Goal: Transaction & Acquisition: Purchase product/service

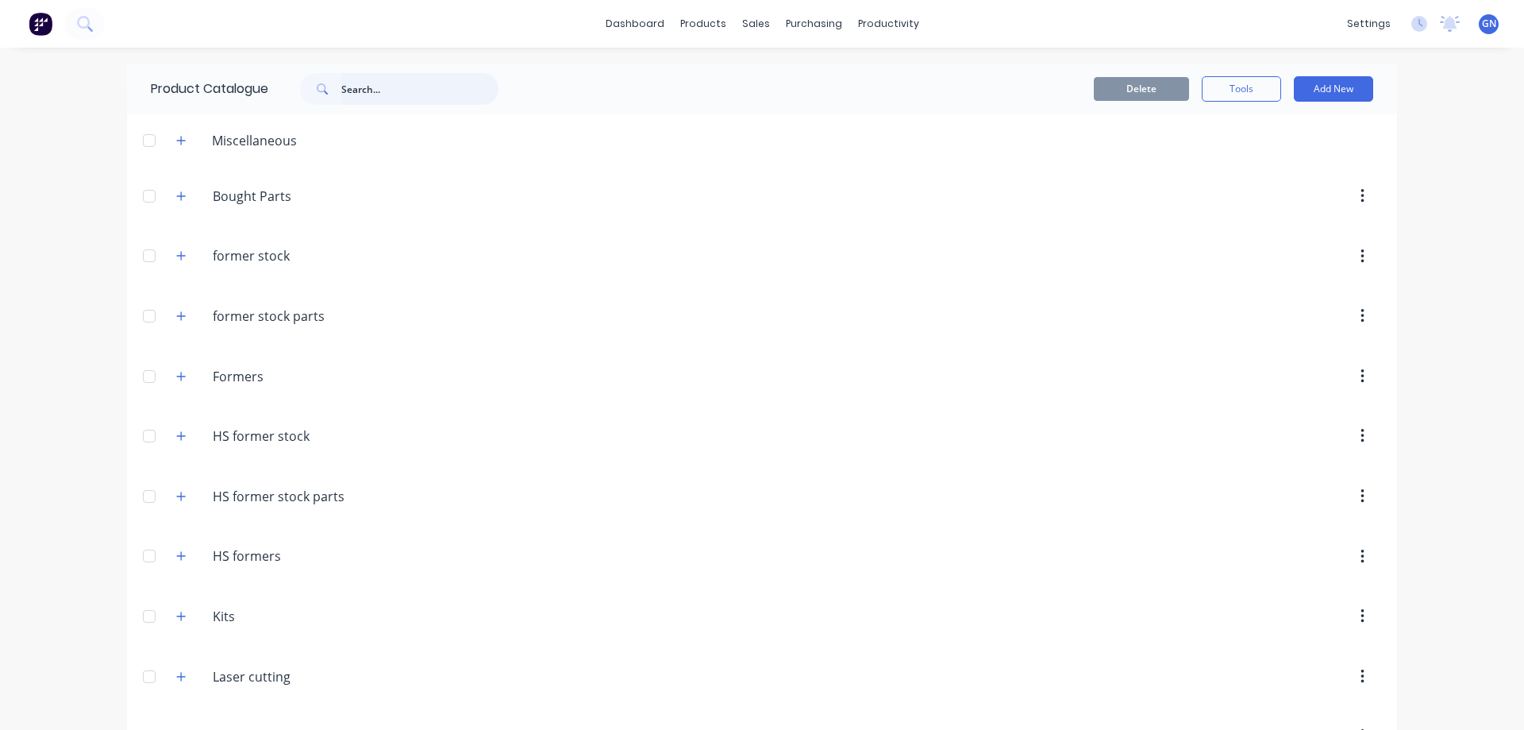
click at [380, 99] on input "text" at bounding box center [419, 89] width 157 height 32
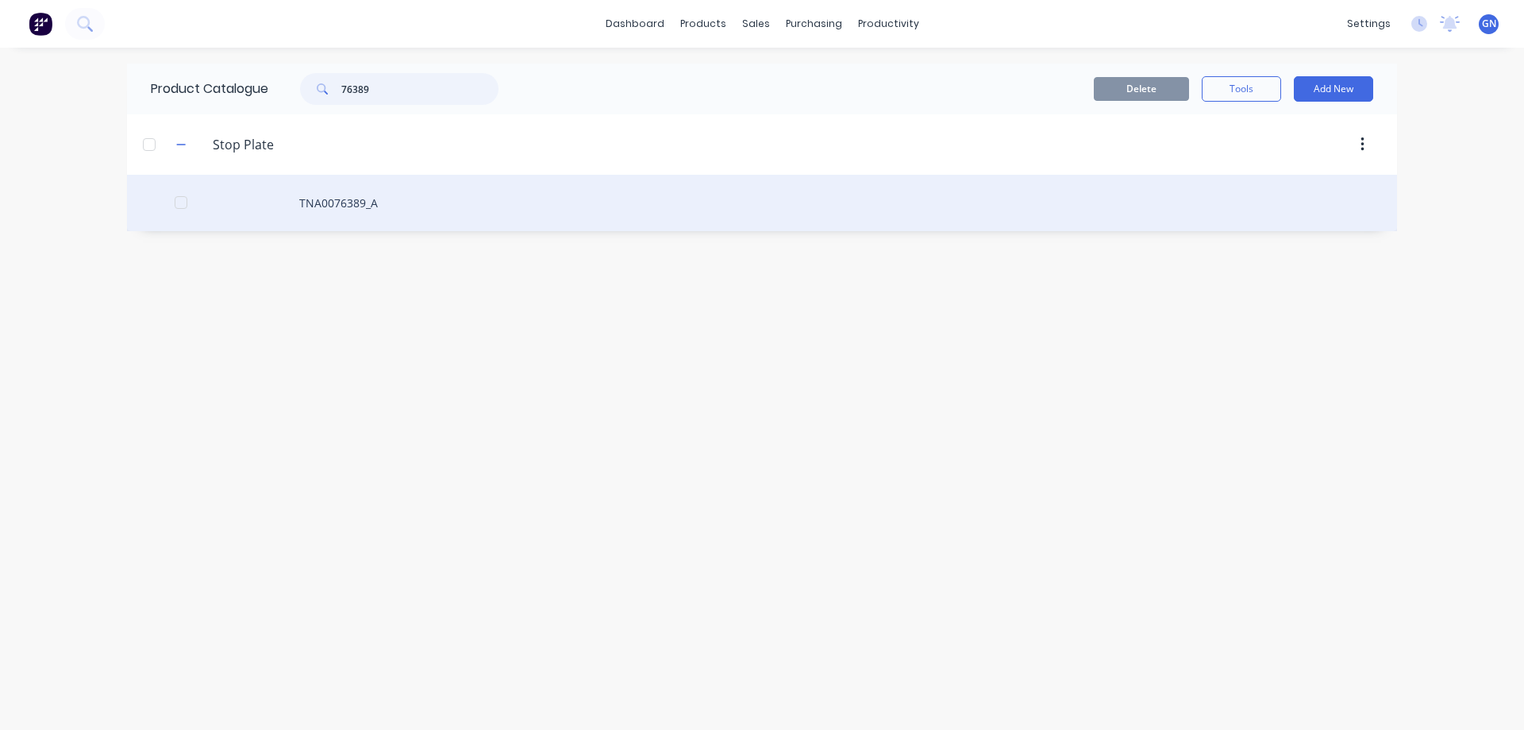
click at [181, 202] on div at bounding box center [181, 203] width 32 height 32
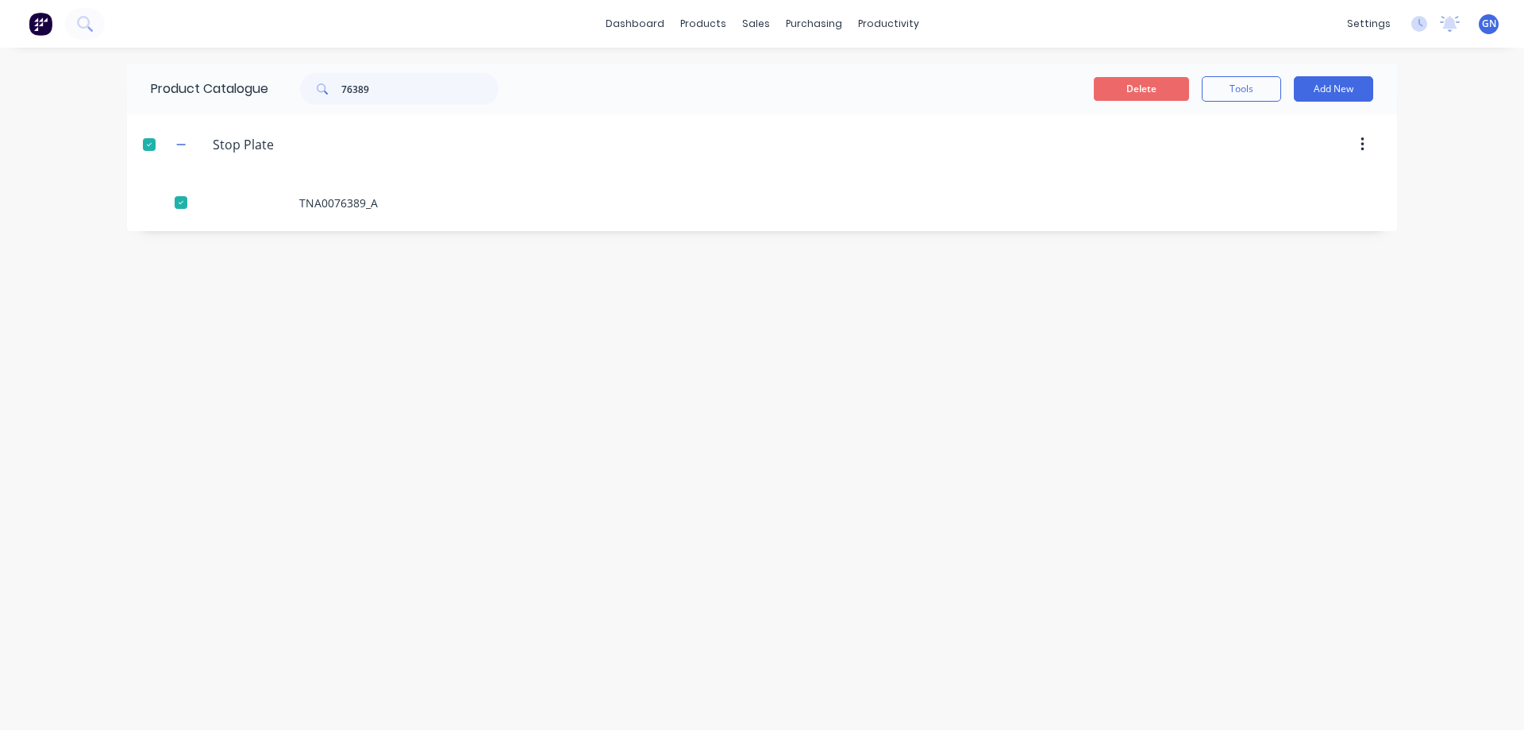
click at [1132, 87] on button "Delete" at bounding box center [1141, 89] width 95 height 24
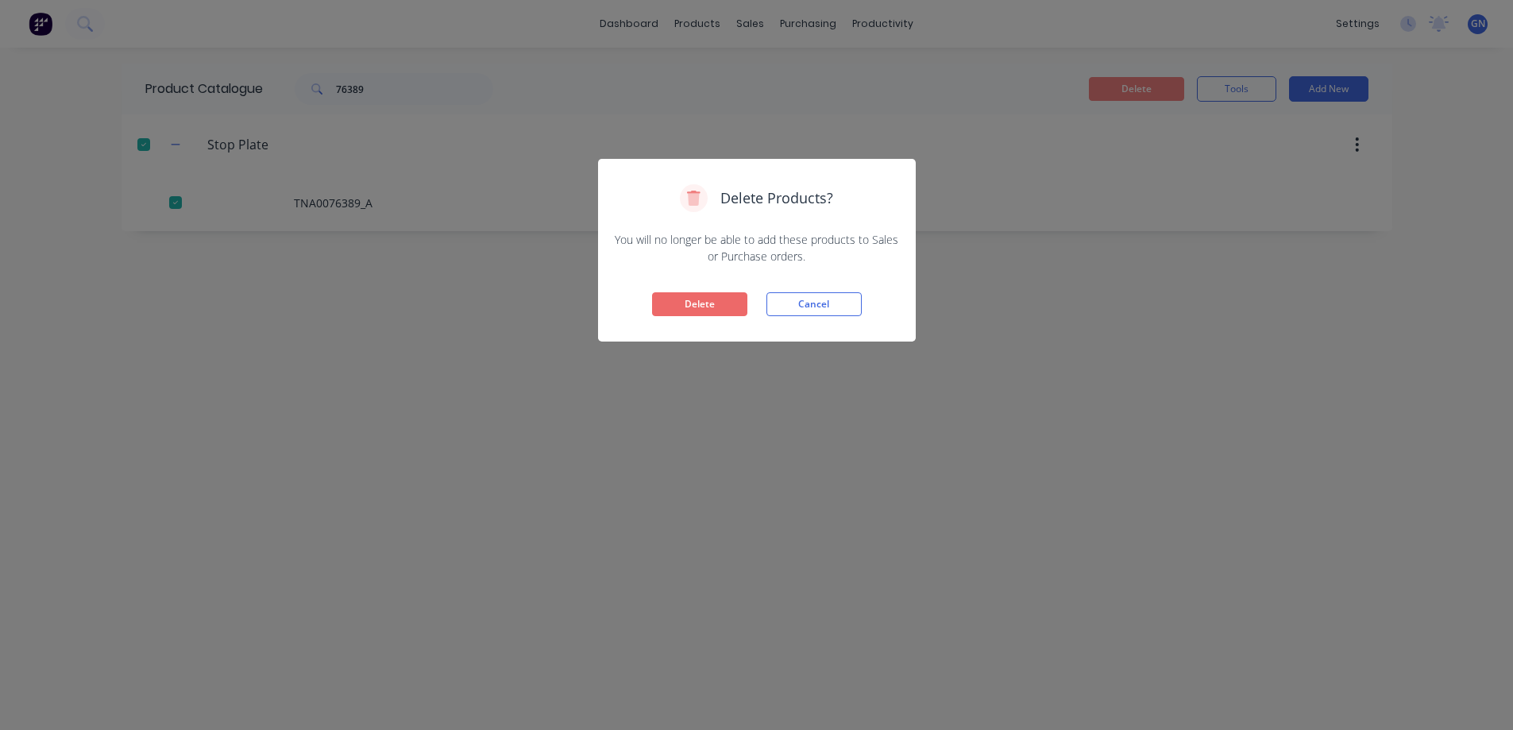
click at [702, 301] on button "Delete" at bounding box center [699, 304] width 95 height 24
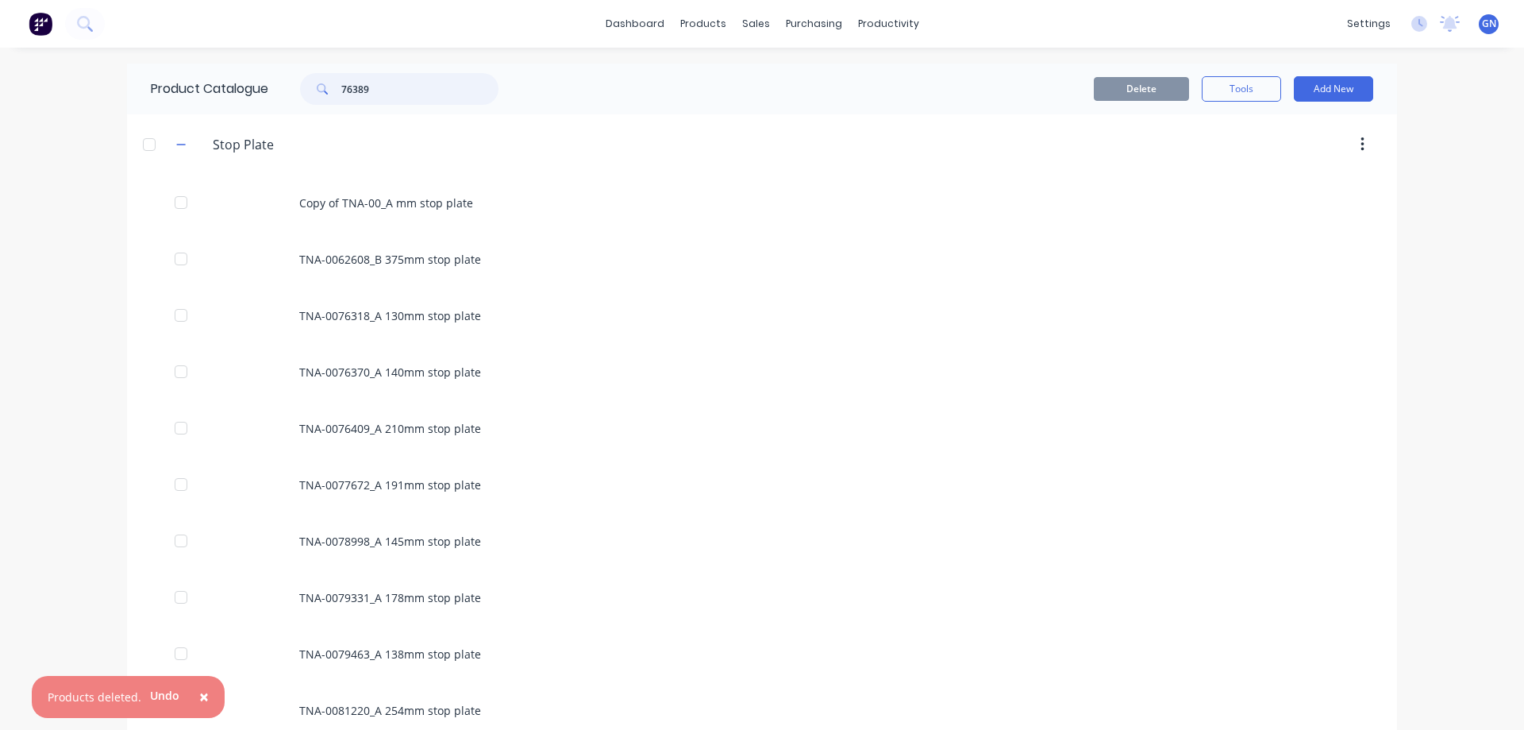
drag, startPoint x: 394, startPoint y: 92, endPoint x: 334, endPoint y: 87, distance: 59.8
click at [334, 87] on div "76389" at bounding box center [399, 89] width 198 height 32
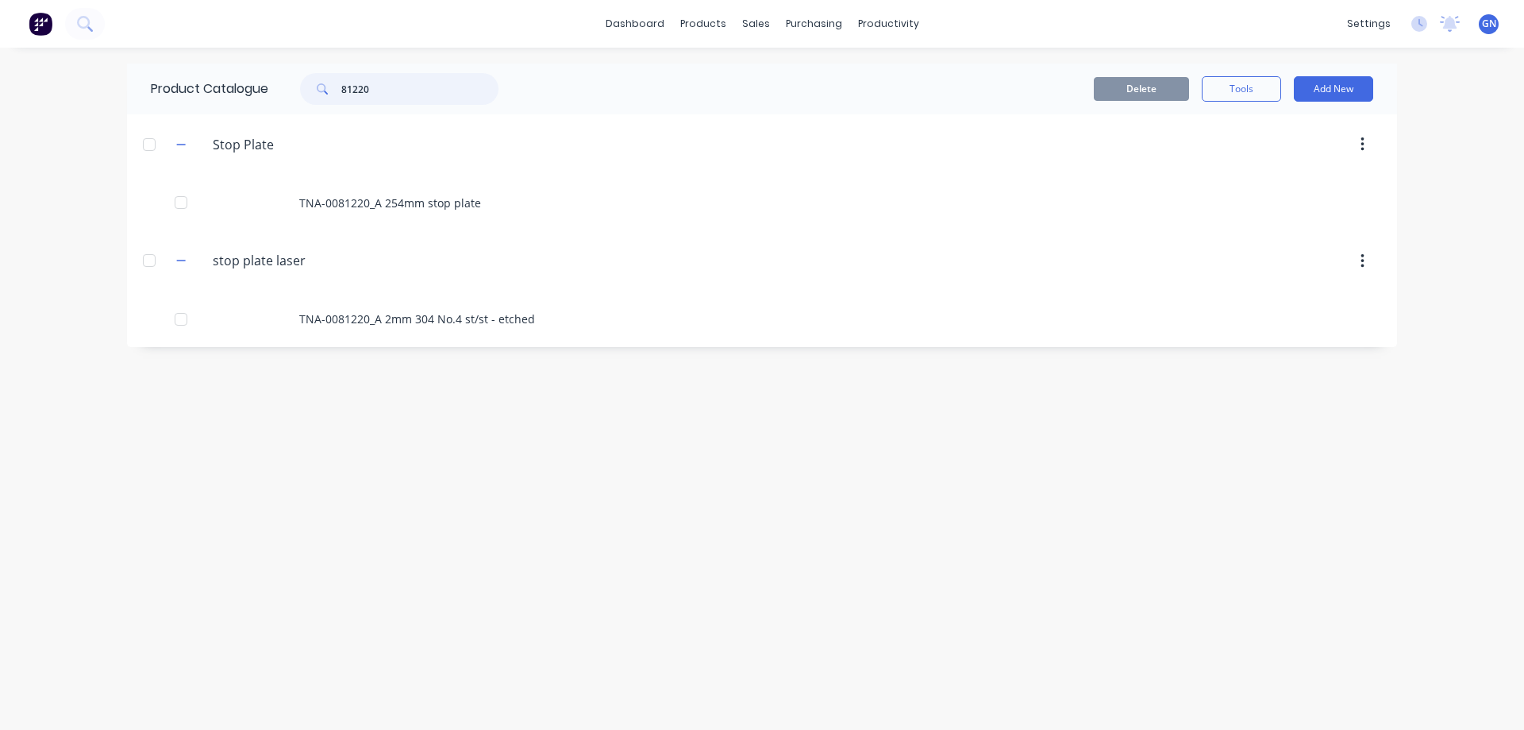
drag, startPoint x: 388, startPoint y: 89, endPoint x: 328, endPoint y: 83, distance: 60.6
click at [325, 83] on div "81220" at bounding box center [399, 89] width 198 height 32
type input "83438"
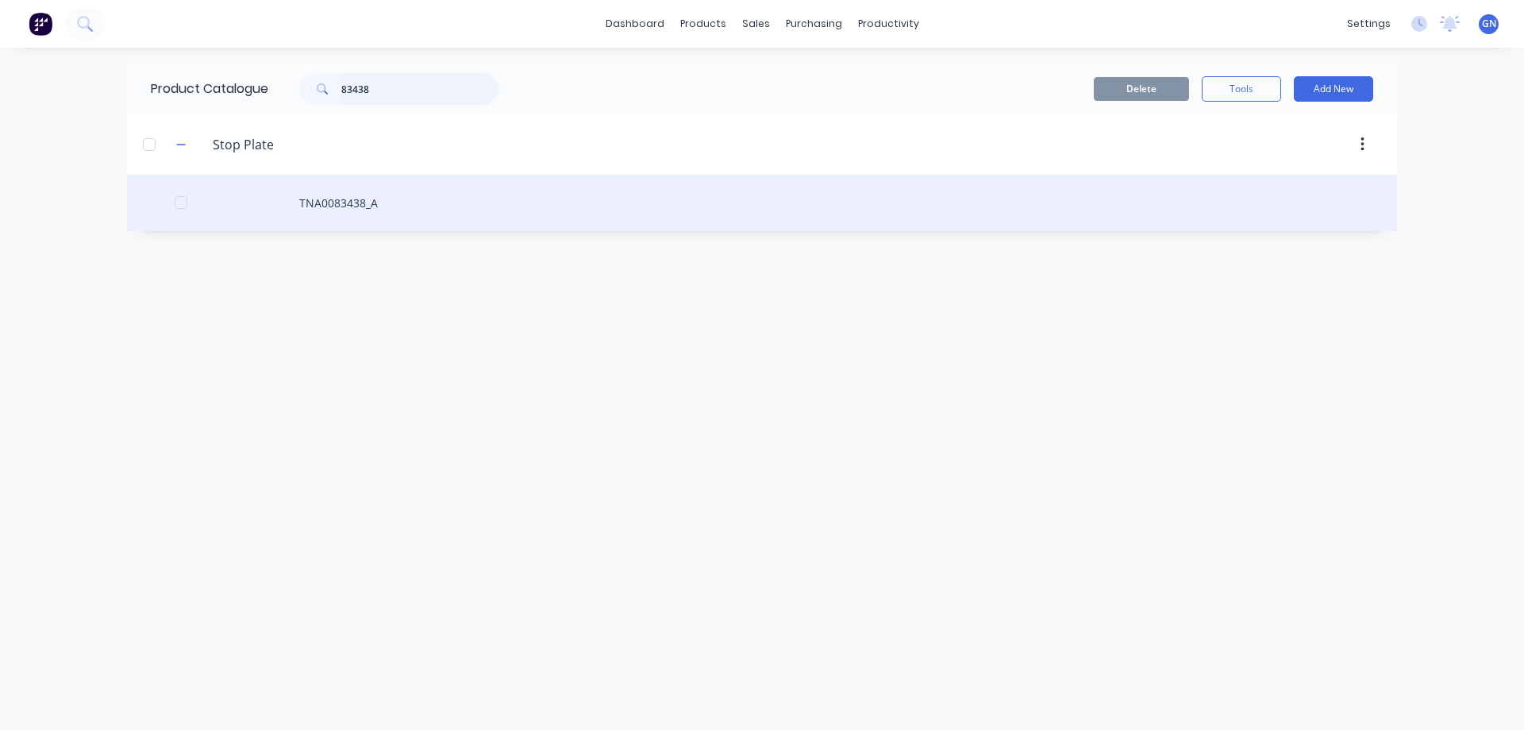
drag, startPoint x: 180, startPoint y: 199, endPoint x: 220, endPoint y: 207, distance: 40.5
click at [180, 199] on div at bounding box center [181, 203] width 32 height 32
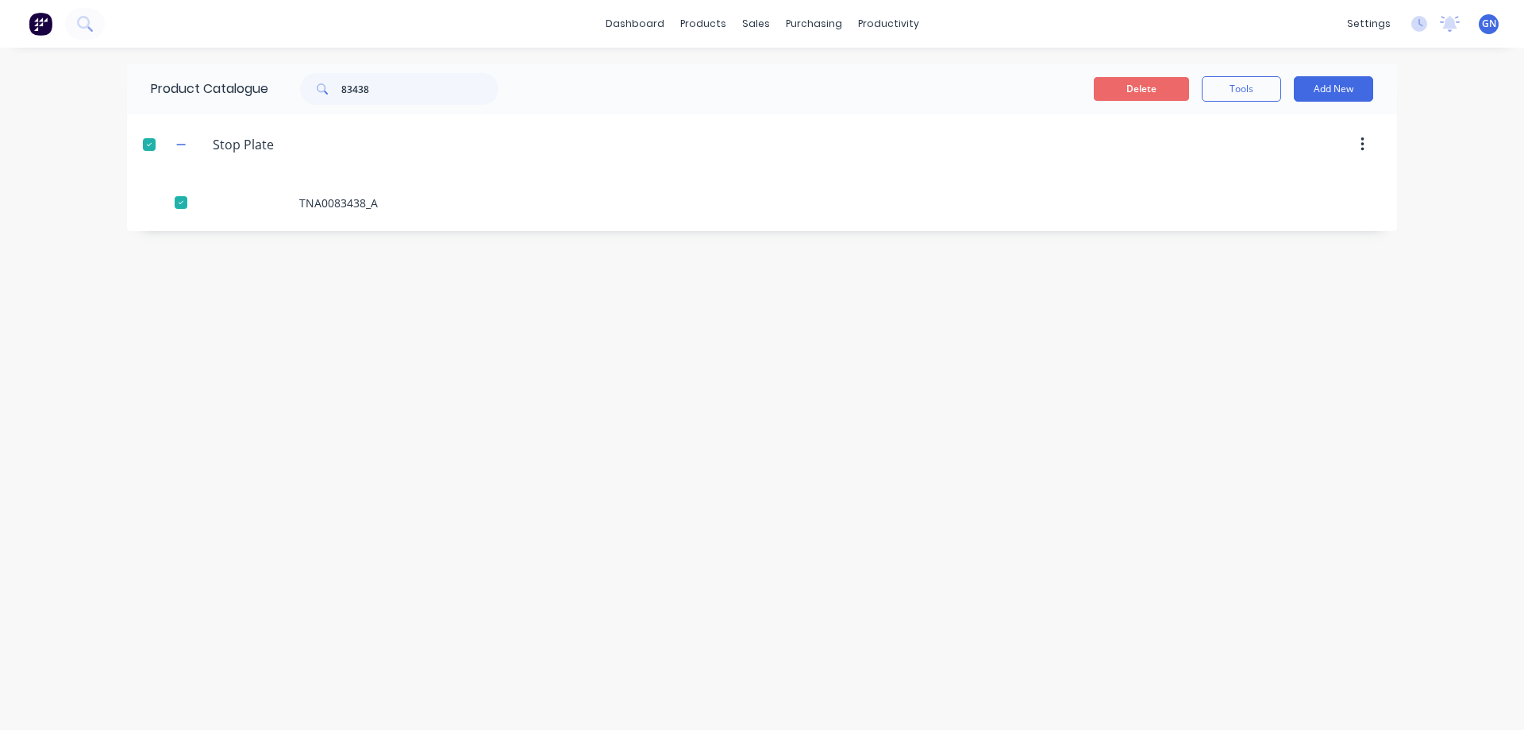
click at [1120, 83] on button "Delete" at bounding box center [1141, 89] width 95 height 24
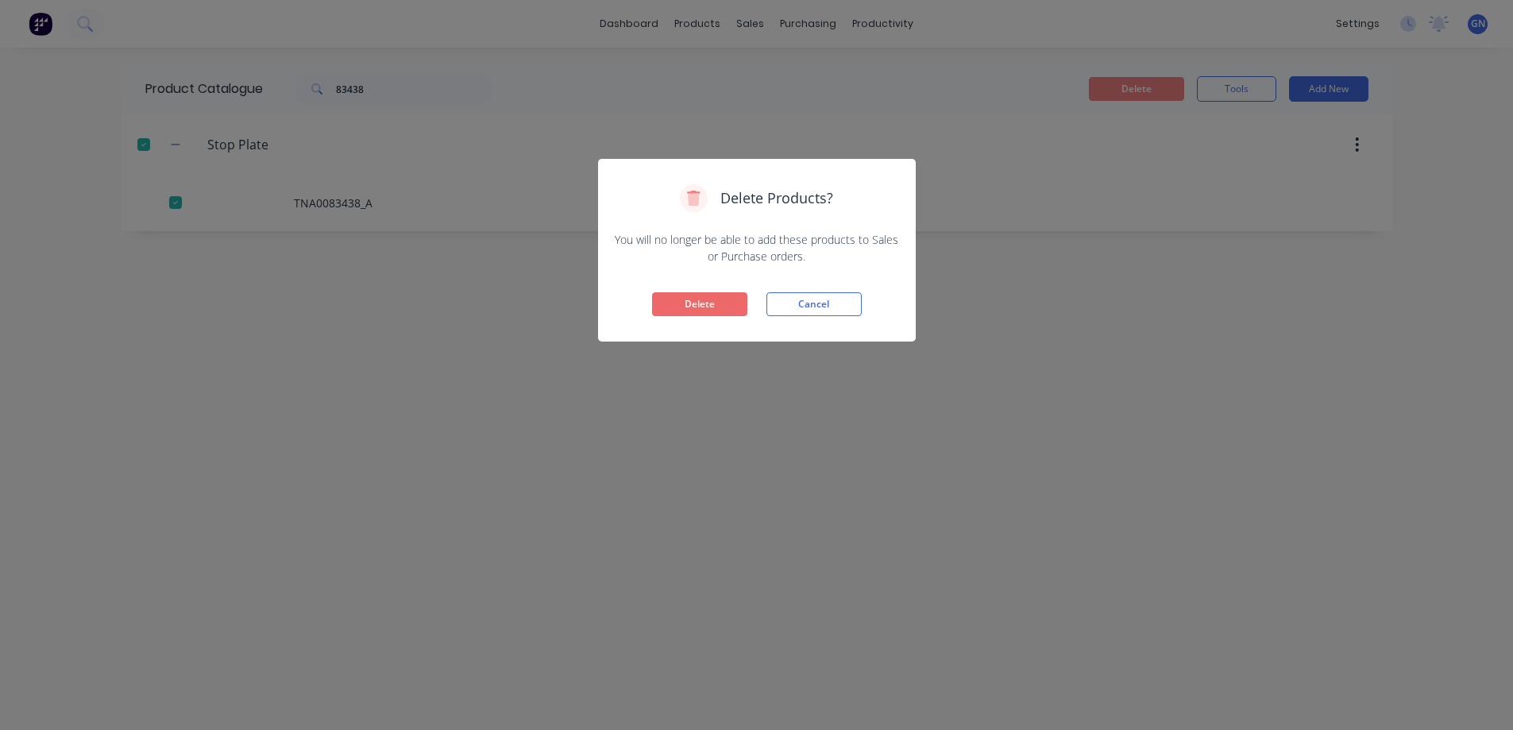
click at [694, 303] on button "Delete" at bounding box center [699, 304] width 95 height 24
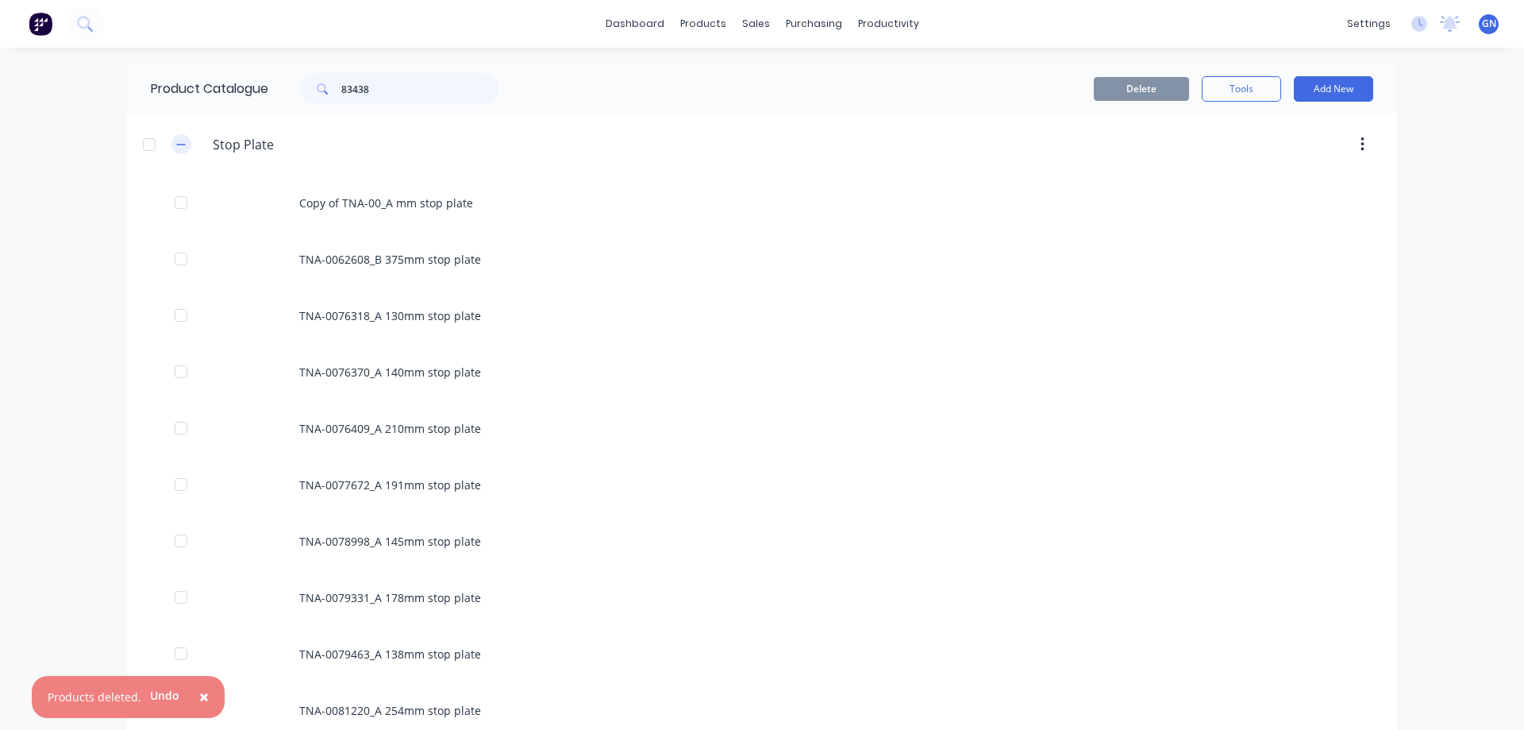
click at [179, 147] on icon "button" at bounding box center [181, 144] width 10 height 11
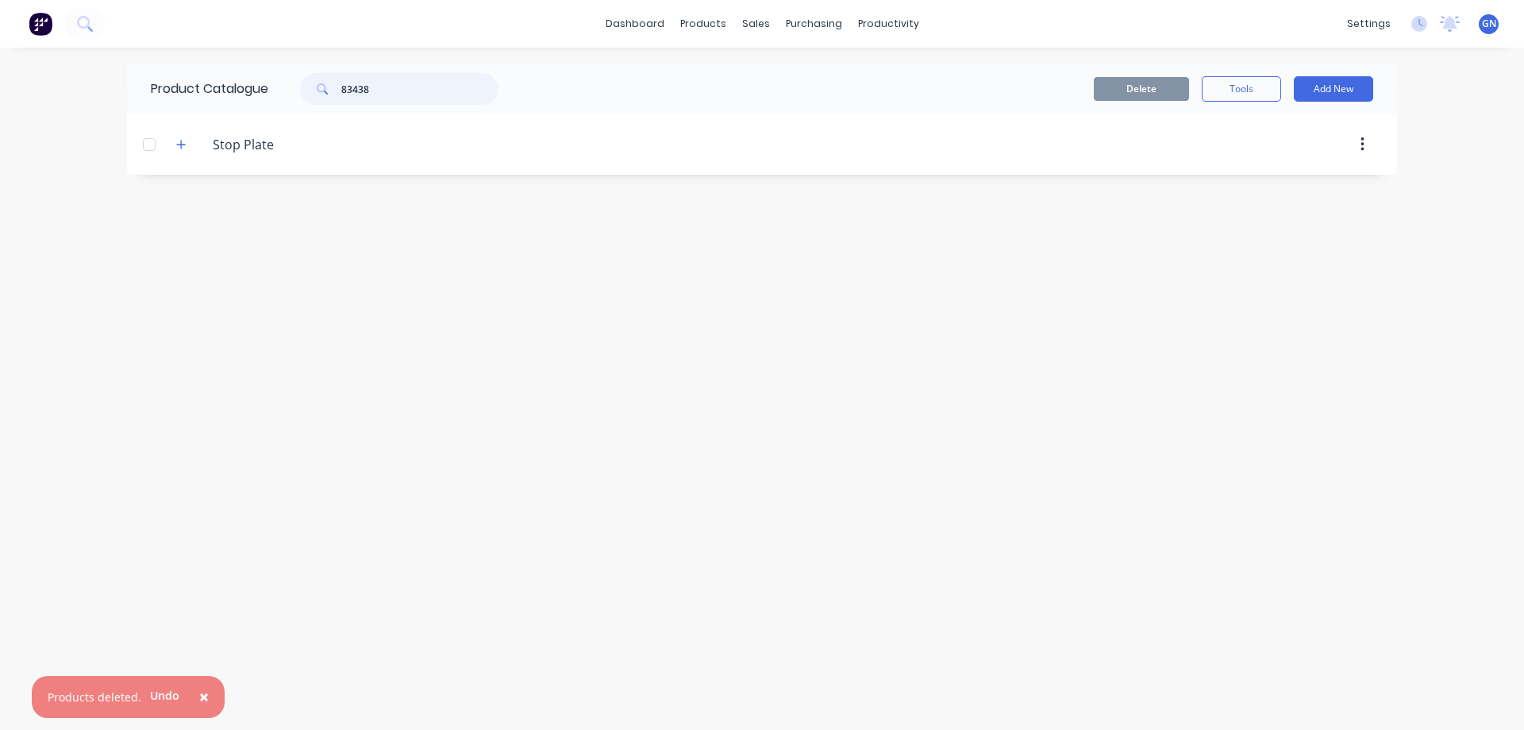
drag, startPoint x: 402, startPoint y: 94, endPoint x: 330, endPoint y: 95, distance: 71.5
click at [330, 95] on div "83438" at bounding box center [399, 89] width 198 height 32
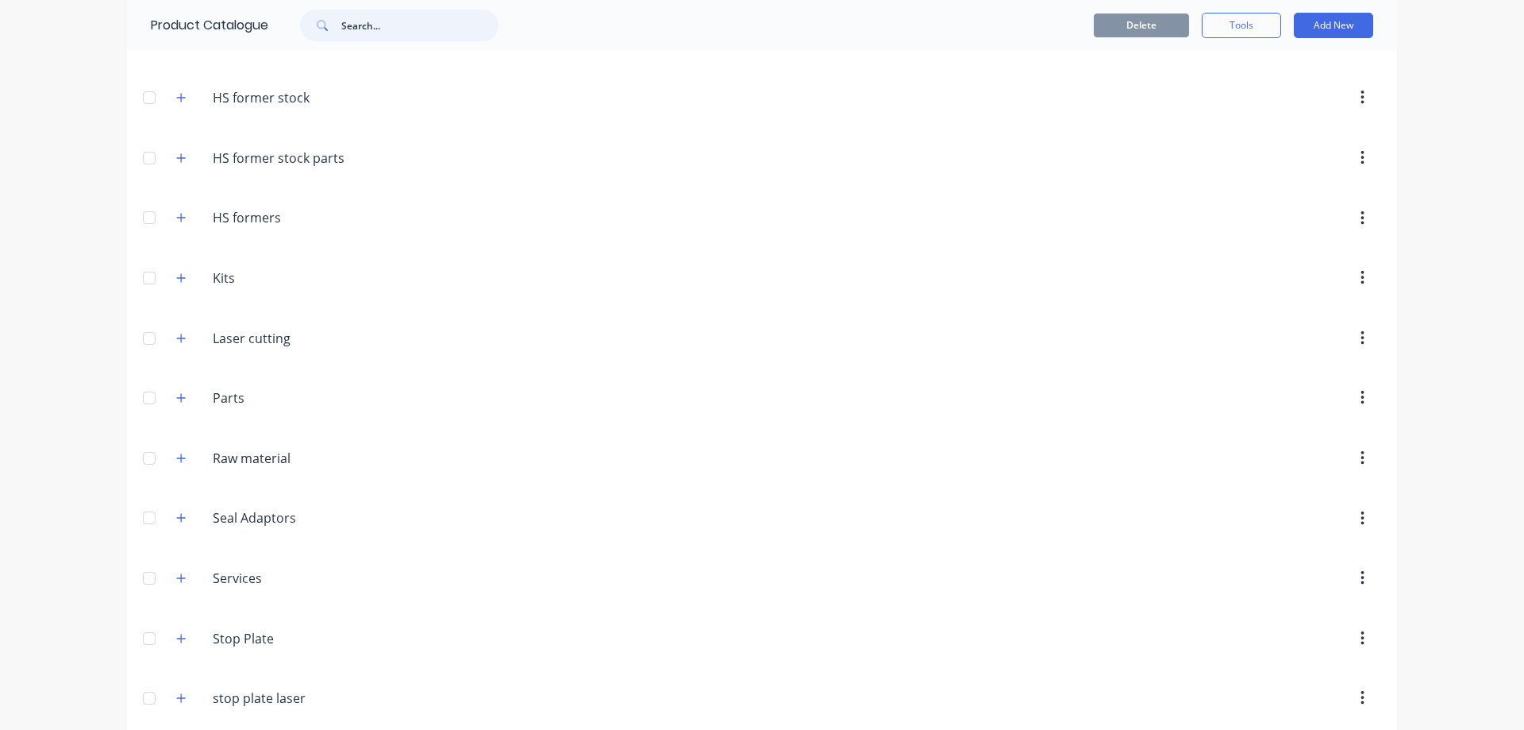
scroll to position [413, 0]
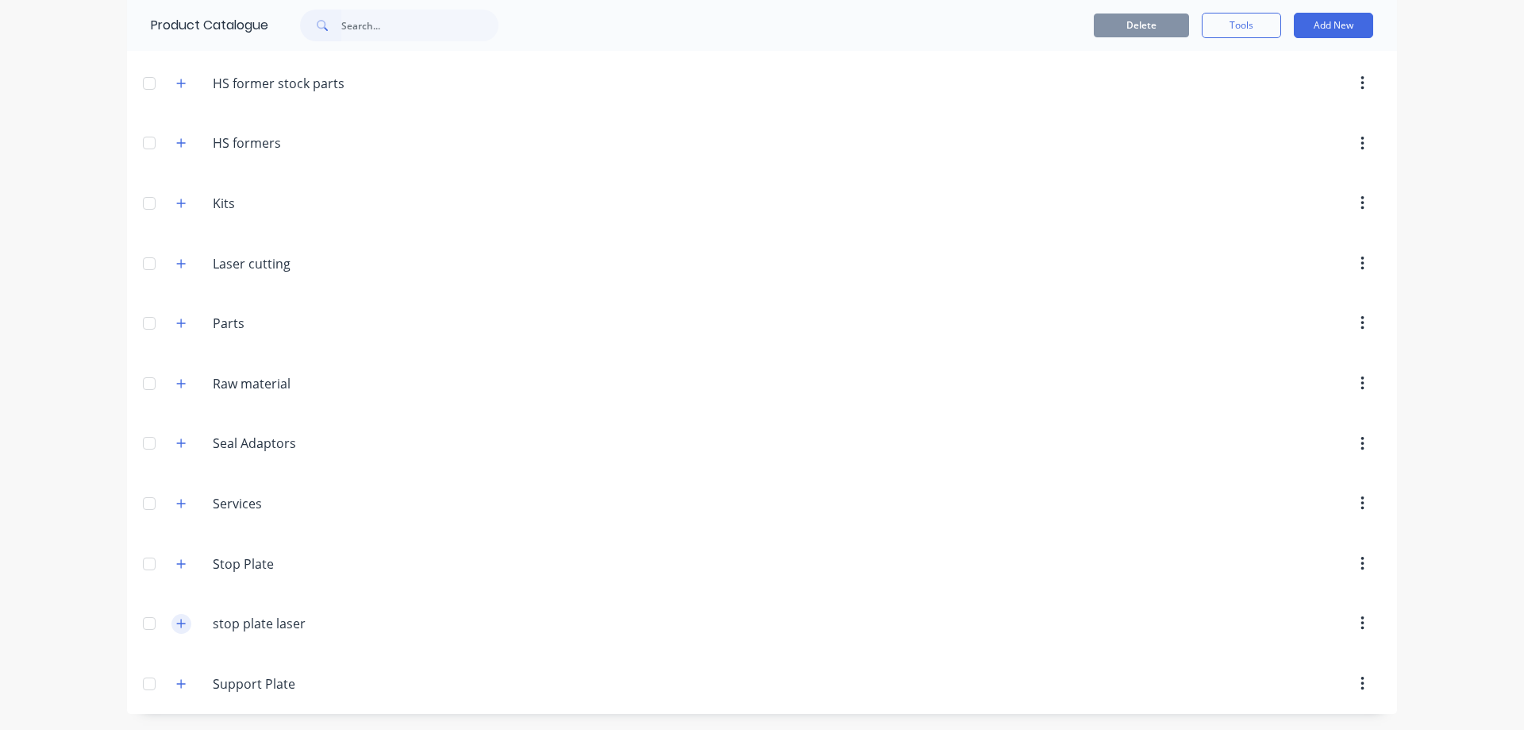
click at [176, 629] on icon "button" at bounding box center [181, 623] width 10 height 11
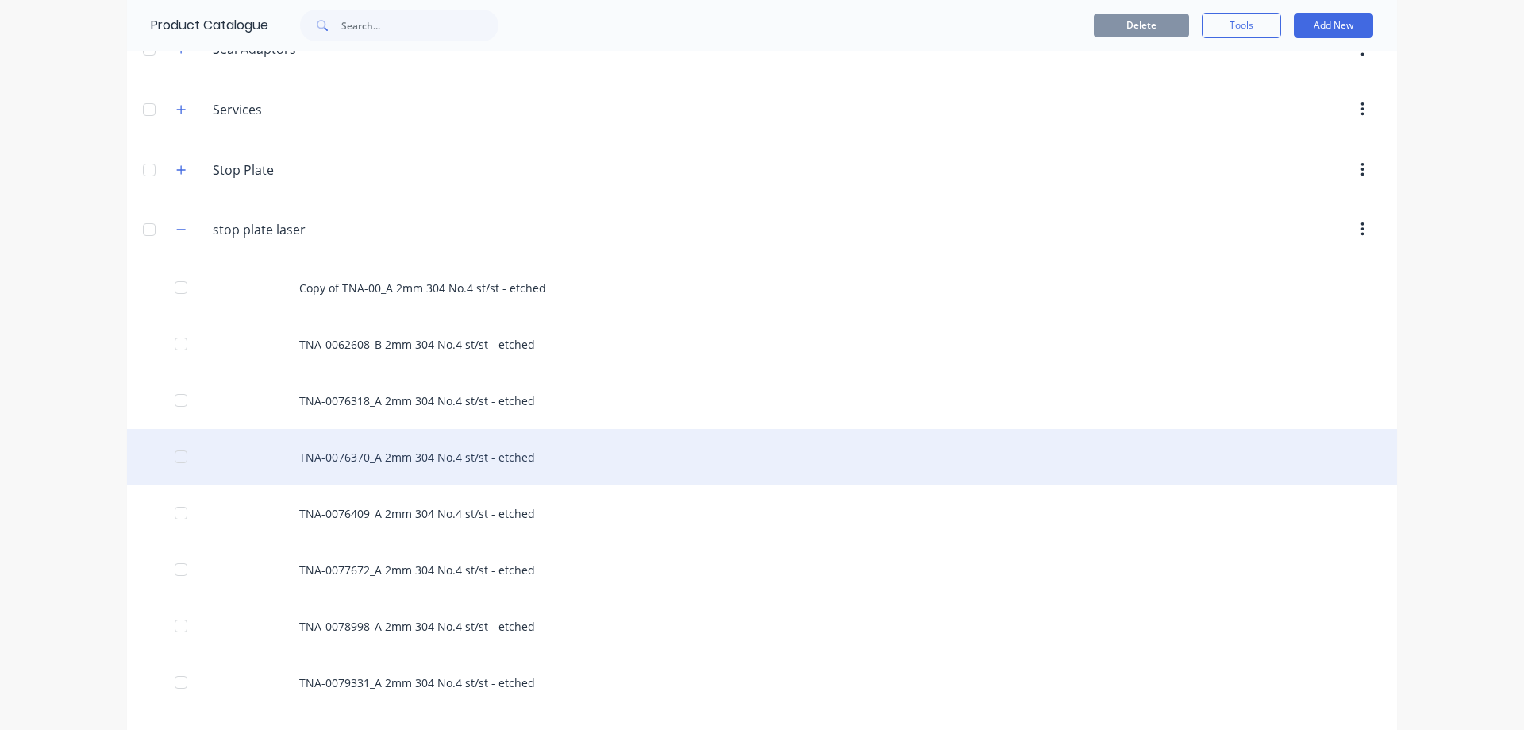
scroll to position [863, 0]
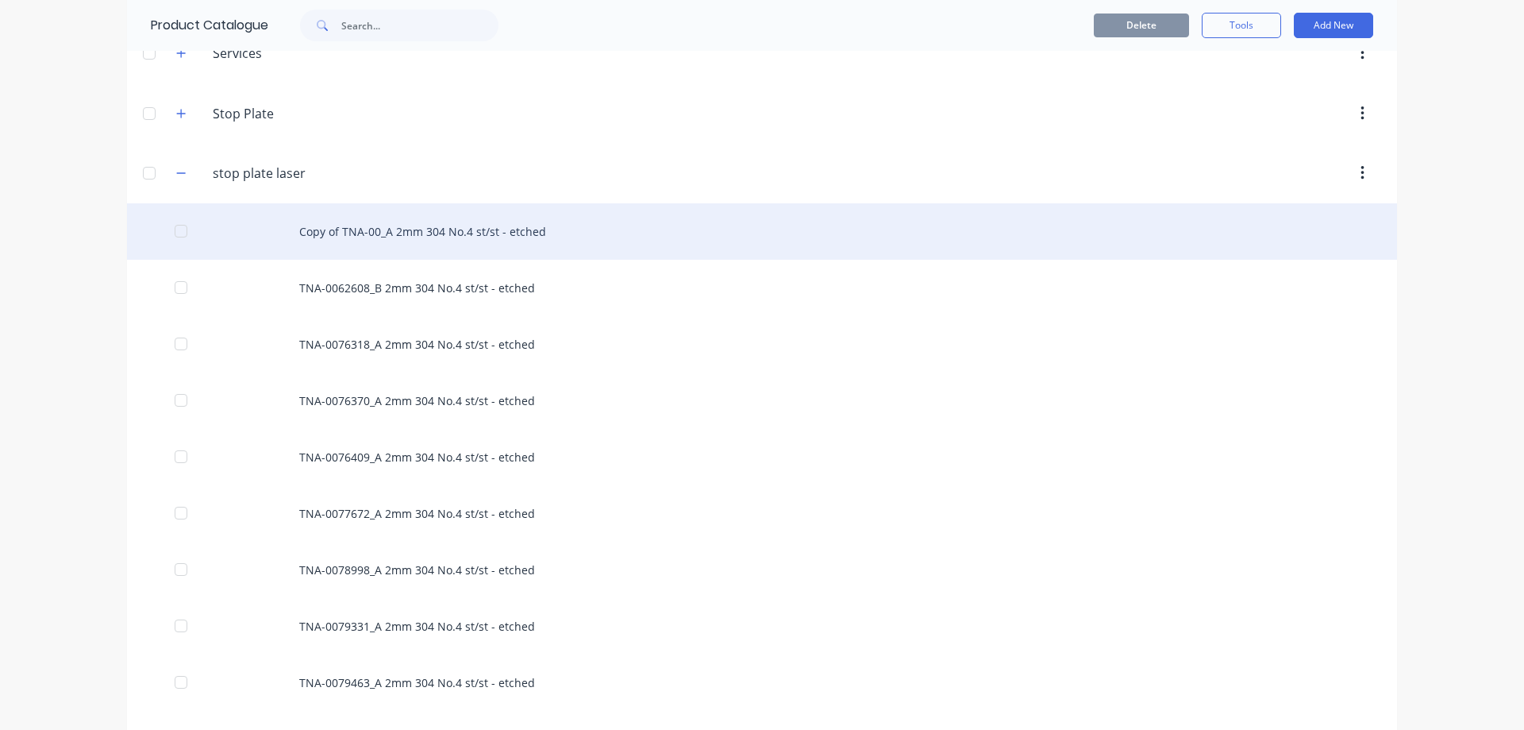
click at [443, 238] on div "Copy of TNA-00_A 2mm 304 No.4 st/st - etched" at bounding box center [762, 231] width 1270 height 56
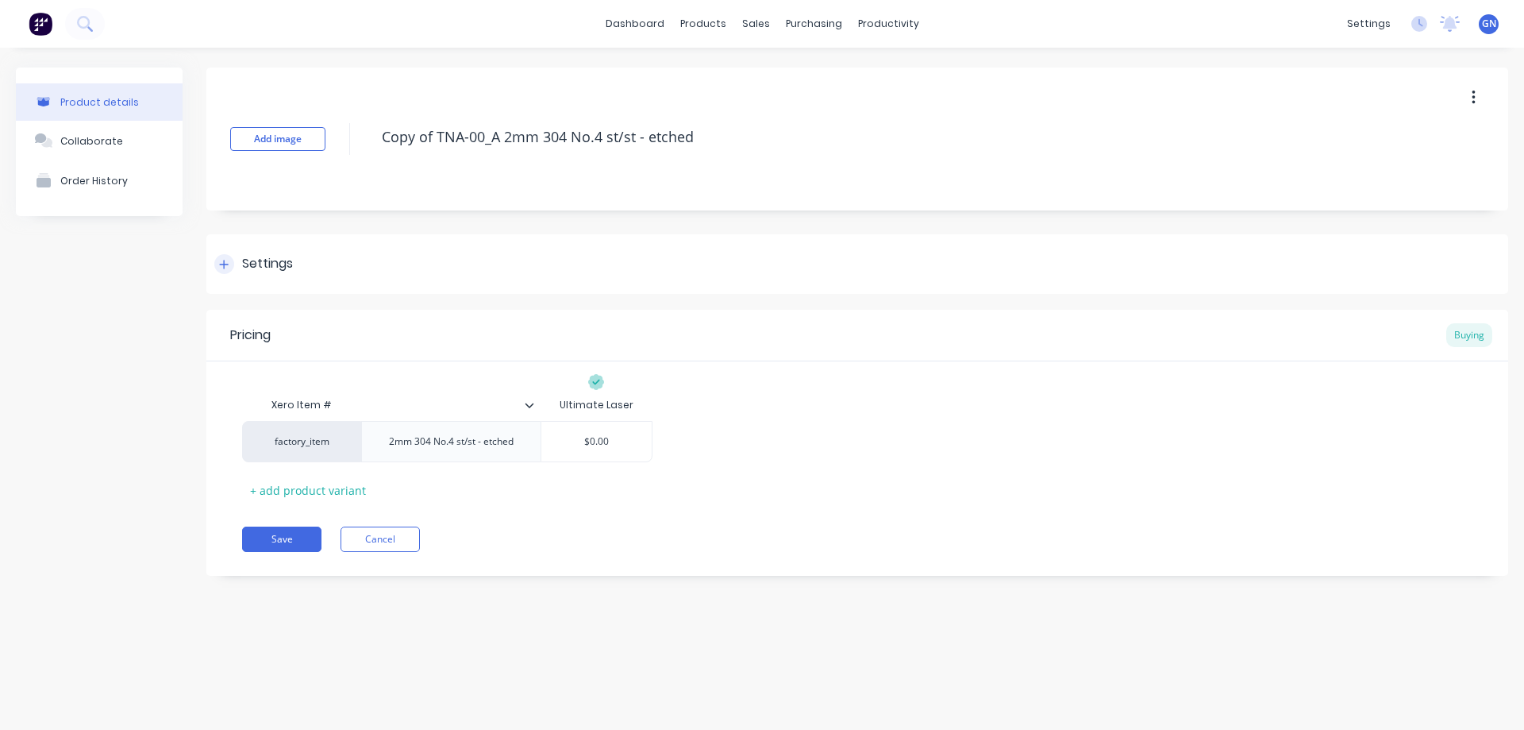
click at [222, 260] on icon at bounding box center [224, 264] width 10 height 11
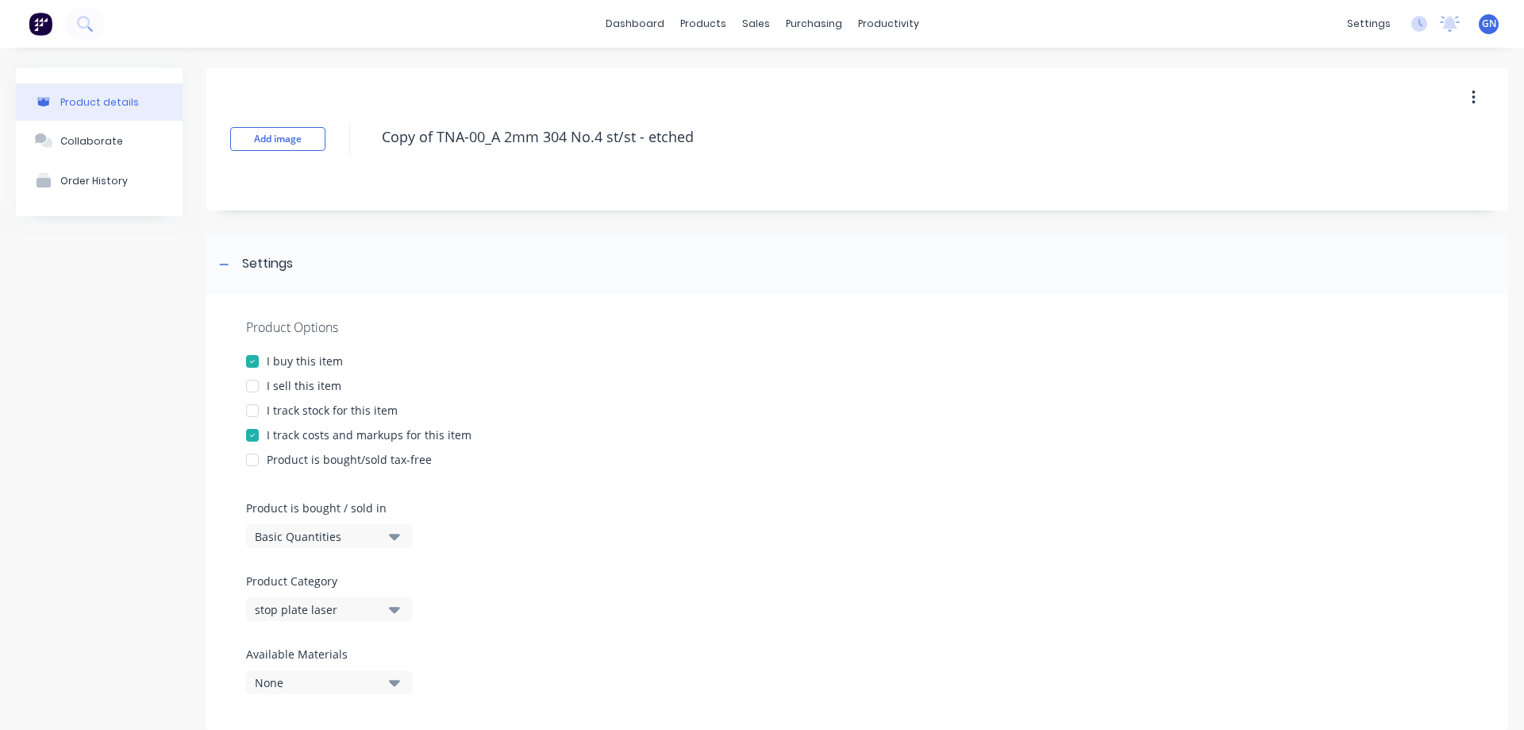
click at [249, 387] on div at bounding box center [253, 386] width 32 height 32
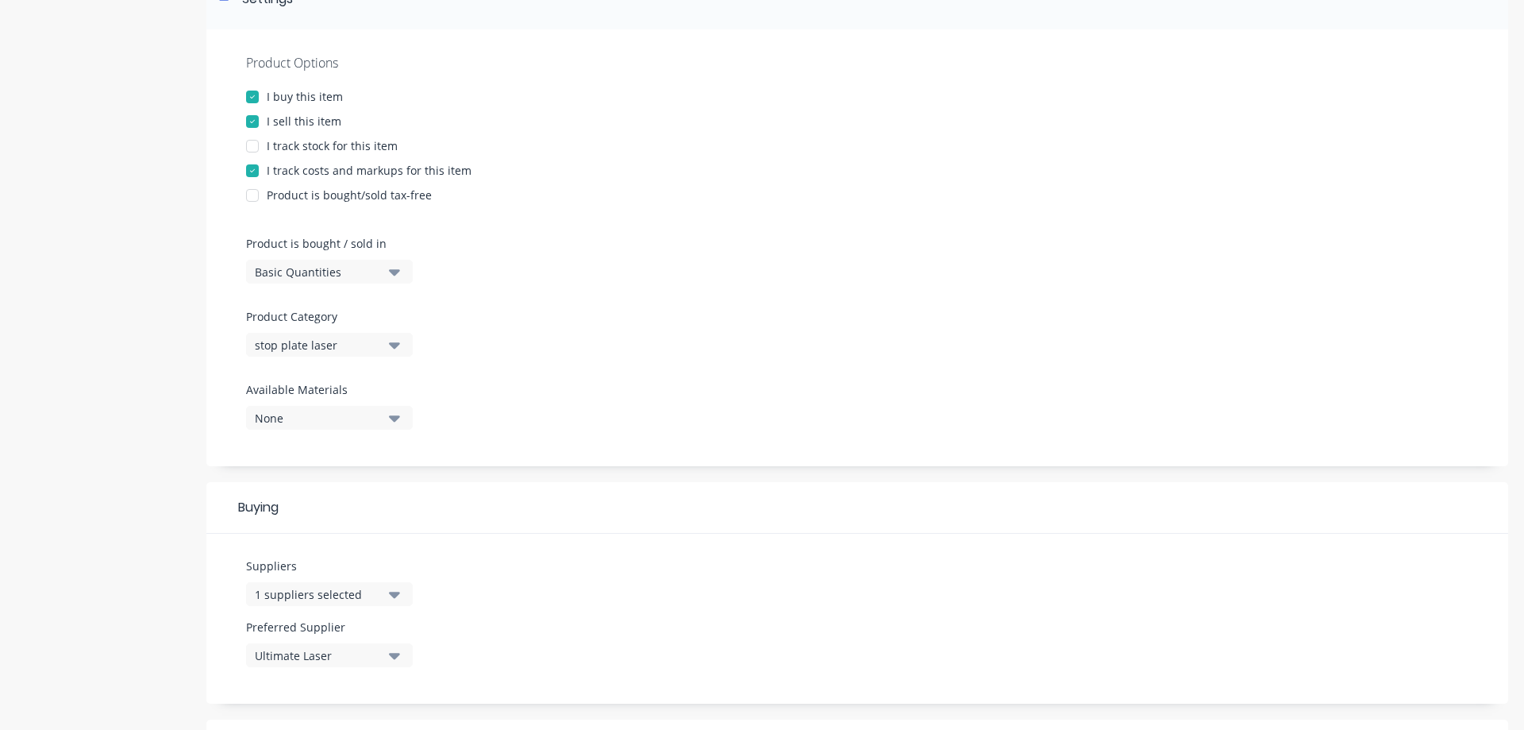
scroll to position [238, 0]
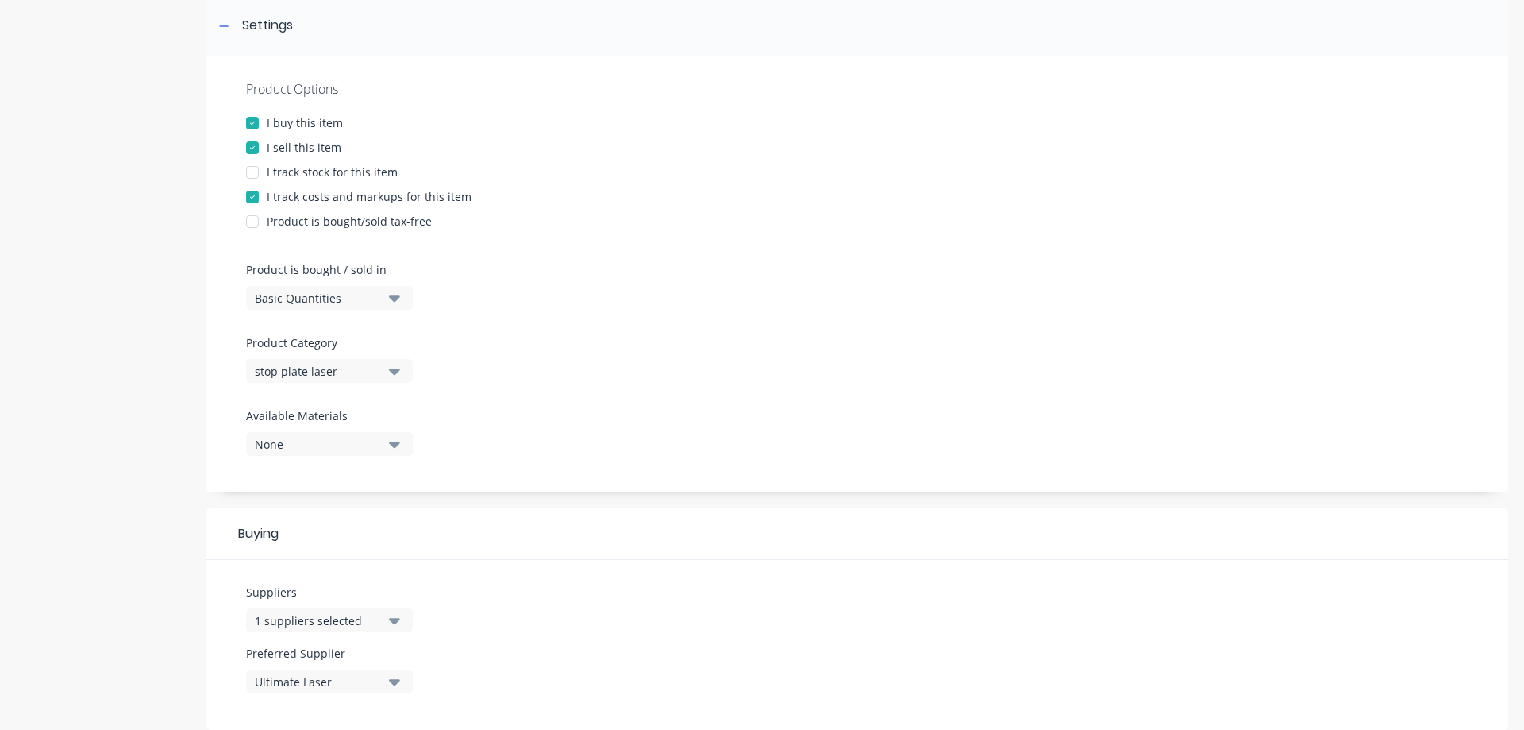
click at [251, 149] on div at bounding box center [253, 148] width 32 height 32
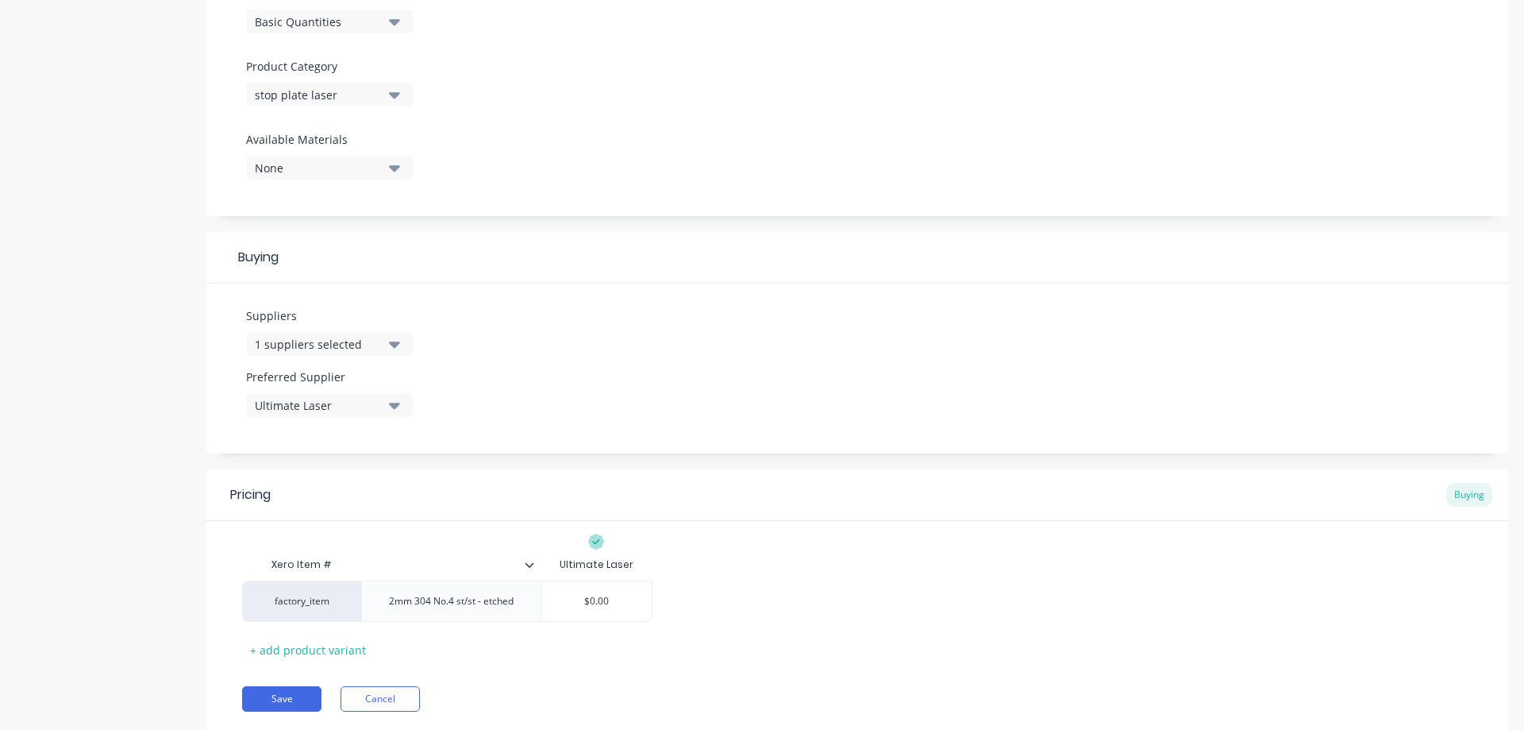
scroll to position [564, 0]
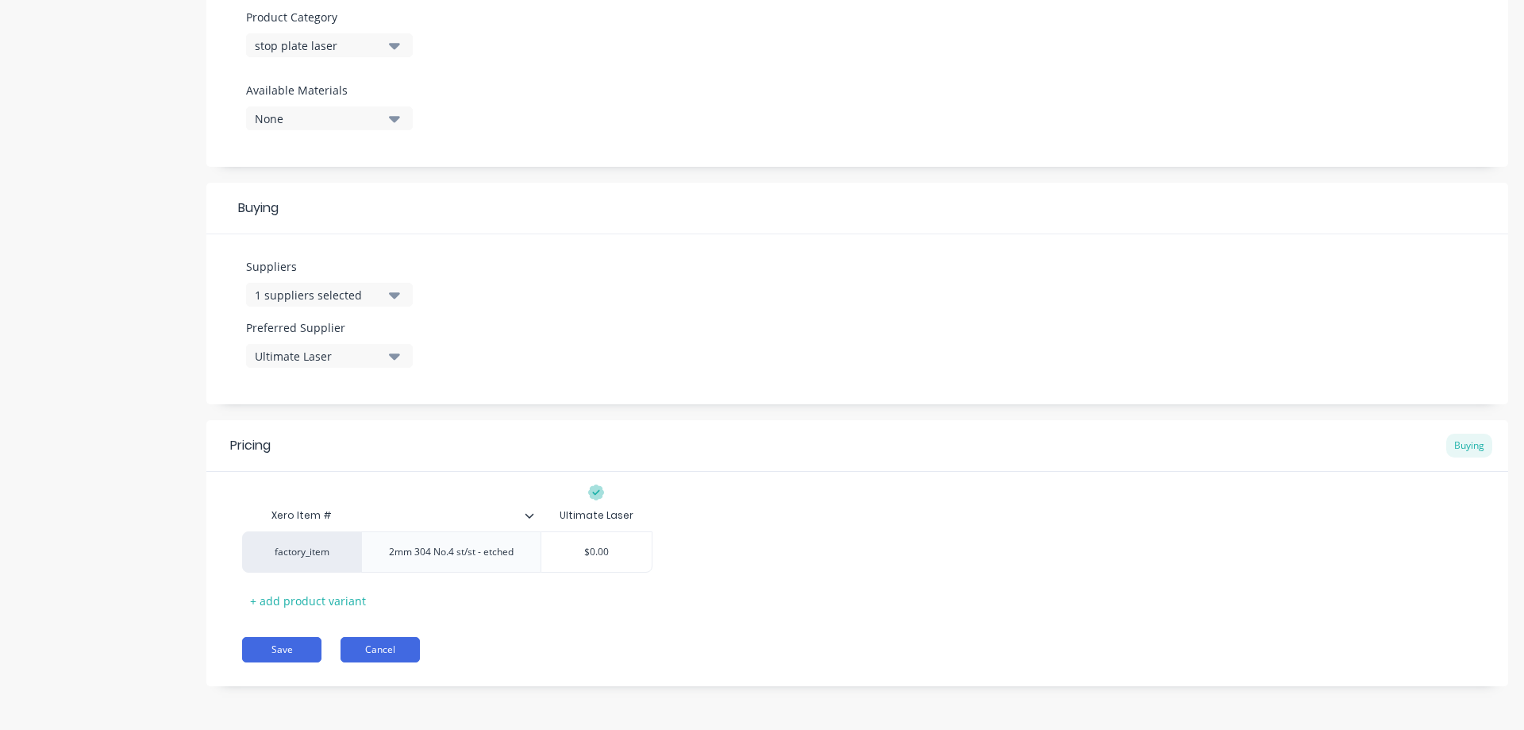
click at [372, 644] on button "Cancel" at bounding box center [380, 649] width 79 height 25
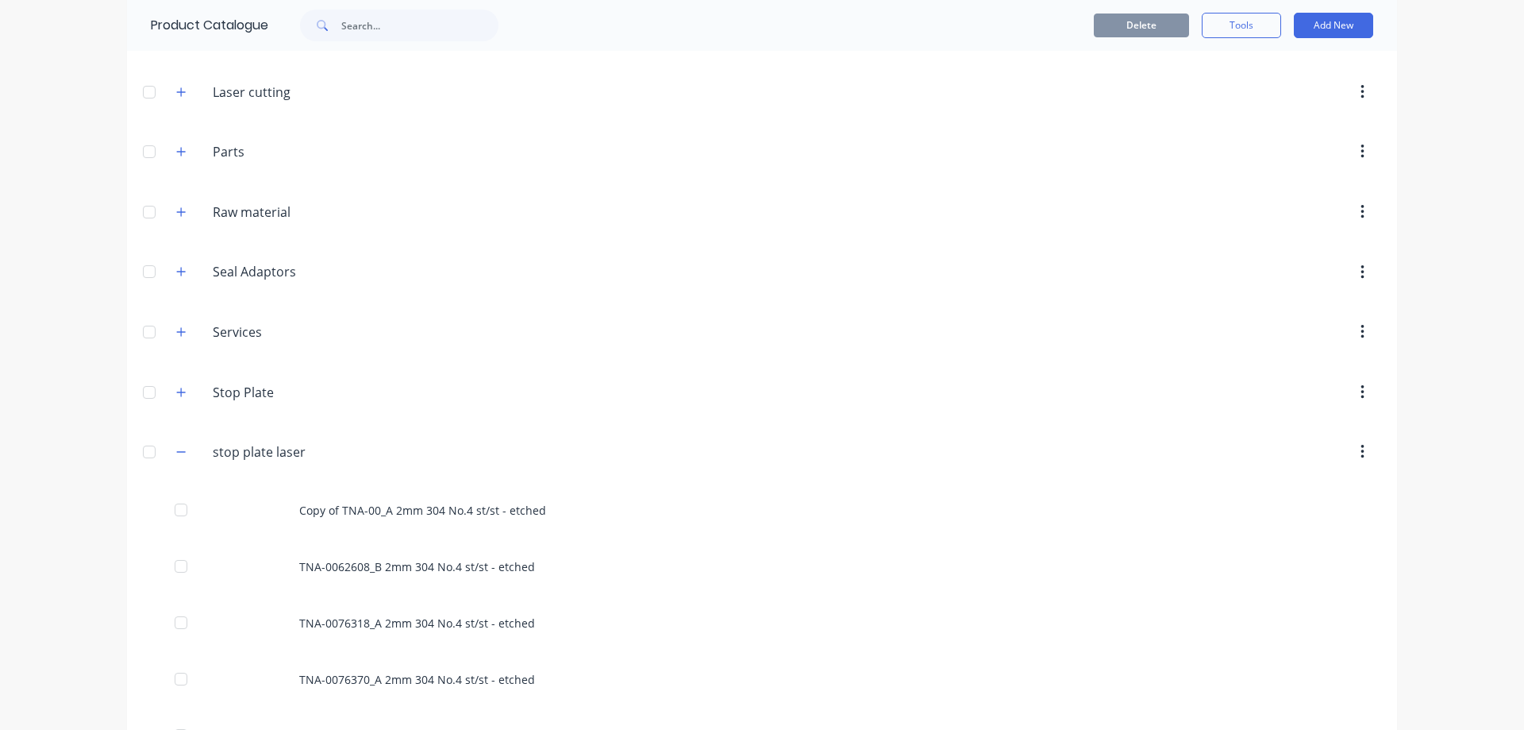
scroll to position [768, 0]
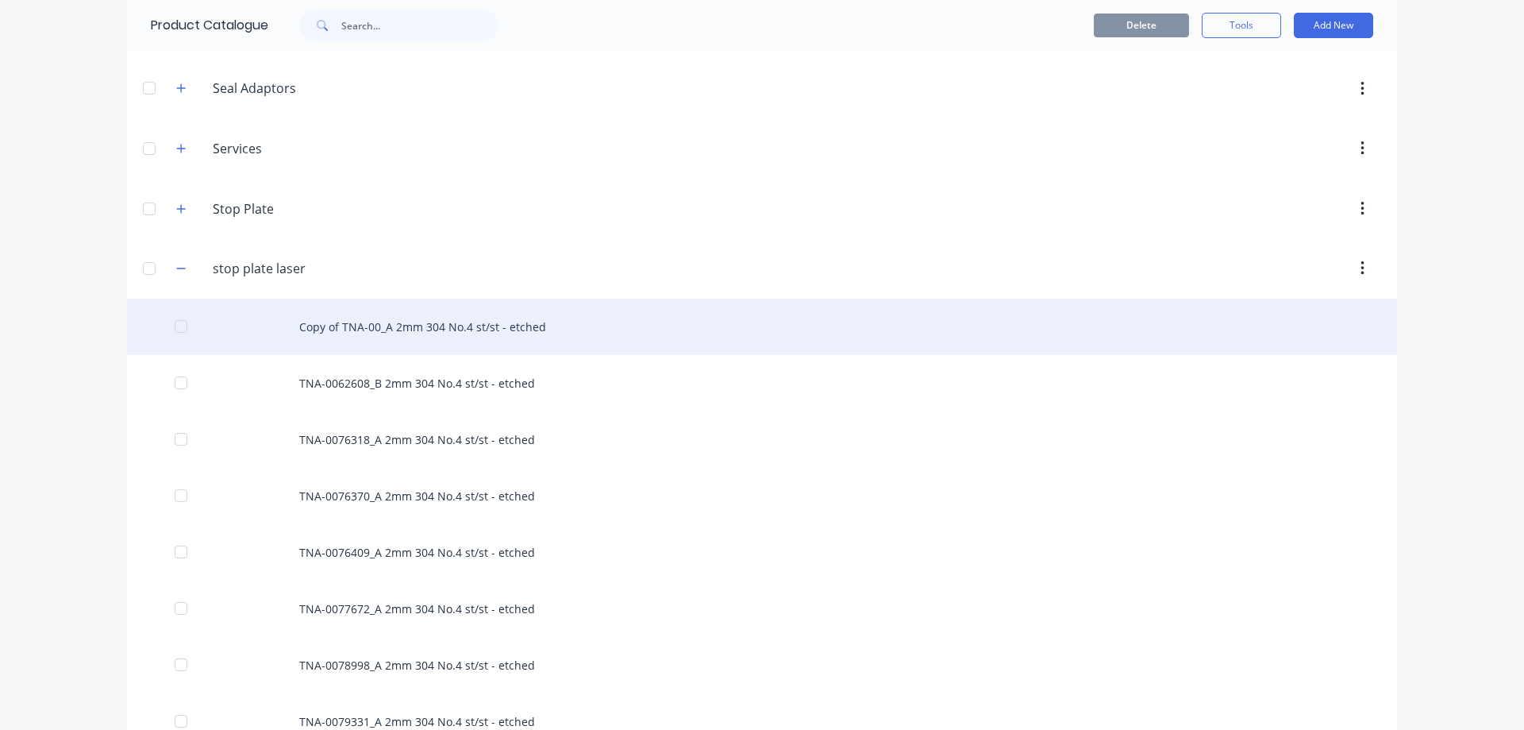
click at [430, 328] on div "Copy of TNA-00_A 2mm 304 No.4 st/st - etched" at bounding box center [762, 327] width 1270 height 56
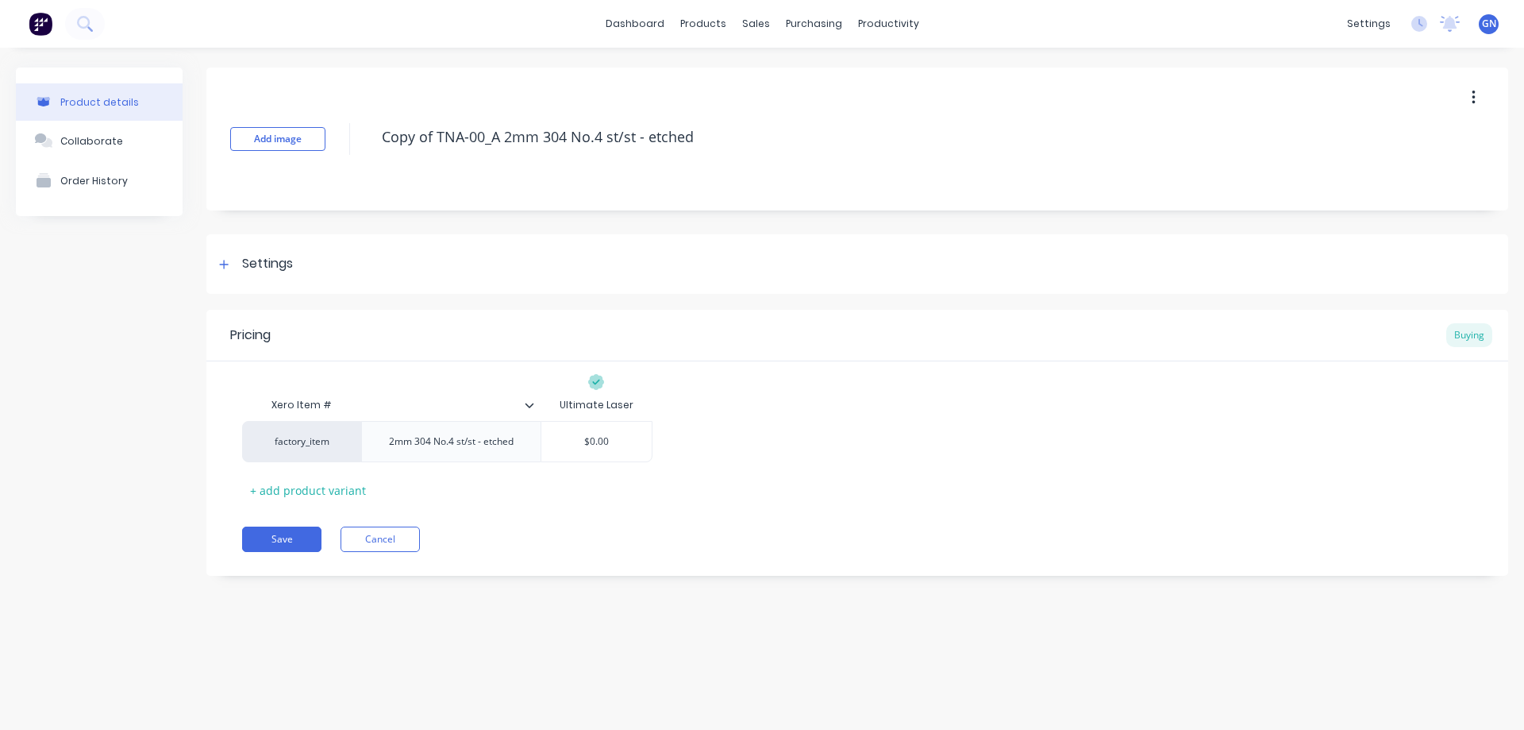
click at [1478, 93] on button "button" at bounding box center [1473, 97] width 37 height 29
click at [1387, 132] on span "Duplicate" at bounding box center [1415, 139] width 119 height 17
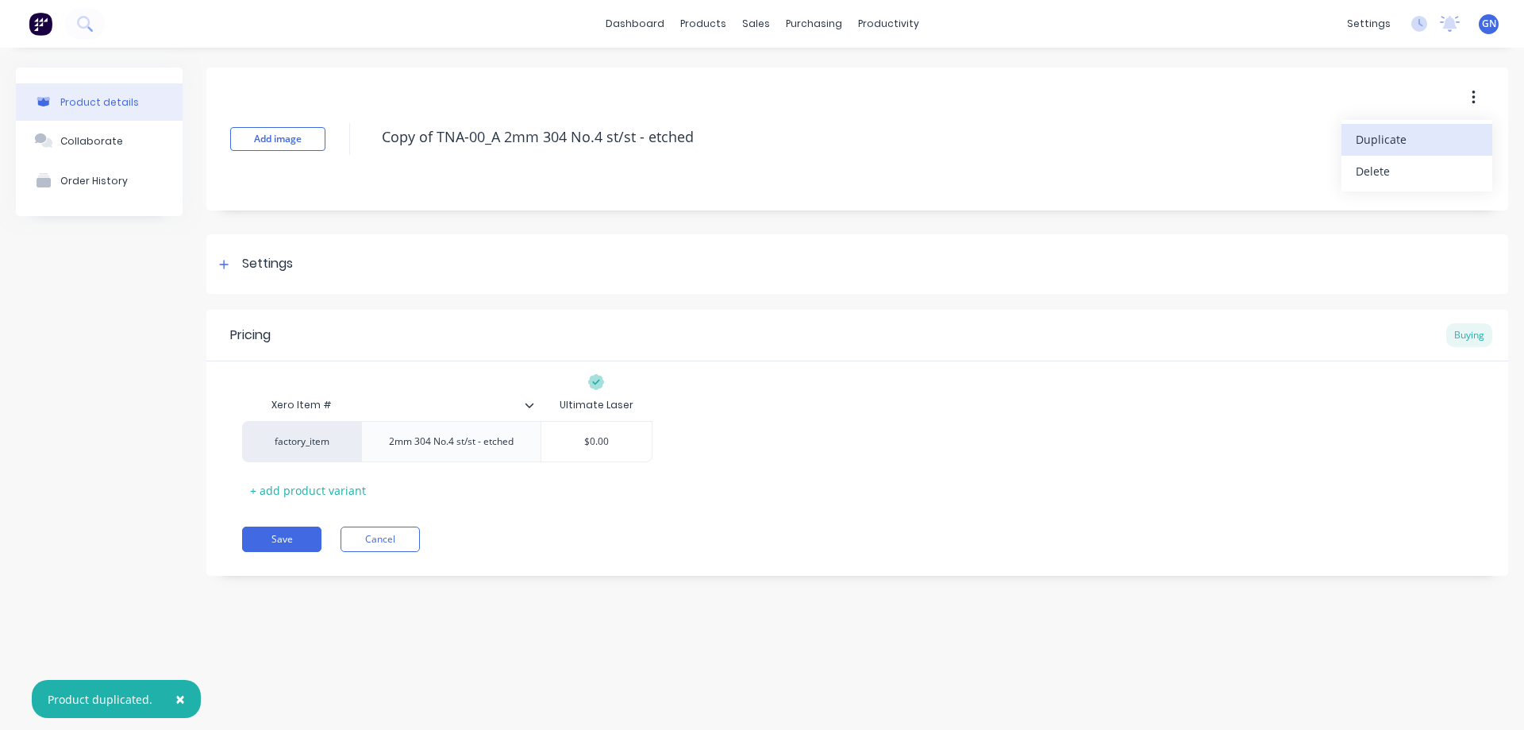
click at [1387, 132] on span "Duplicate" at bounding box center [1415, 139] width 119 height 17
click at [379, 540] on button "Cancel" at bounding box center [380, 538] width 79 height 25
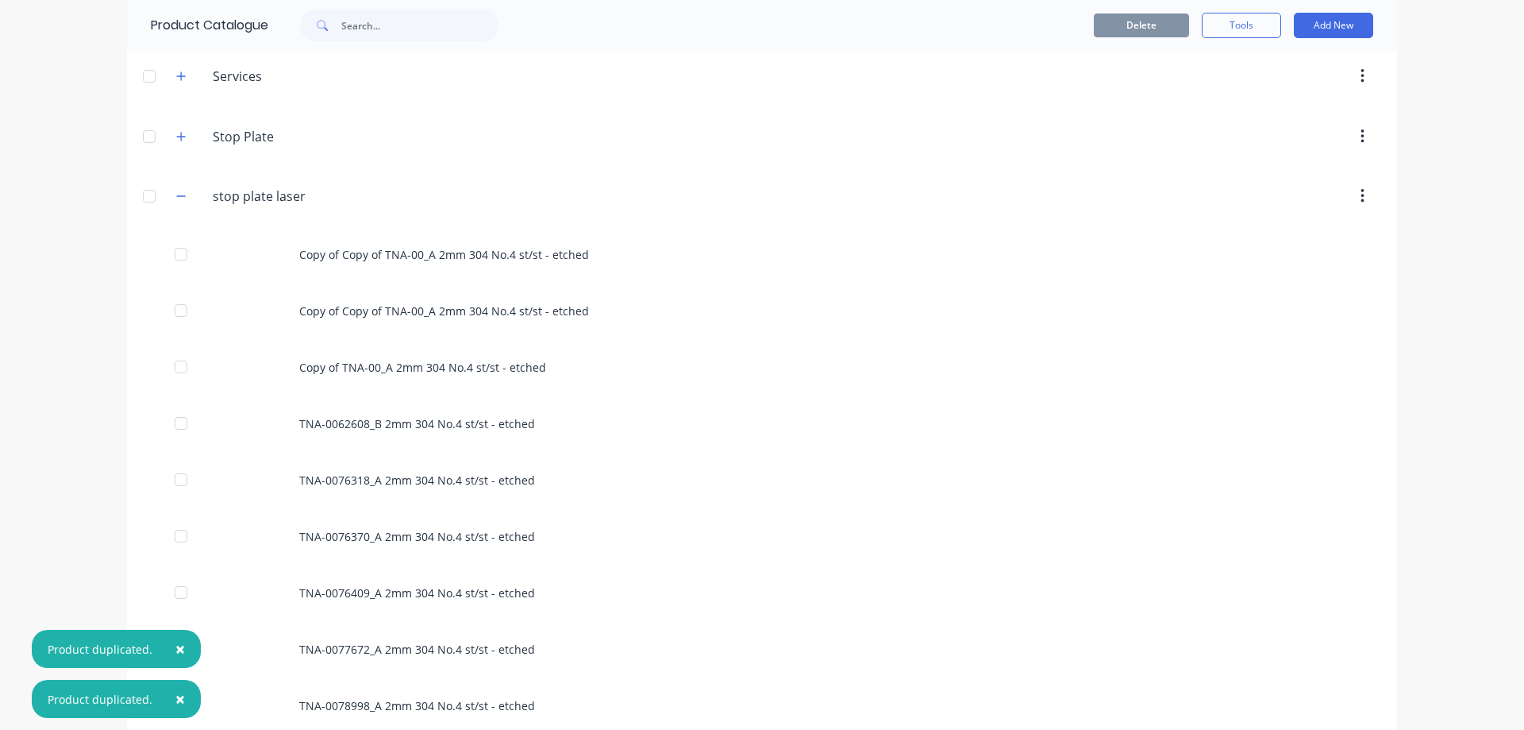
scroll to position [847, 0]
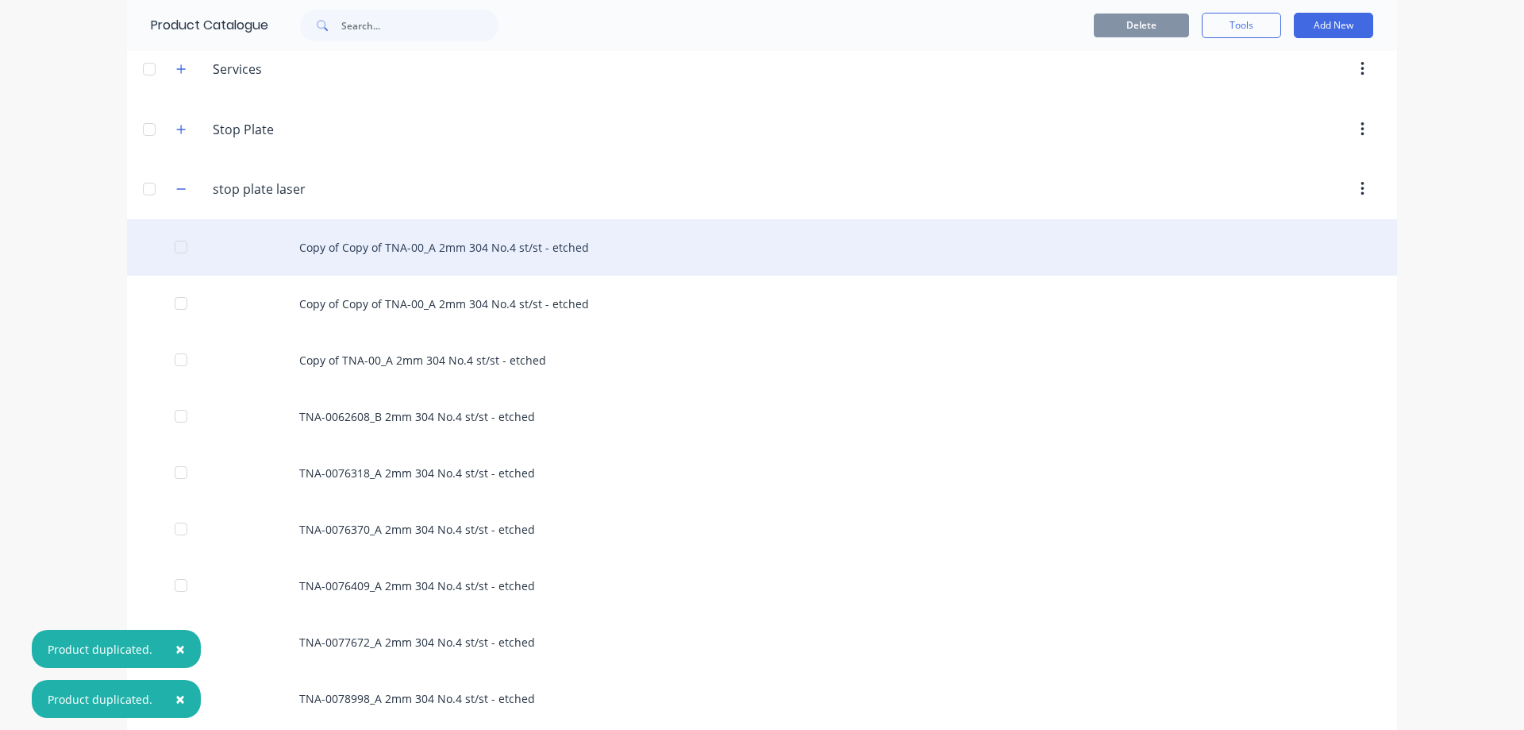
click at [472, 245] on div "Copy of Copy of TNA-00_A 2mm 304 No.4 st/st - etched" at bounding box center [762, 247] width 1270 height 56
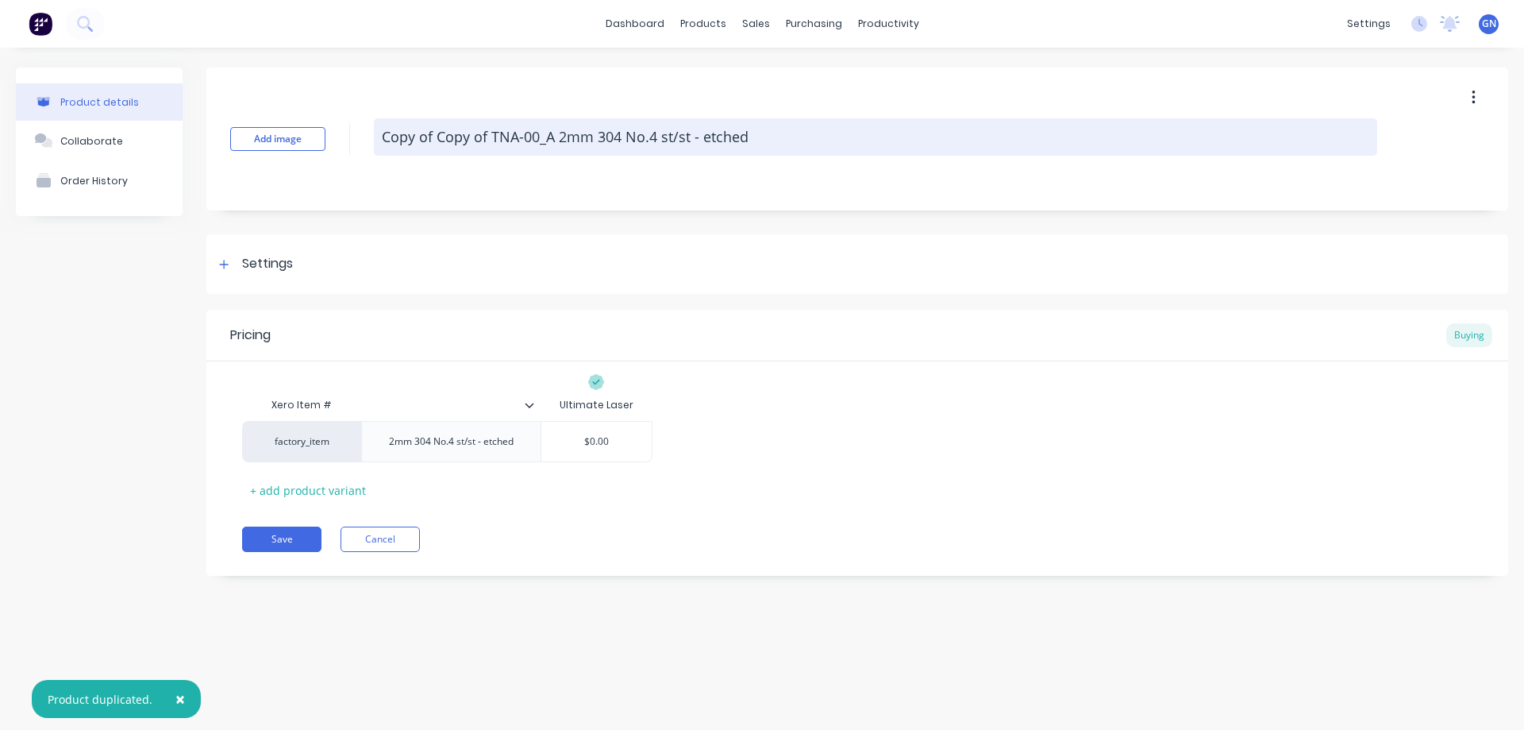
click at [538, 134] on textarea "Copy of Copy of TNA-00_A 2mm 304 No.4 st/st - etched" at bounding box center [876, 136] width 1004 height 37
paste textarea "76389"
type textarea "x"
type textarea "Copy of Copy of TNA-0076389_A 2mm 304 No.4 st/st - etched"
drag, startPoint x: 491, startPoint y: 137, endPoint x: 392, endPoint y: 137, distance: 99.2
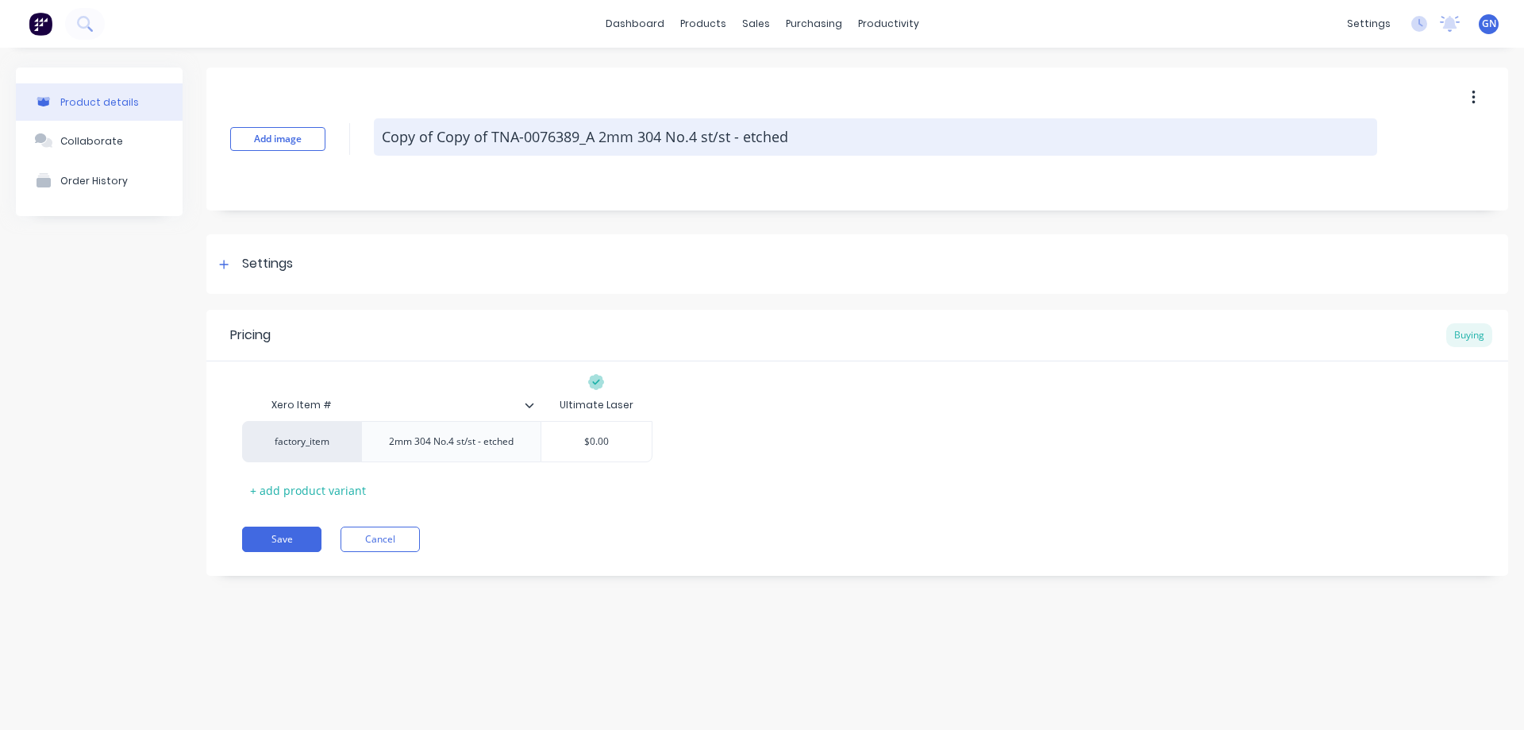
click at [392, 137] on textarea "Copy of Copy of TNA-0076389_A 2mm 304 No.4 st/st - etched" at bounding box center [876, 136] width 1004 height 37
type textarea "x"
type textarea "CTNA-0076389_A 2mm 304 No.4 st/st - etched"
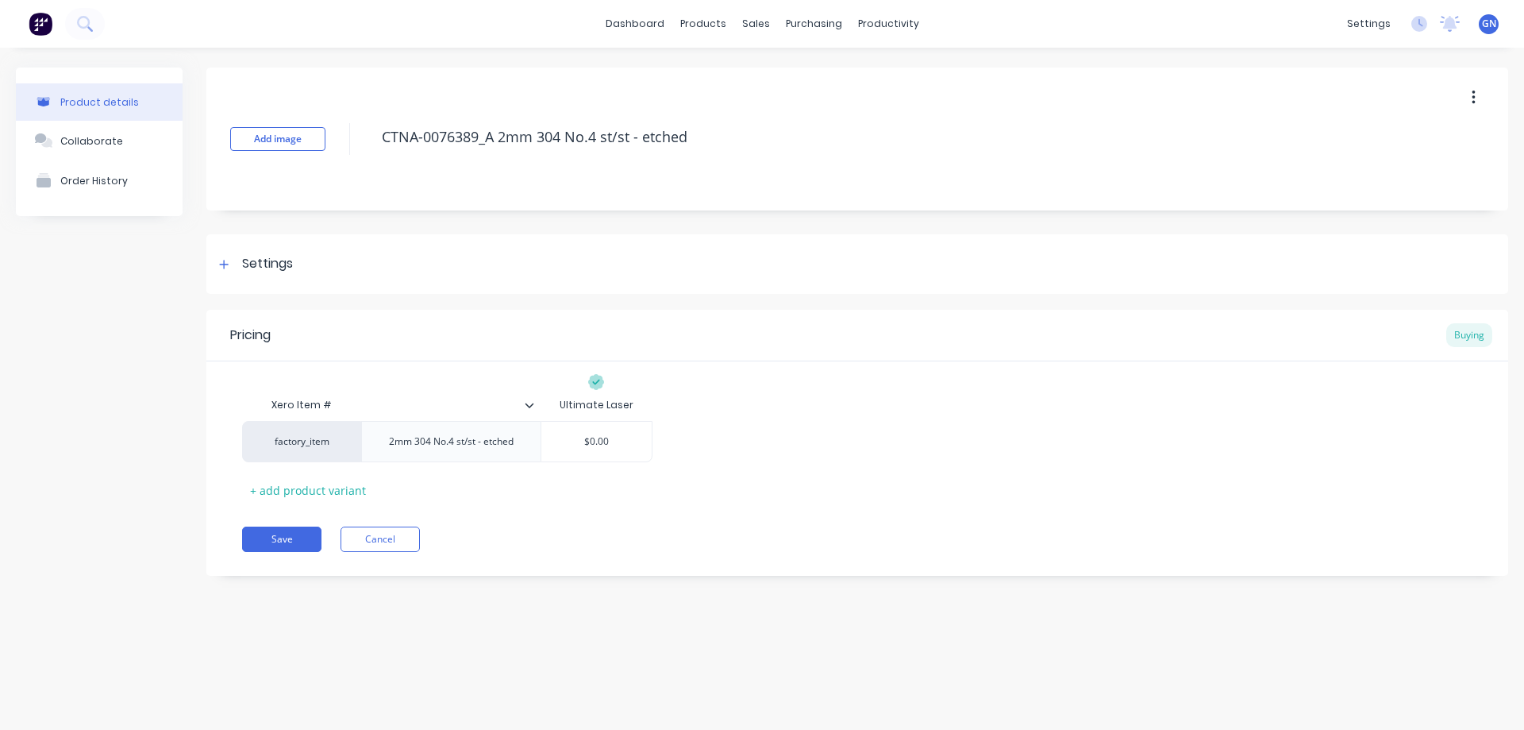
type textarea "x"
type textarea "TNA-0076389_A 2mm 304 No.4 st/st - etched"
type textarea "x"
type textarea "TNA-0076389_A 2mm 304 No.4 st/st - etched"
click at [224, 270] on div at bounding box center [224, 264] width 20 height 20
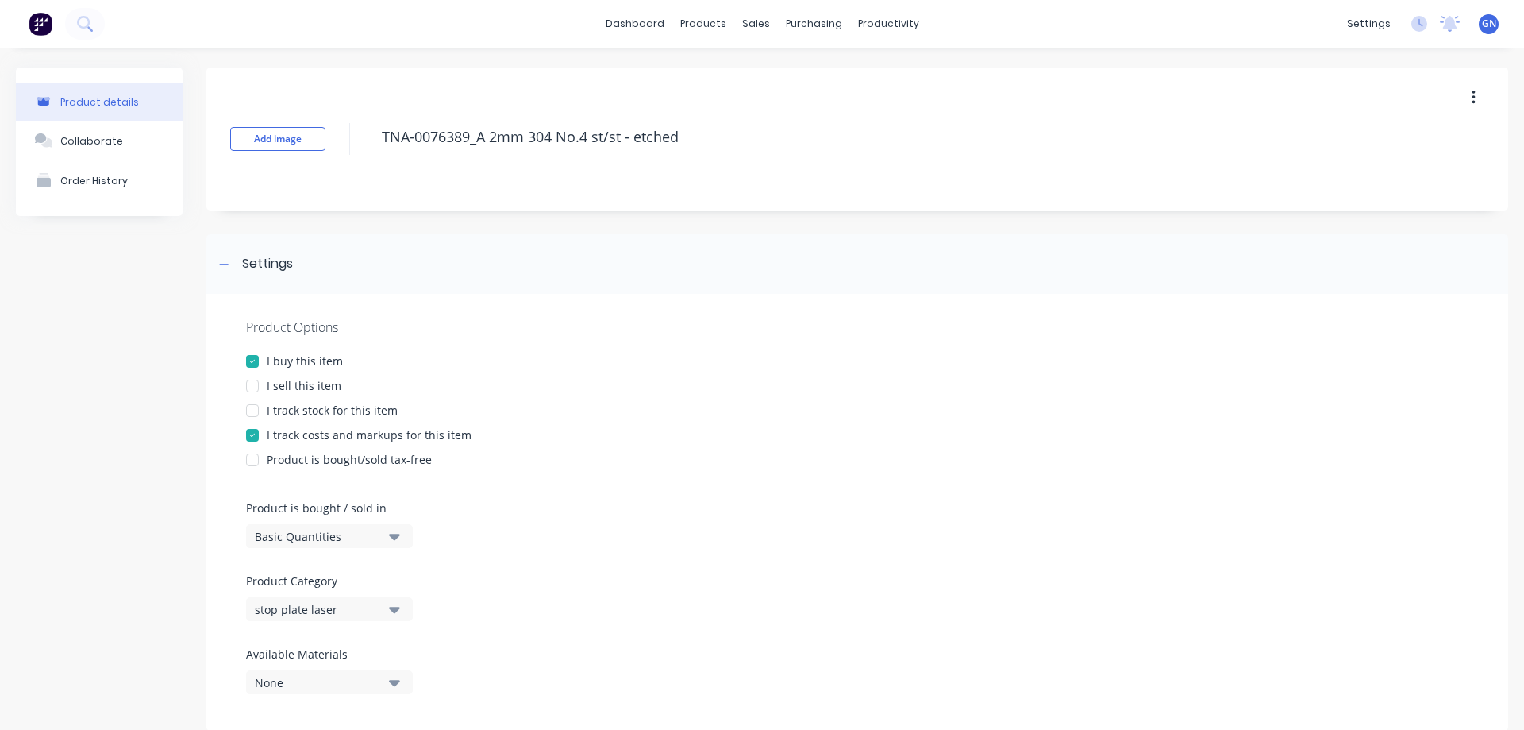
click at [253, 387] on div at bounding box center [253, 386] width 32 height 32
click at [253, 383] on div at bounding box center [253, 386] width 32 height 32
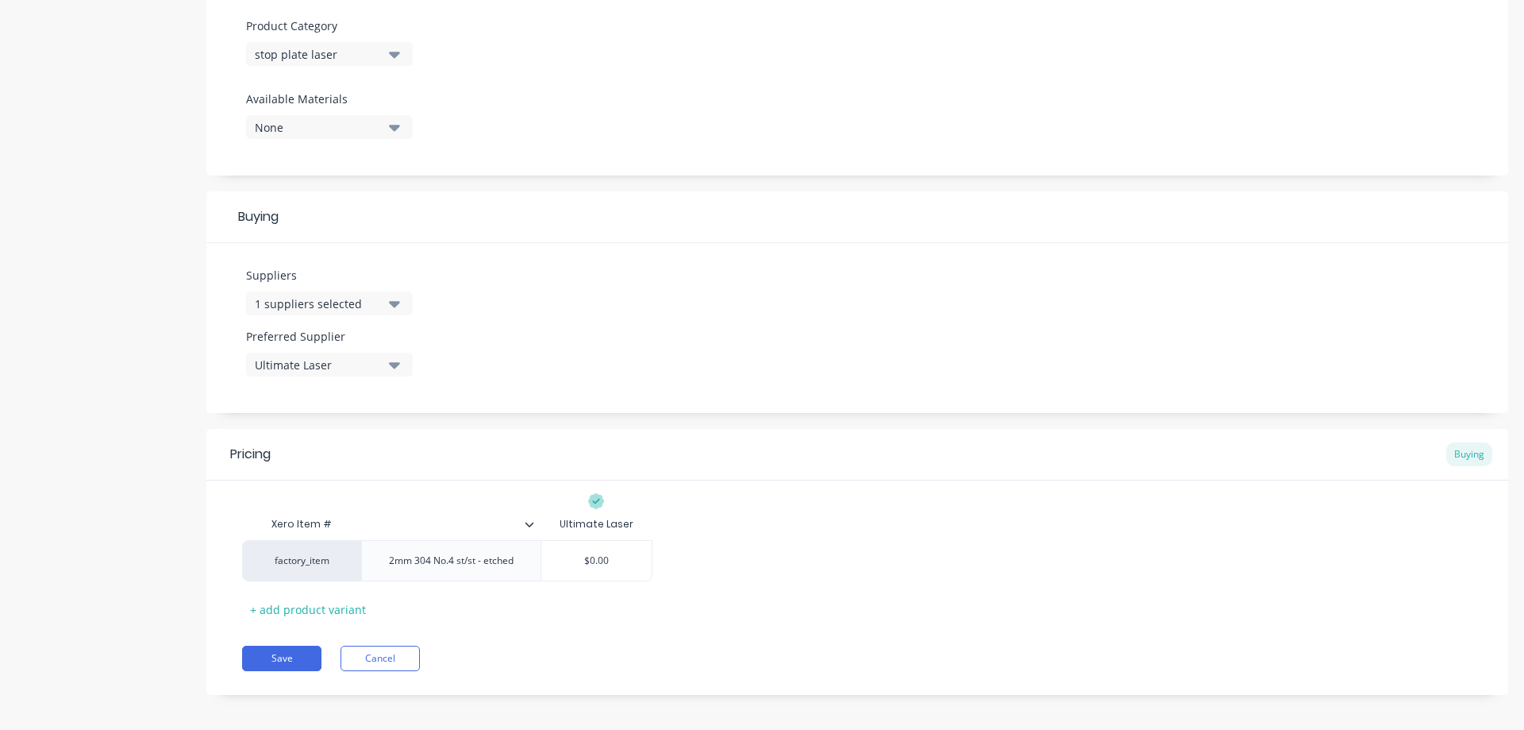
scroll to position [564, 0]
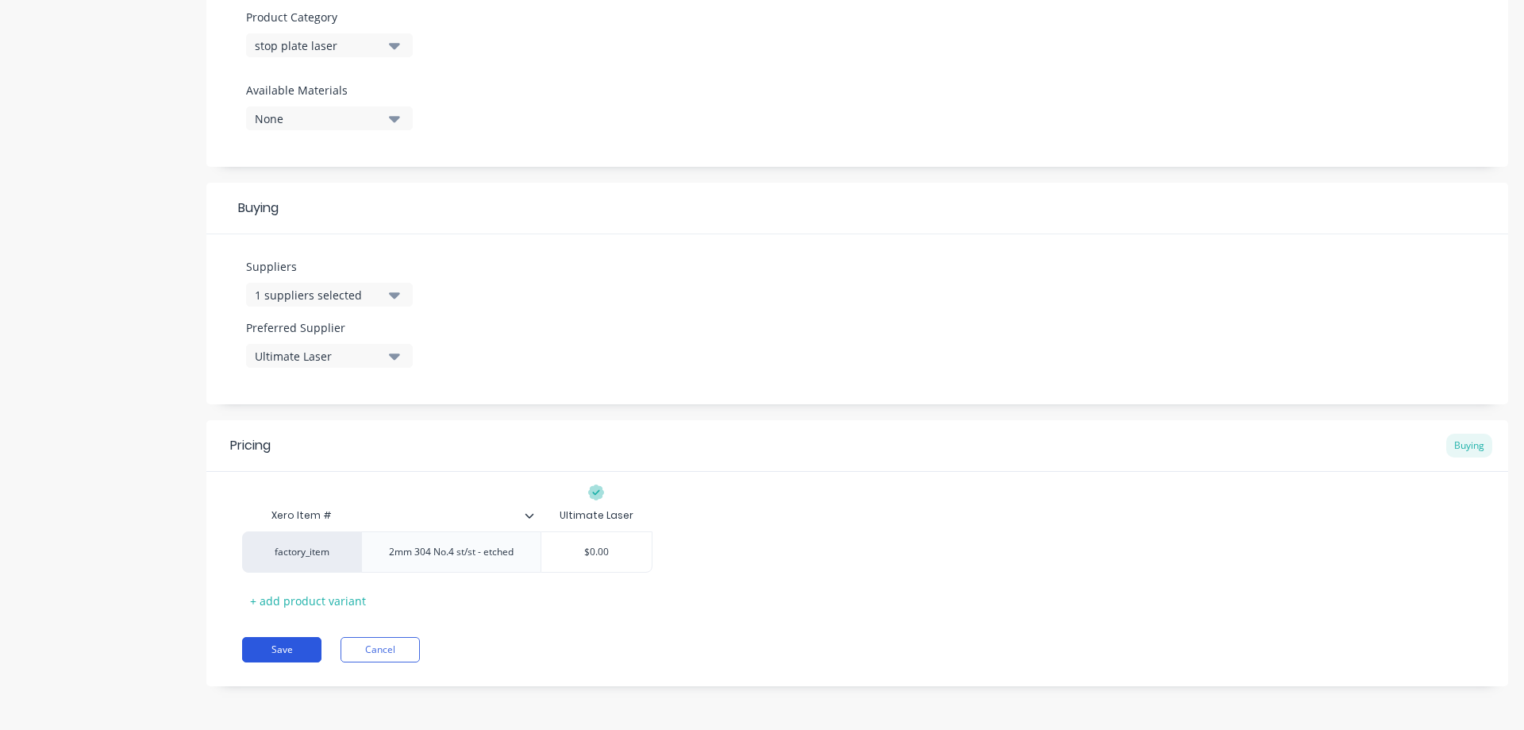
click at [280, 645] on button "Save" at bounding box center [281, 649] width 79 height 25
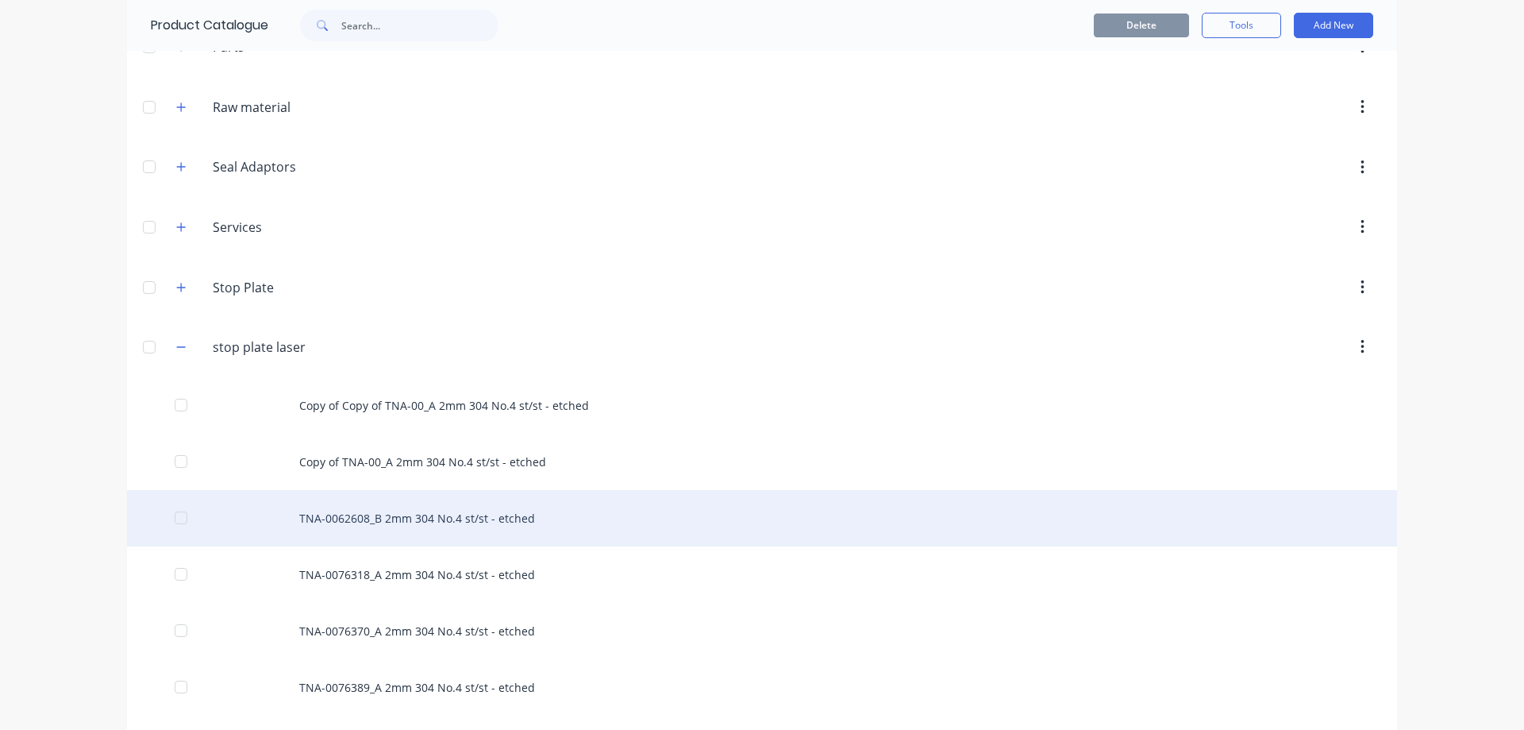
scroll to position [873, 0]
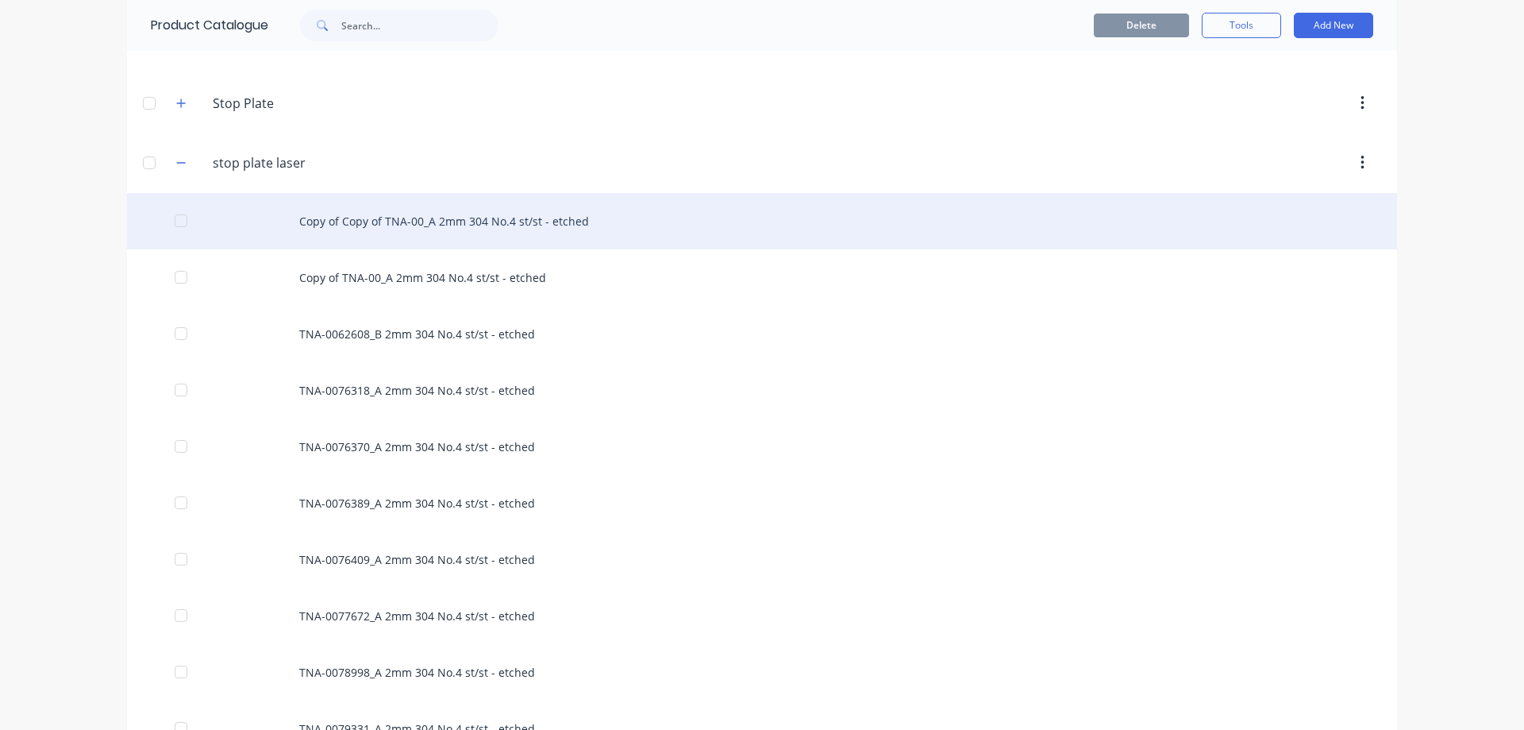
click at [430, 219] on div "Copy of Copy of TNA-00_A 2mm 304 No.4 st/st - etched" at bounding box center [762, 221] width 1270 height 56
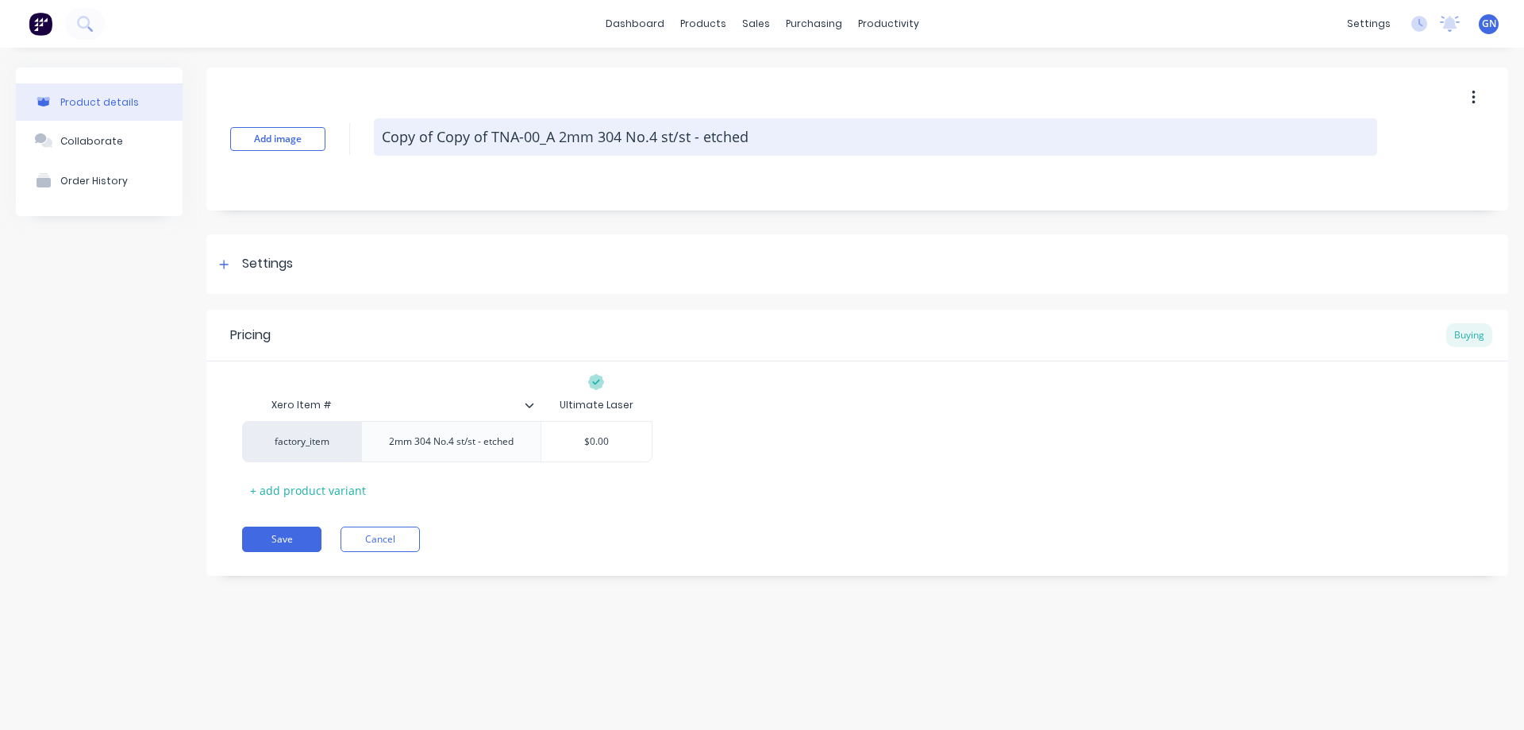
click at [538, 136] on textarea "Copy of Copy of TNA-00_A 2mm 304 No.4 st/st - etched" at bounding box center [876, 136] width 1004 height 37
paste textarea "83438"
type textarea "x"
type textarea "Copy of Copy of TNA-0083438_A 2mm 304 No.4 st/st - etched"
click at [495, 136] on textarea "Copy of Copy of TNA-0083438_A 2mm 304 No.4 st/st - etched" at bounding box center [876, 136] width 1004 height 37
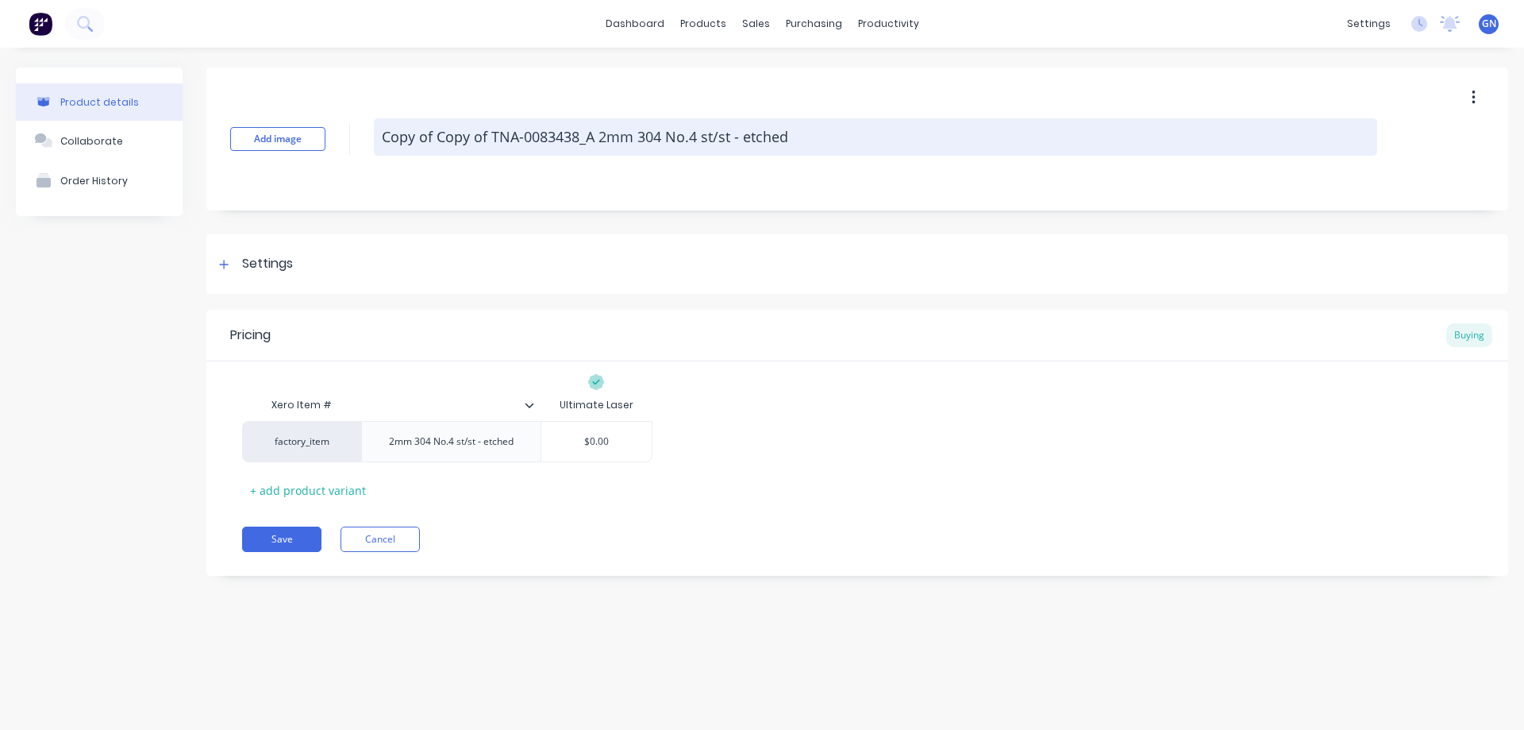
drag, startPoint x: 491, startPoint y: 136, endPoint x: 391, endPoint y: 137, distance: 100.1
click at [391, 137] on textarea "Copy of Copy of TNA-0083438_A 2mm 304 No.4 st/st - etched" at bounding box center [876, 136] width 1004 height 37
type textarea "x"
type textarea "CTNA-0083438_A 2mm 304 No.4 st/st - etched"
type textarea "x"
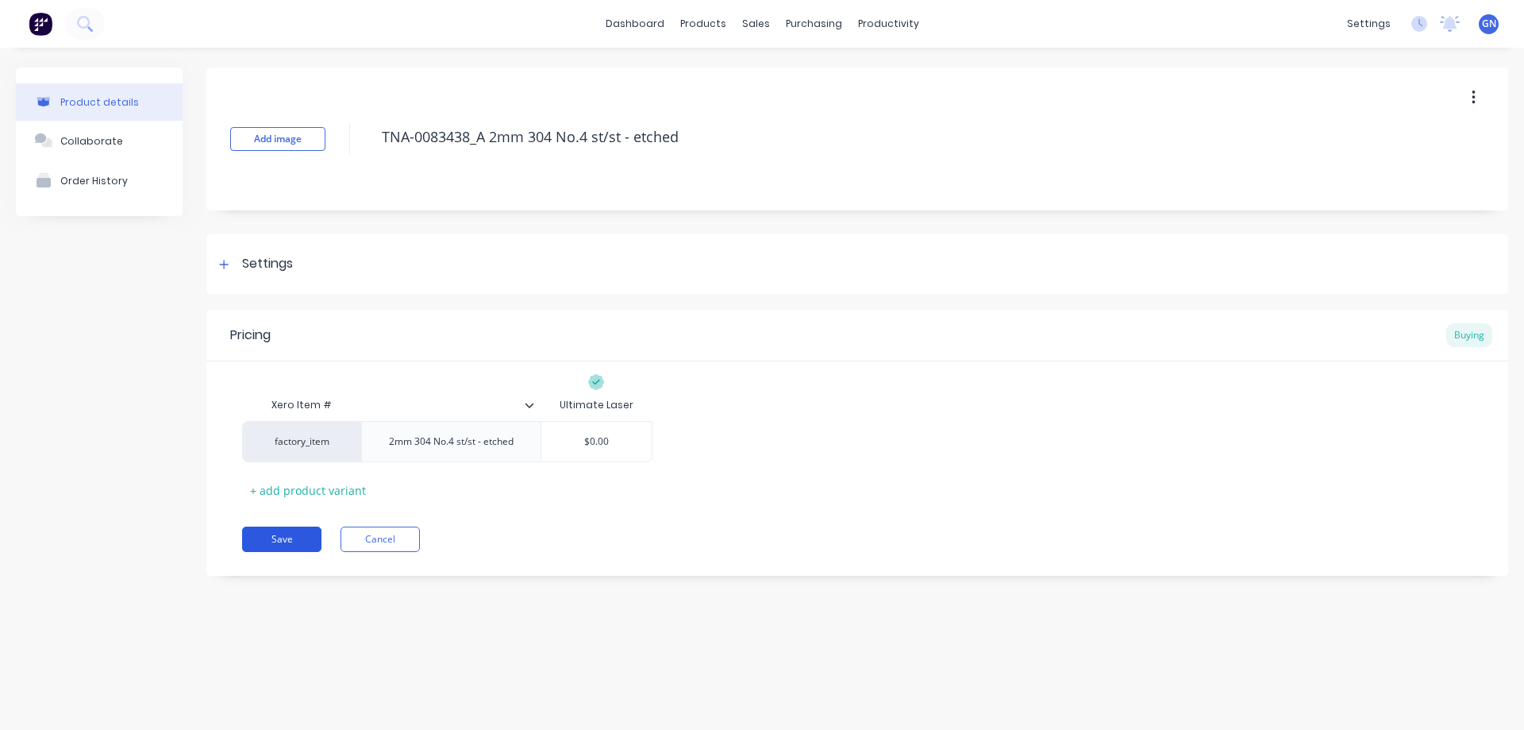
type textarea "TNA-0083438_A 2mm 304 No.4 st/st - etched"
type textarea "x"
type textarea "TNA-0083438_A 2mm 304 No.4 st/st - etched"
click at [295, 540] on button "Save" at bounding box center [281, 538] width 79 height 25
type textarea "x"
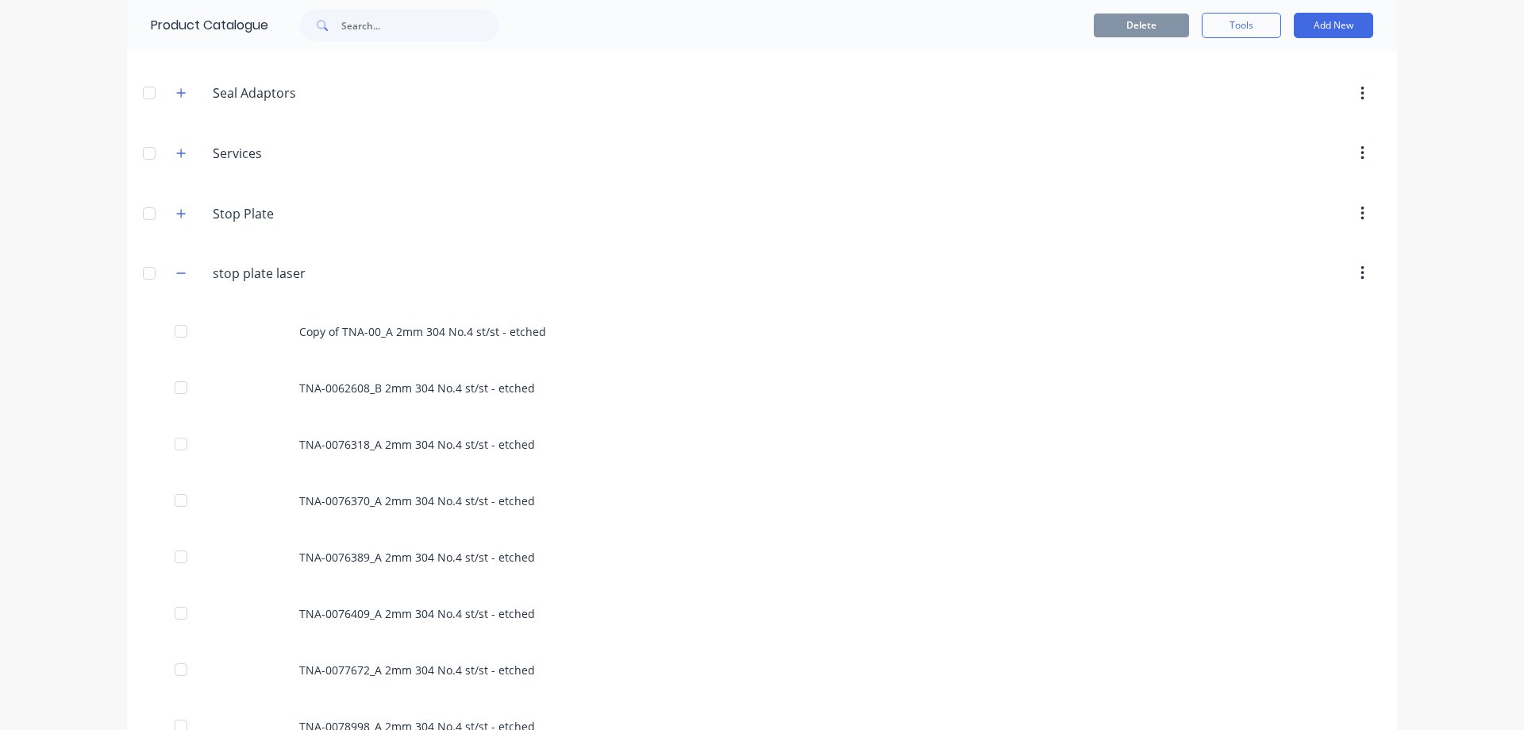
scroll to position [768, 0]
click at [179, 264] on button "button" at bounding box center [181, 269] width 20 height 20
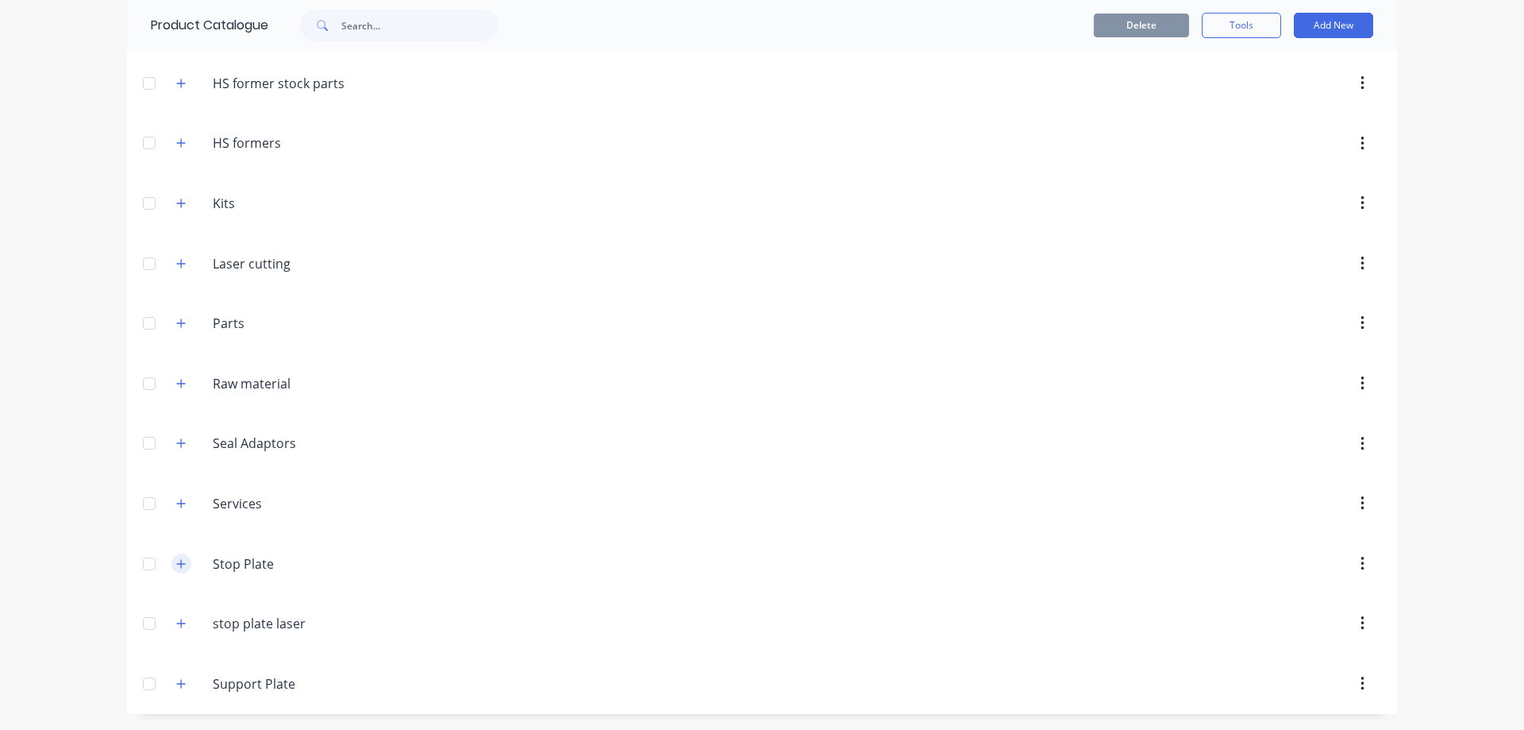
click at [178, 568] on icon "button" at bounding box center [181, 563] width 10 height 11
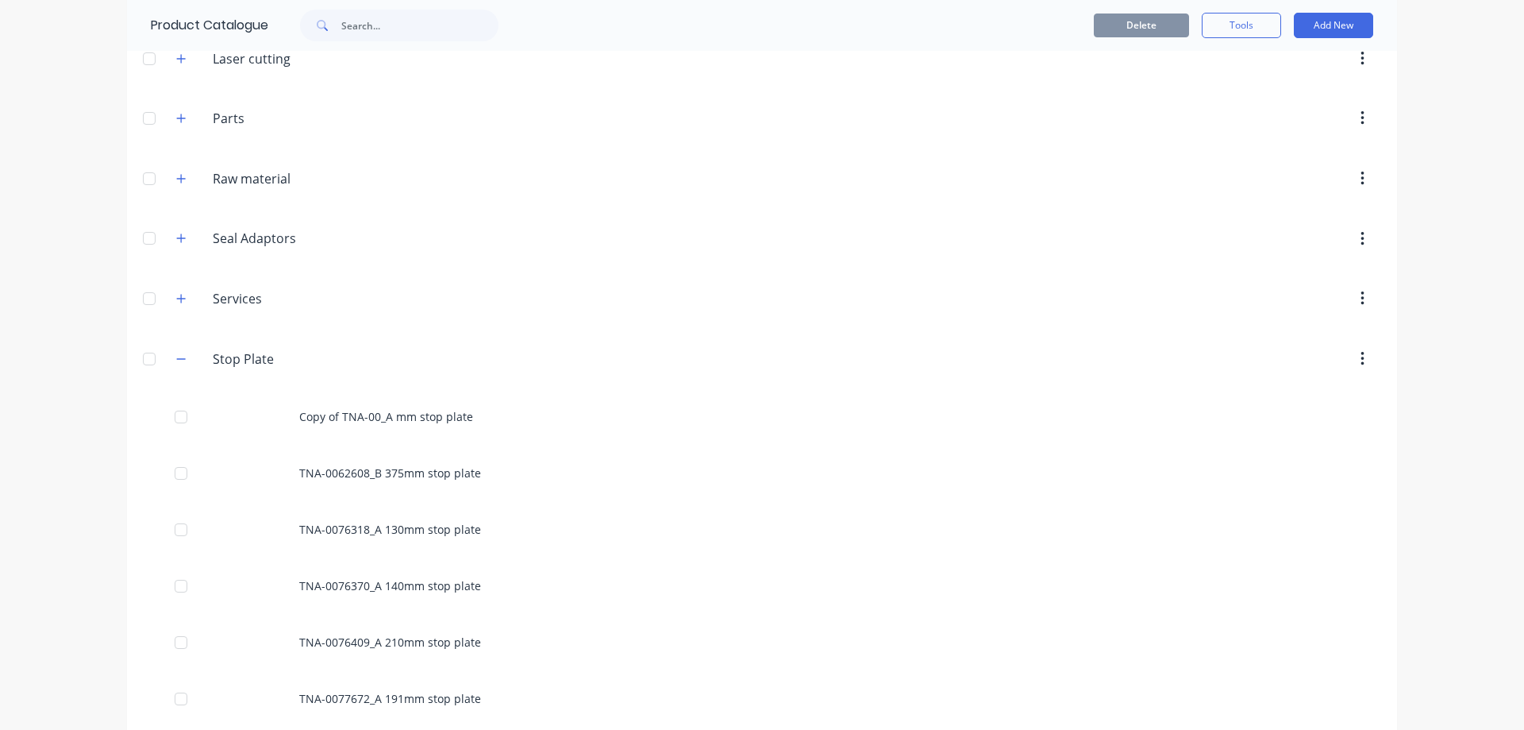
scroll to position [651, 0]
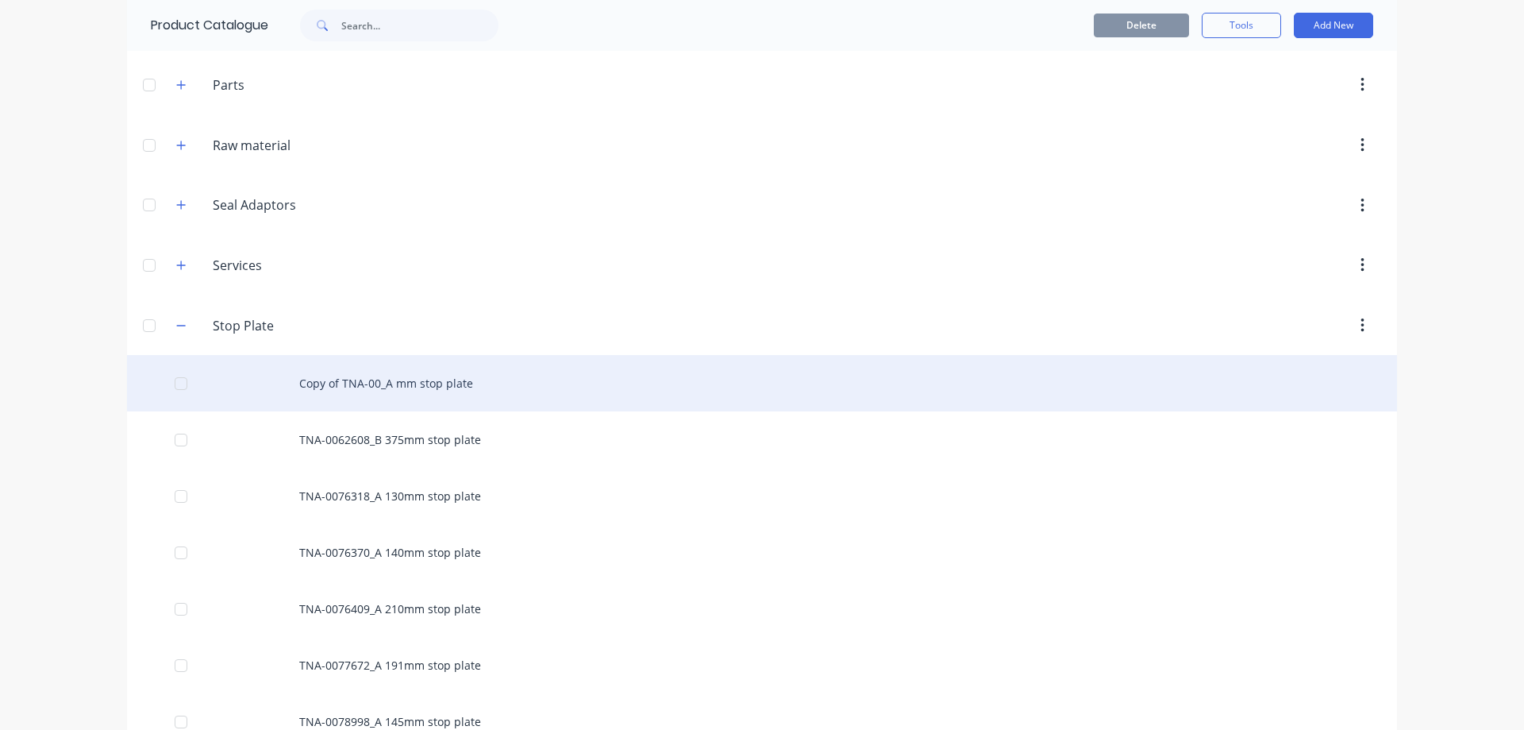
click at [402, 381] on div "Copy of TNA-00_A mm stop plate" at bounding box center [762, 383] width 1270 height 56
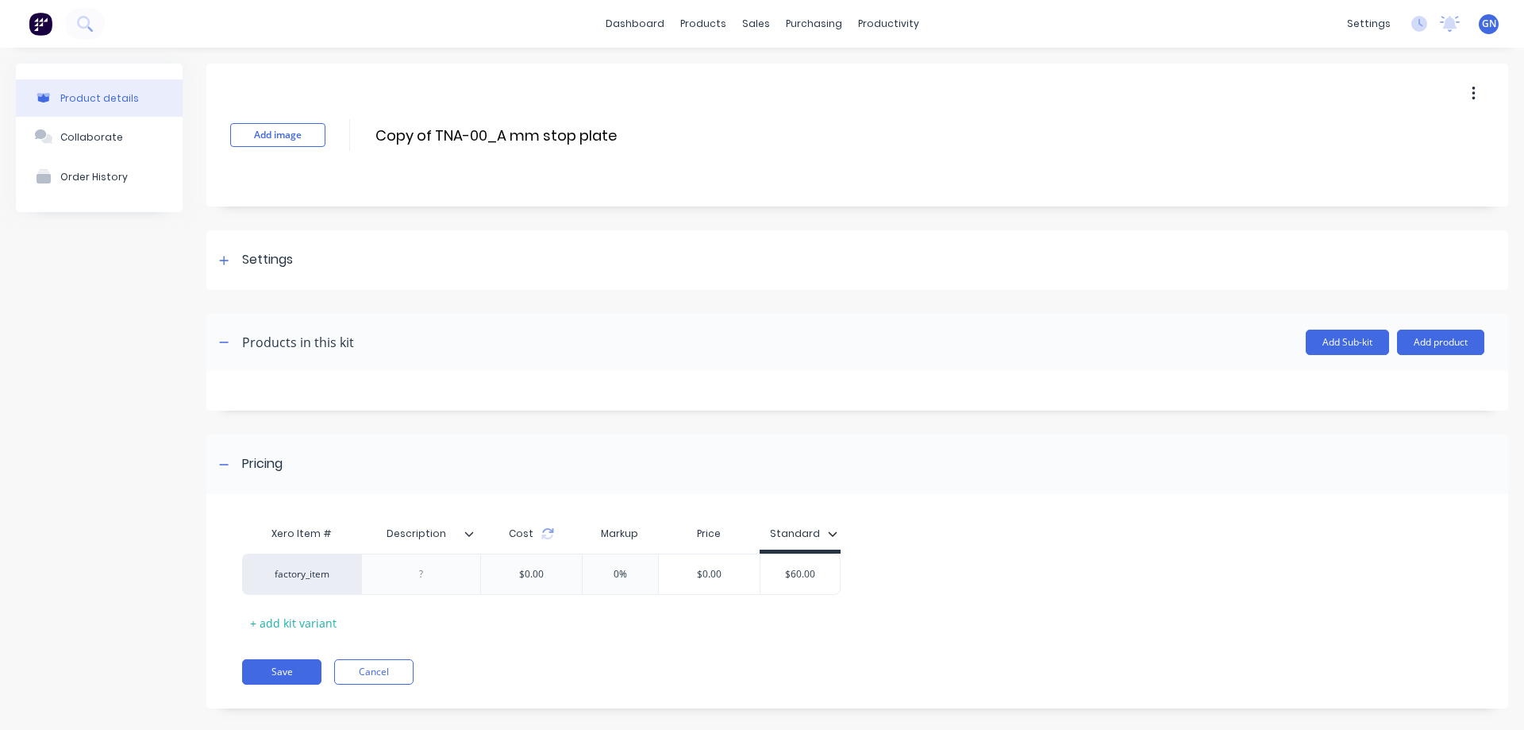
click at [1472, 87] on icon "button" at bounding box center [1473, 94] width 3 height 14
click at [1374, 133] on span "Duplicate" at bounding box center [1415, 135] width 119 height 17
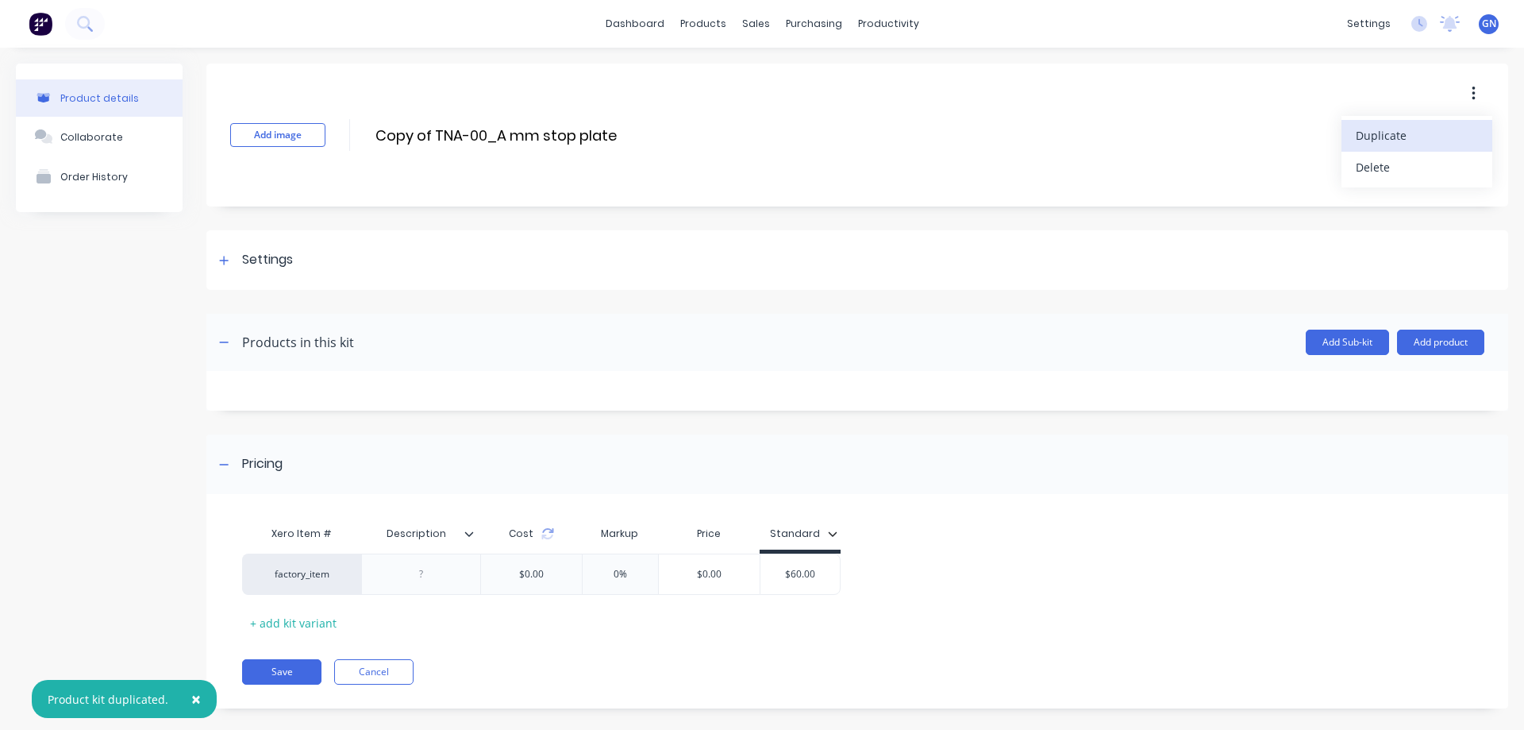
click at [1374, 133] on span "Duplicate" at bounding box center [1415, 135] width 119 height 17
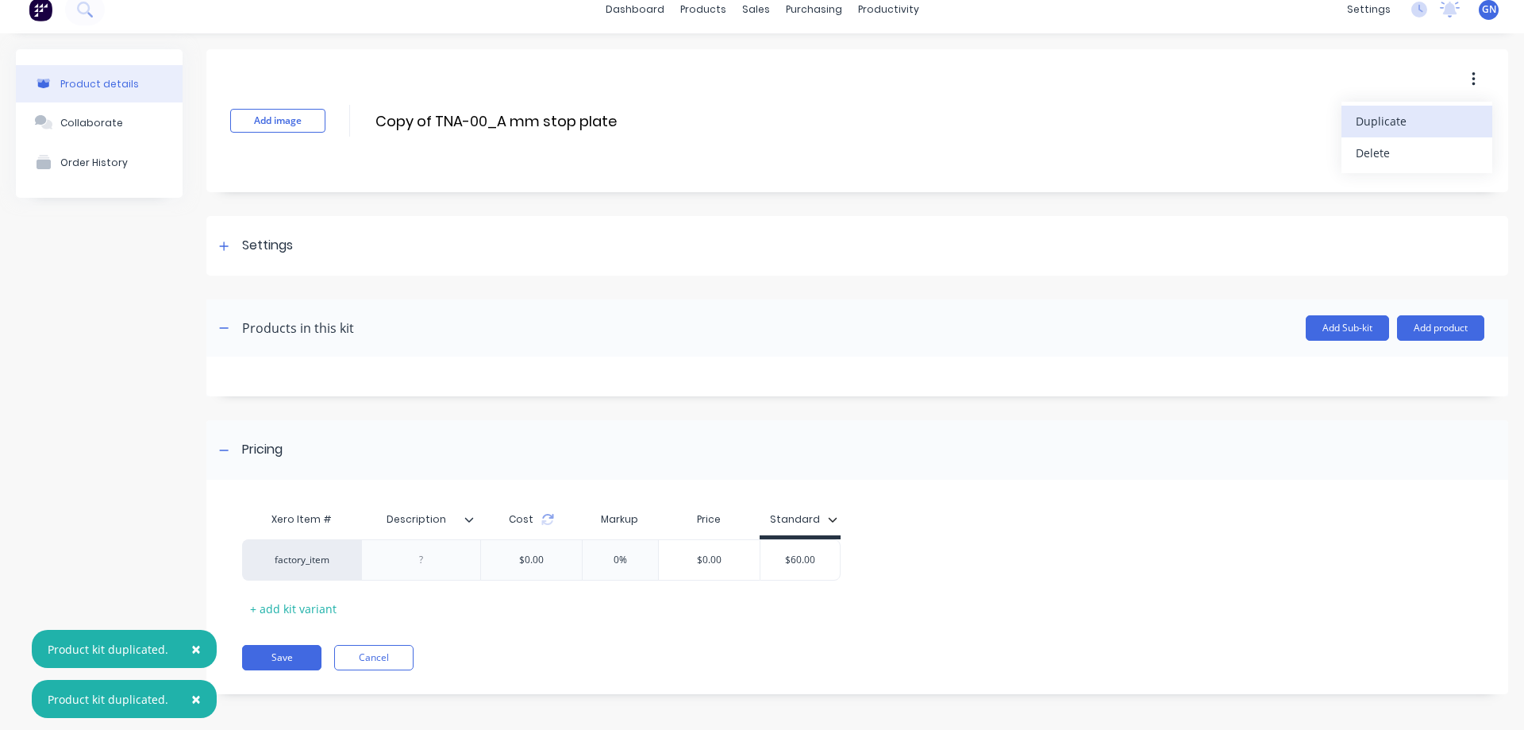
scroll to position [18, 0]
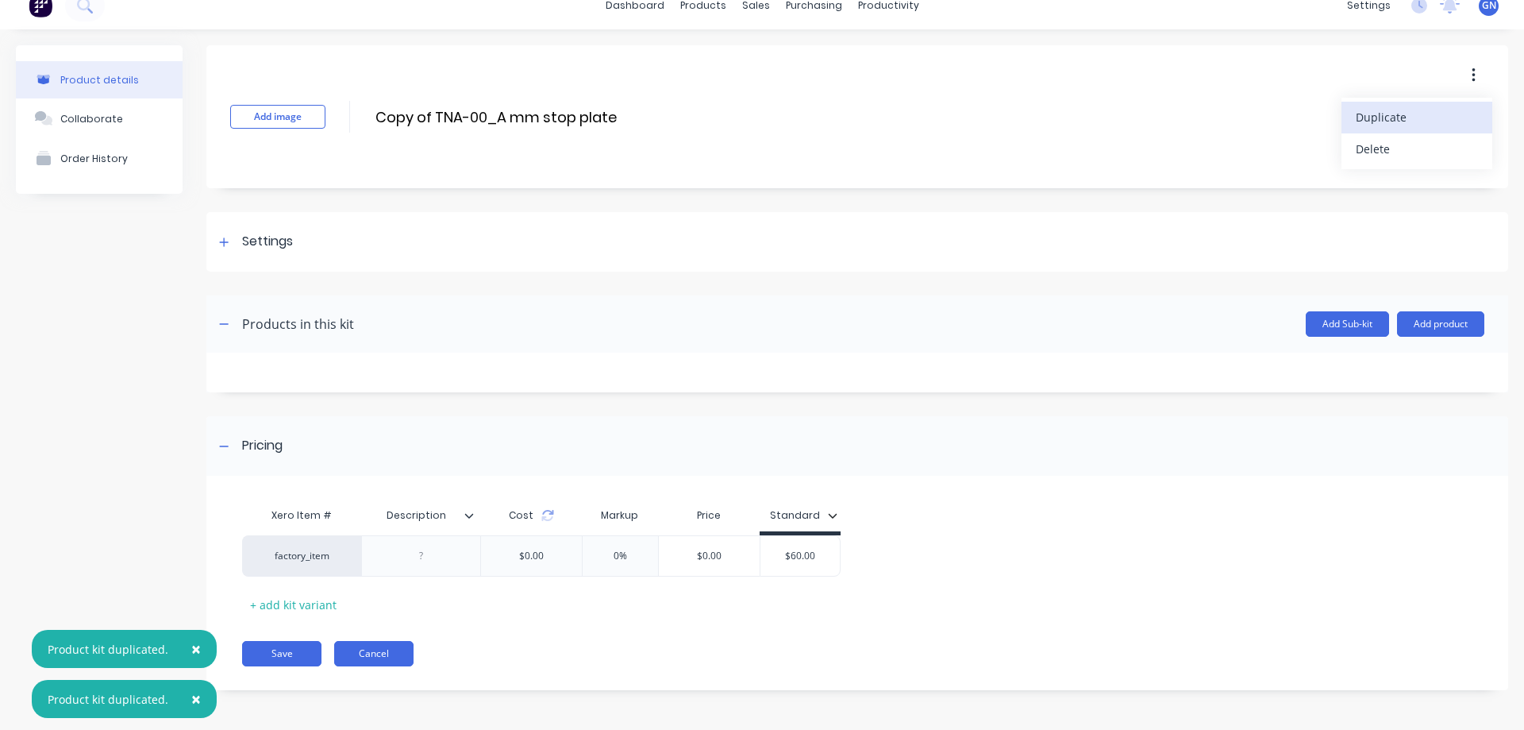
click at [373, 651] on button "Cancel" at bounding box center [373, 653] width 79 height 25
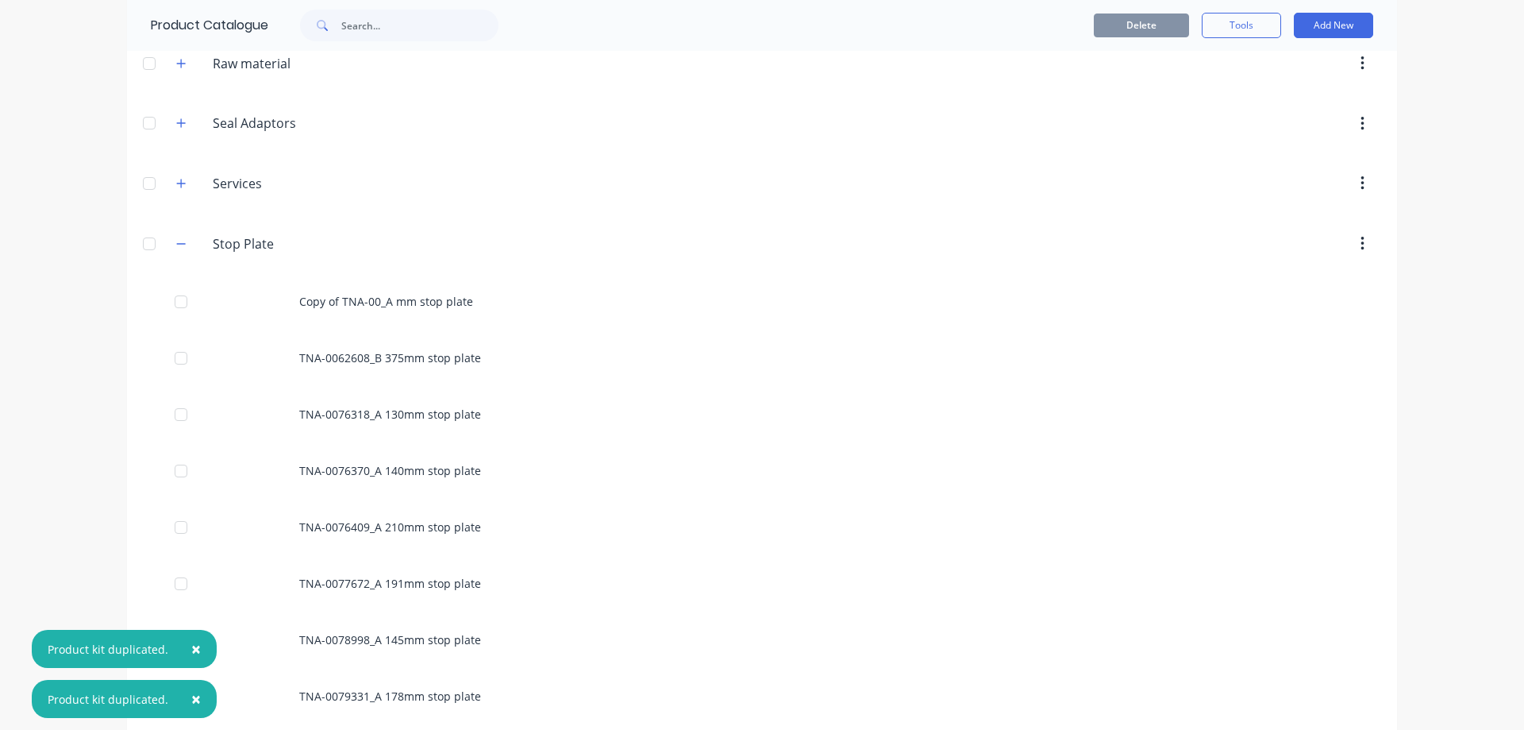
scroll to position [768, 0]
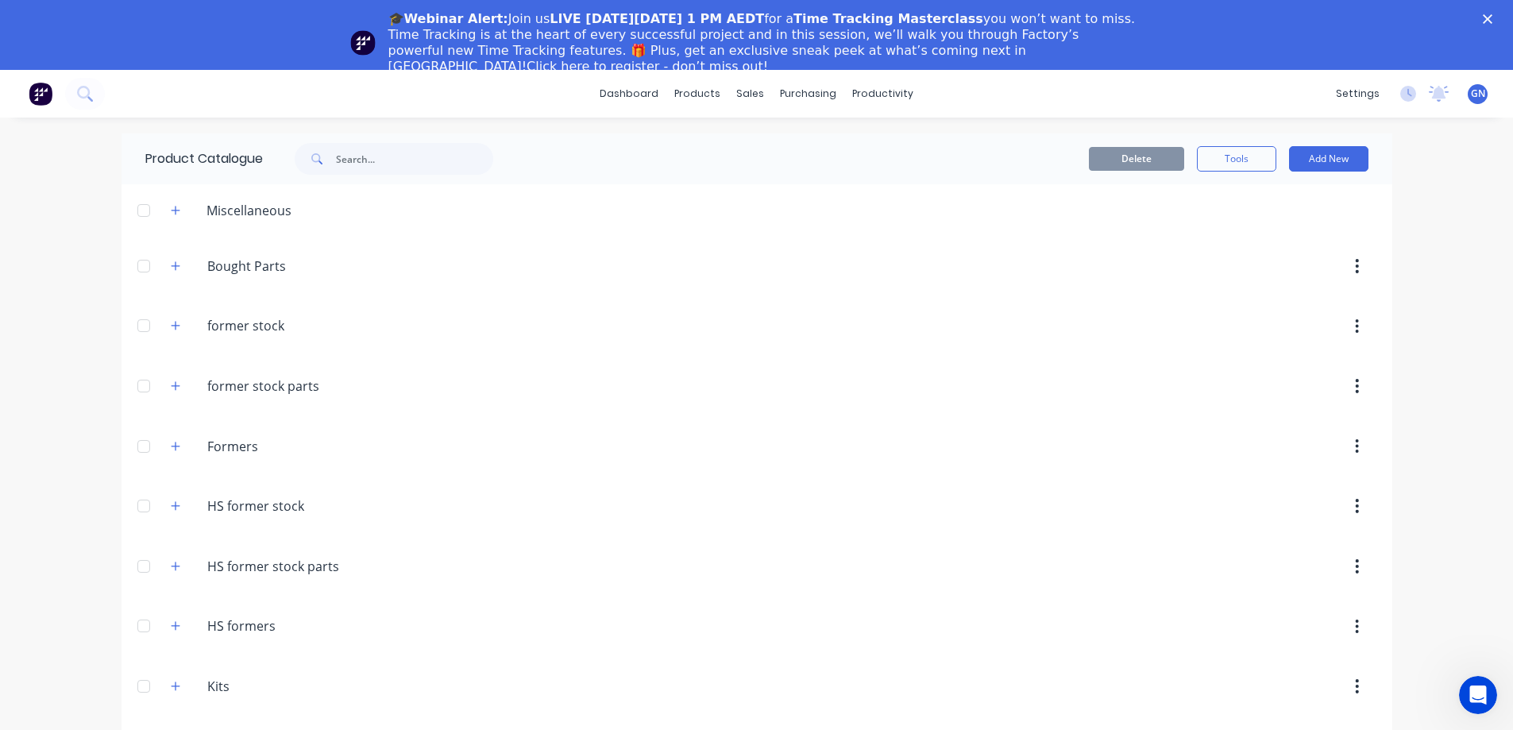
click at [1492, 20] on icon "Close" at bounding box center [1487, 19] width 10 height 10
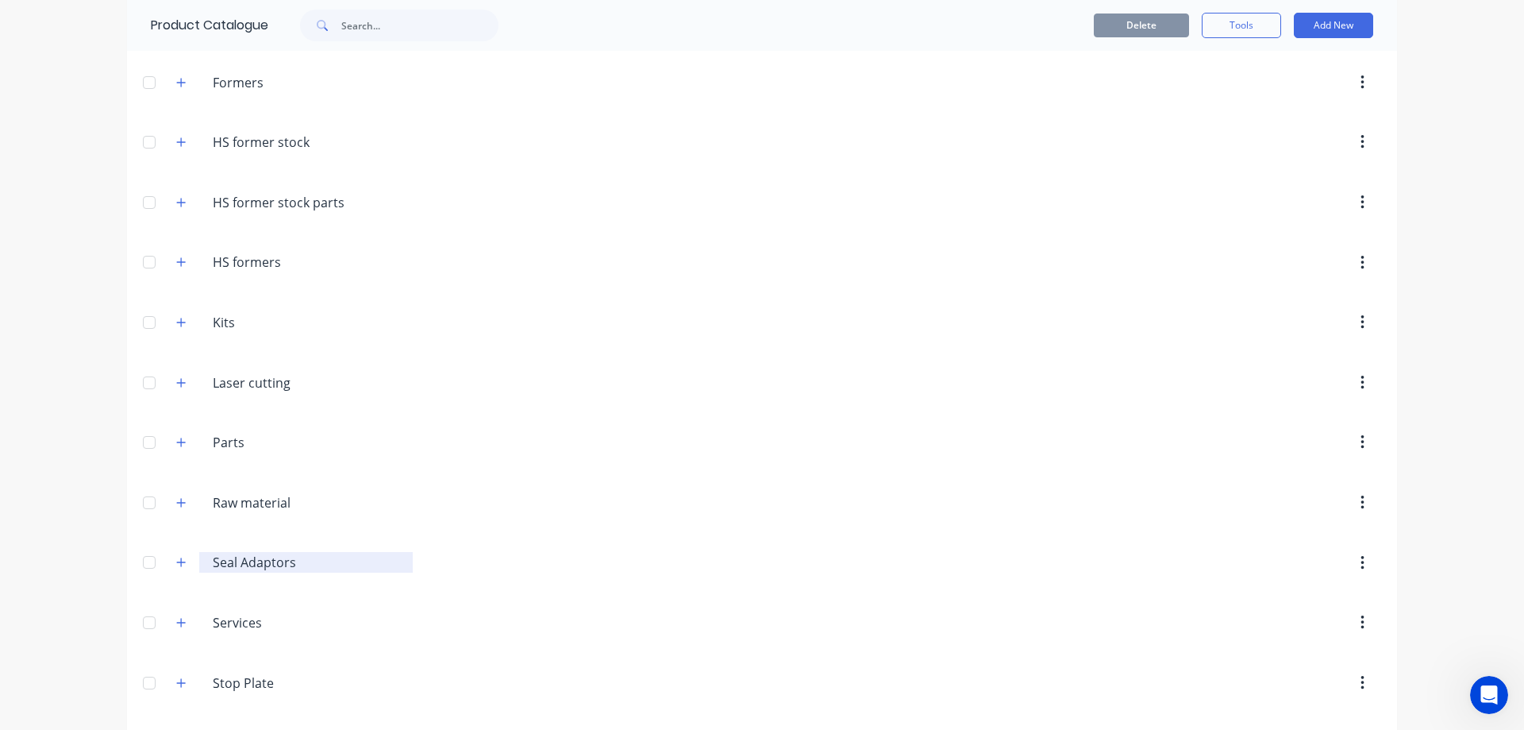
scroll to position [413, 0]
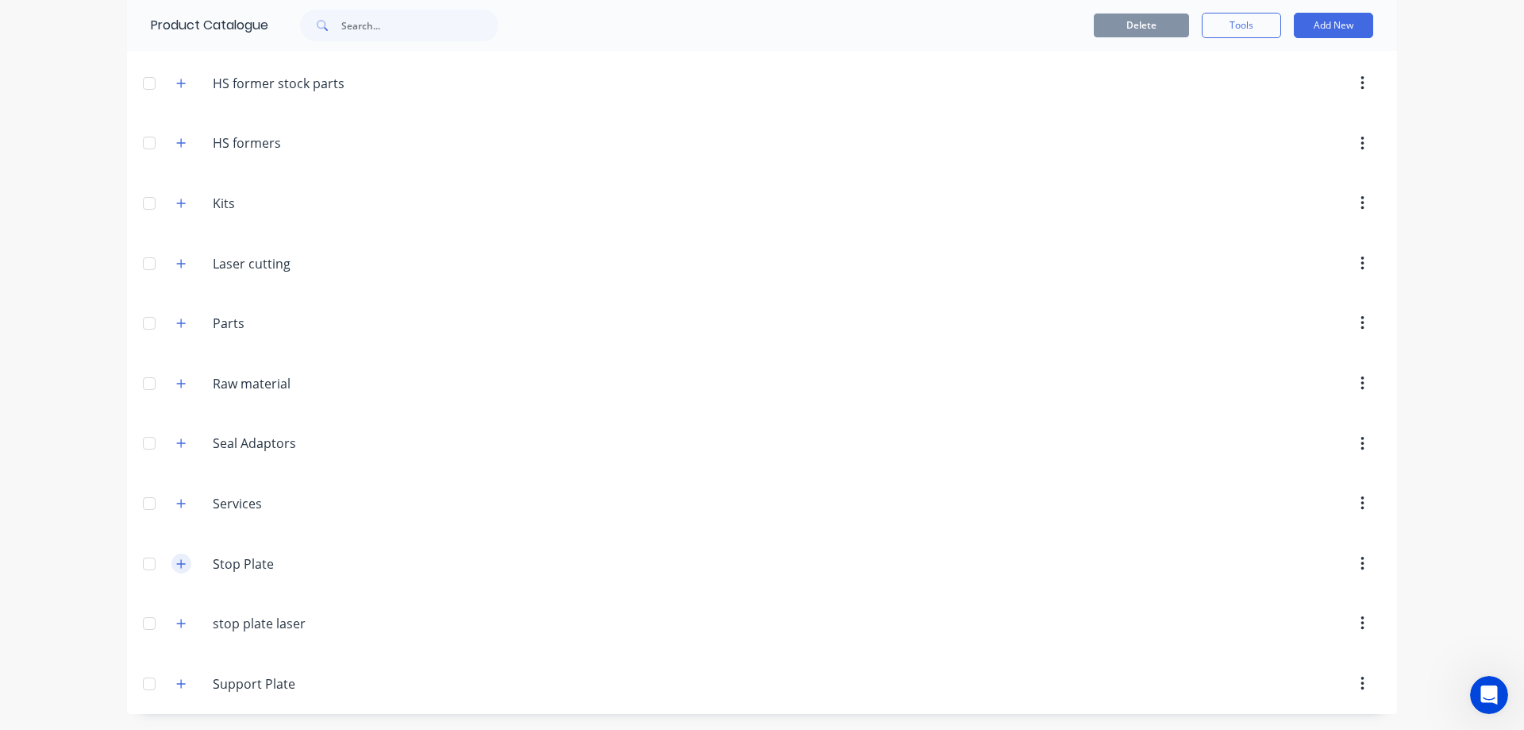
click at [177, 562] on icon "button" at bounding box center [181, 563] width 9 height 9
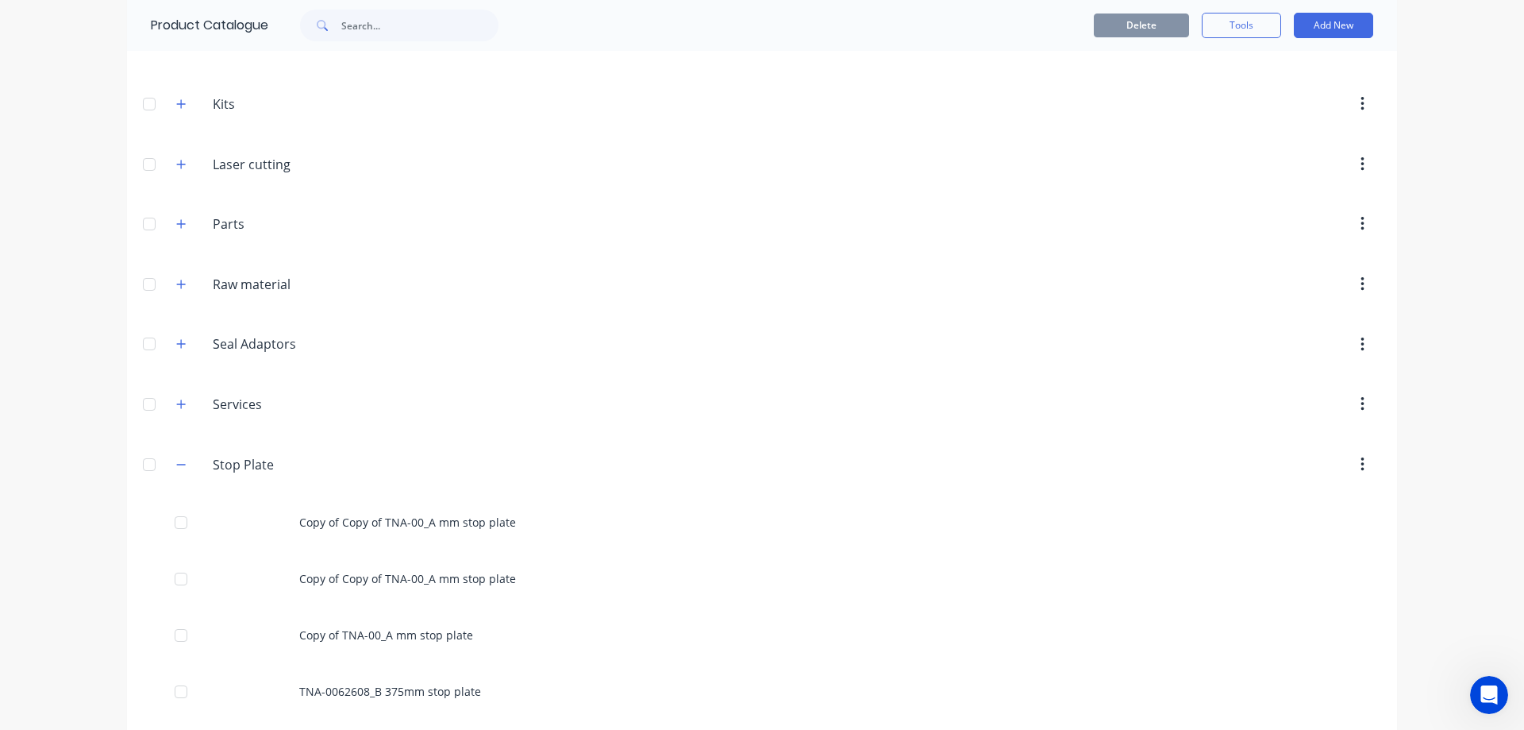
scroll to position [625, 0]
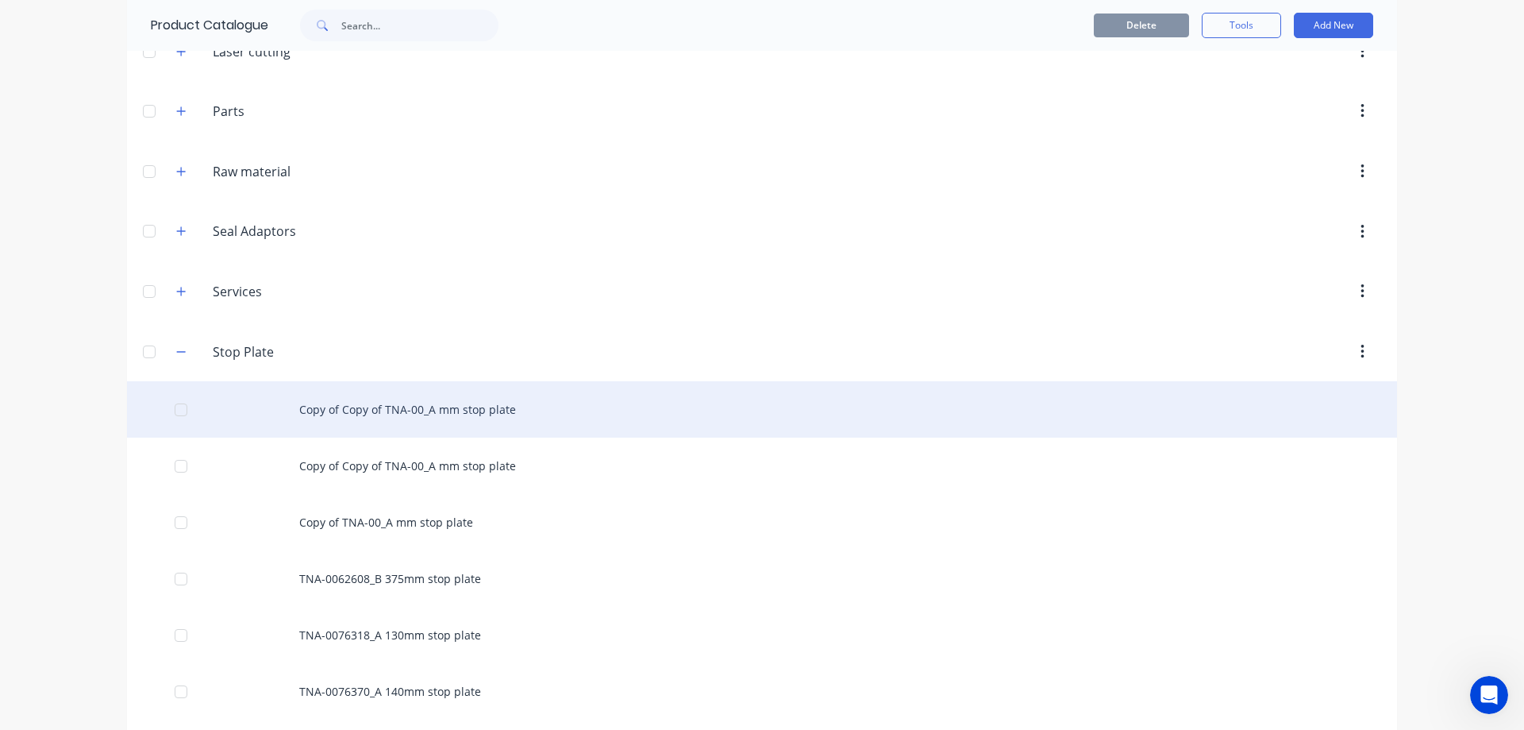
click at [381, 414] on div "Copy of Copy of TNA-00_A mm stop plate" at bounding box center [762, 409] width 1270 height 56
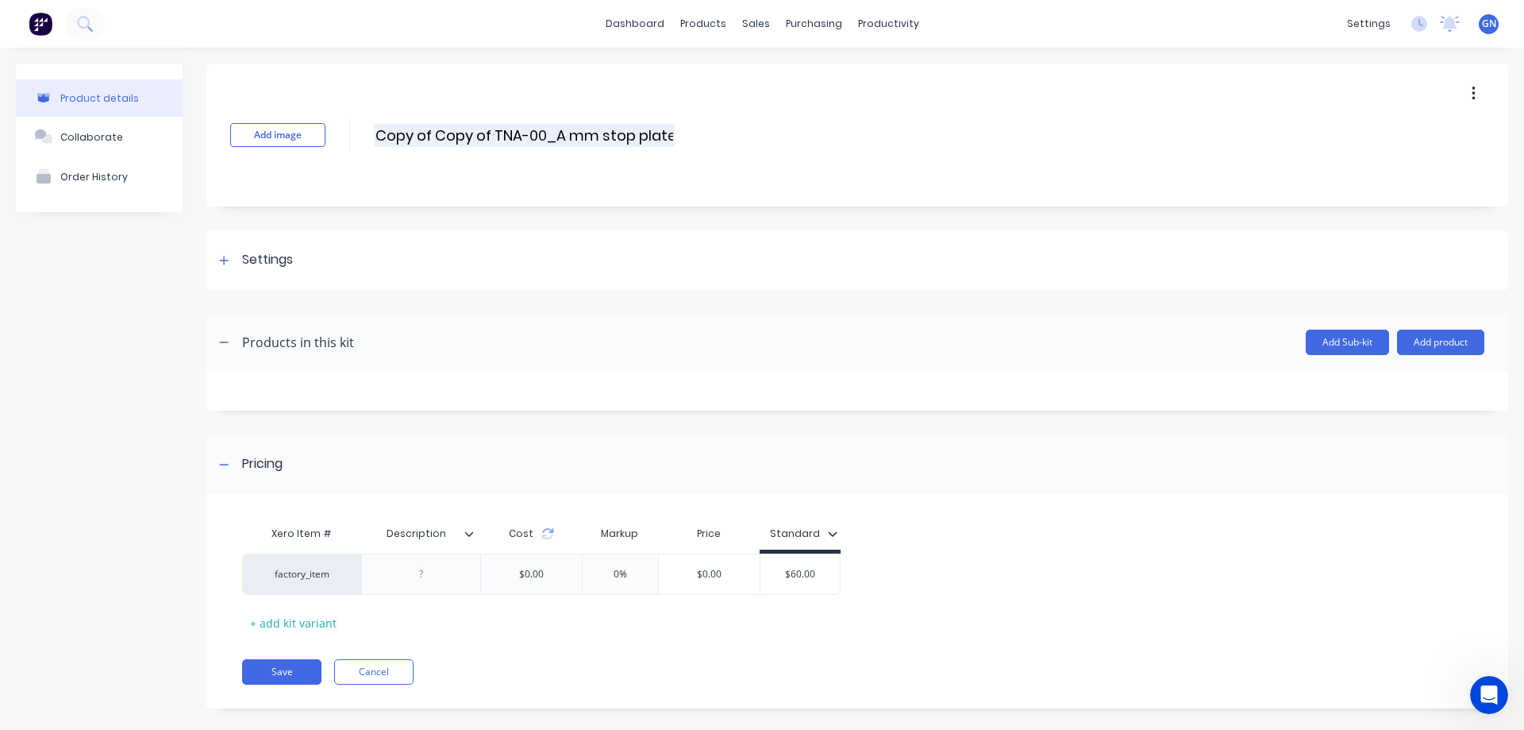
drag, startPoint x: 561, startPoint y: 135, endPoint x: 517, endPoint y: 137, distance: 44.5
click at [517, 137] on input "Copy of Copy of TNA-00_A mm stop plate" at bounding box center [524, 135] width 301 height 23
paste input "76389"
drag, startPoint x: 493, startPoint y: 130, endPoint x: 368, endPoint y: 138, distance: 124.9
click at [368, 138] on div "Add image Copy of Copy of TNA-0076389_A mm stop plate Copy of Copy of TNA-00763…" at bounding box center [857, 135] width 1302 height 143
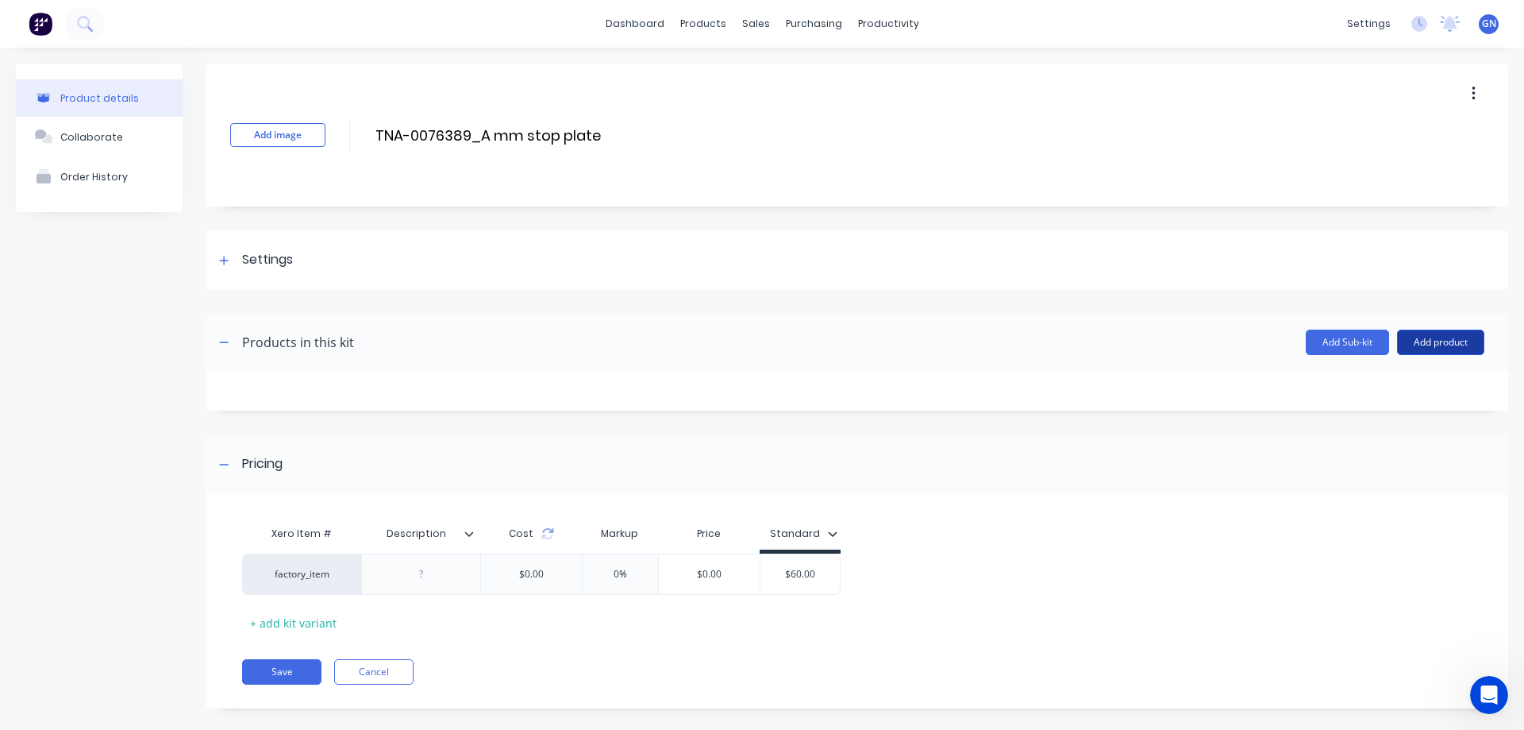
type input "TNA-0076389_A mm stop plate"
click at [1413, 341] on button "Add product" at bounding box center [1440, 341] width 87 height 25
click at [1362, 385] on div "Product catalogue" at bounding box center [1409, 383] width 122 height 23
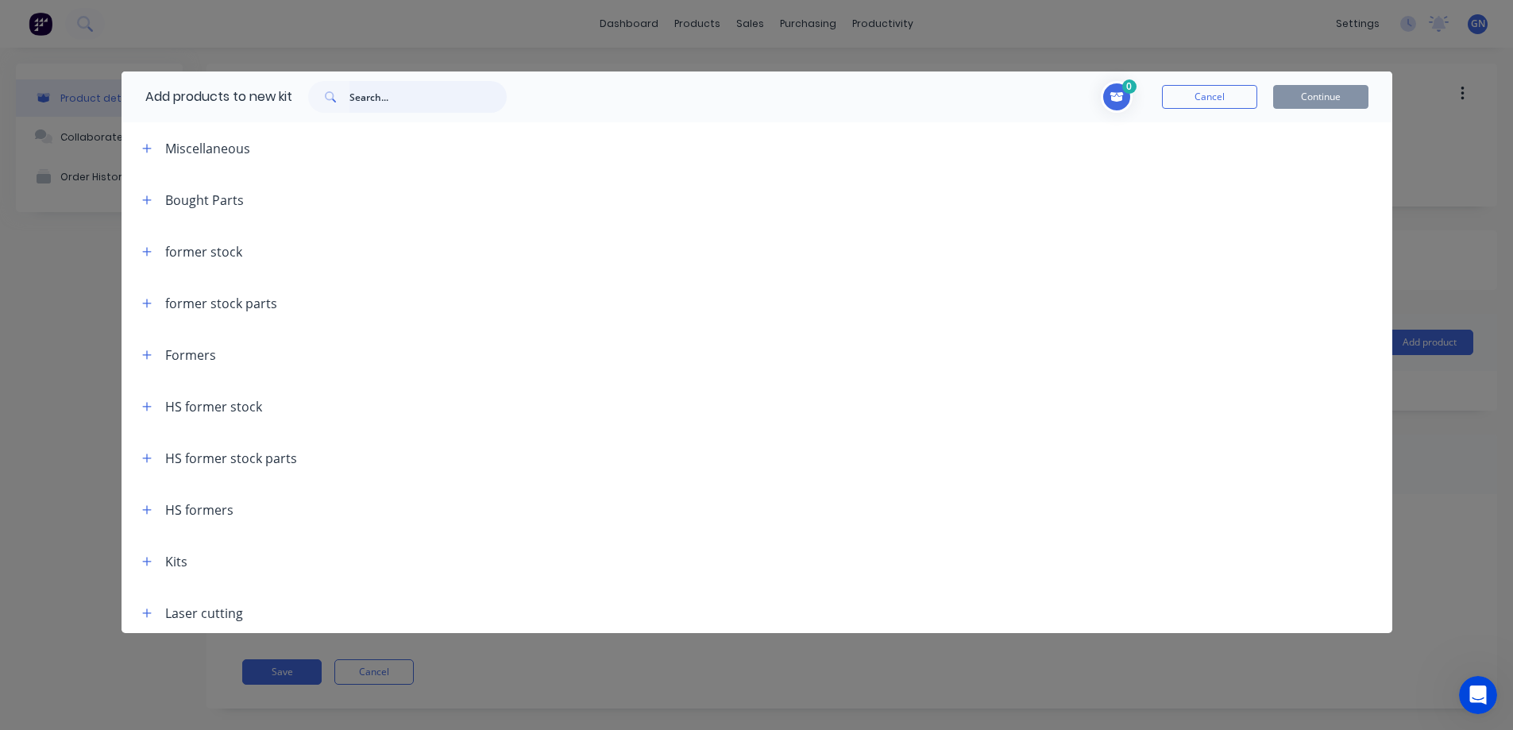
click at [399, 103] on input "text" at bounding box center [427, 97] width 157 height 32
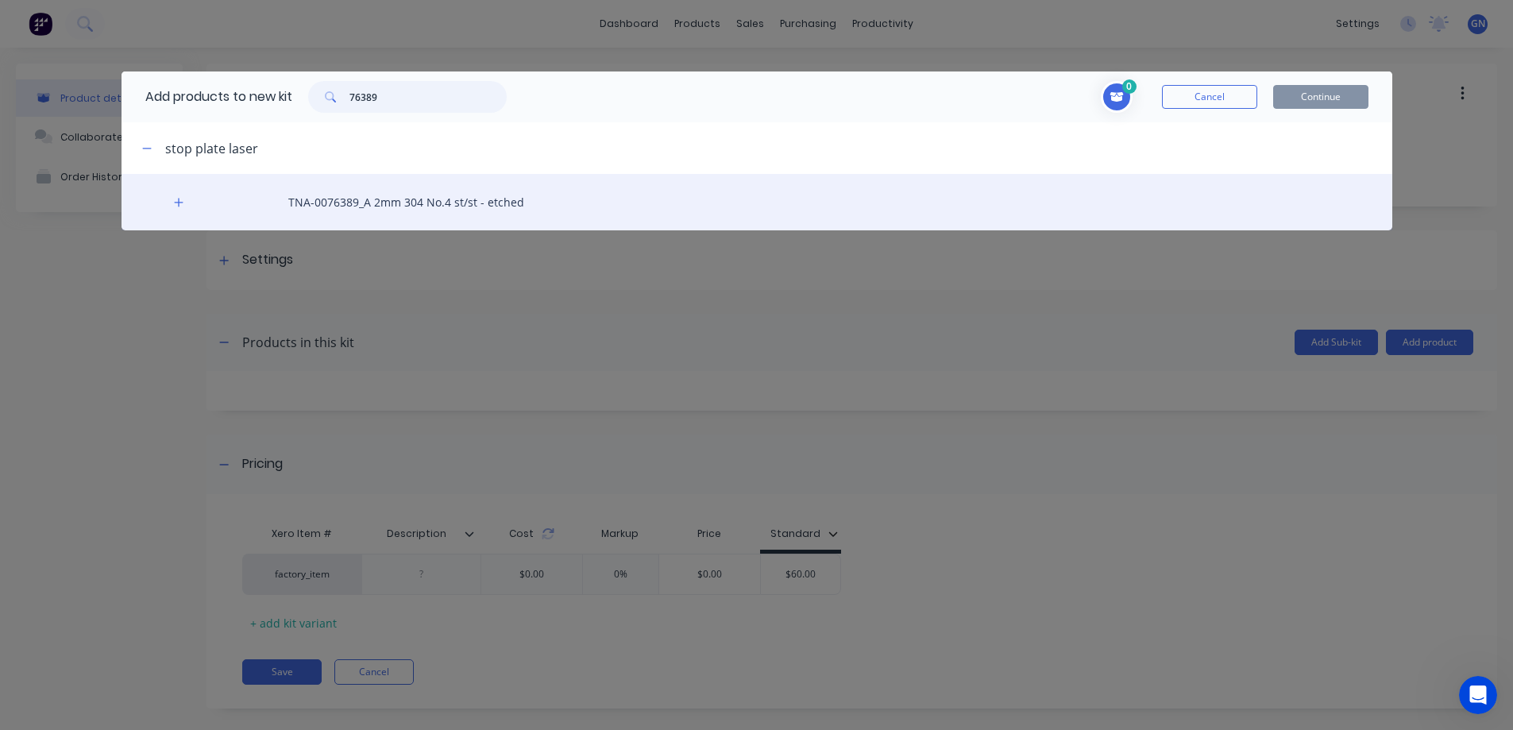
type input "76389"
click at [377, 202] on div "TNA-0076389_A 2mm 304 No.4 st/st - etched" at bounding box center [756, 202] width 1270 height 56
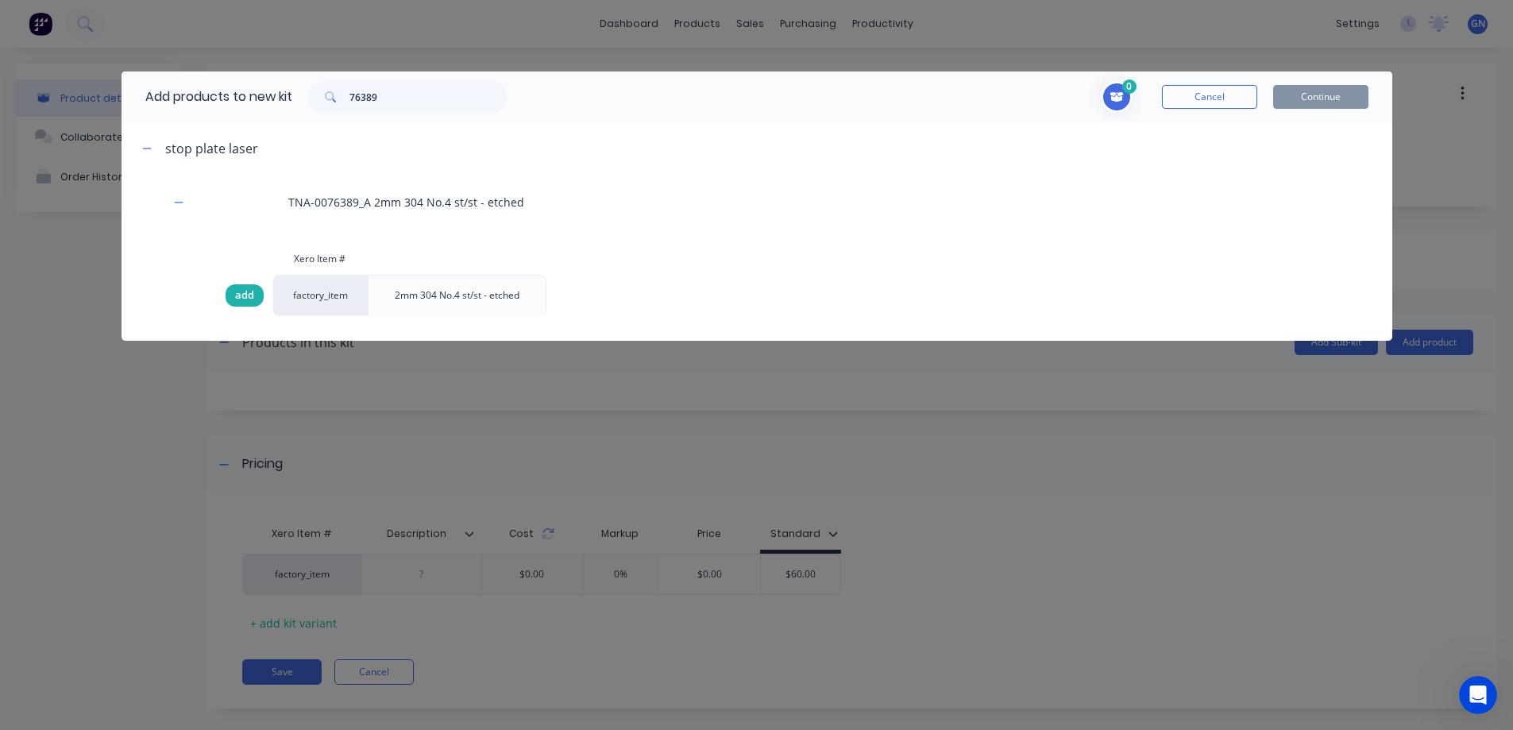
click at [241, 295] on span "add" at bounding box center [244, 295] width 19 height 16
click at [1318, 96] on button "Continue" at bounding box center [1320, 97] width 95 height 24
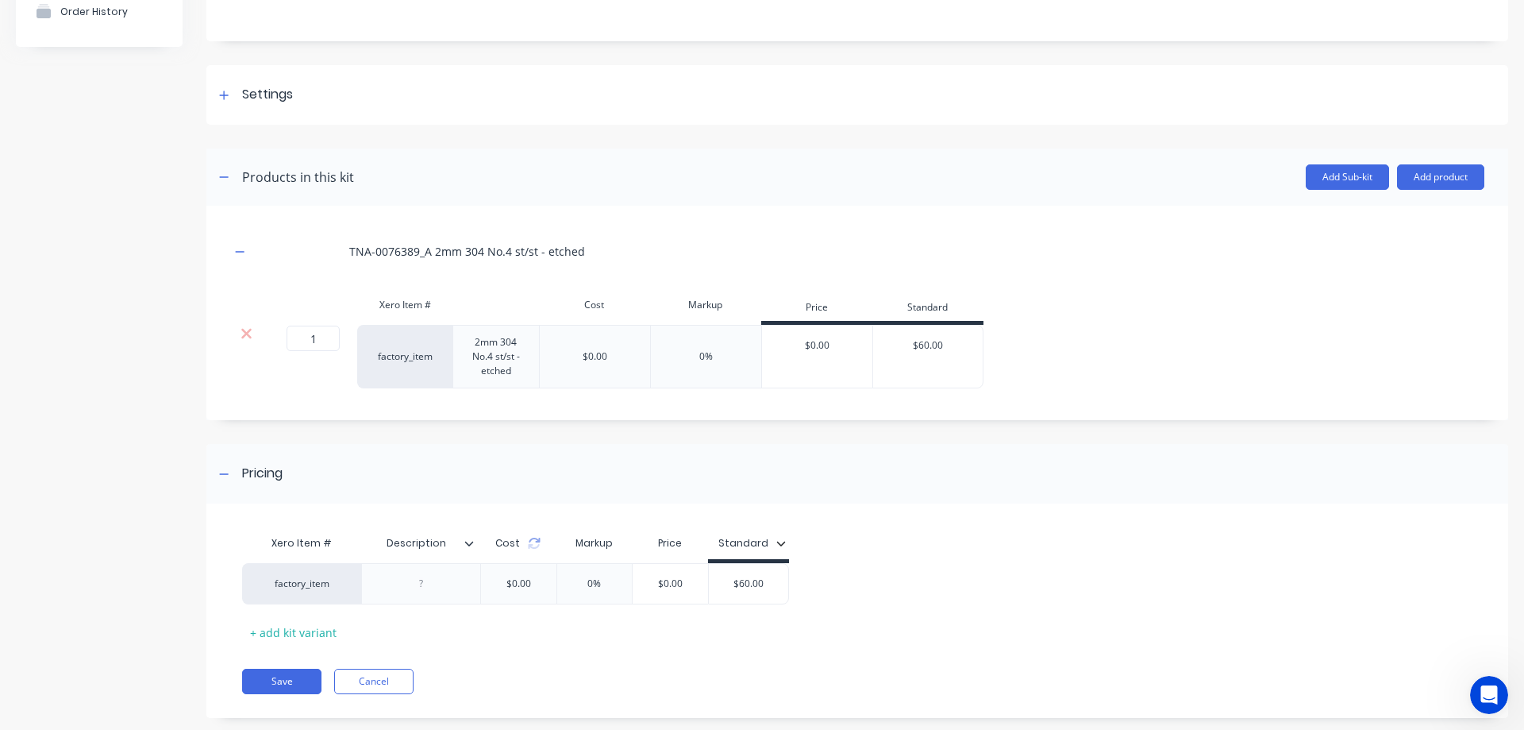
scroll to position [193, 0]
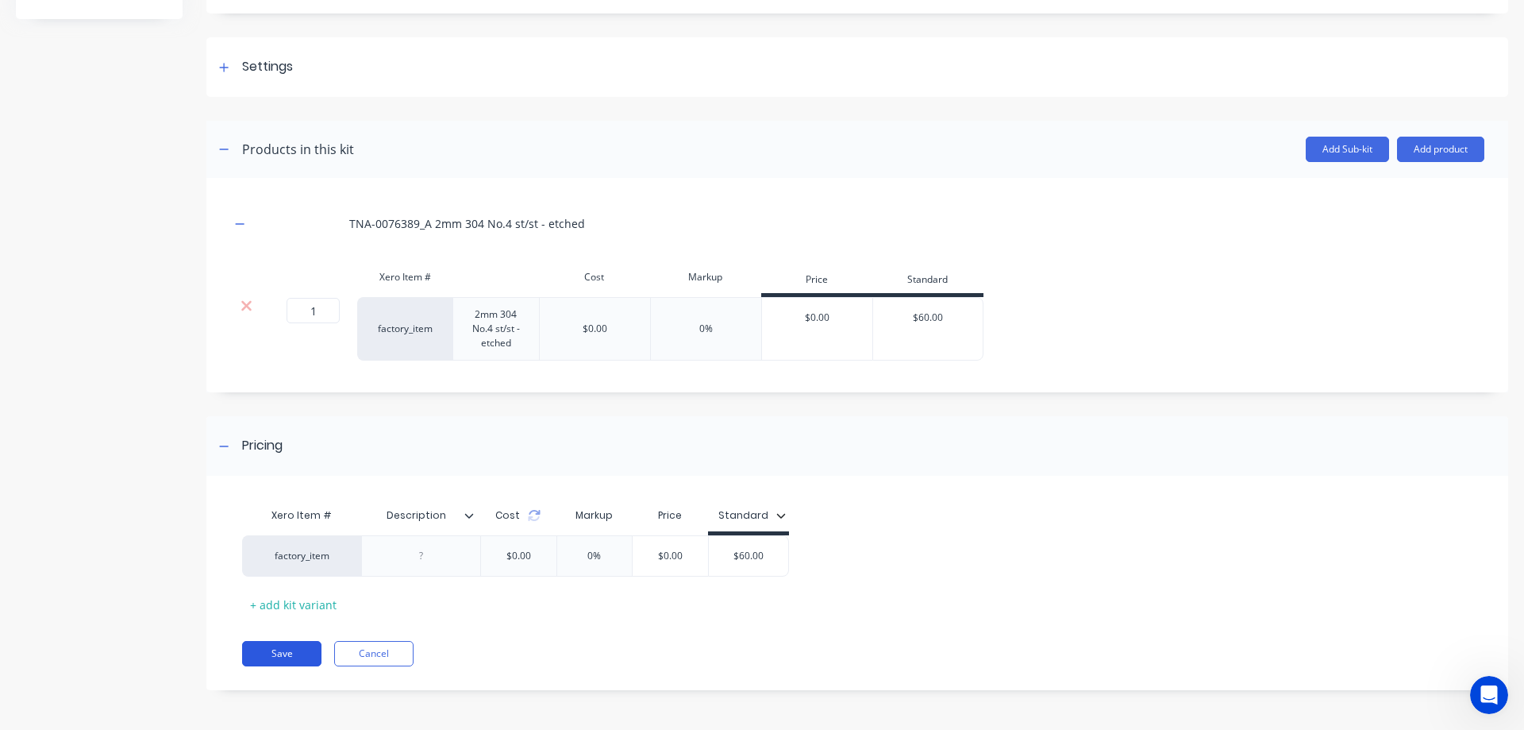
click at [277, 650] on button "Save" at bounding box center [281, 653] width 79 height 25
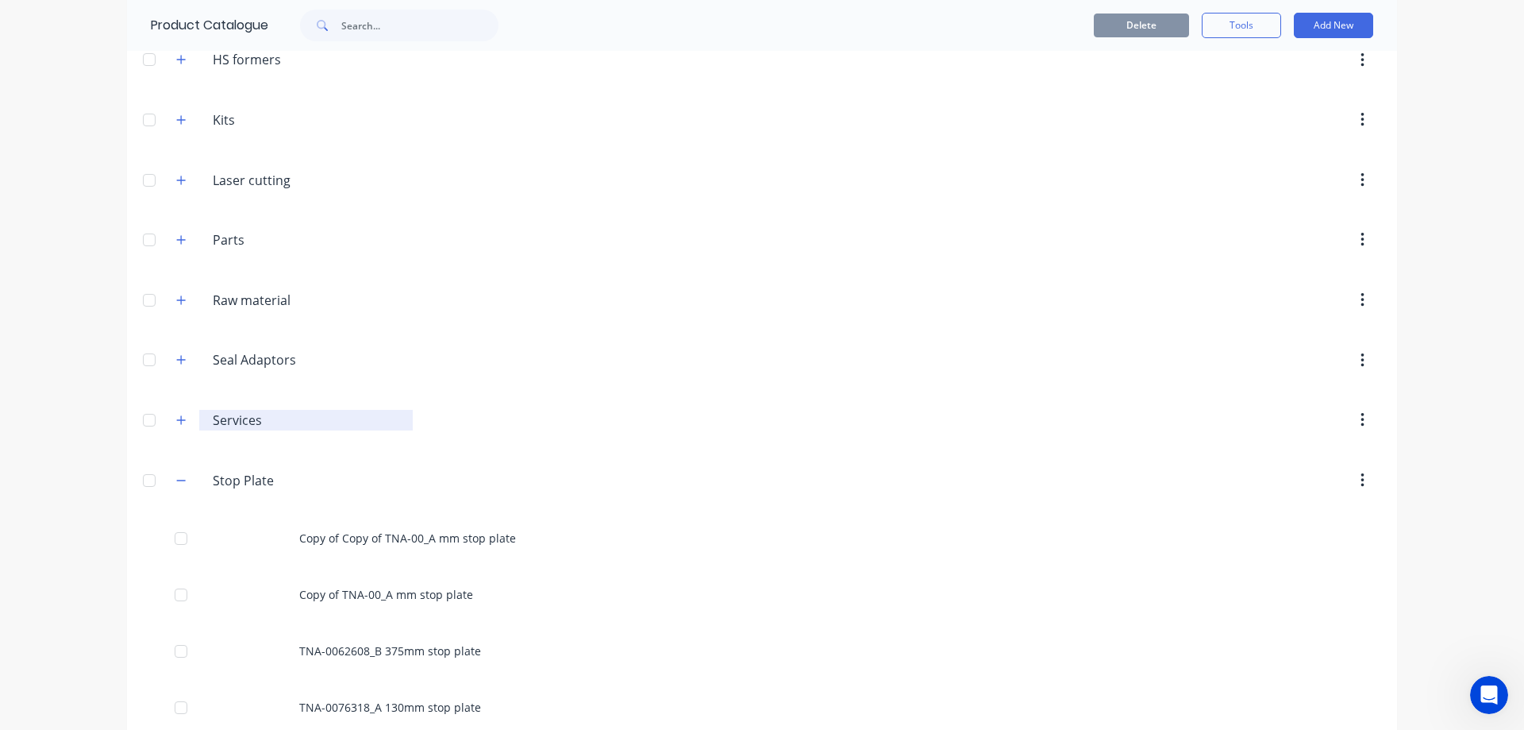
scroll to position [503, 0]
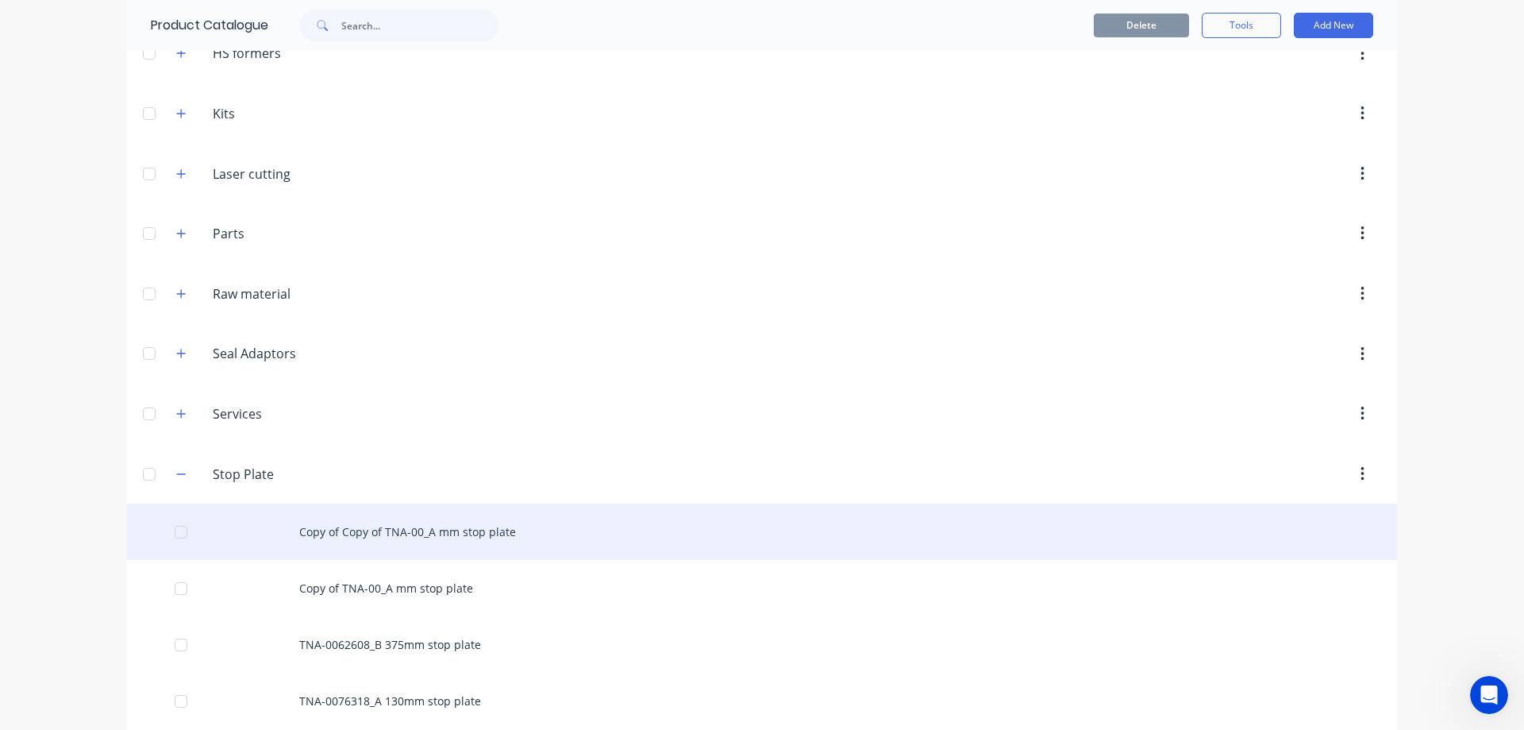
click at [402, 533] on div "Copy of Copy of TNA-00_A mm stop plate" at bounding box center [762, 531] width 1270 height 56
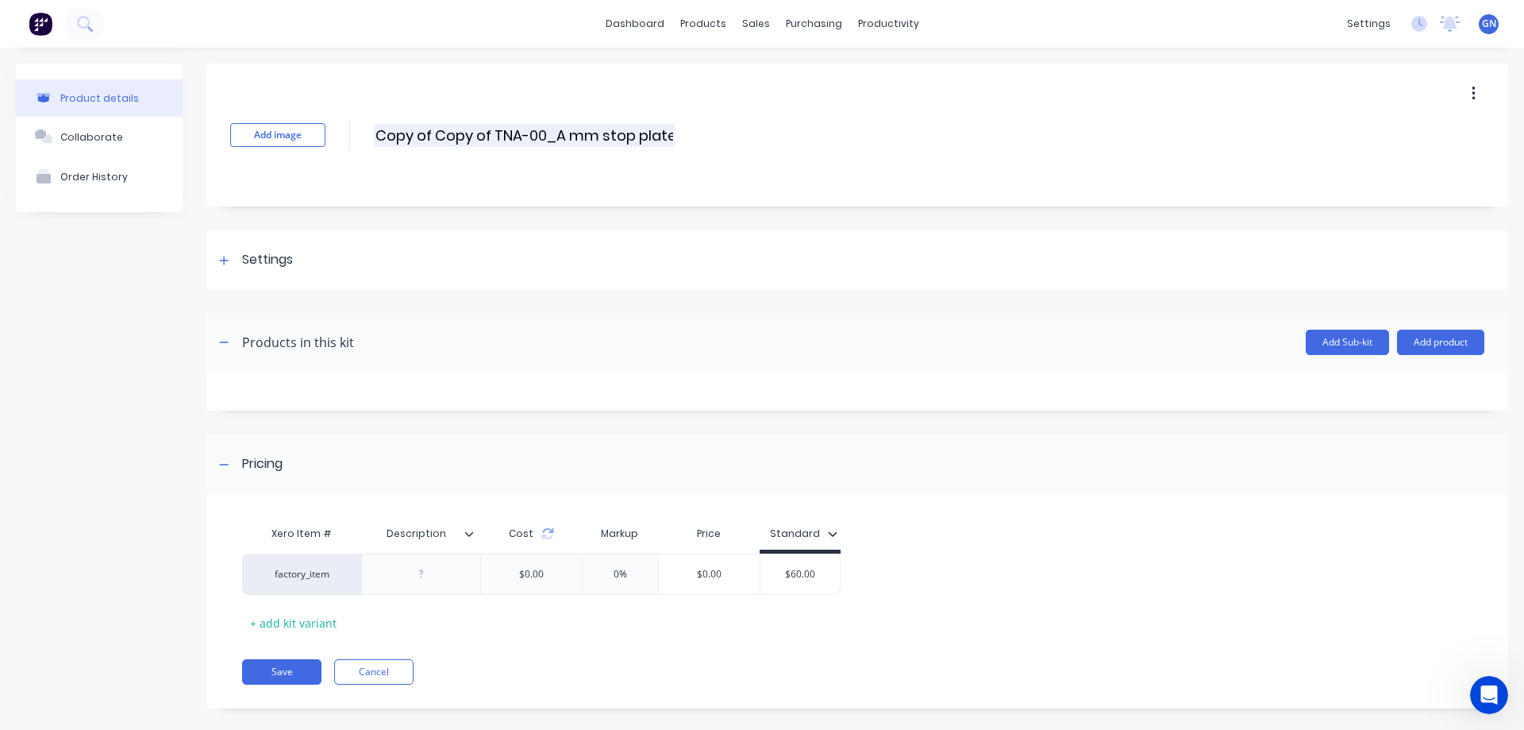
click at [544, 132] on input "Copy of Copy of TNA-00_A mm stop plate" at bounding box center [524, 135] width 301 height 23
paste input "83438"
drag, startPoint x: 495, startPoint y: 129, endPoint x: 395, endPoint y: 138, distance: 101.2
click at [395, 138] on input "Copy of Copy of TNA-0083438_A mm stop plate" at bounding box center [546, 135] width 345 height 23
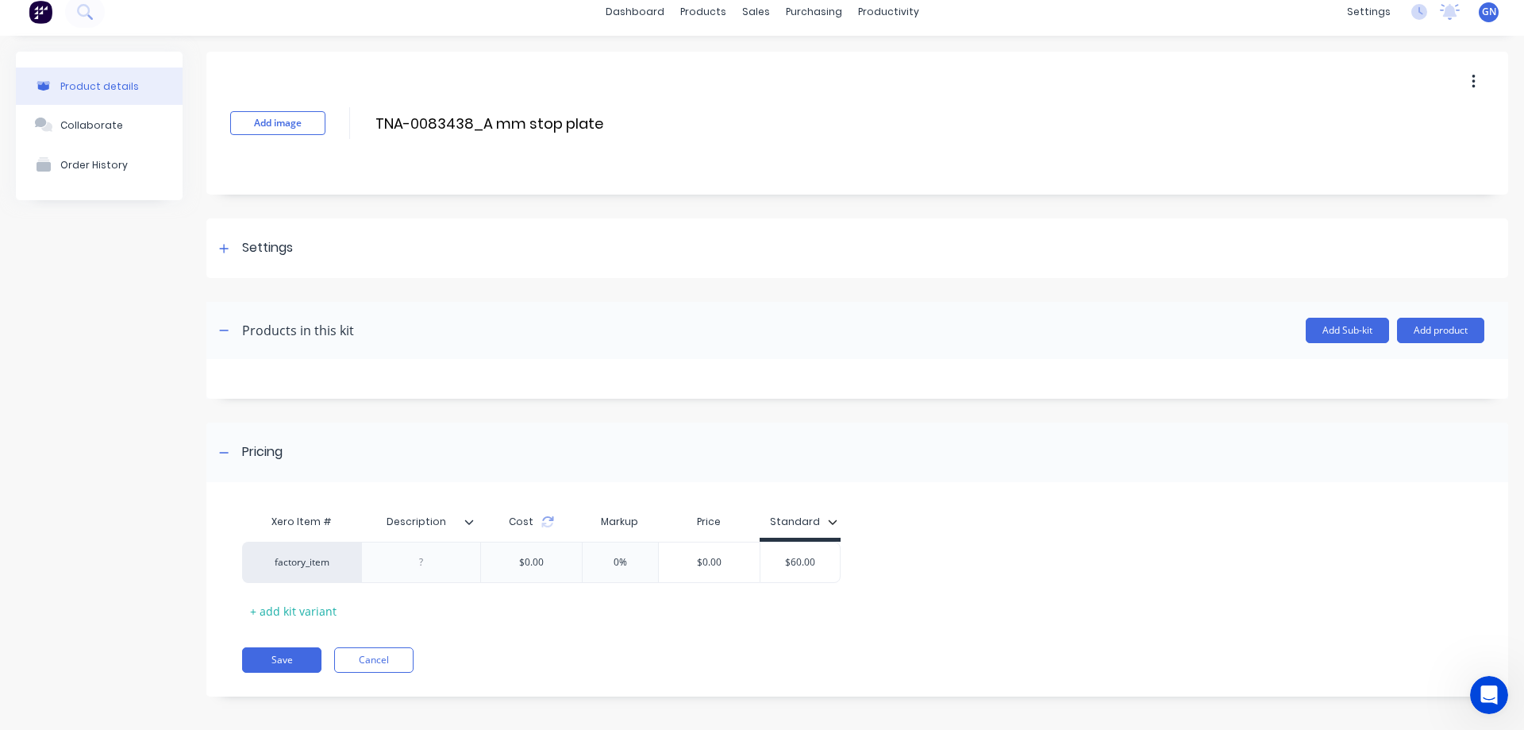
scroll to position [18, 0]
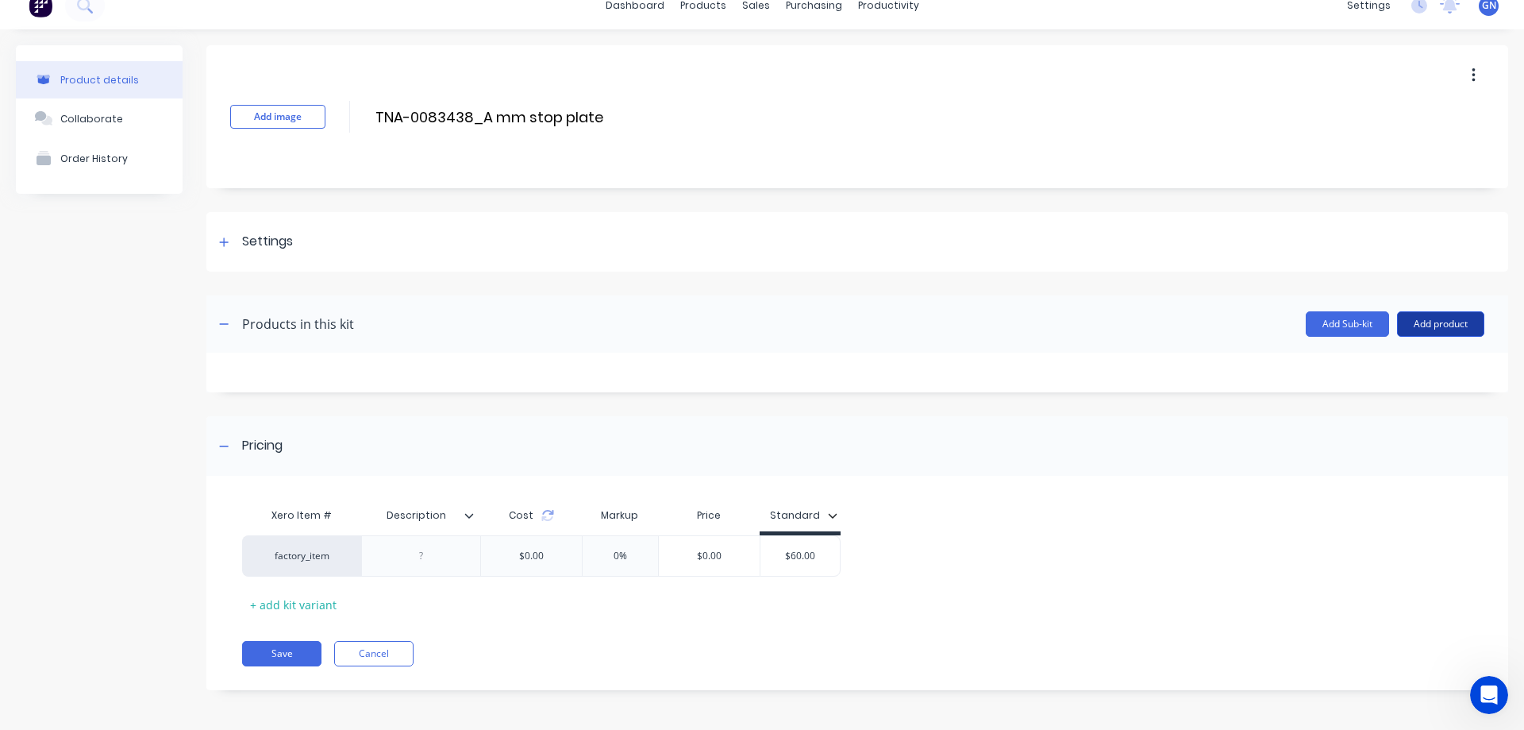
type input "TNA-0083438_A mm stop plate"
click at [1423, 324] on button "Add product" at bounding box center [1440, 323] width 87 height 25
click at [1384, 369] on div "Product catalogue" at bounding box center [1409, 364] width 122 height 23
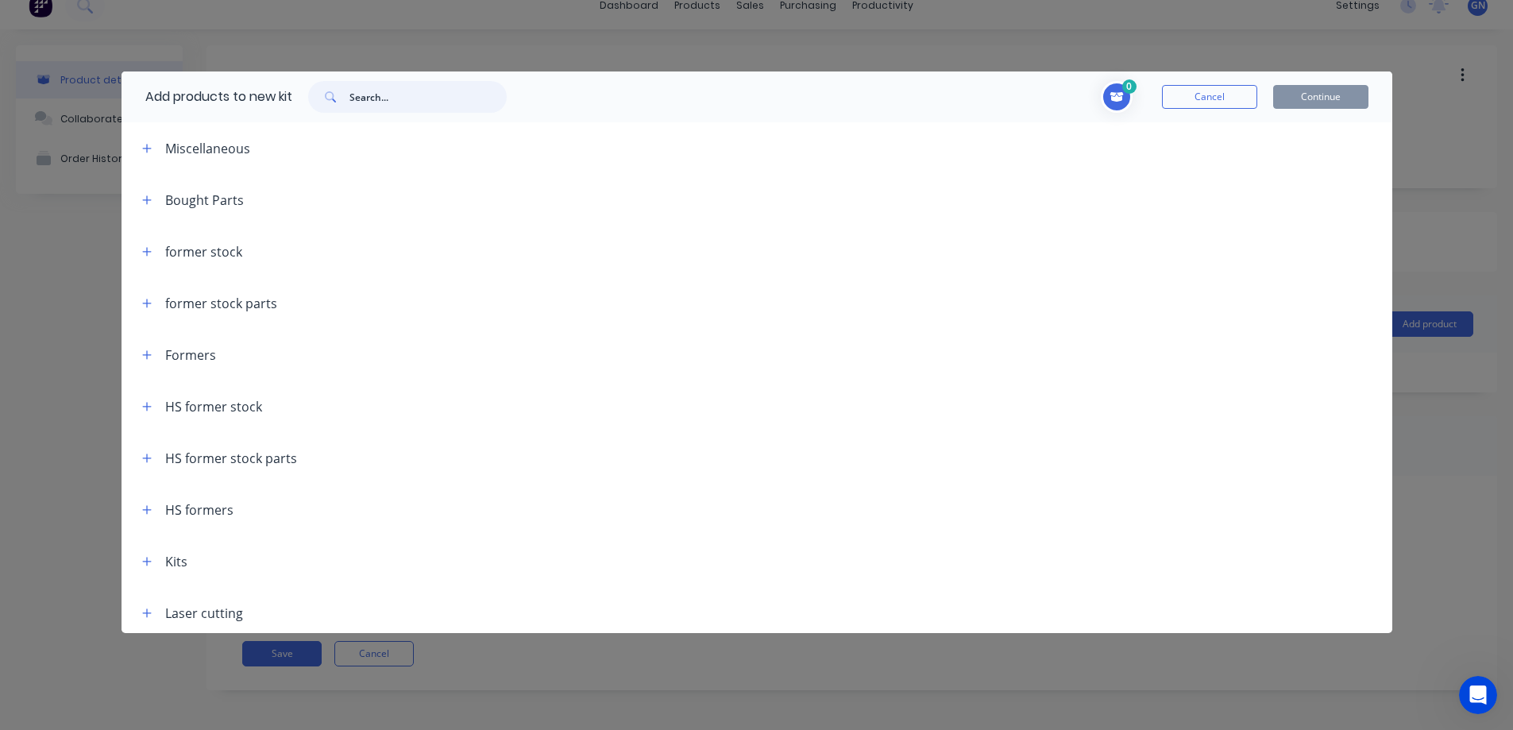
click at [408, 102] on input "text" at bounding box center [427, 97] width 157 height 32
paste input "83438"
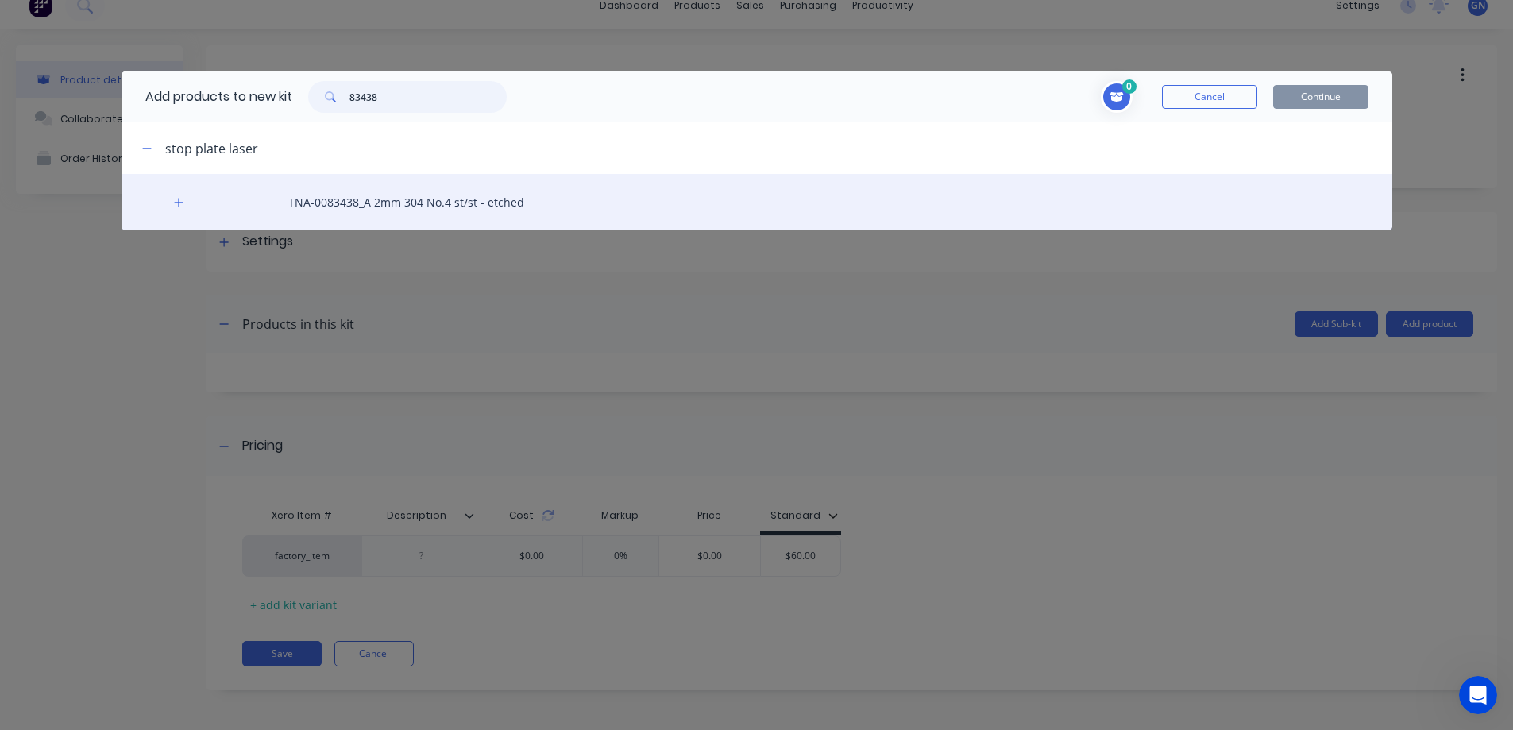
type input "83438"
click at [386, 202] on div "TNA-0083438_A 2mm 304 No.4 st/st - etched" at bounding box center [756, 202] width 1270 height 56
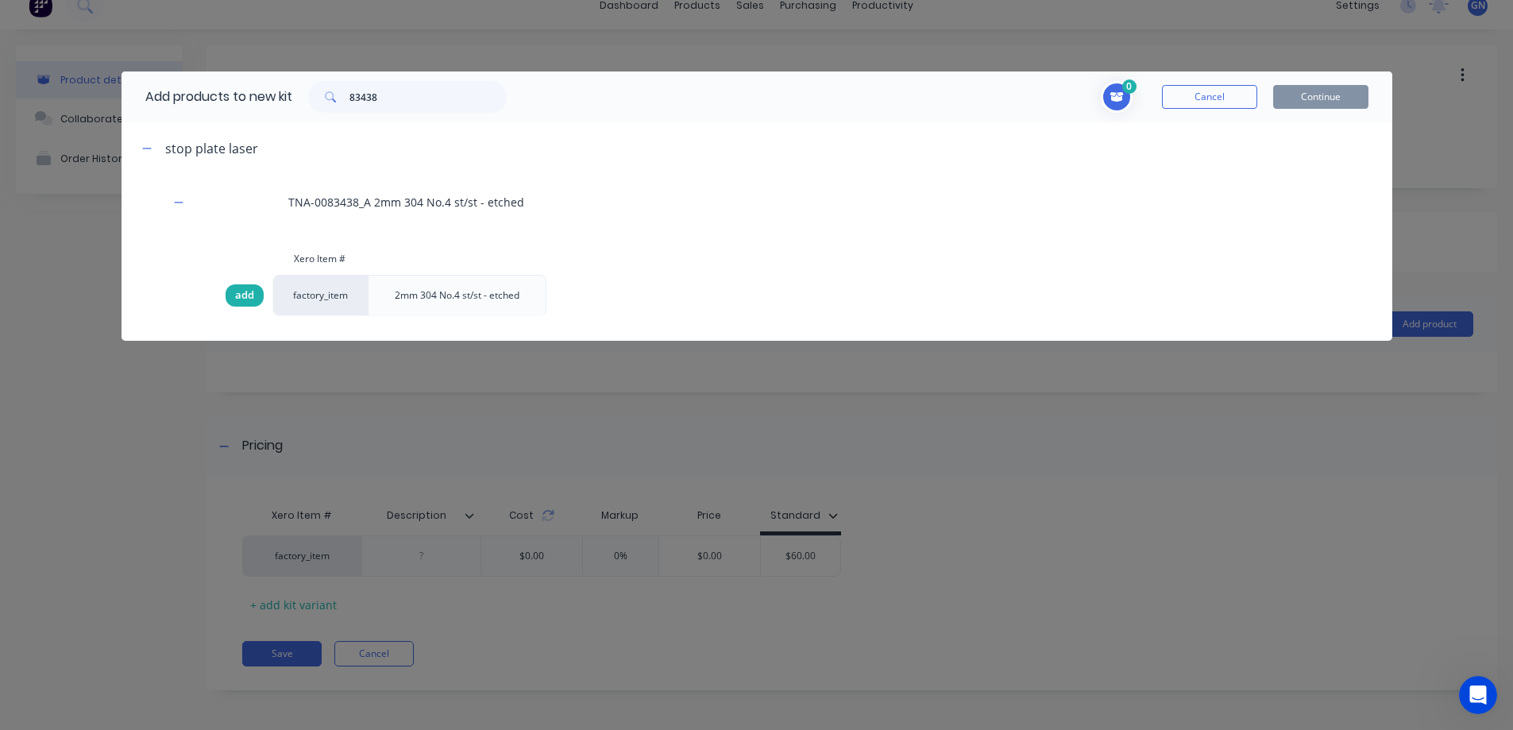
click at [246, 298] on span "add" at bounding box center [244, 295] width 19 height 16
click at [1312, 100] on button "Continue" at bounding box center [1320, 97] width 95 height 24
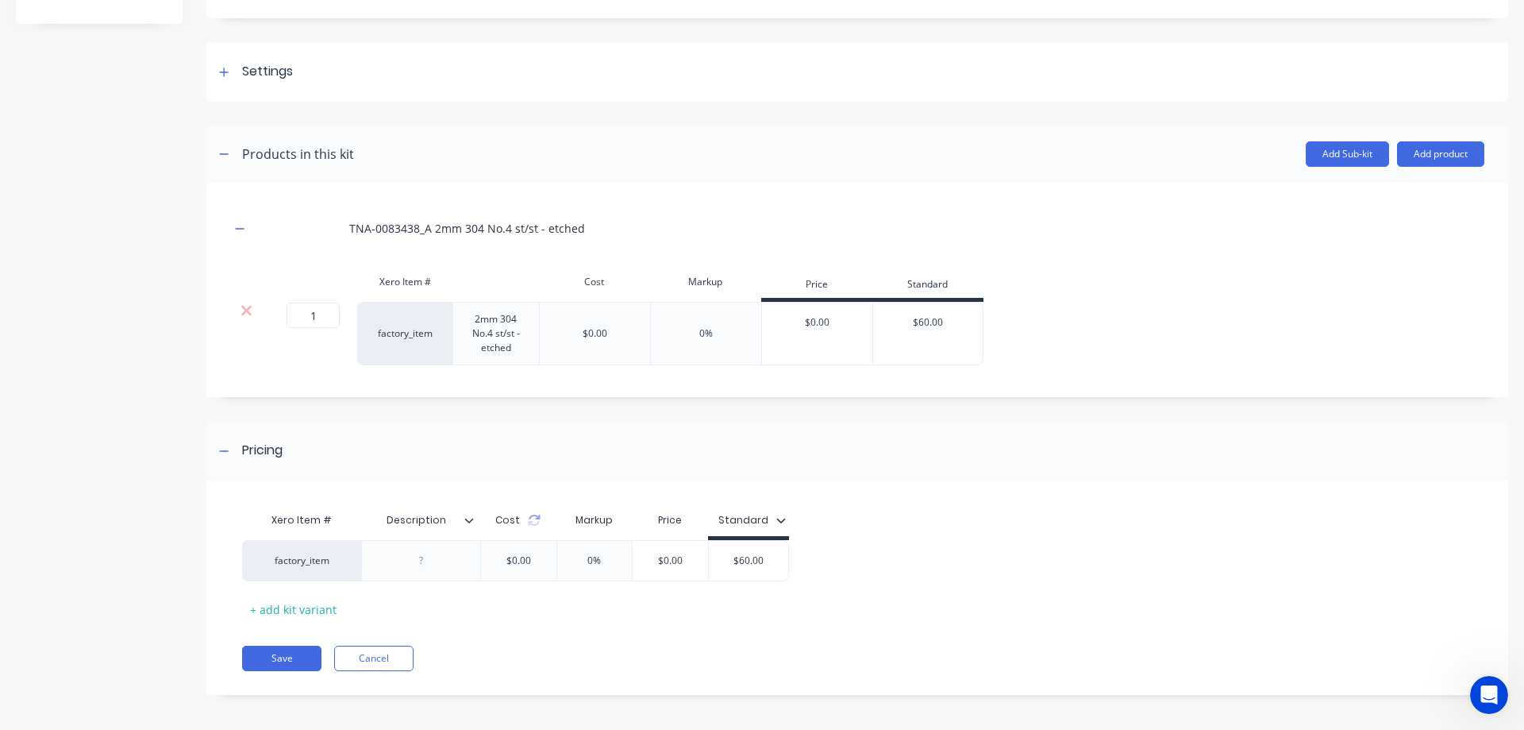
scroll to position [193, 0]
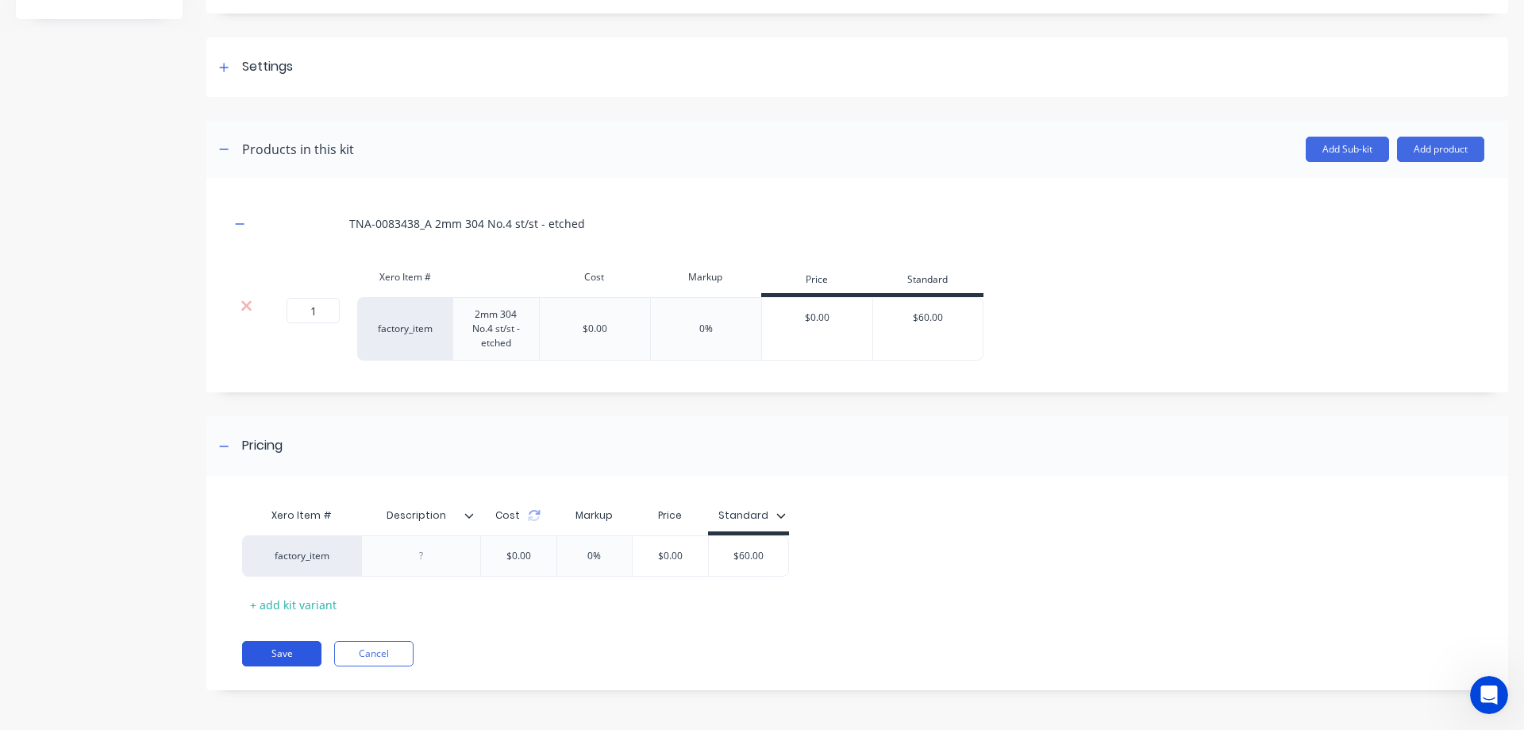
click at [289, 655] on button "Save" at bounding box center [281, 653] width 79 height 25
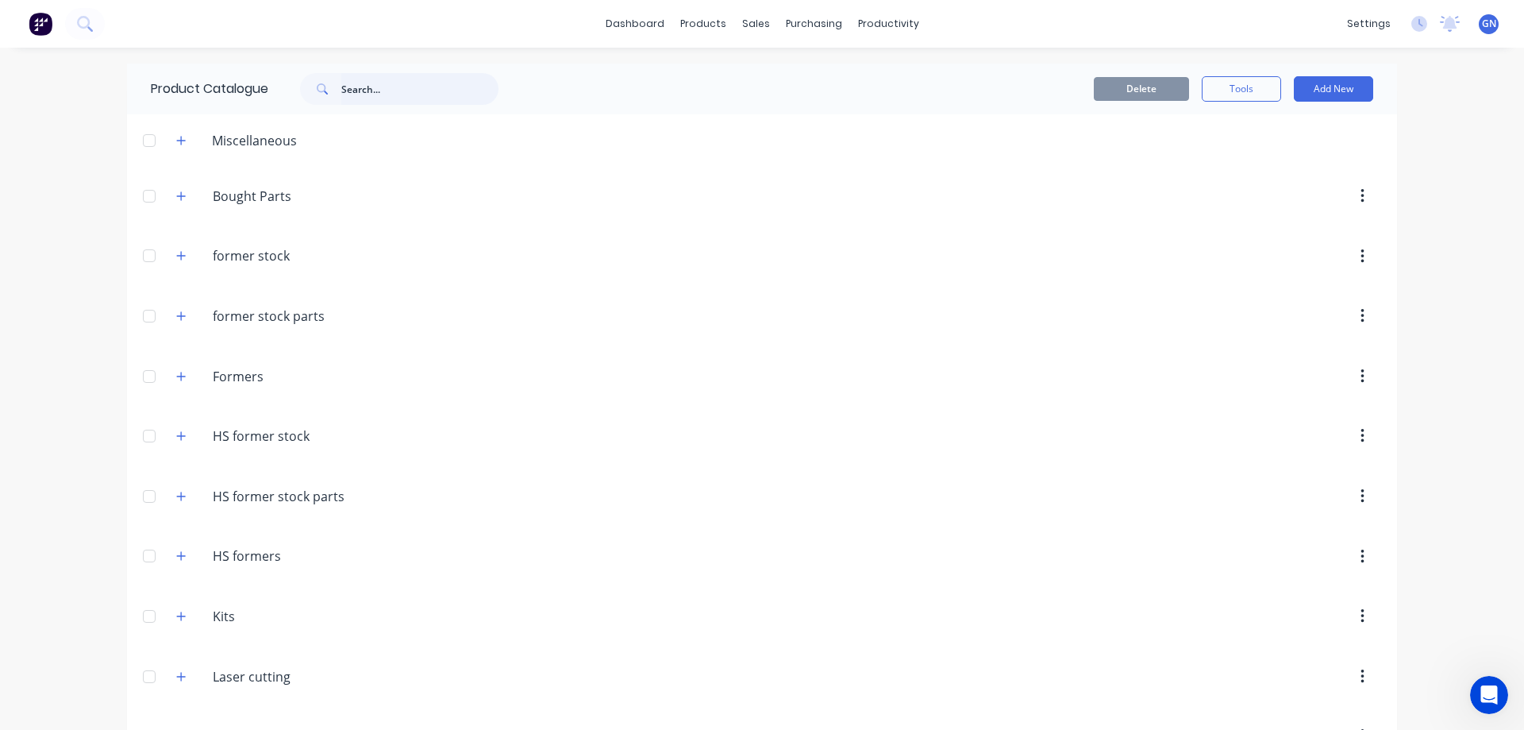
click at [395, 95] on input "text" at bounding box center [419, 89] width 157 height 32
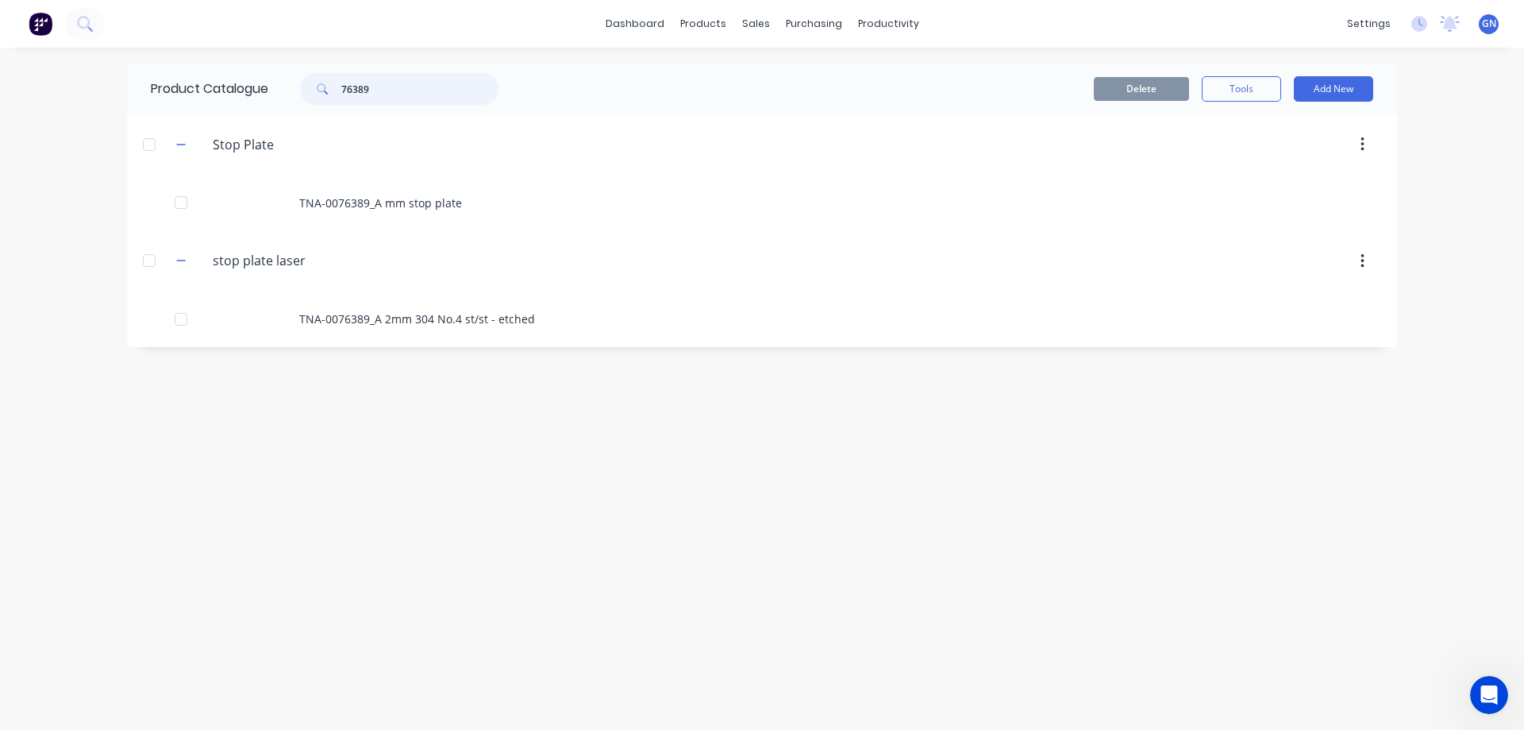
drag, startPoint x: 406, startPoint y: 91, endPoint x: 340, endPoint y: 85, distance: 66.2
click at [340, 85] on div "76389" at bounding box center [399, 89] width 198 height 32
drag, startPoint x: 395, startPoint y: 89, endPoint x: 341, endPoint y: 87, distance: 53.2
click at [332, 85] on div "83438" at bounding box center [399, 89] width 198 height 32
click at [383, 88] on input "83438" at bounding box center [419, 89] width 157 height 32
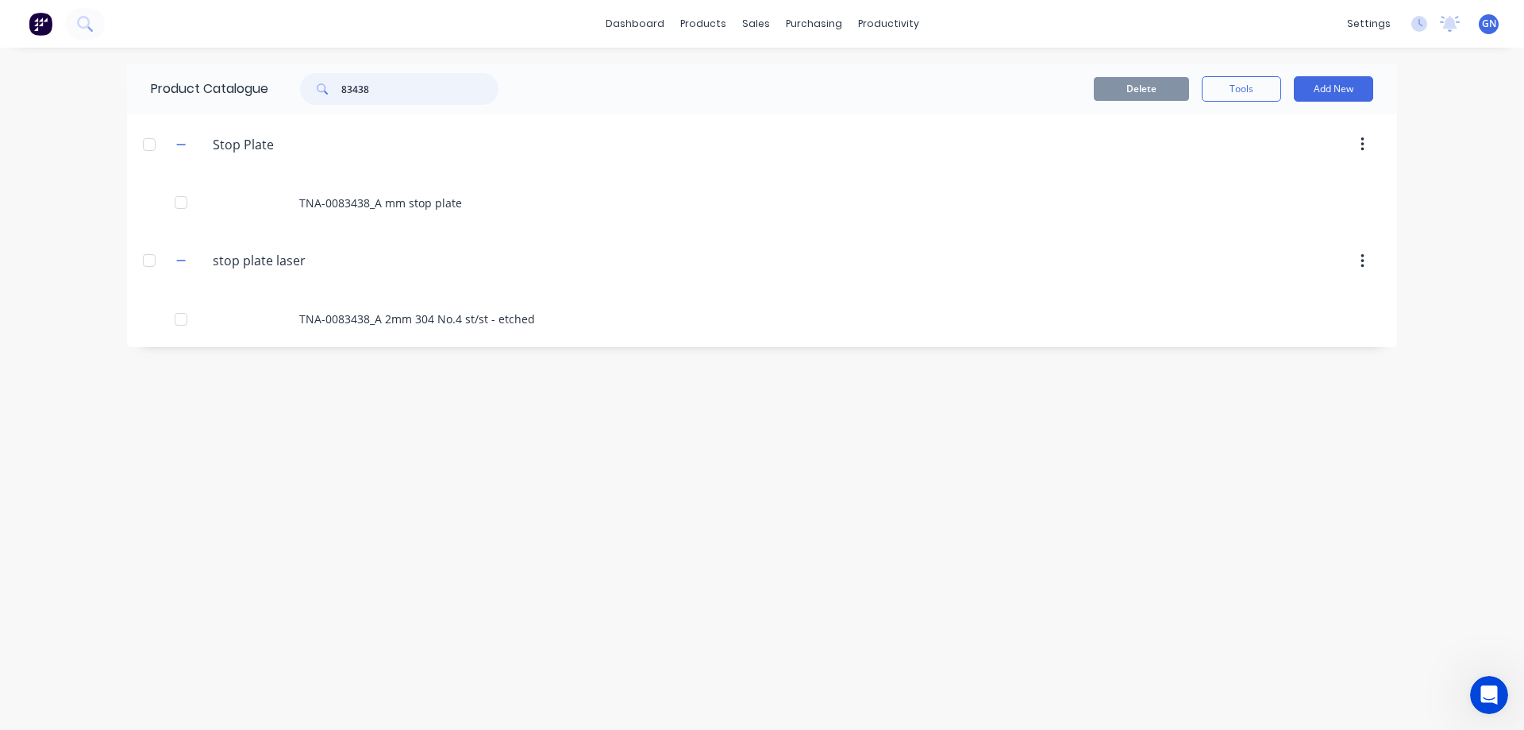
drag, startPoint x: 383, startPoint y: 88, endPoint x: 326, endPoint y: 83, distance: 58.2
click at [326, 83] on div "83438" at bounding box center [399, 89] width 198 height 32
drag, startPoint x: 383, startPoint y: 91, endPoint x: 328, endPoint y: 83, distance: 55.2
click at [328, 83] on div "81220" at bounding box center [399, 89] width 198 height 32
type input "81220"
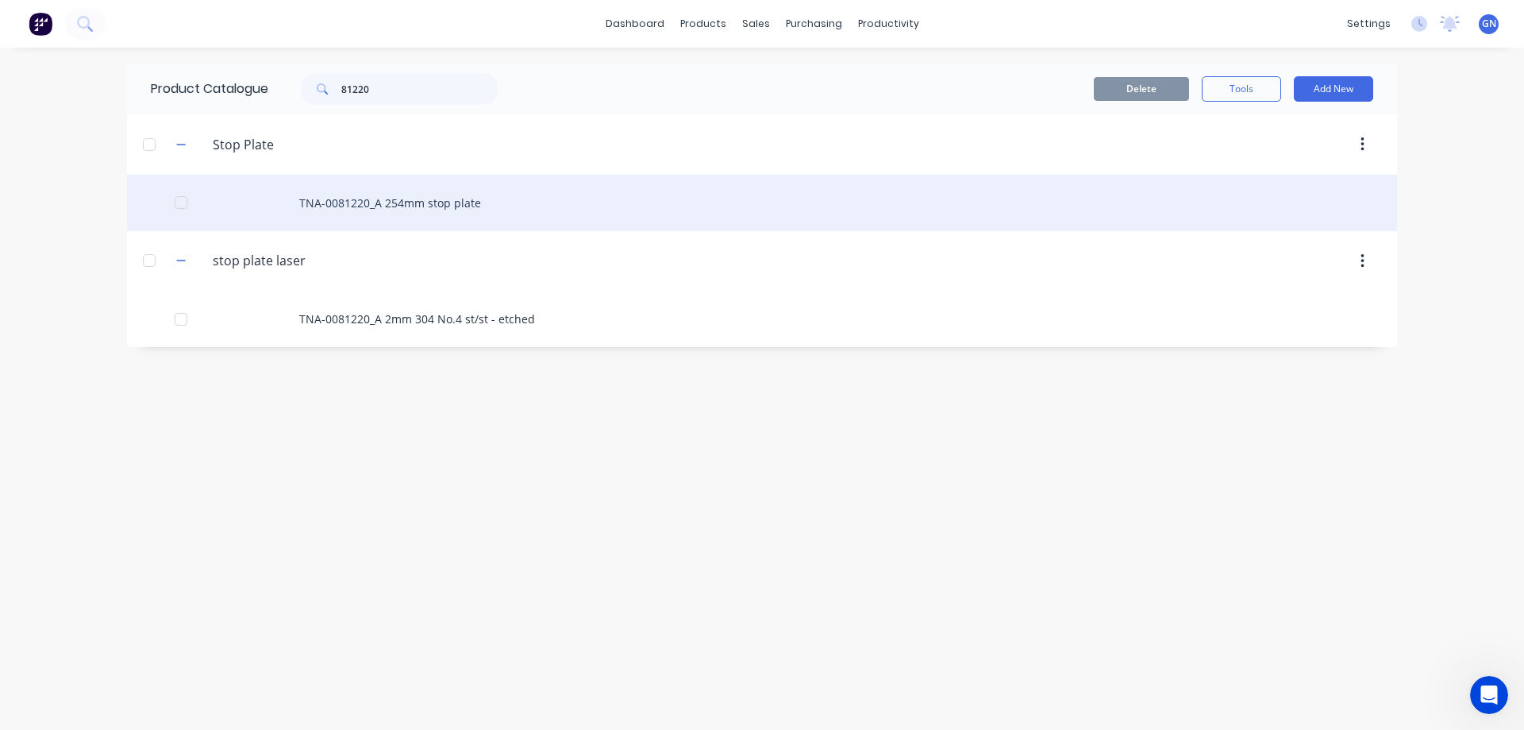
click at [356, 202] on div "TNA-0081220_A 254mm stop plate" at bounding box center [762, 203] width 1270 height 56
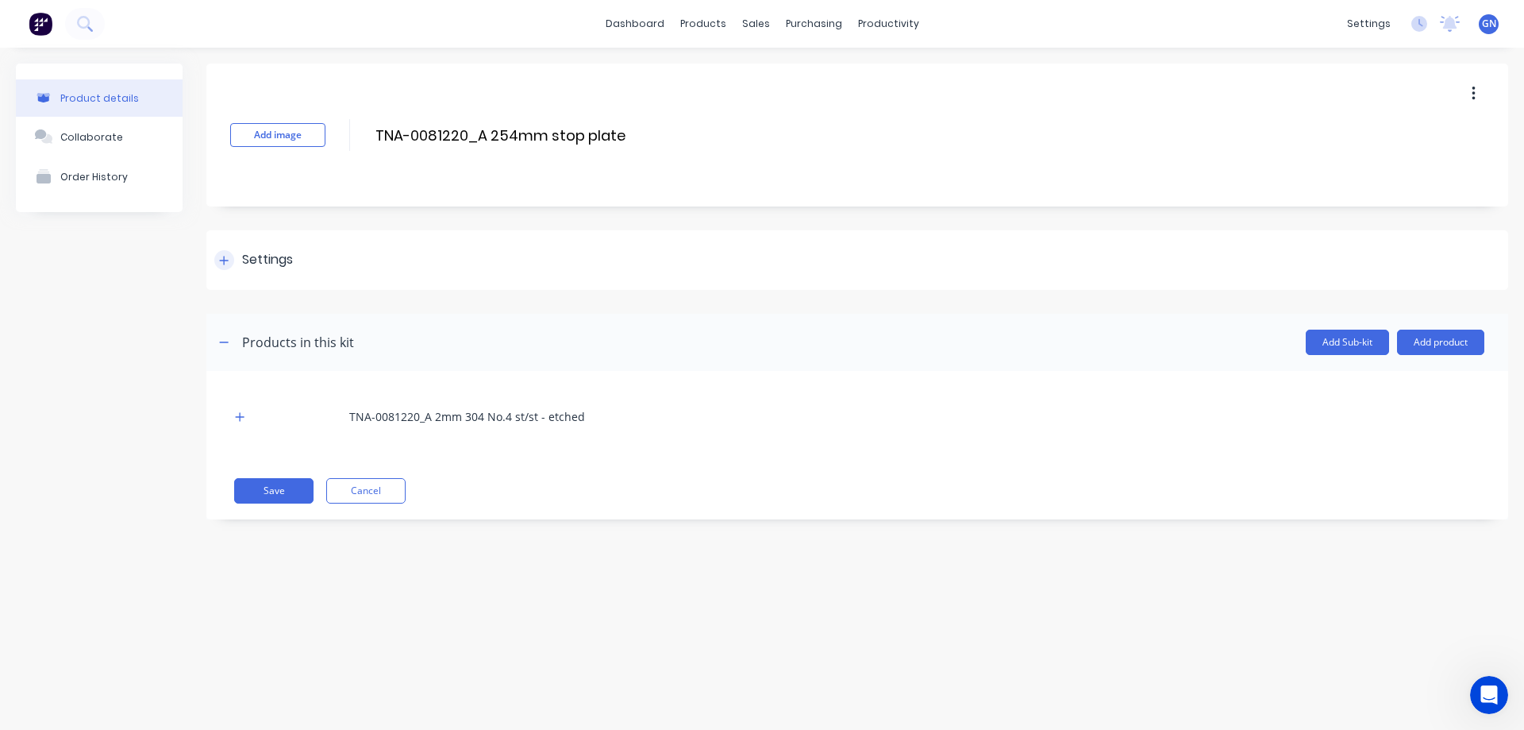
click at [222, 260] on icon at bounding box center [224, 260] width 9 height 9
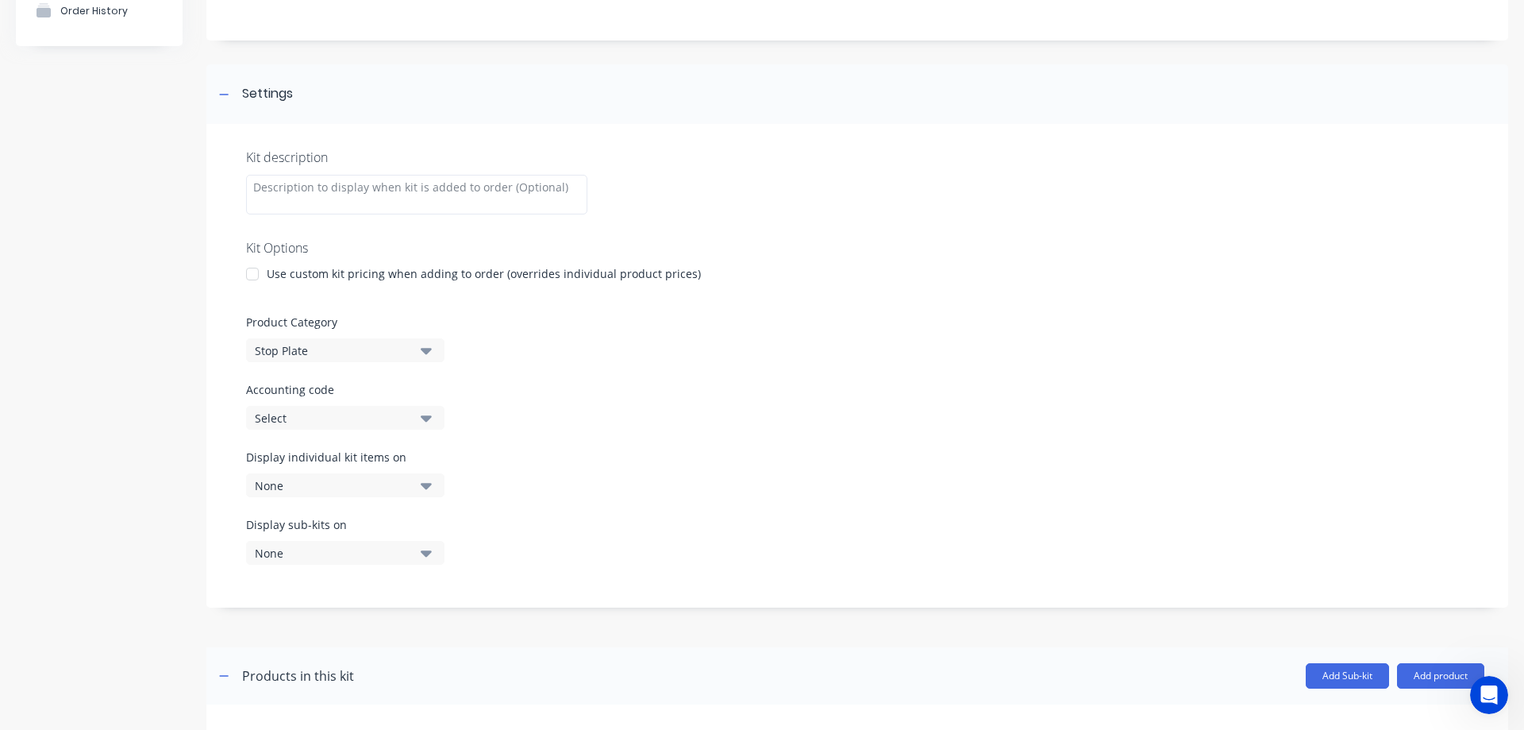
scroll to position [185, 0]
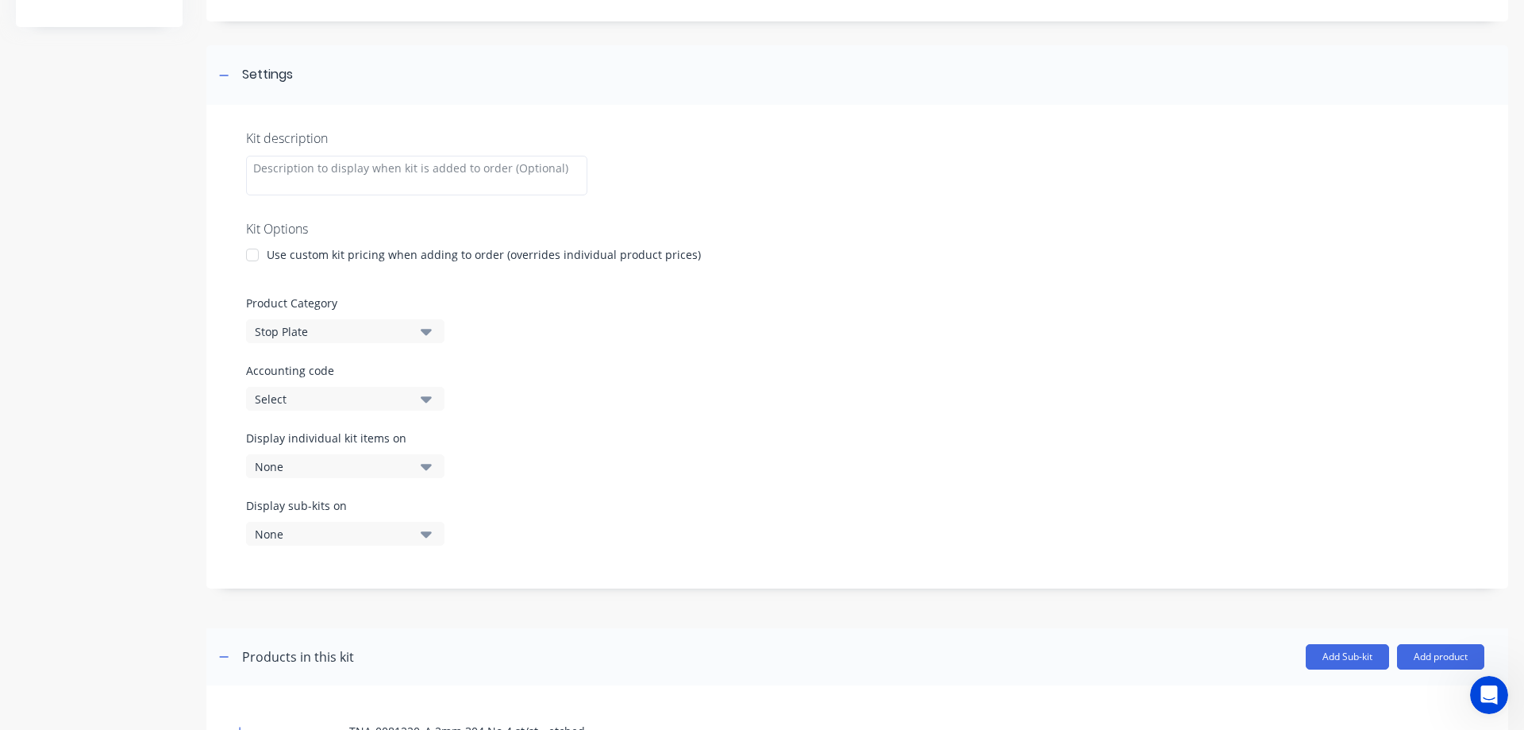
click at [252, 254] on div at bounding box center [253, 255] width 32 height 32
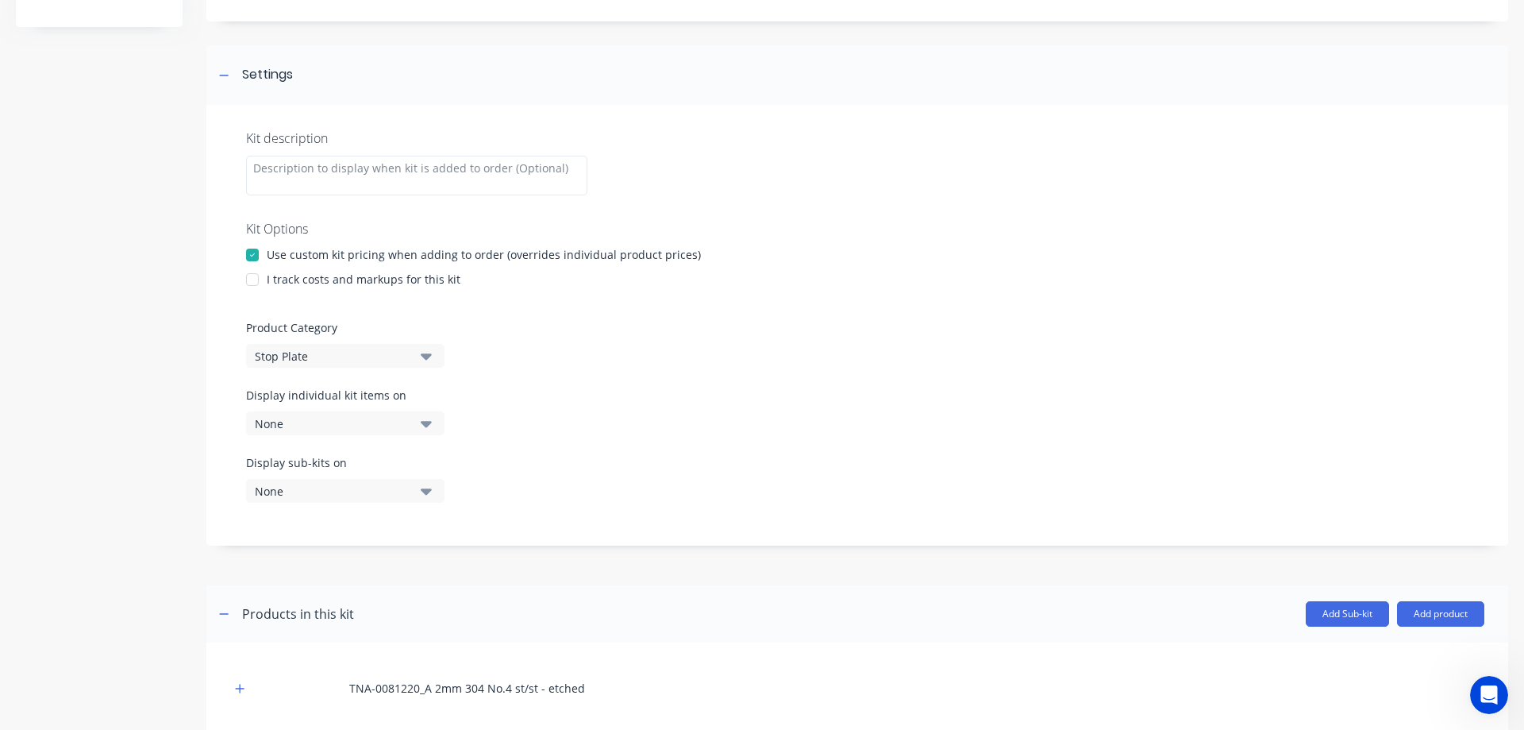
click at [253, 282] on div at bounding box center [253, 280] width 32 height 32
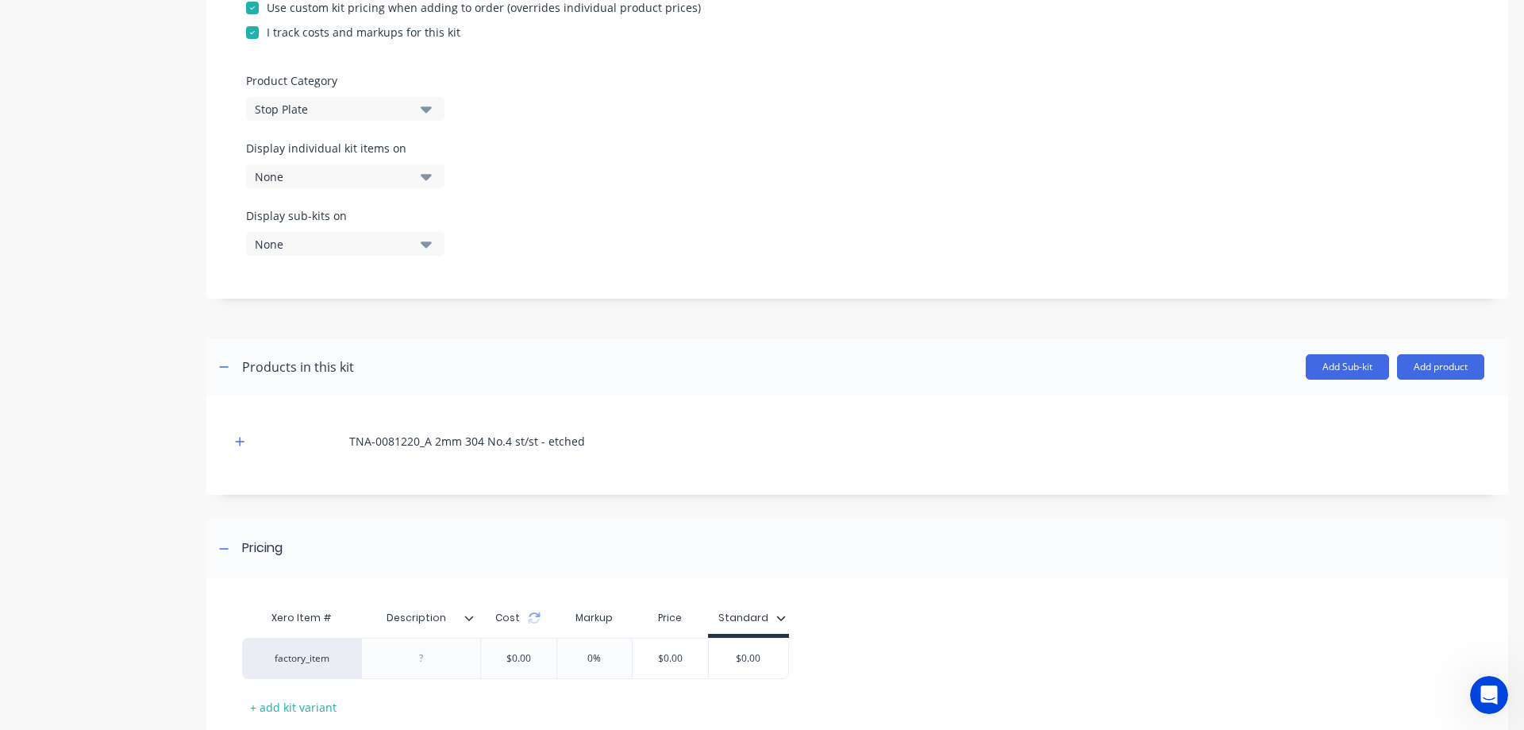
scroll to position [534, 0]
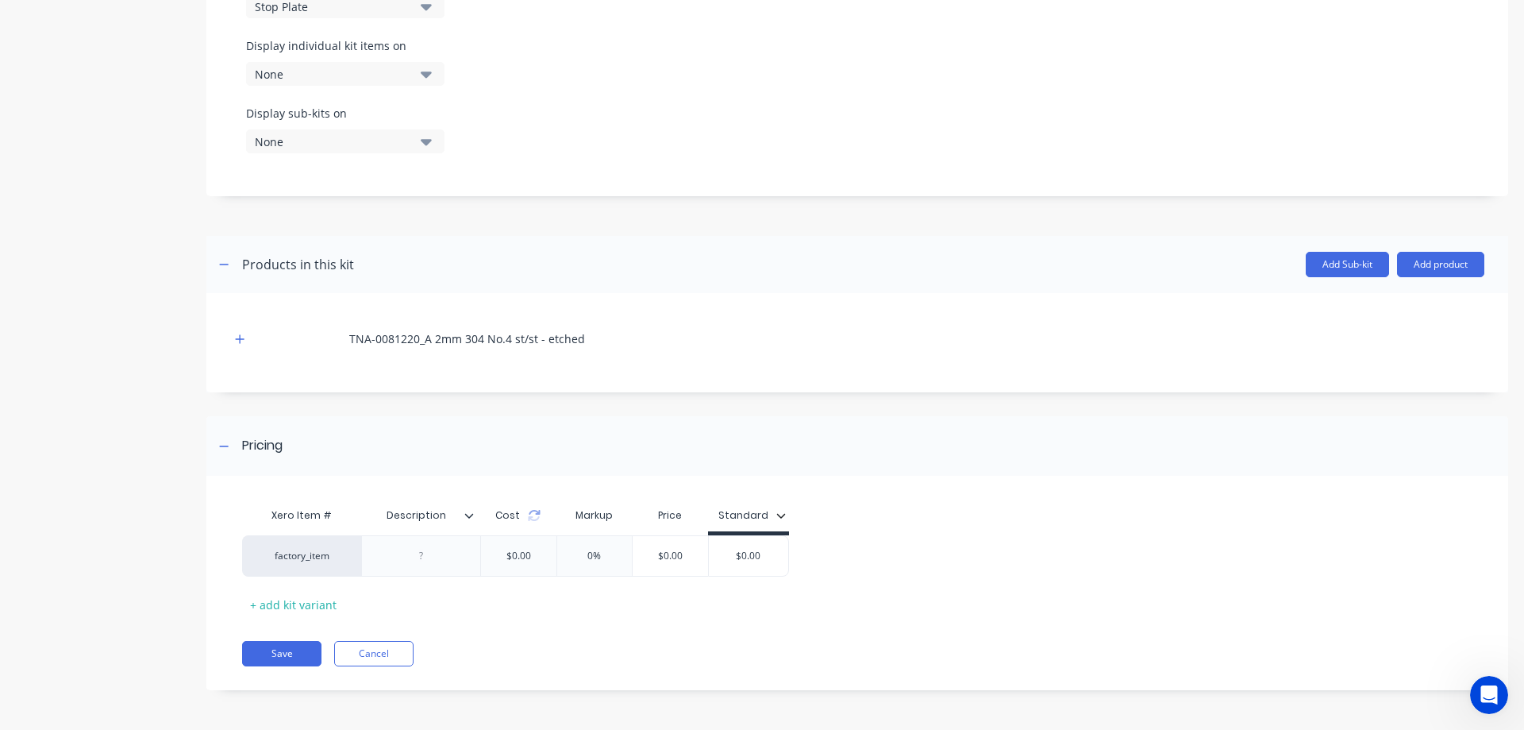
click at [472, 515] on icon at bounding box center [469, 515] width 9 height 5
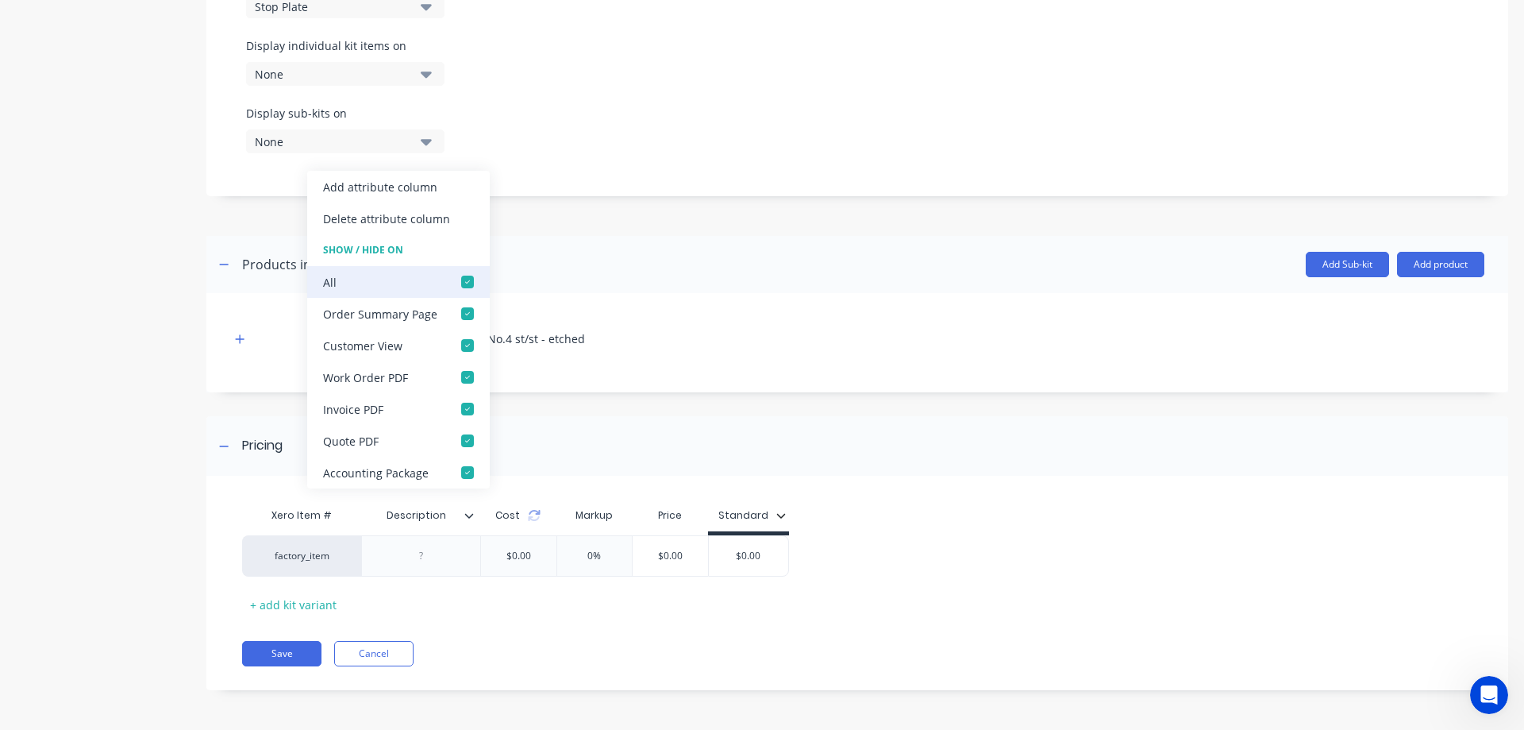
click at [466, 281] on div at bounding box center [468, 282] width 32 height 32
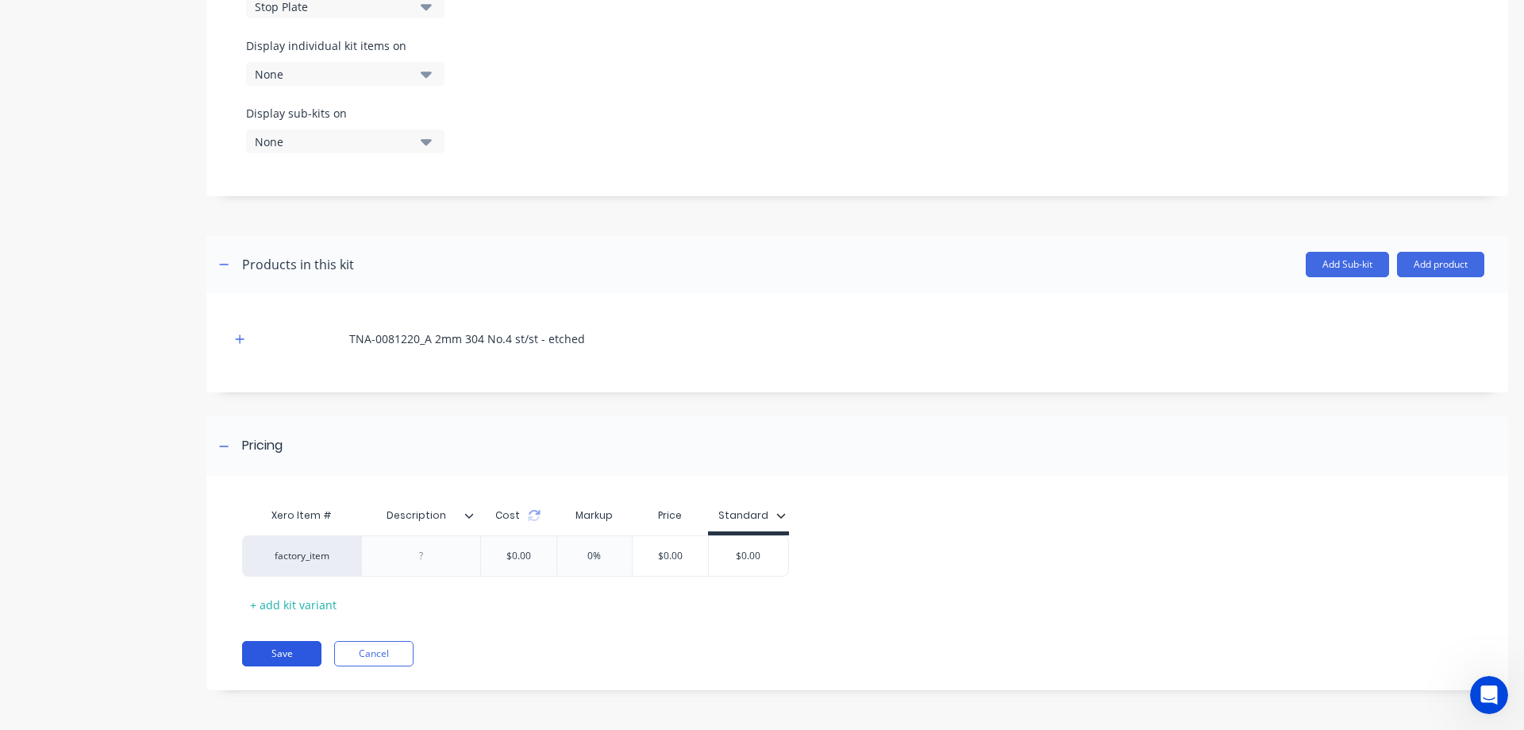
click at [290, 653] on button "Save" at bounding box center [281, 653] width 79 height 25
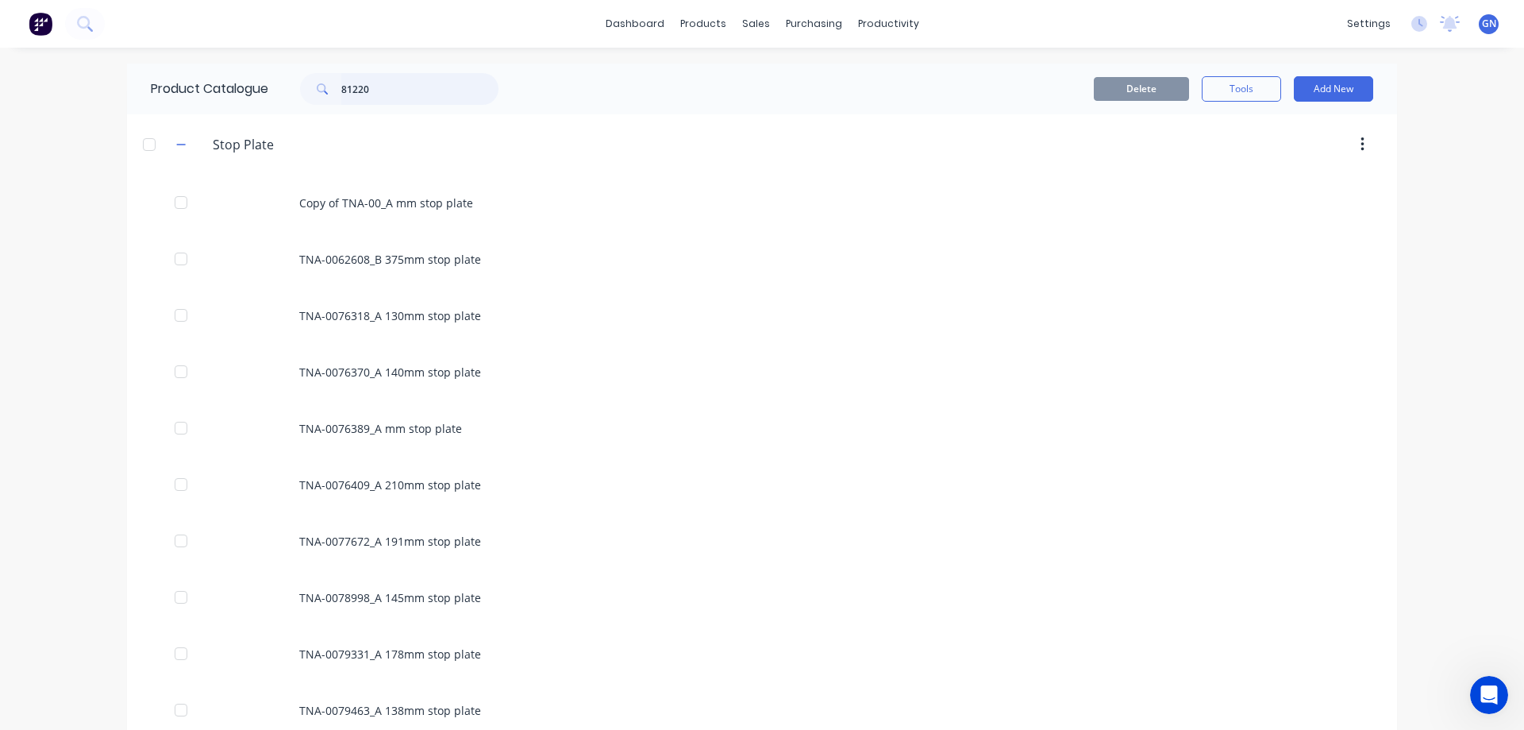
drag, startPoint x: 397, startPoint y: 84, endPoint x: 393, endPoint y: 77, distance: 8.2
click at [397, 83] on input "81220" at bounding box center [419, 89] width 157 height 32
type input "81220"
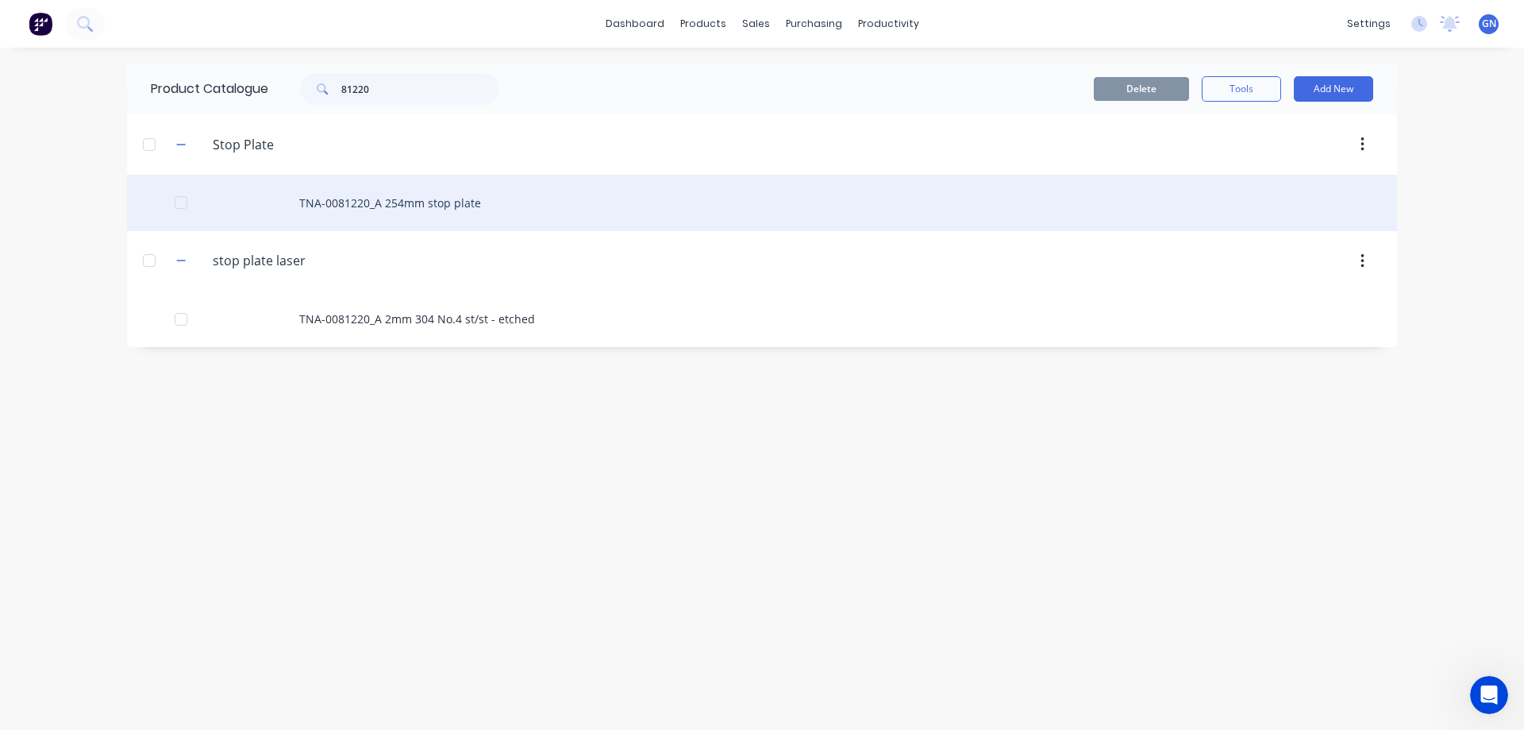
click at [397, 212] on div "TNA-0081220_A 254mm stop plate" at bounding box center [762, 203] width 1270 height 56
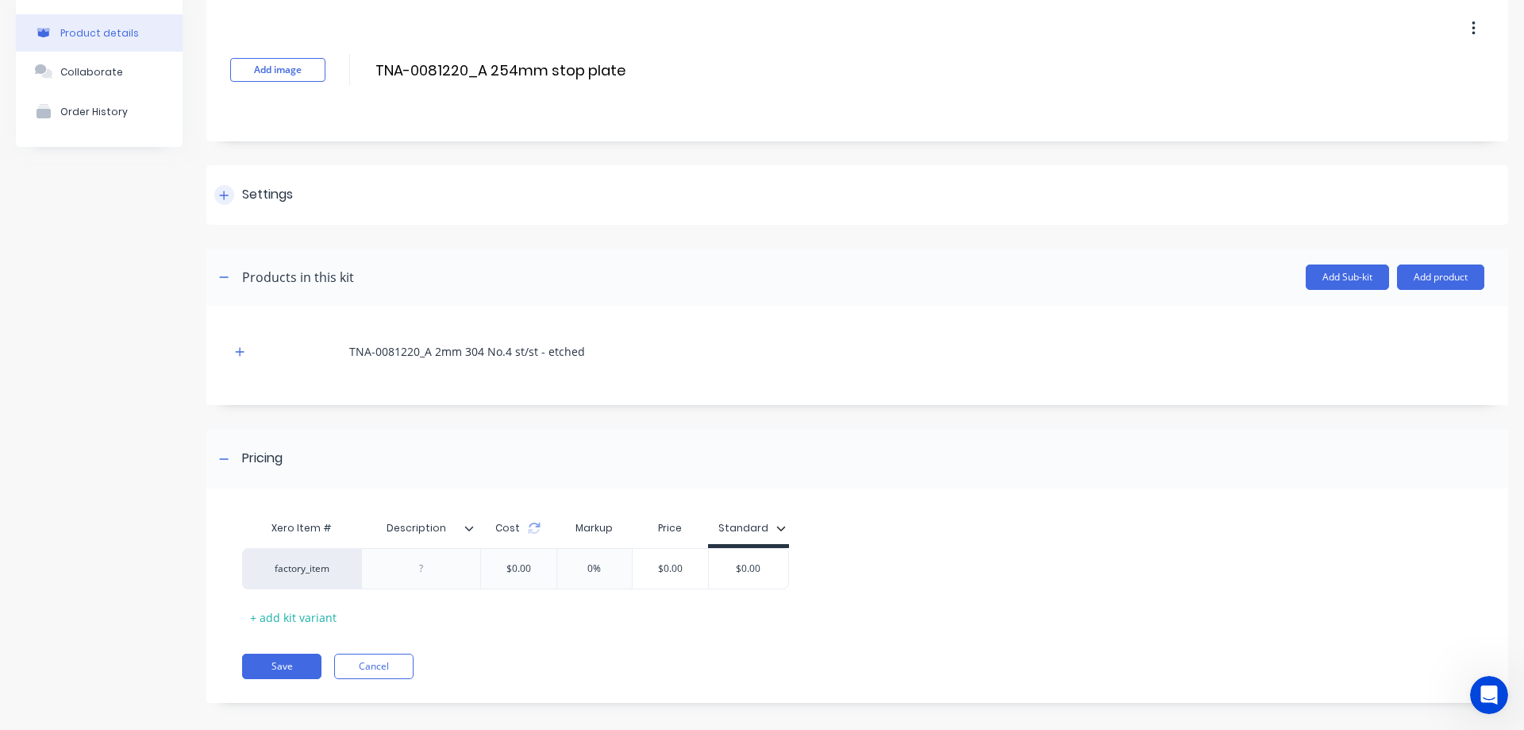
scroll to position [78, 0]
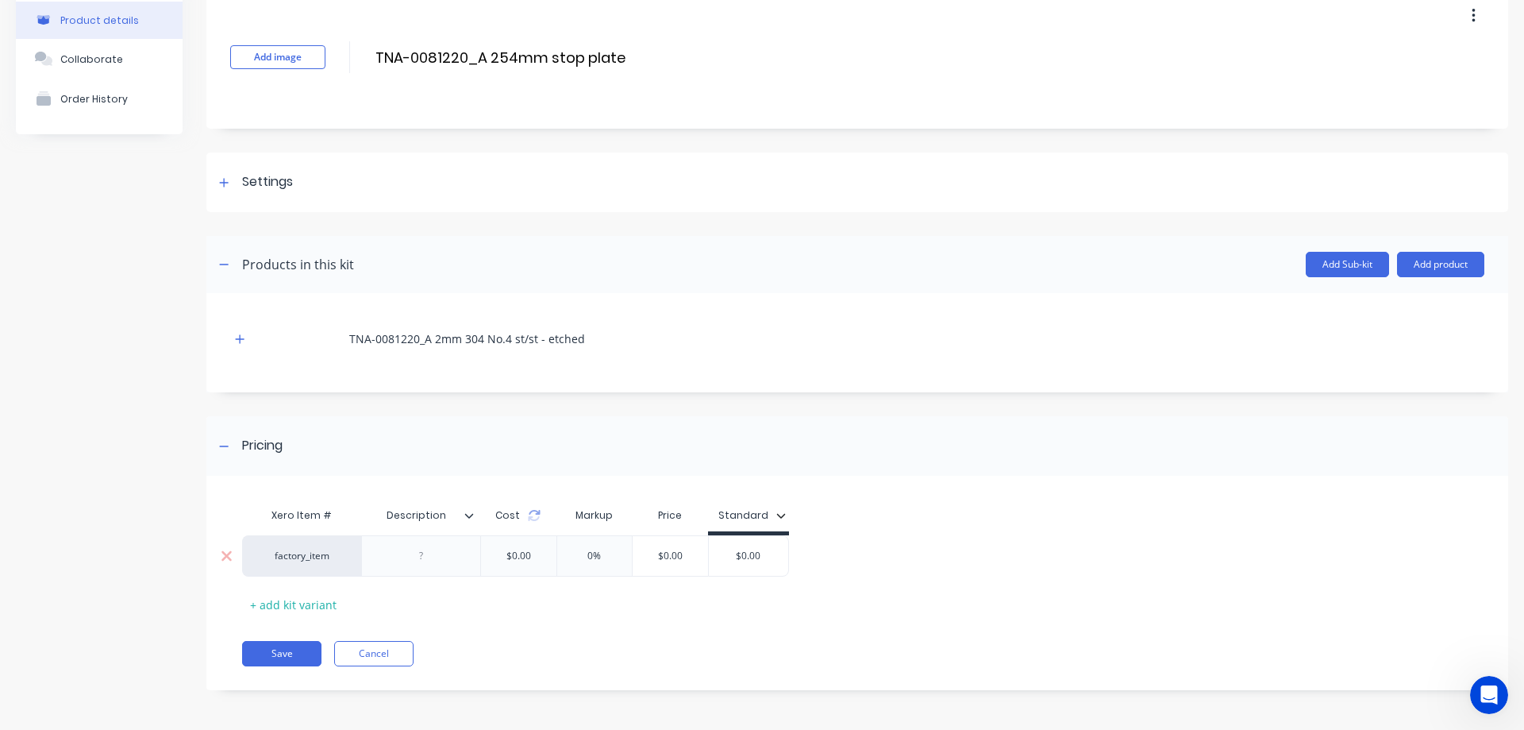
drag, startPoint x: 771, startPoint y: 558, endPoint x: 728, endPoint y: 558, distance: 42.9
click at [728, 558] on input "$0.00" at bounding box center [748, 556] width 79 height 14
type input "60"
click at [279, 654] on button "Save" at bounding box center [281, 653] width 79 height 25
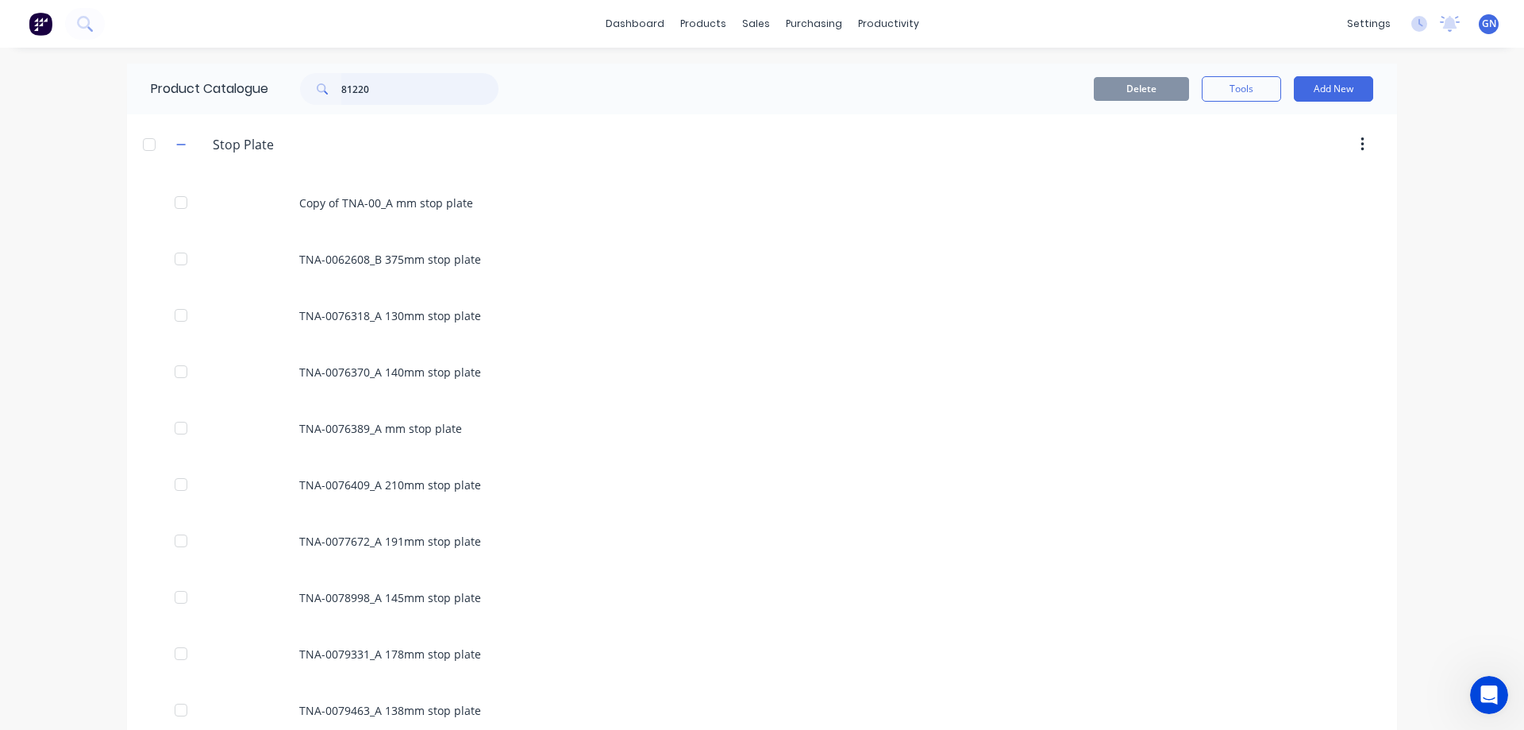
click at [378, 87] on input "81220" at bounding box center [419, 89] width 157 height 32
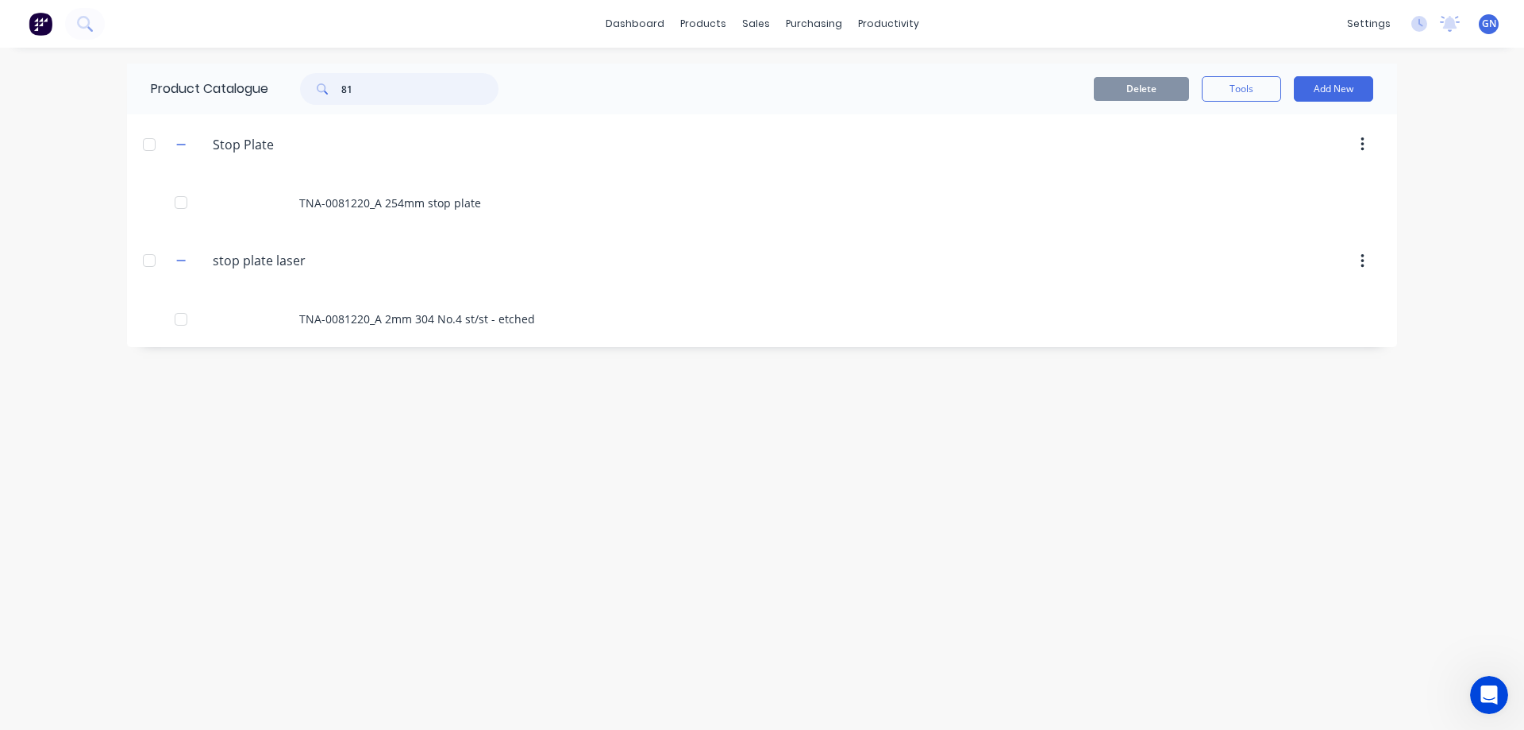
type input "8"
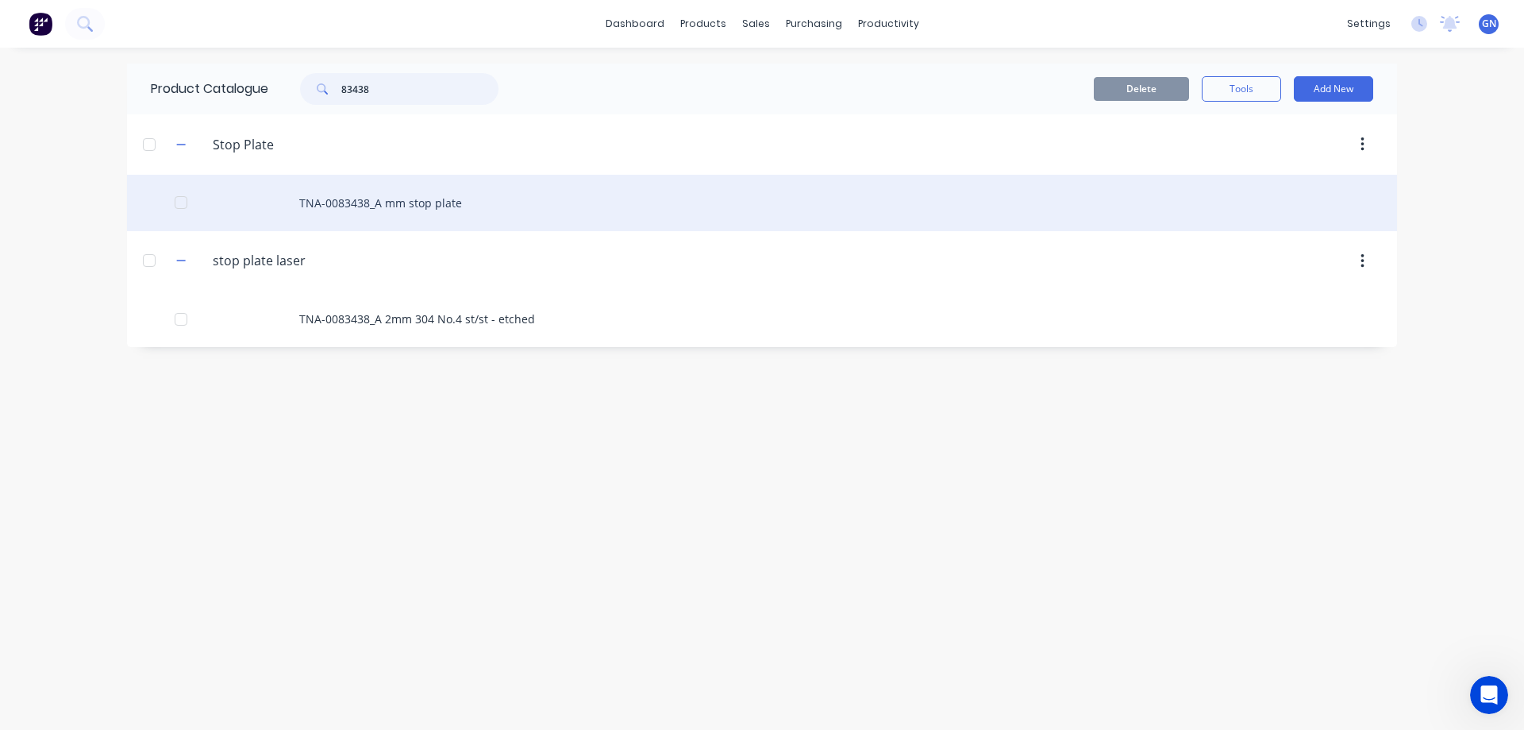
type input "83438"
click at [399, 204] on div "TNA-0083438_A mm stop plate" at bounding box center [762, 203] width 1270 height 56
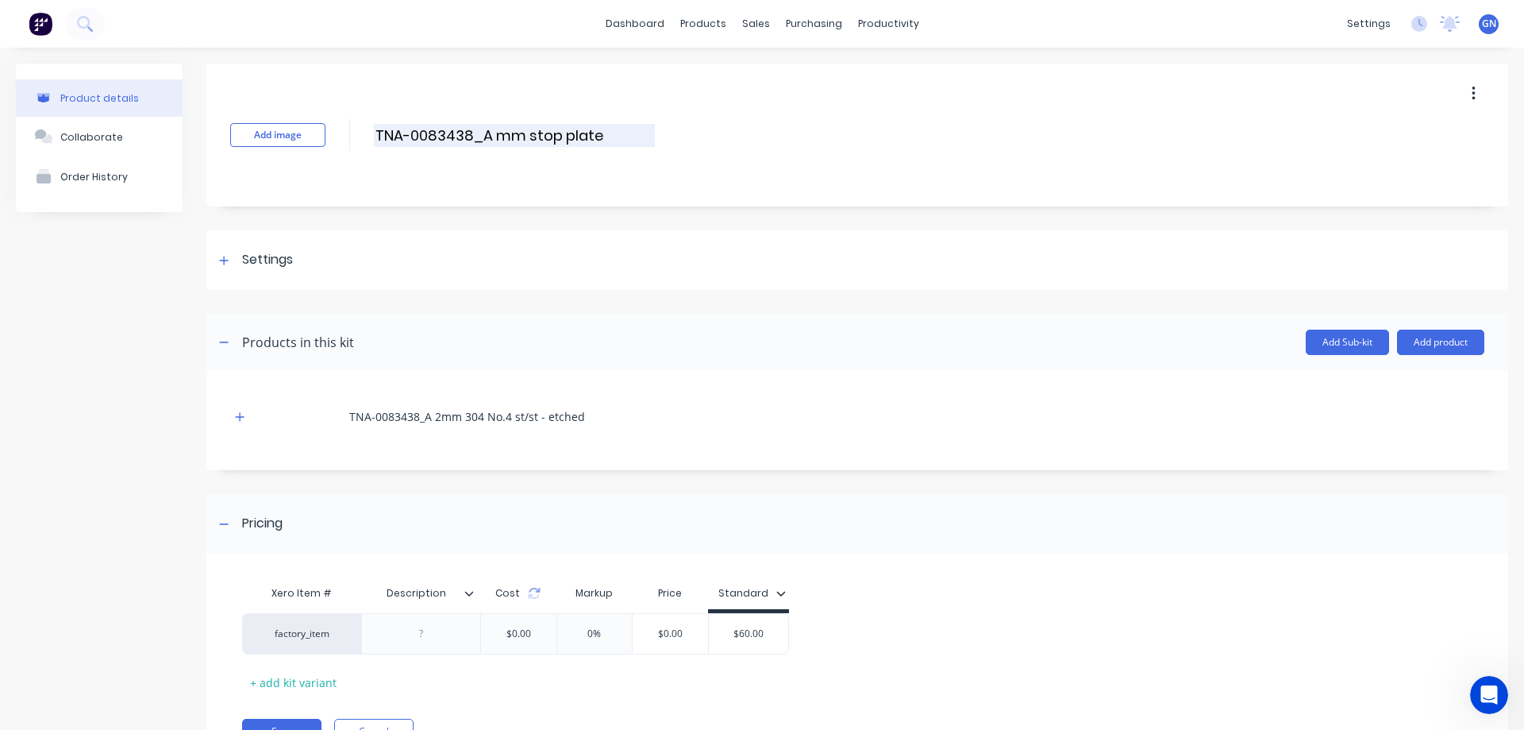
click at [493, 136] on input "TNA-0083438_A mm stop plate" at bounding box center [514, 135] width 281 height 23
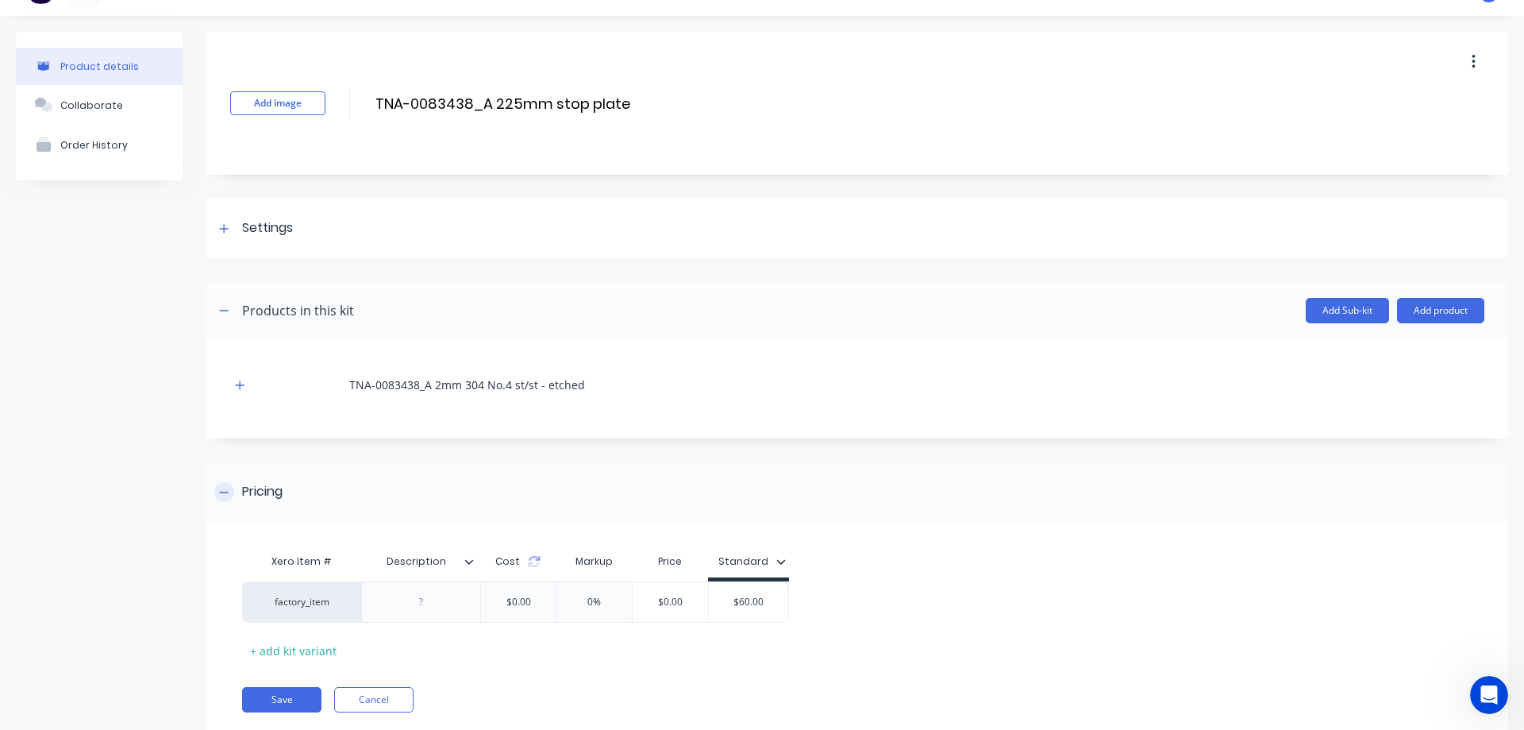
scroll to position [78, 0]
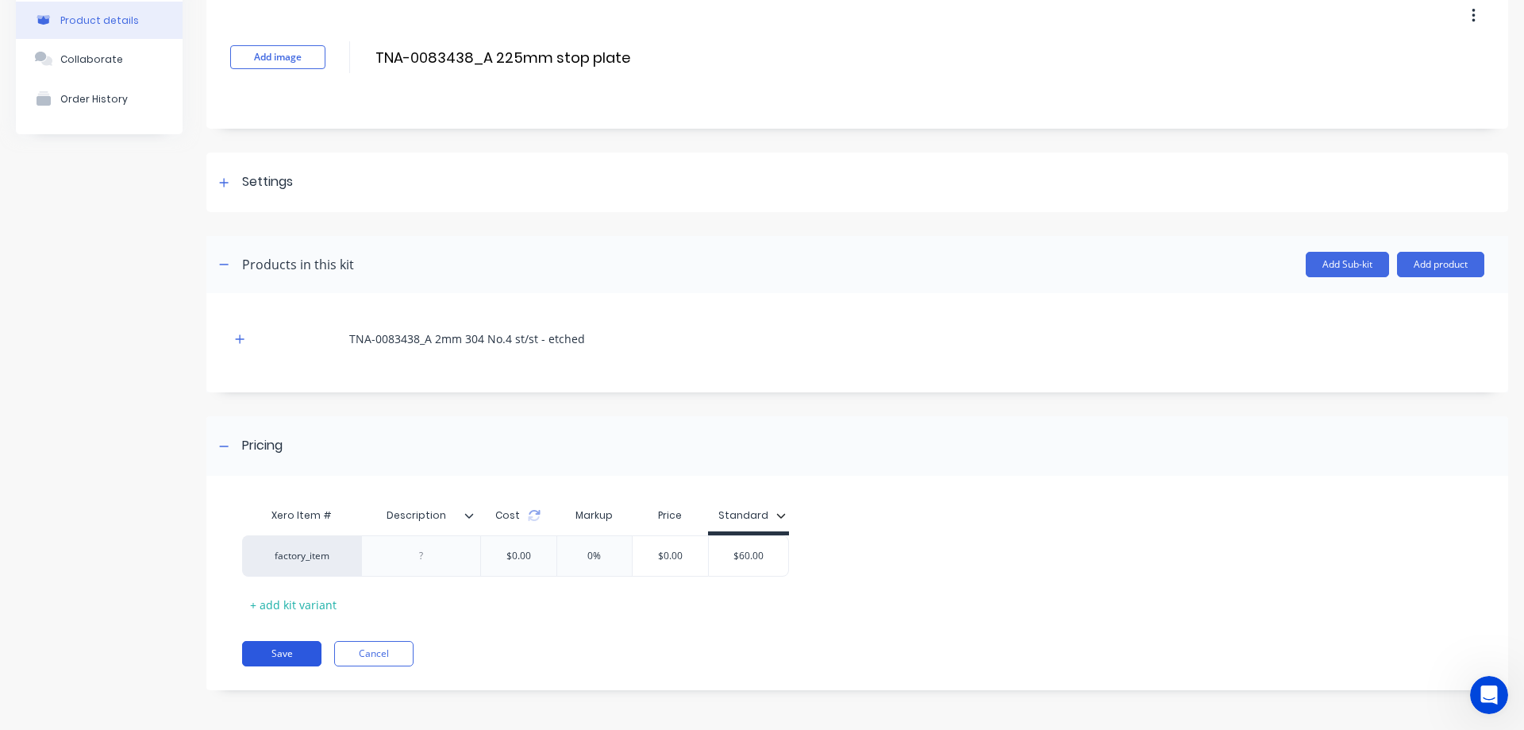
type input "TNA-0083438_A 225mm stop plate"
click at [283, 646] on button "Save" at bounding box center [281, 653] width 79 height 25
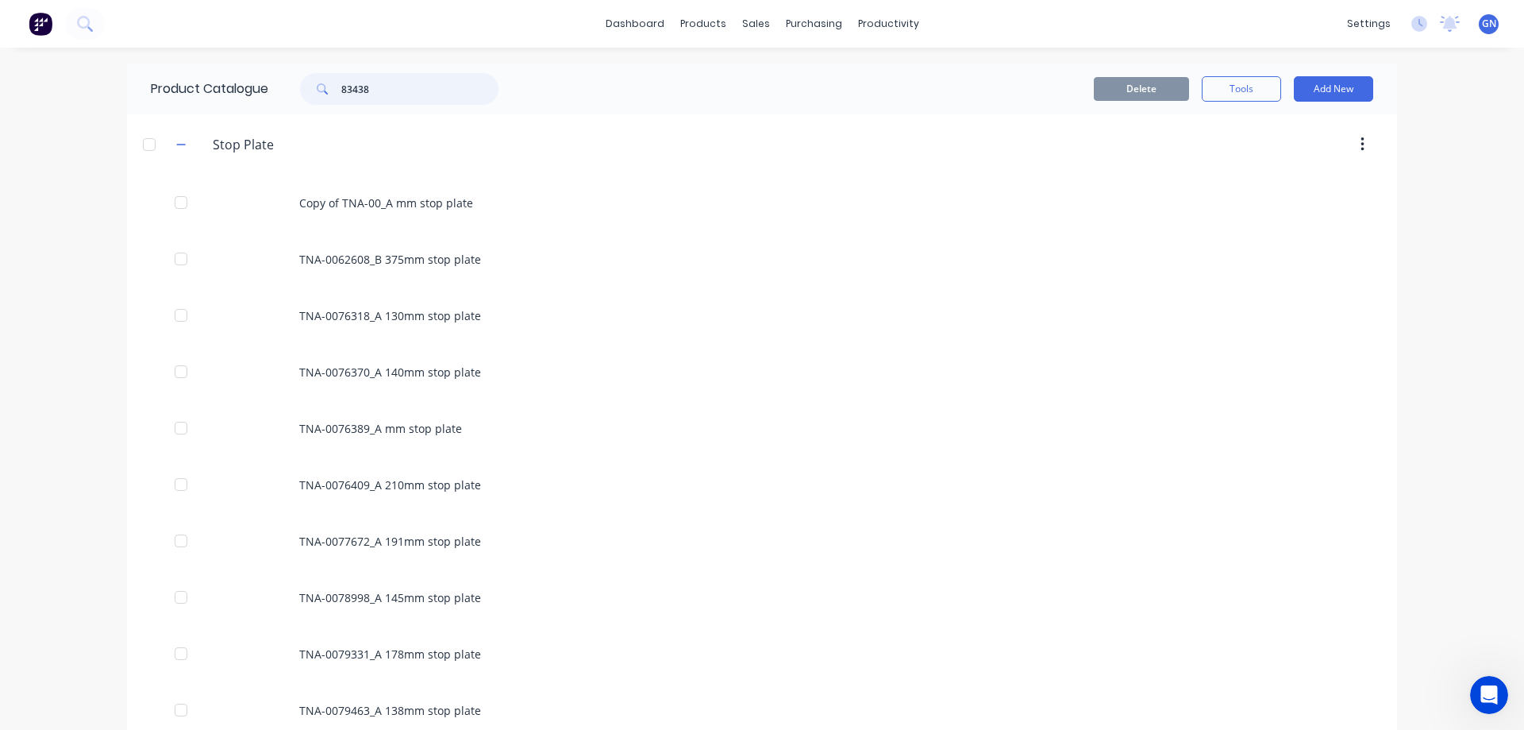
drag, startPoint x: 394, startPoint y: 91, endPoint x: 326, endPoint y: 87, distance: 68.4
click at [326, 87] on div "83438" at bounding box center [399, 89] width 198 height 32
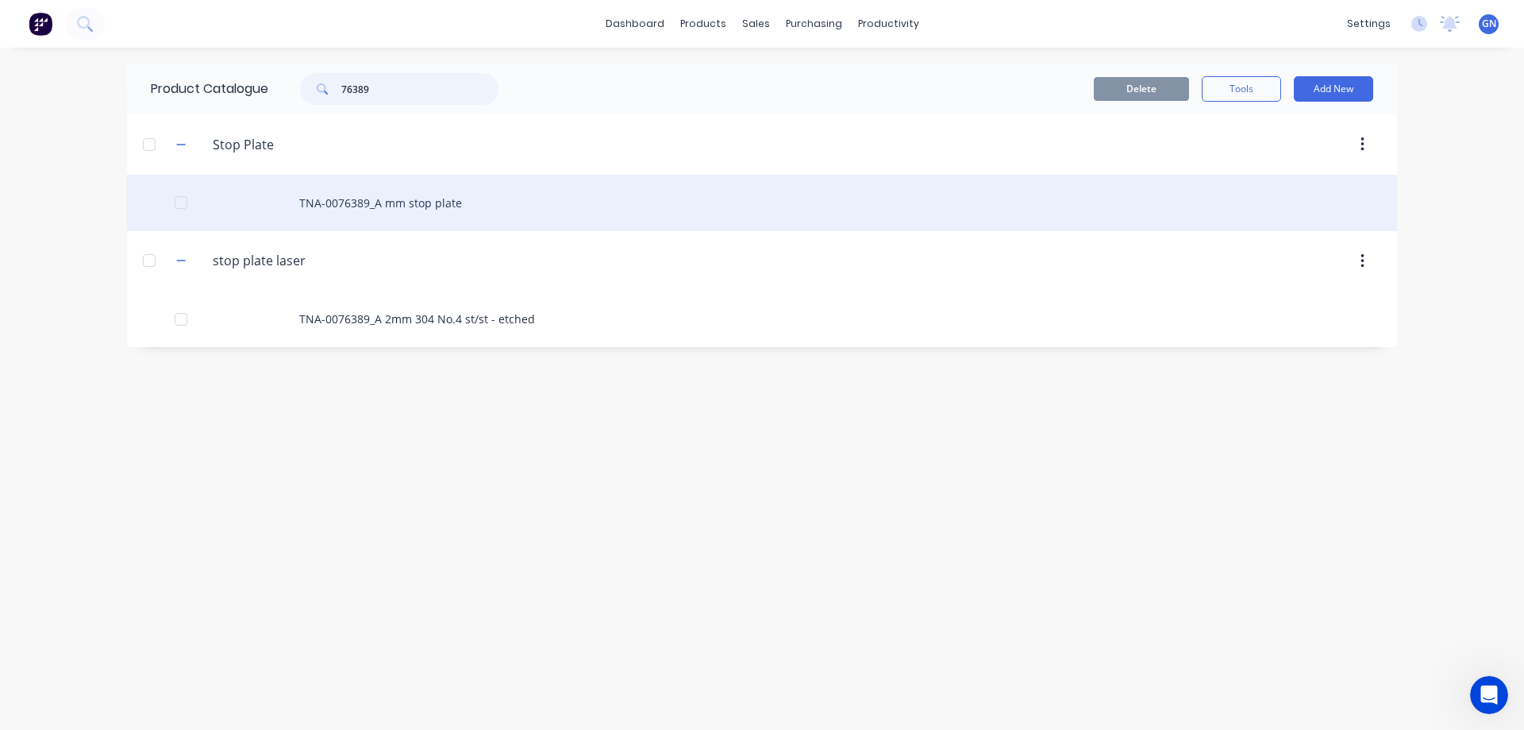
type input "76389"
click at [368, 202] on div "TNA-0076389_A mm stop plate" at bounding box center [762, 203] width 1270 height 56
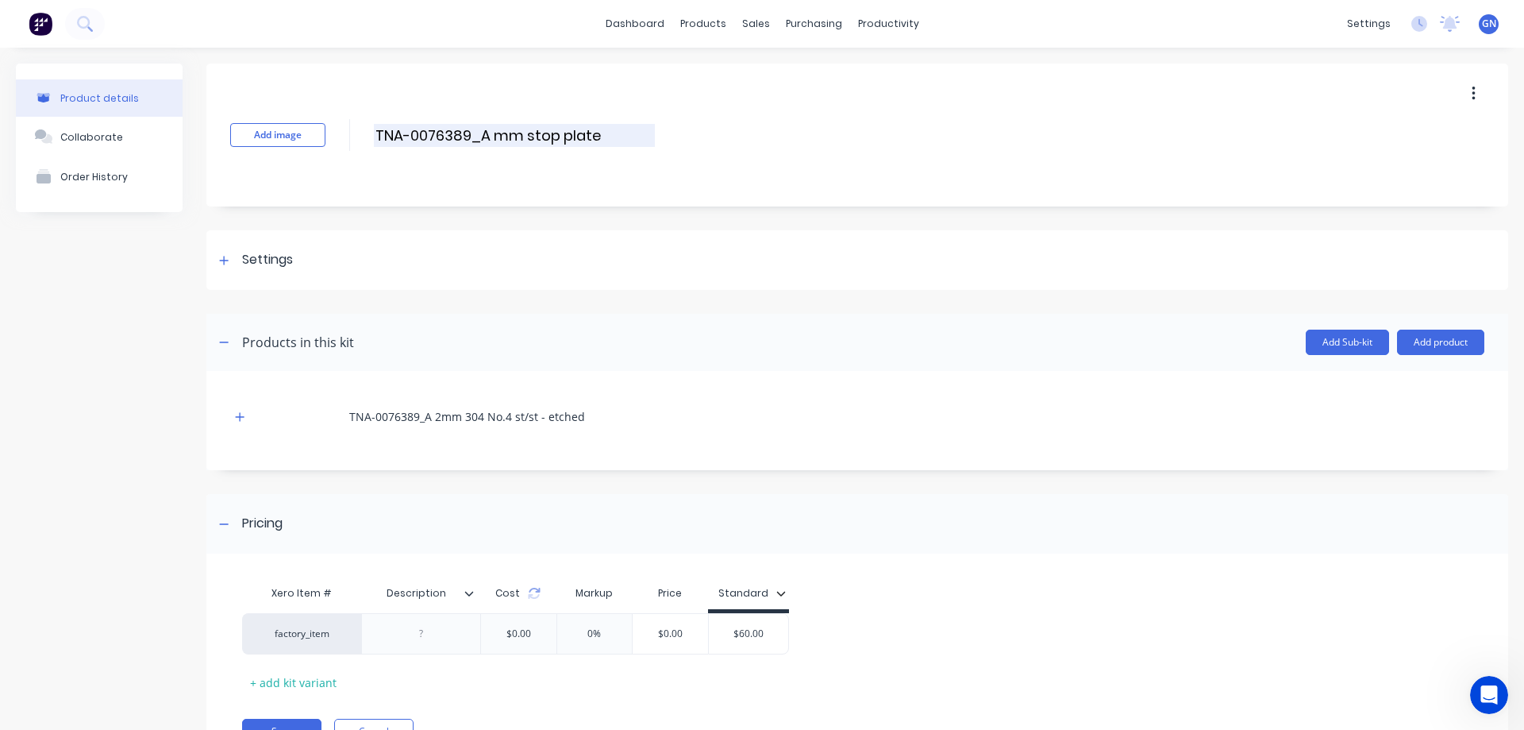
click at [494, 138] on input "TNA-0076389_A mm stop plate" at bounding box center [514, 135] width 281 height 23
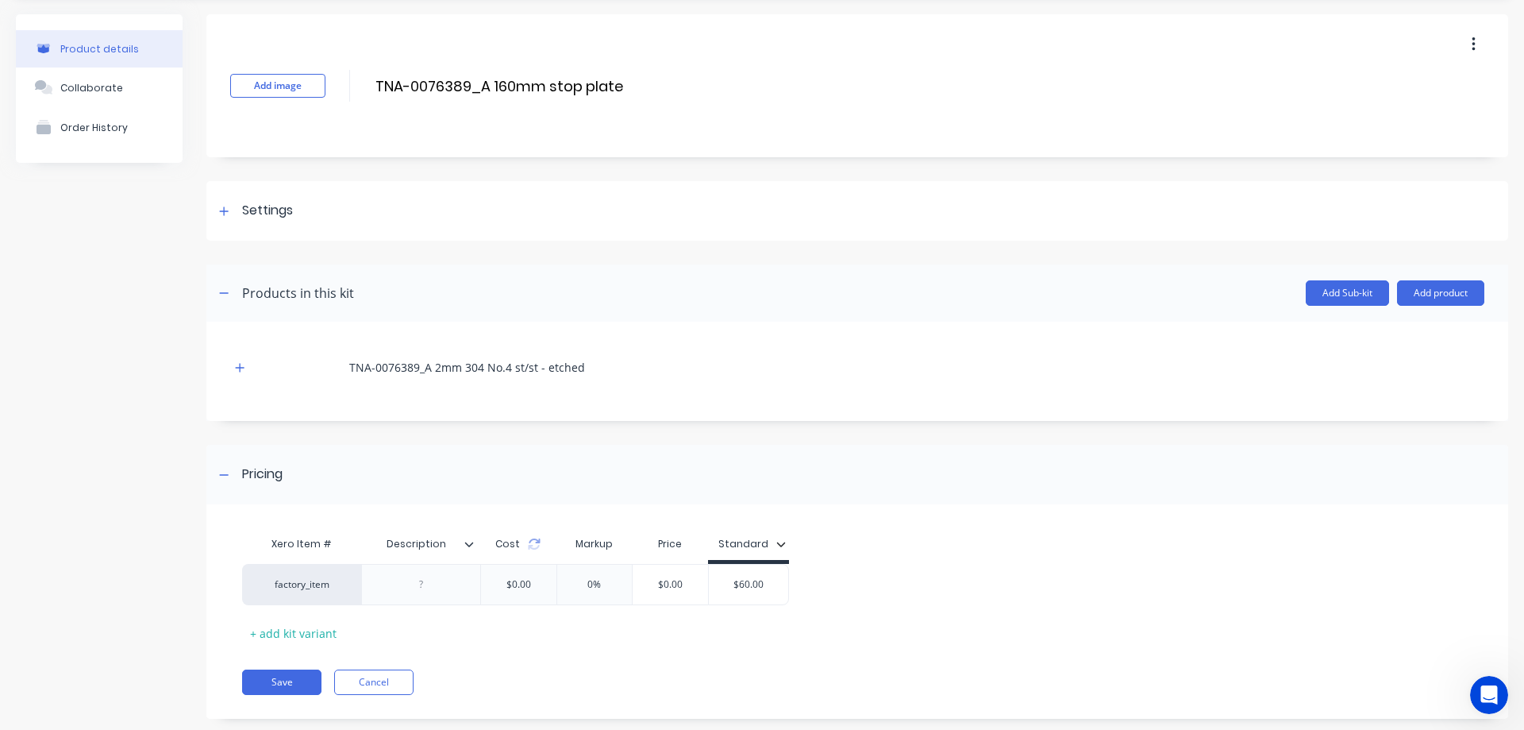
type input "TNA-0076389_A 160mm stop plate"
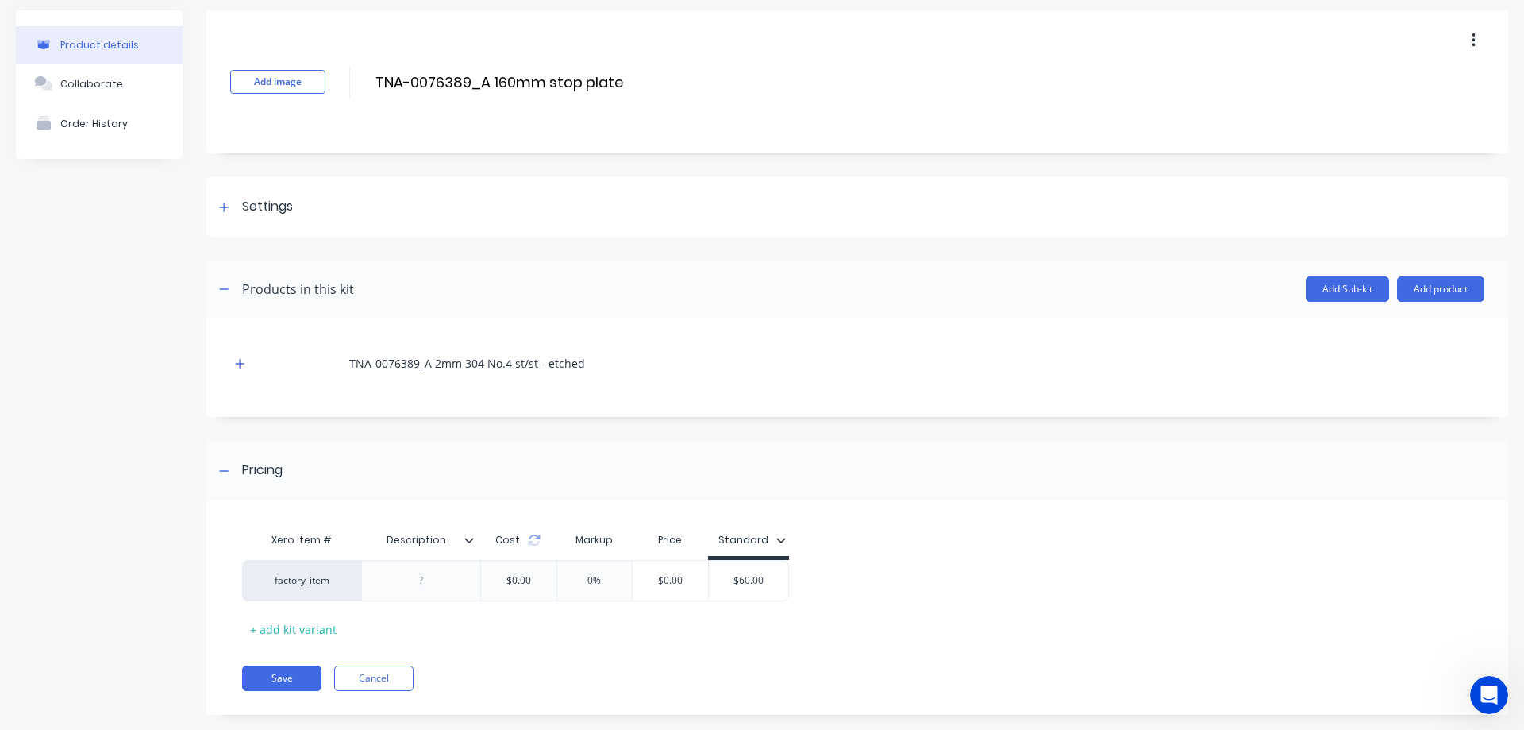
scroll to position [78, 0]
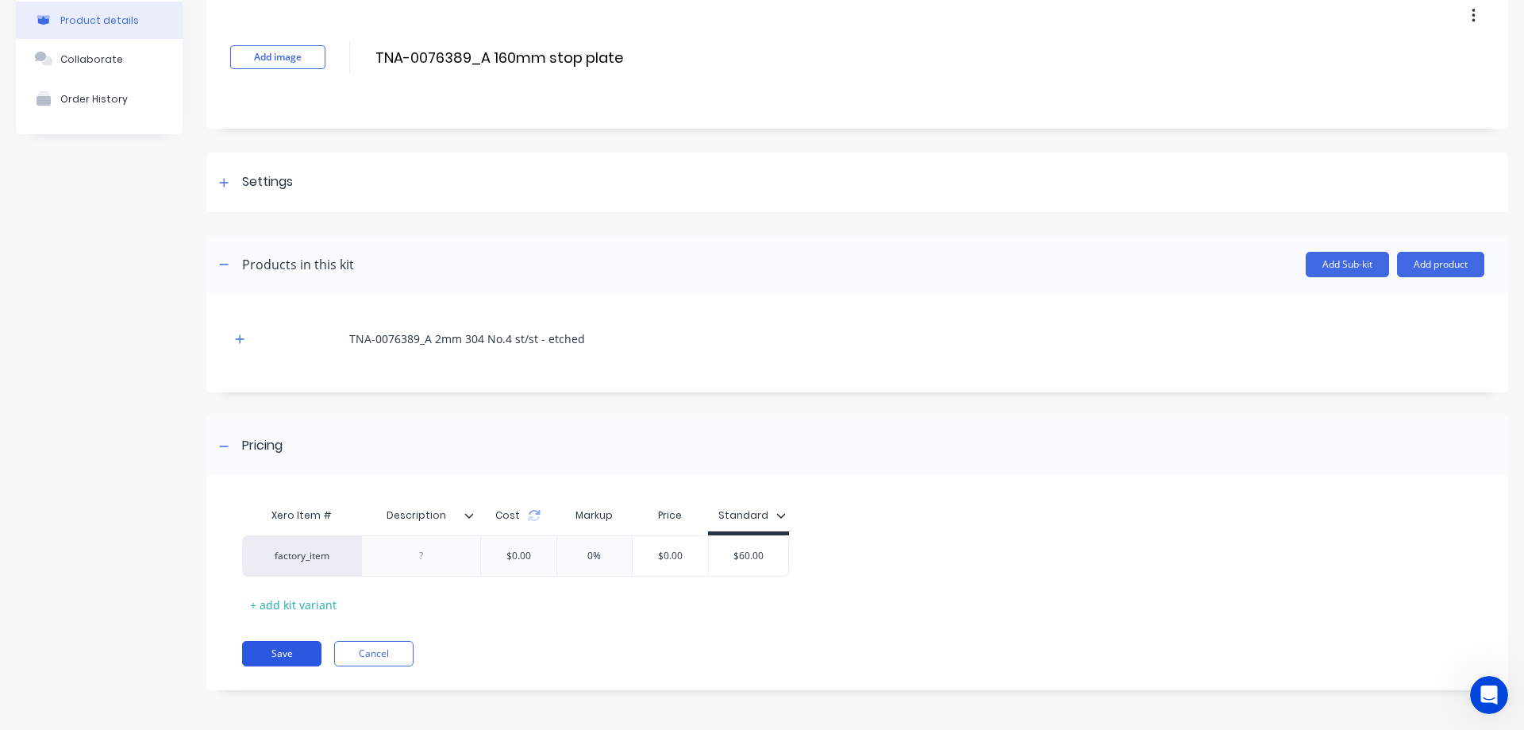
click at [276, 649] on button "Save" at bounding box center [281, 653] width 79 height 25
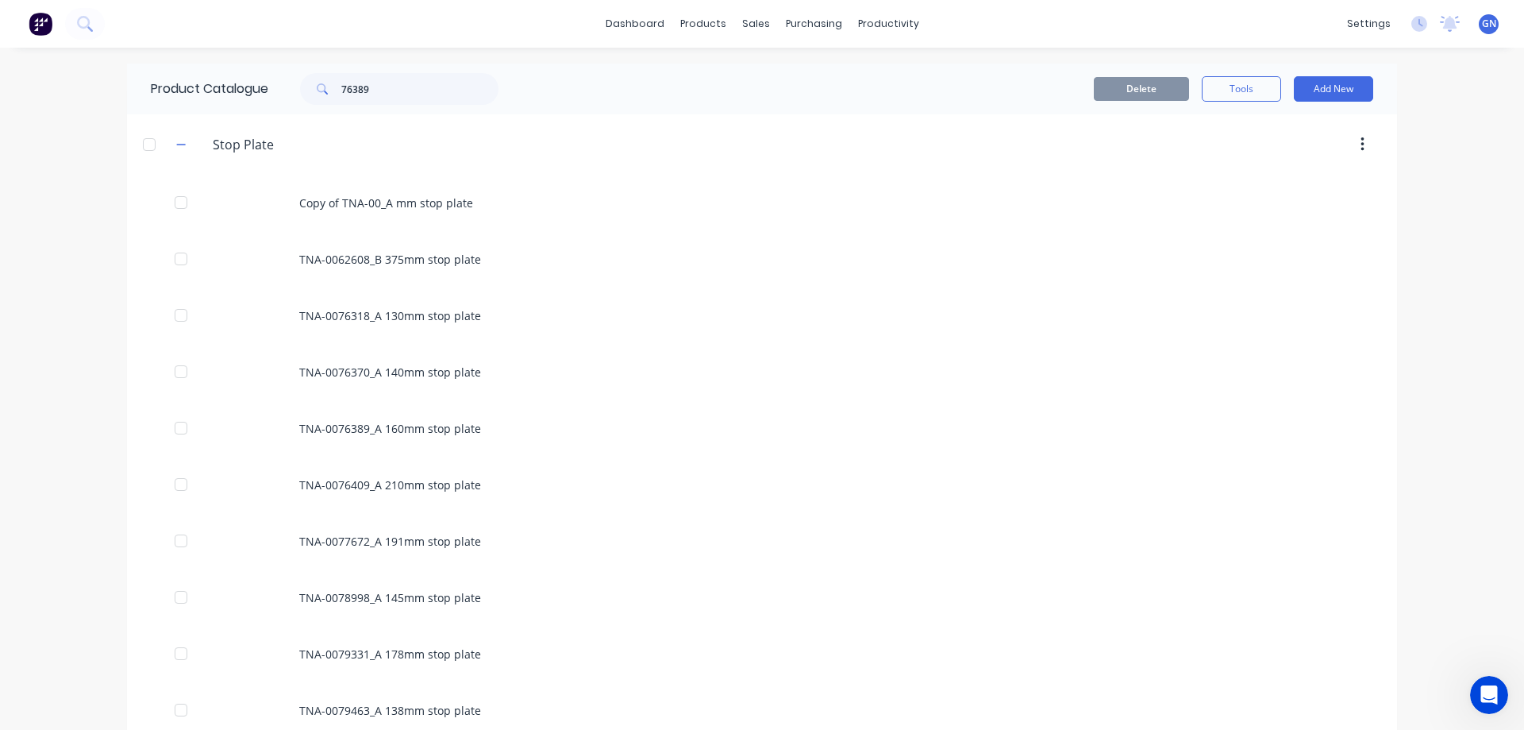
drag, startPoint x: 175, startPoint y: 144, endPoint x: 171, endPoint y: 154, distance: 11.1
click at [176, 144] on icon "button" at bounding box center [181, 144] width 10 height 11
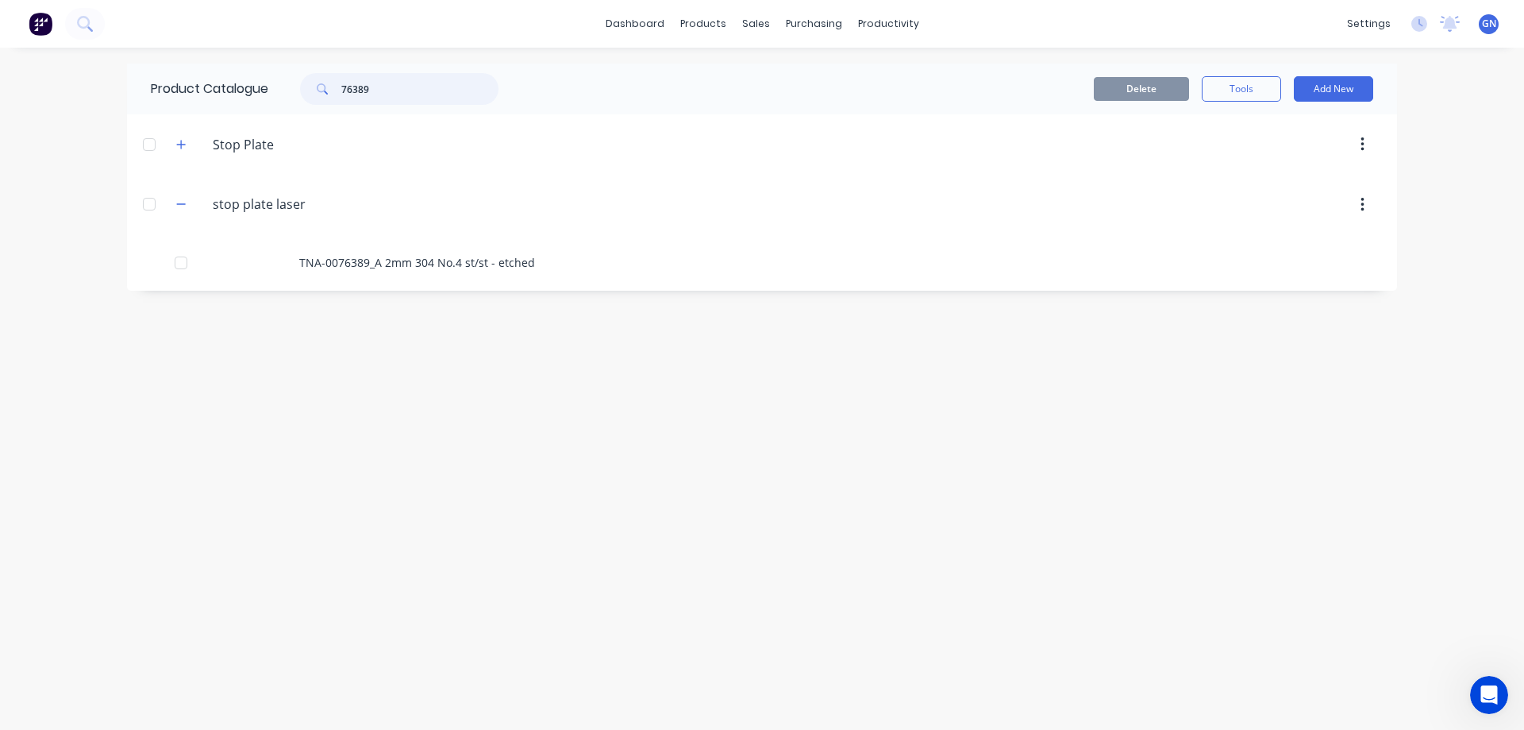
drag, startPoint x: 387, startPoint y: 88, endPoint x: 323, endPoint y: 89, distance: 63.5
click at [323, 89] on div "76389" at bounding box center [399, 89] width 198 height 32
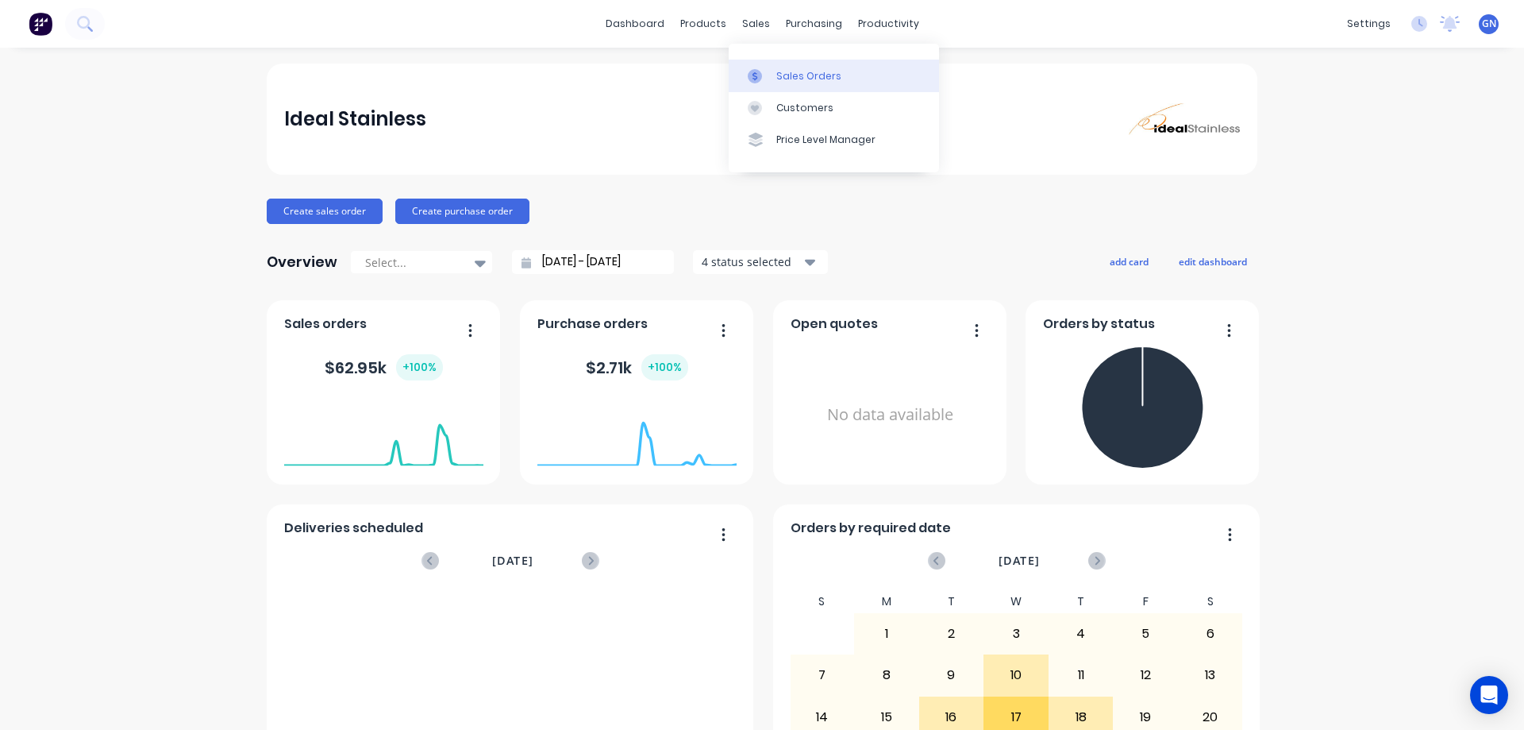
click at [796, 80] on div "Sales Orders" at bounding box center [808, 76] width 65 height 14
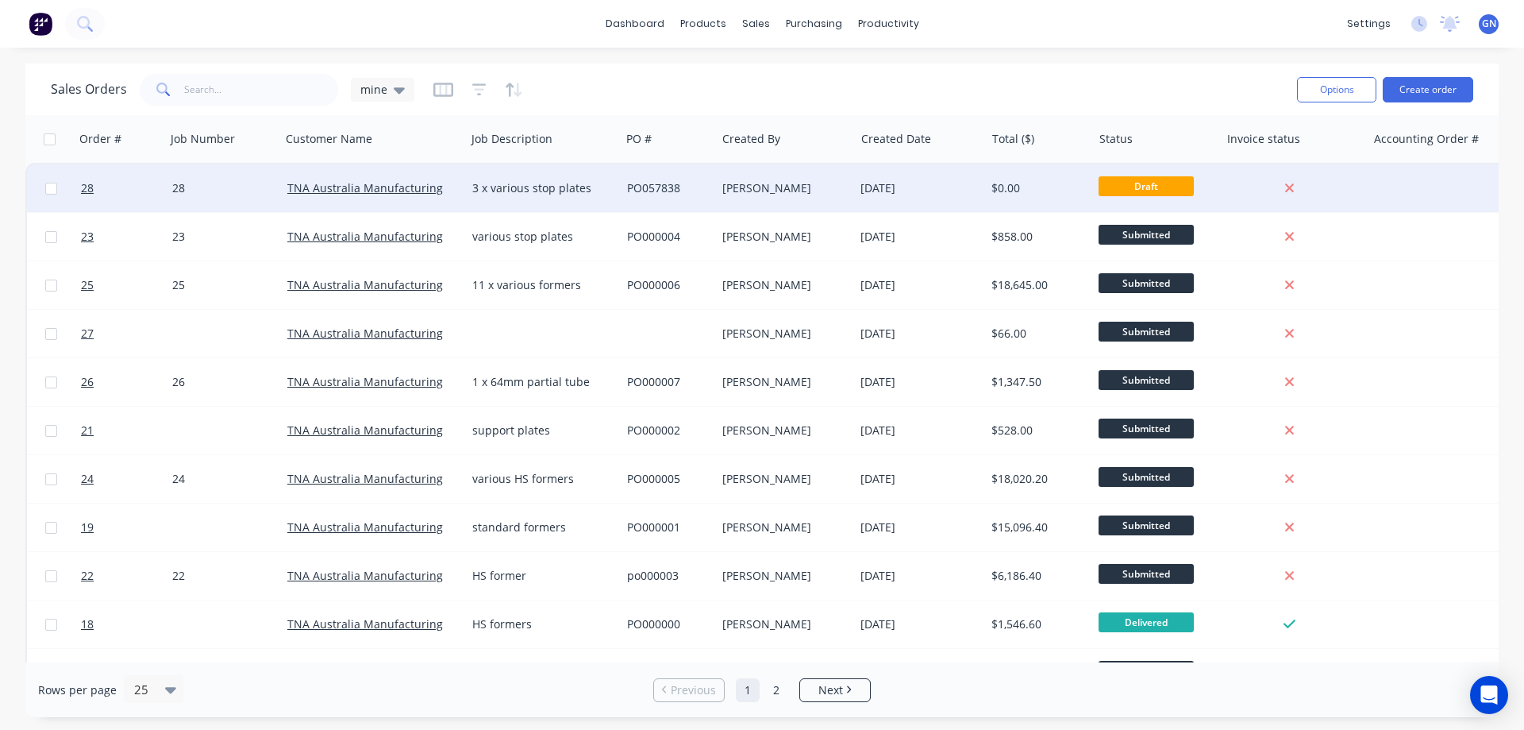
click at [667, 186] on div "PO057838" at bounding box center [666, 188] width 79 height 16
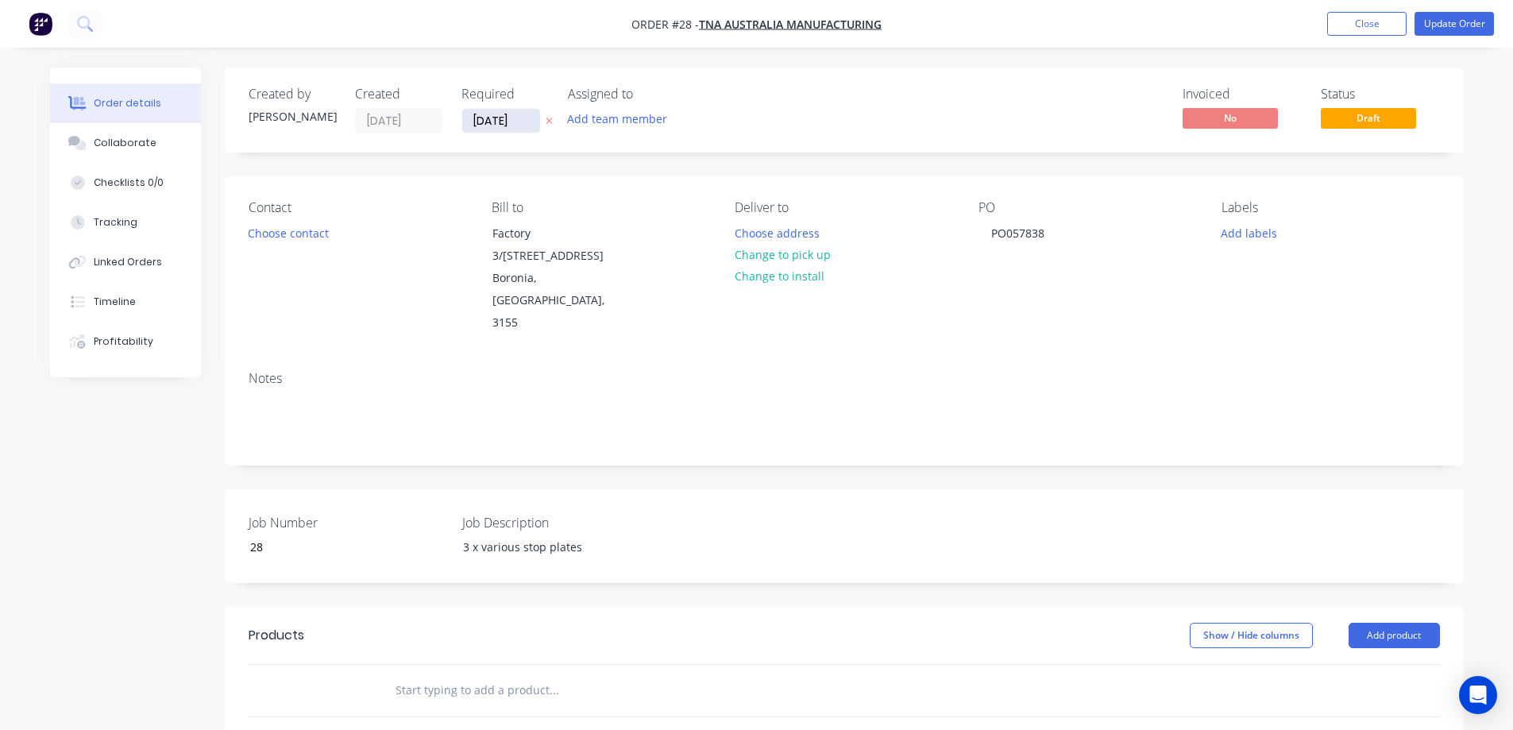
drag, startPoint x: 486, startPoint y: 118, endPoint x: 473, endPoint y: 121, distance: 12.9
click at [473, 121] on input "24/09/25" at bounding box center [501, 121] width 78 height 24
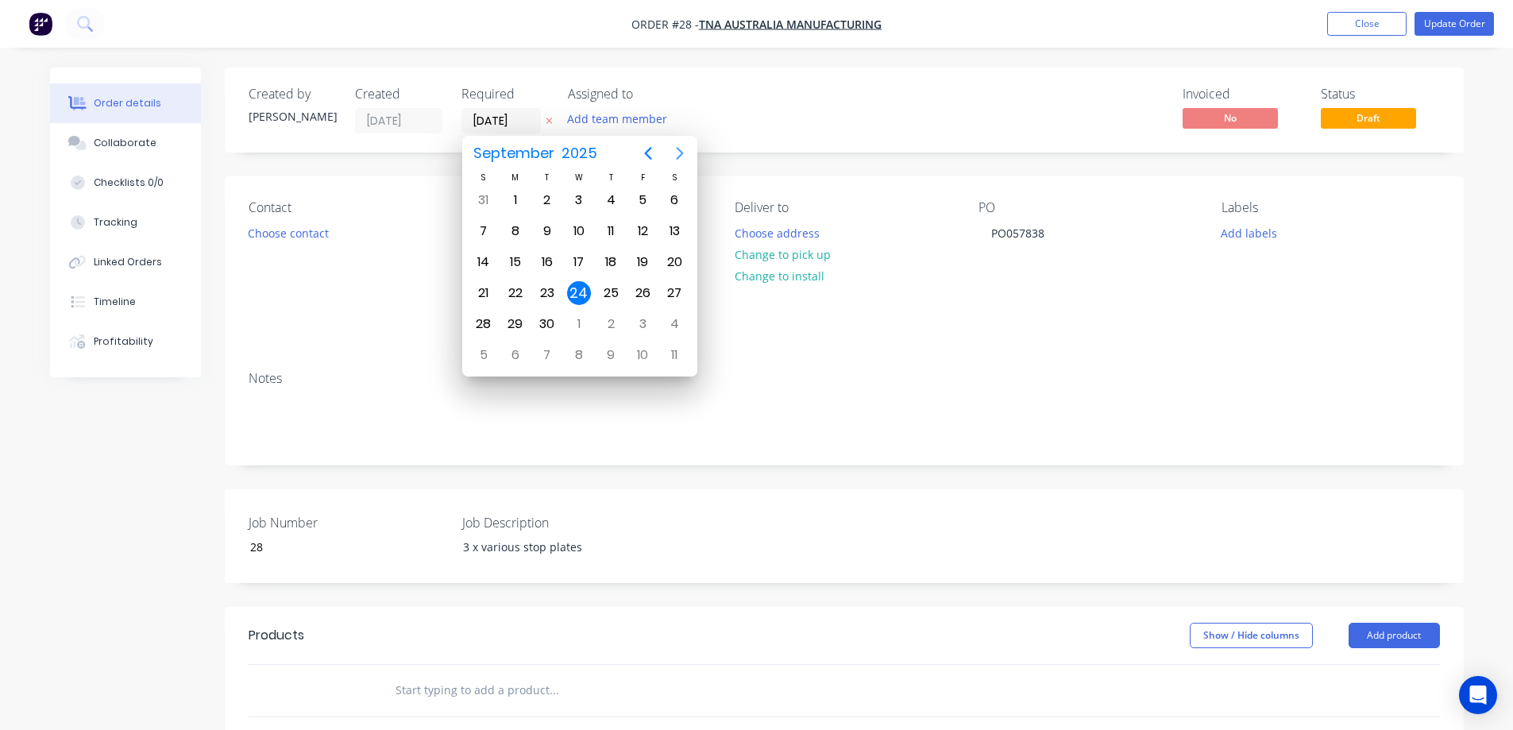
click at [680, 152] on icon "Next page" at bounding box center [679, 153] width 19 height 19
click at [645, 199] on div "3" at bounding box center [642, 200] width 24 height 24
type input "03/10/25"
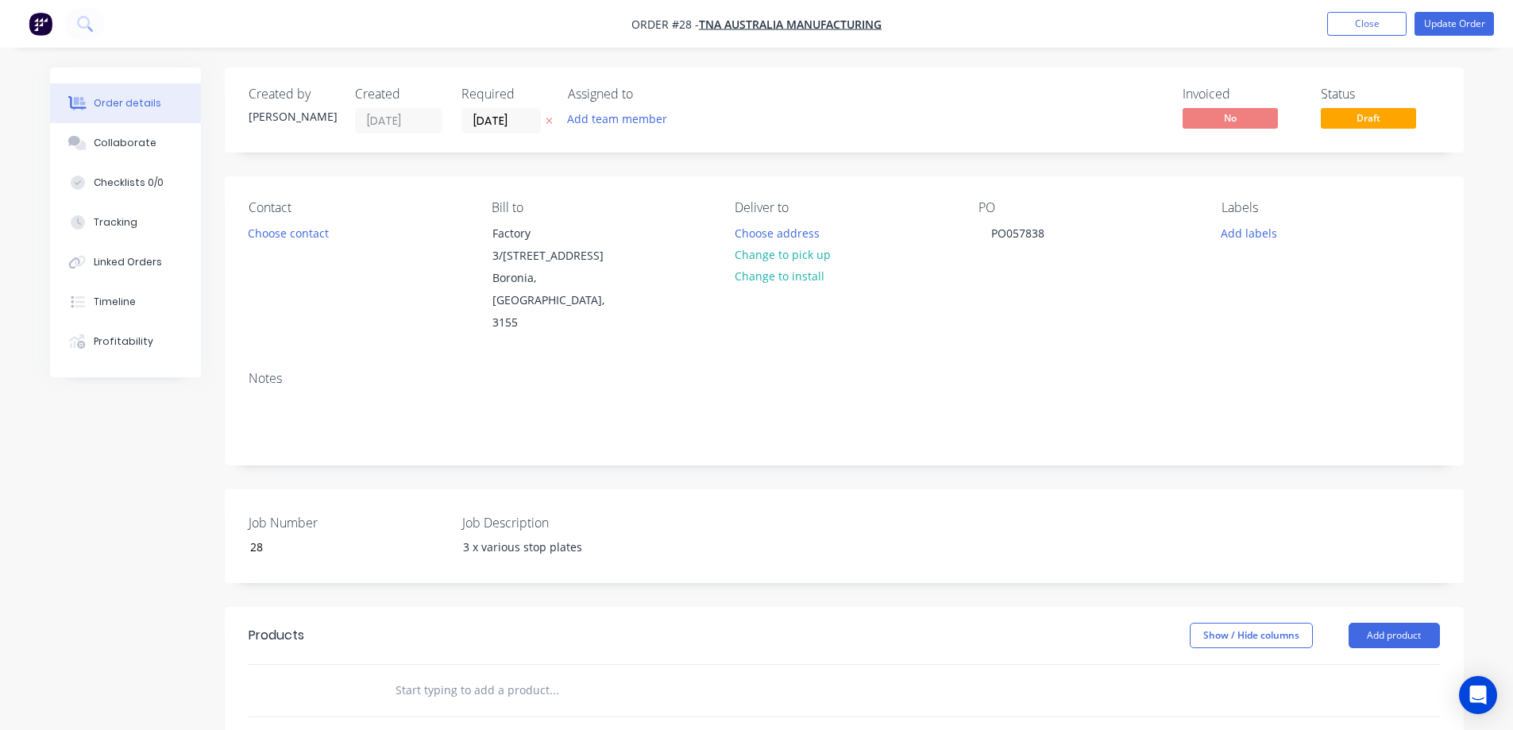
click at [760, 118] on div "Invoiced No Status Draft" at bounding box center [1082, 110] width 713 height 47
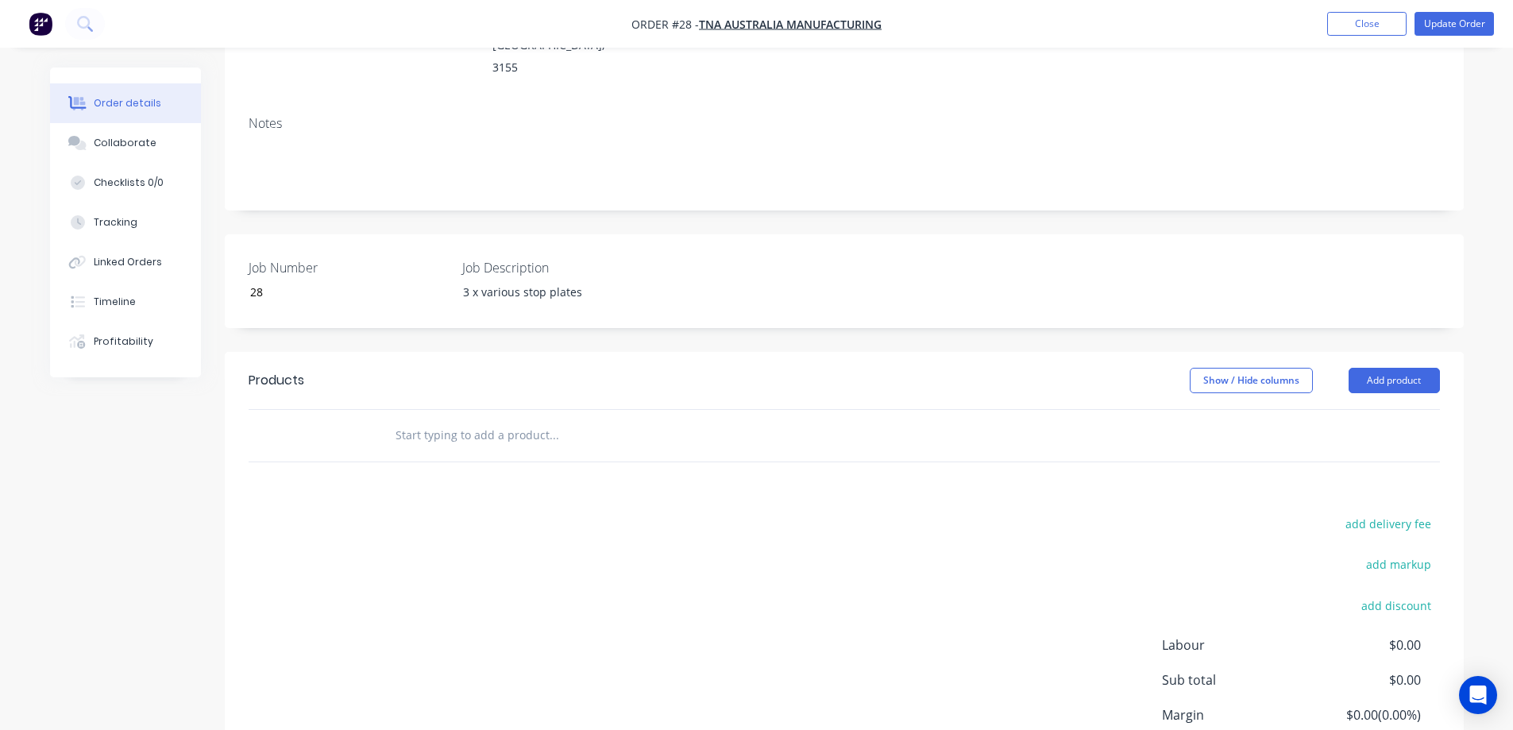
scroll to position [264, 0]
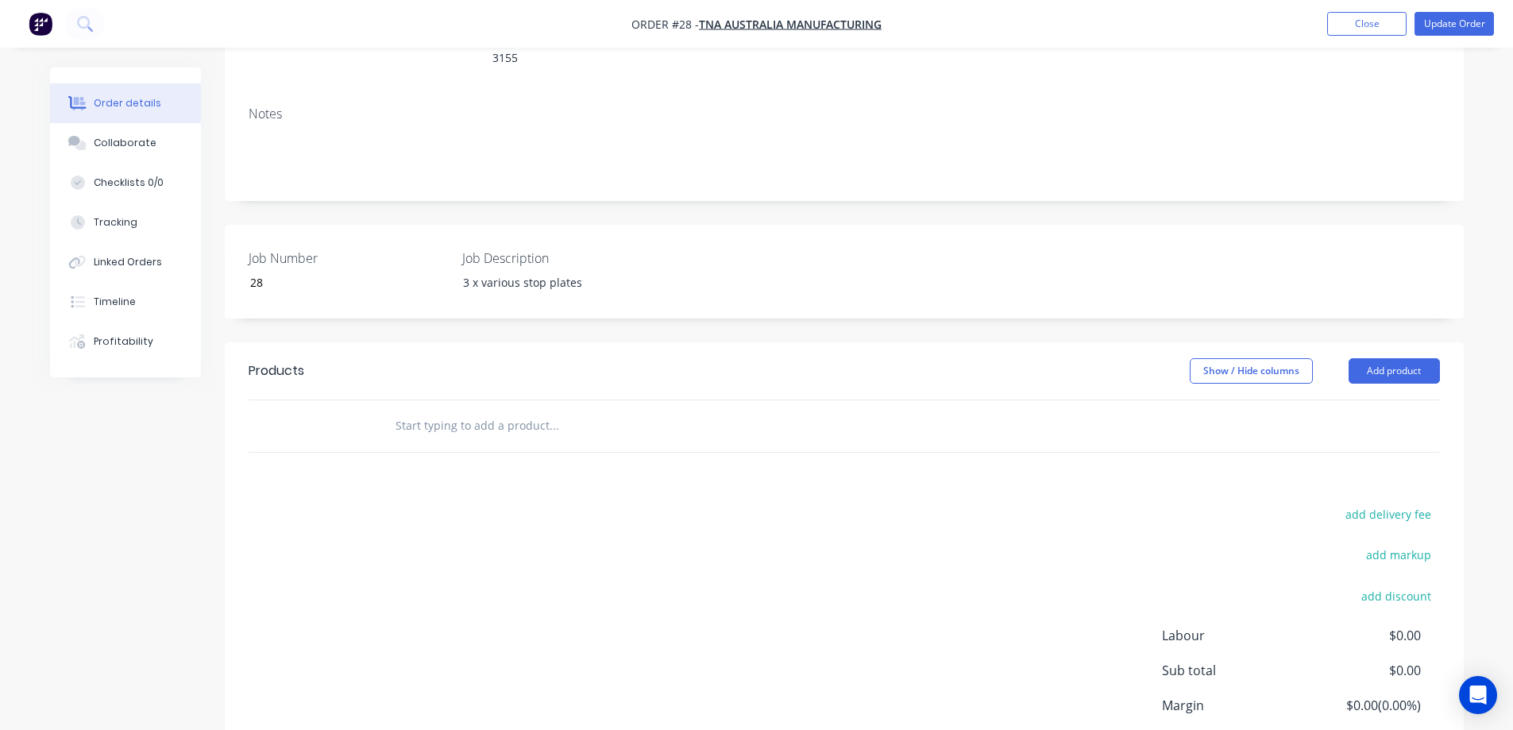
click at [519, 410] on input "text" at bounding box center [554, 426] width 318 height 32
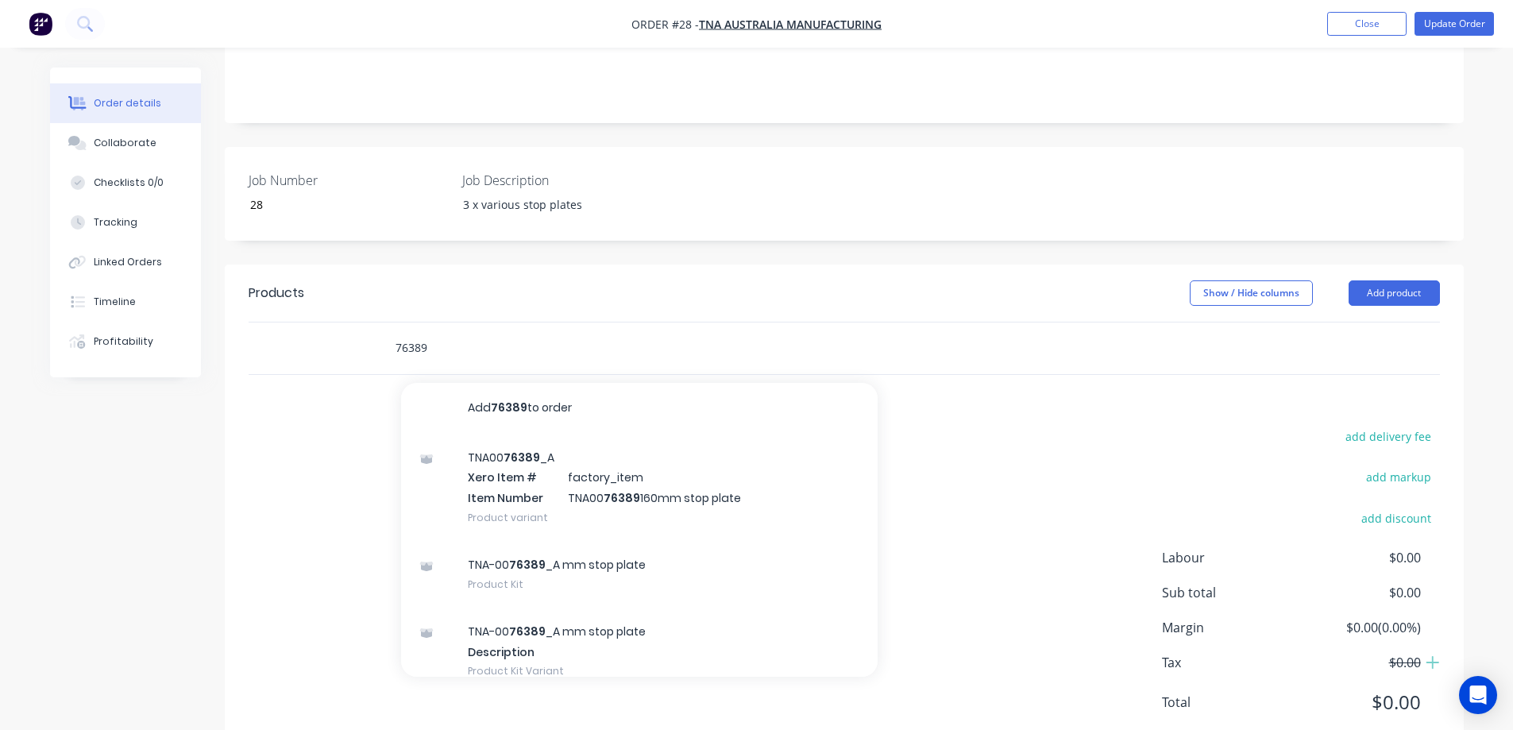
scroll to position [348, 0]
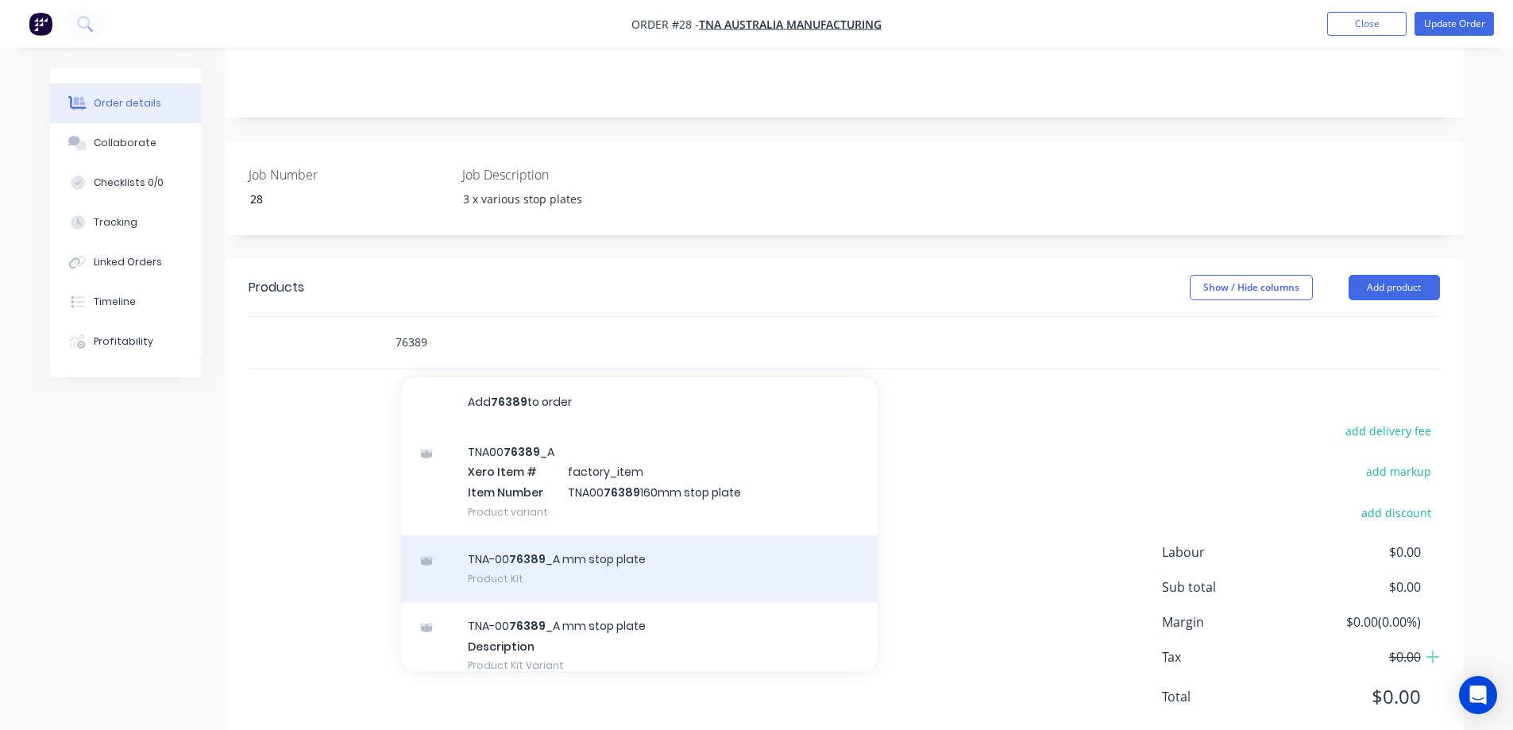
type input "76389"
click at [567, 535] on div "TNA-00 76389 _A mm stop plate Product Kit" at bounding box center [639, 568] width 476 height 67
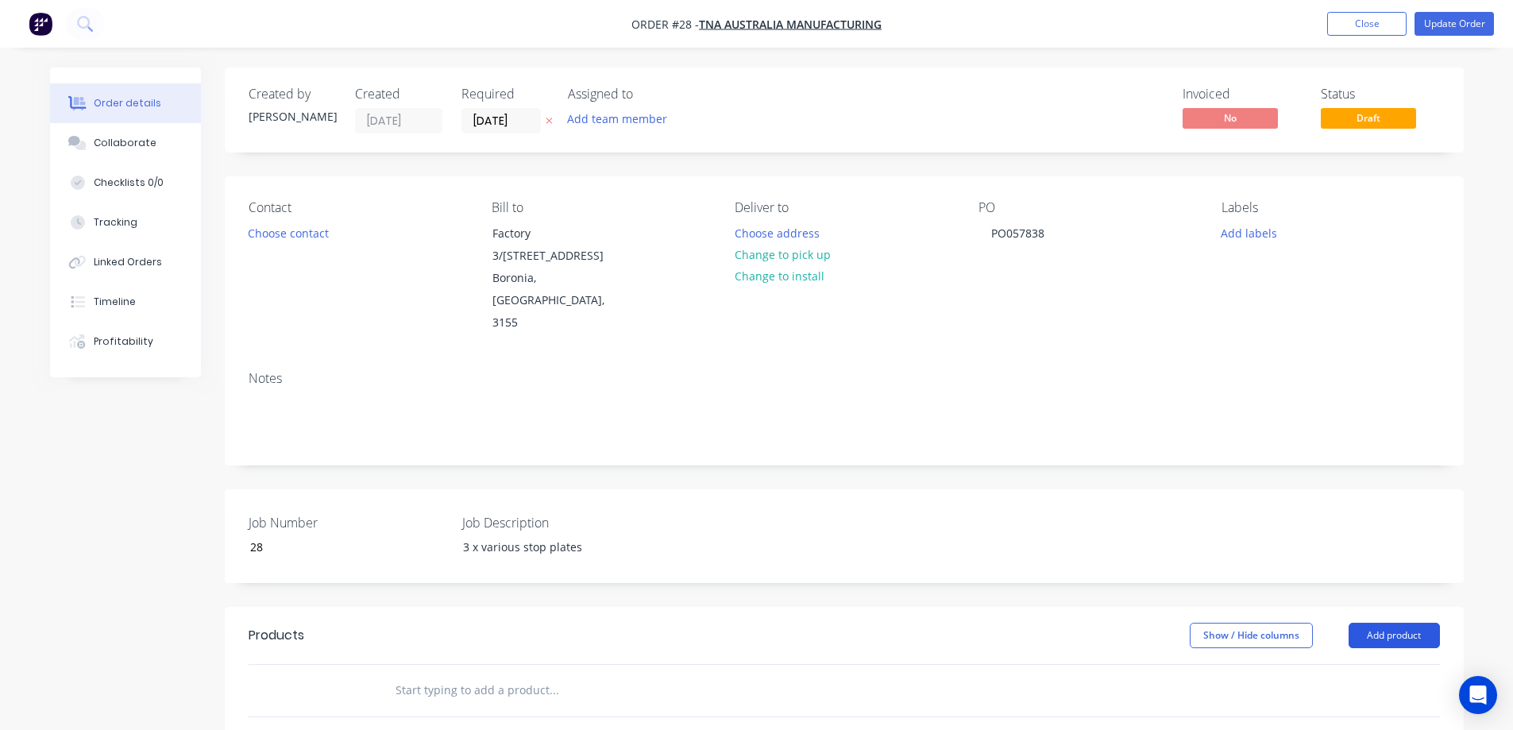
click at [1385, 622] on button "Add product" at bounding box center [1393, 634] width 91 height 25
click at [1322, 664] on div "Product catalogue" at bounding box center [1364, 675] width 122 height 23
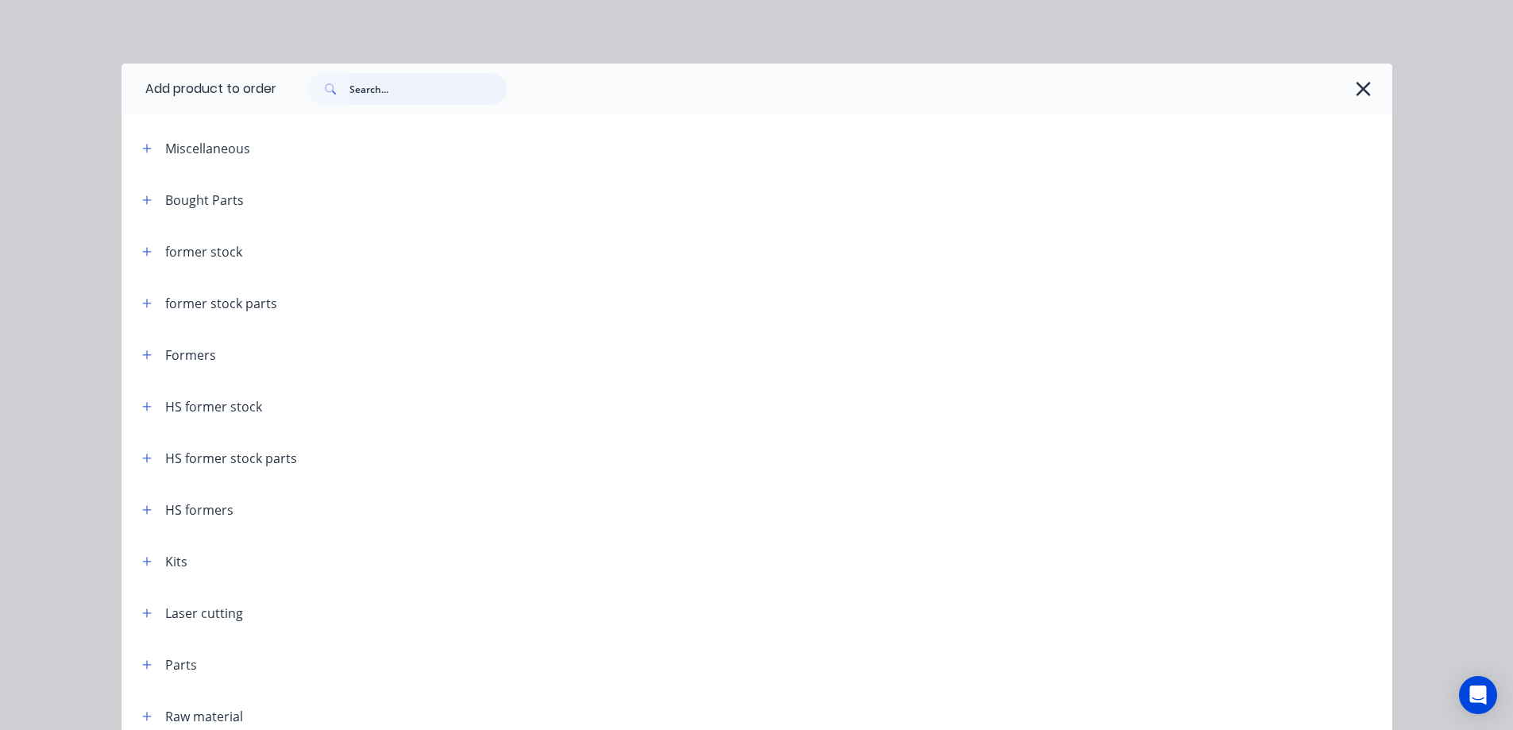
click at [411, 92] on input "text" at bounding box center [427, 89] width 157 height 32
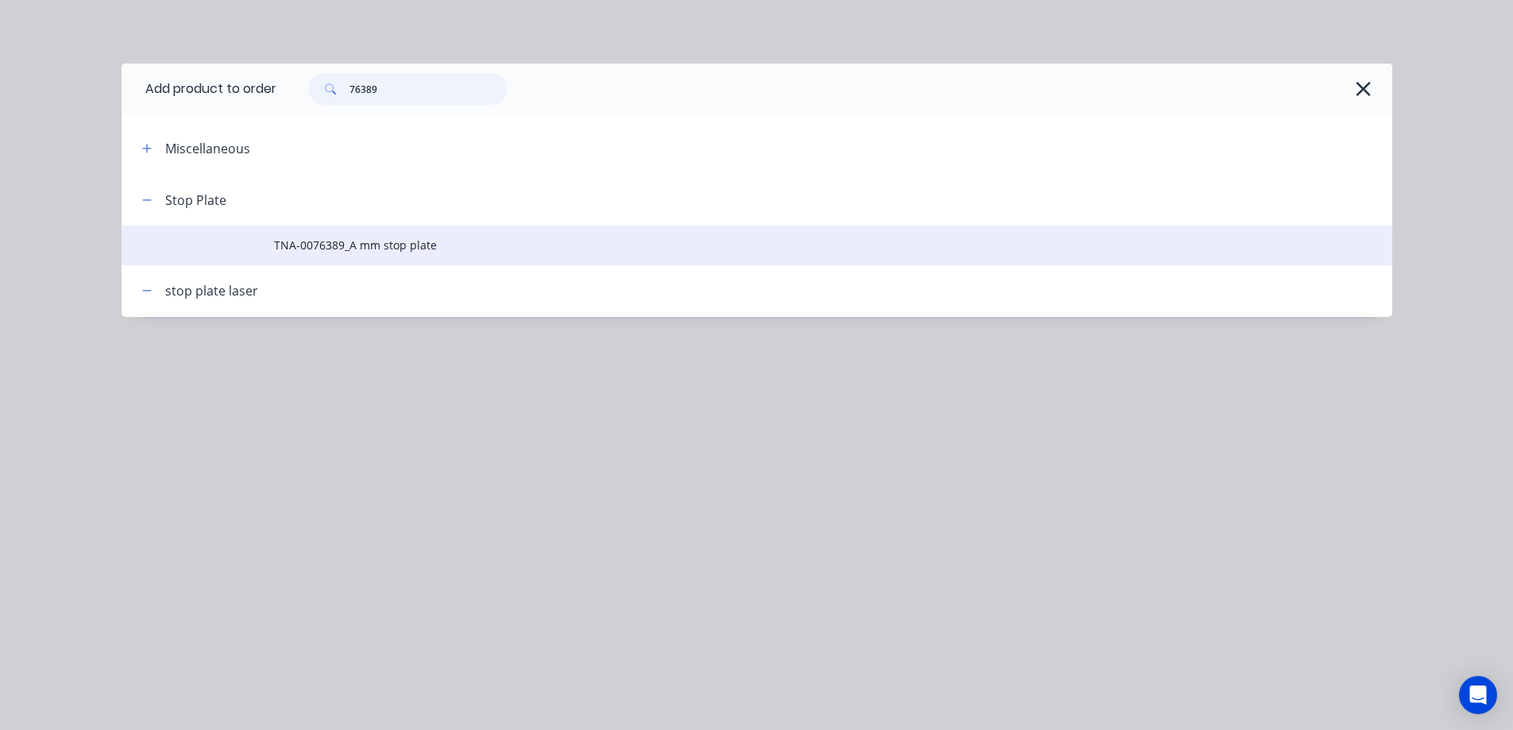
type input "76389"
click at [370, 249] on span "TNA-0076389_A mm stop plate" at bounding box center [721, 245] width 894 height 17
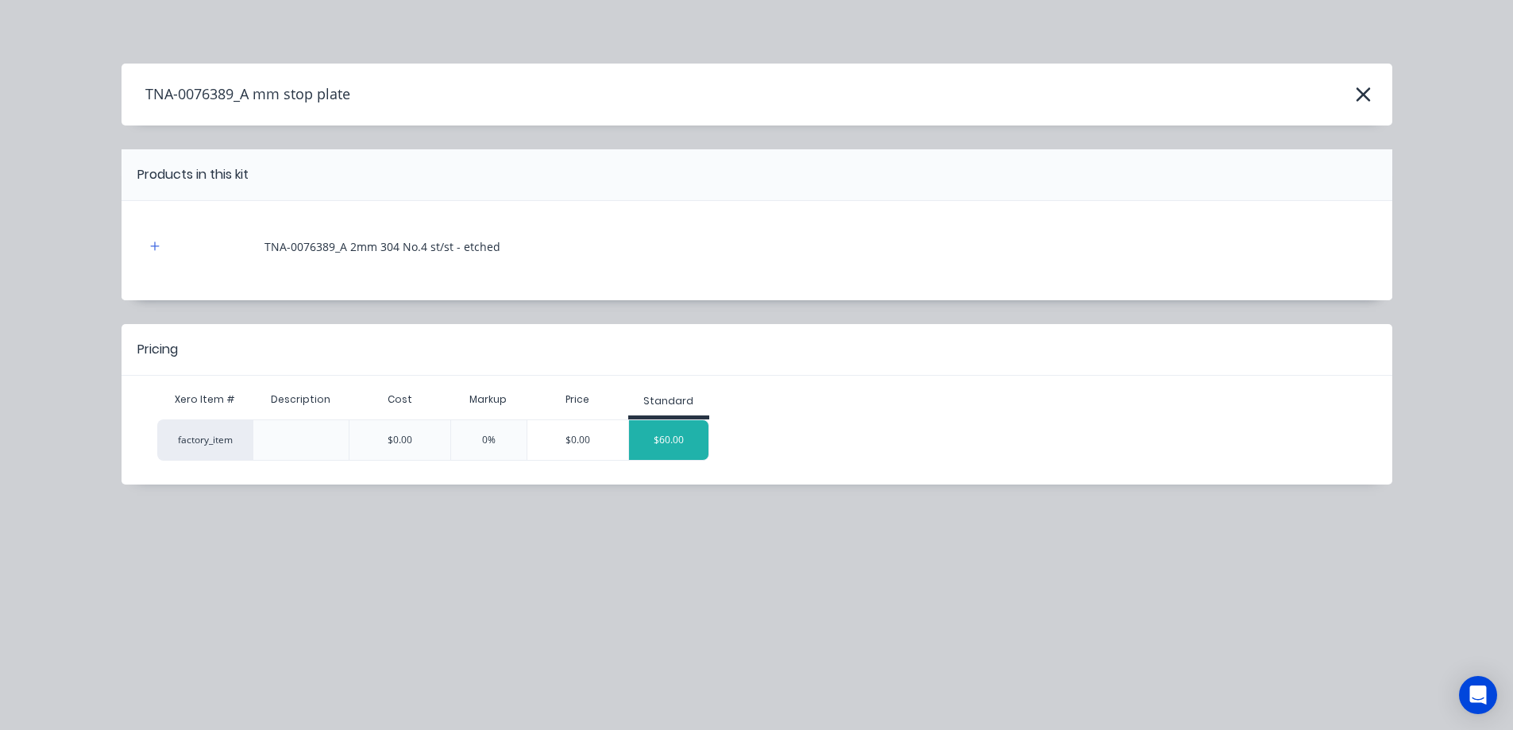
click at [672, 442] on div "$60.00" at bounding box center [668, 440] width 79 height 40
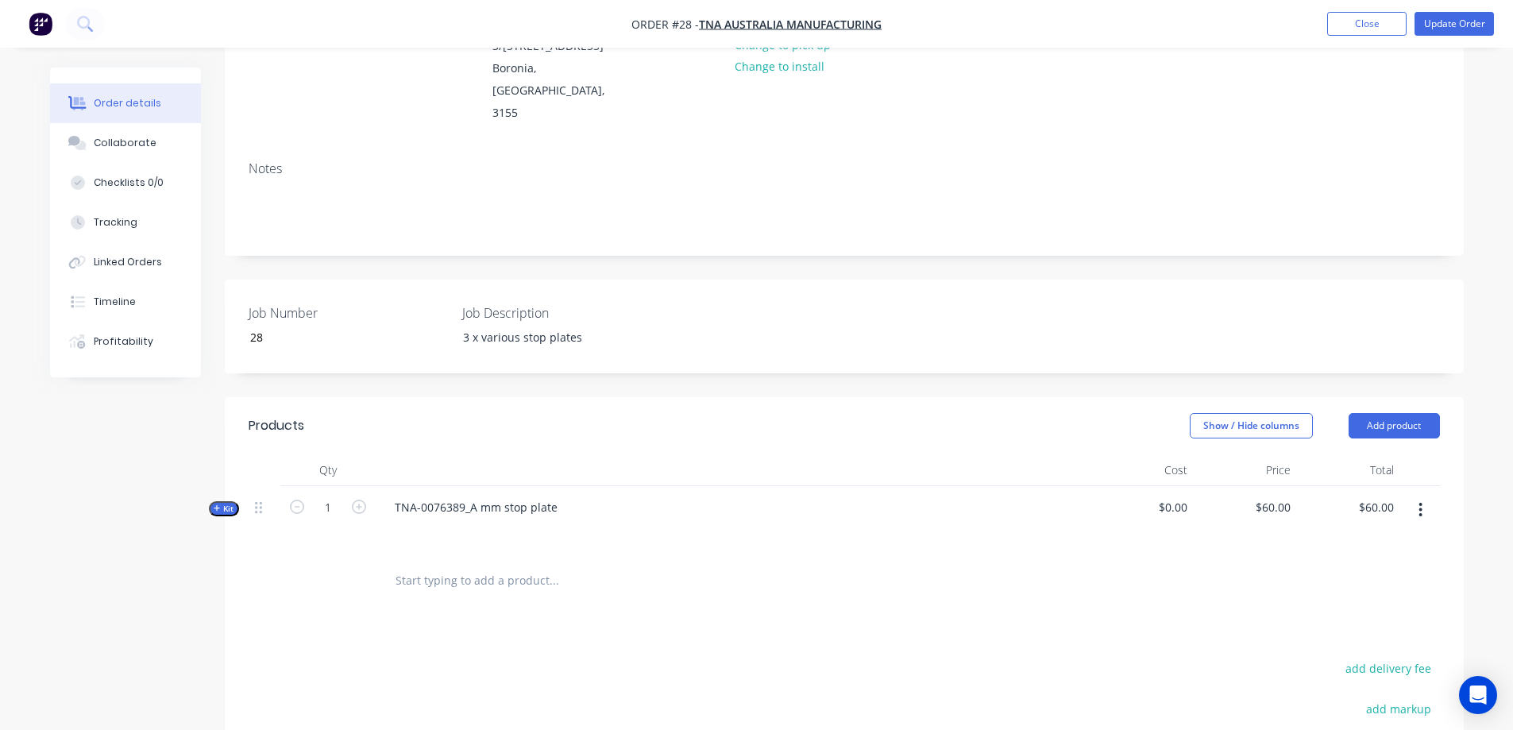
scroll to position [212, 0]
click at [1395, 410] on button "Add product" at bounding box center [1393, 422] width 91 height 25
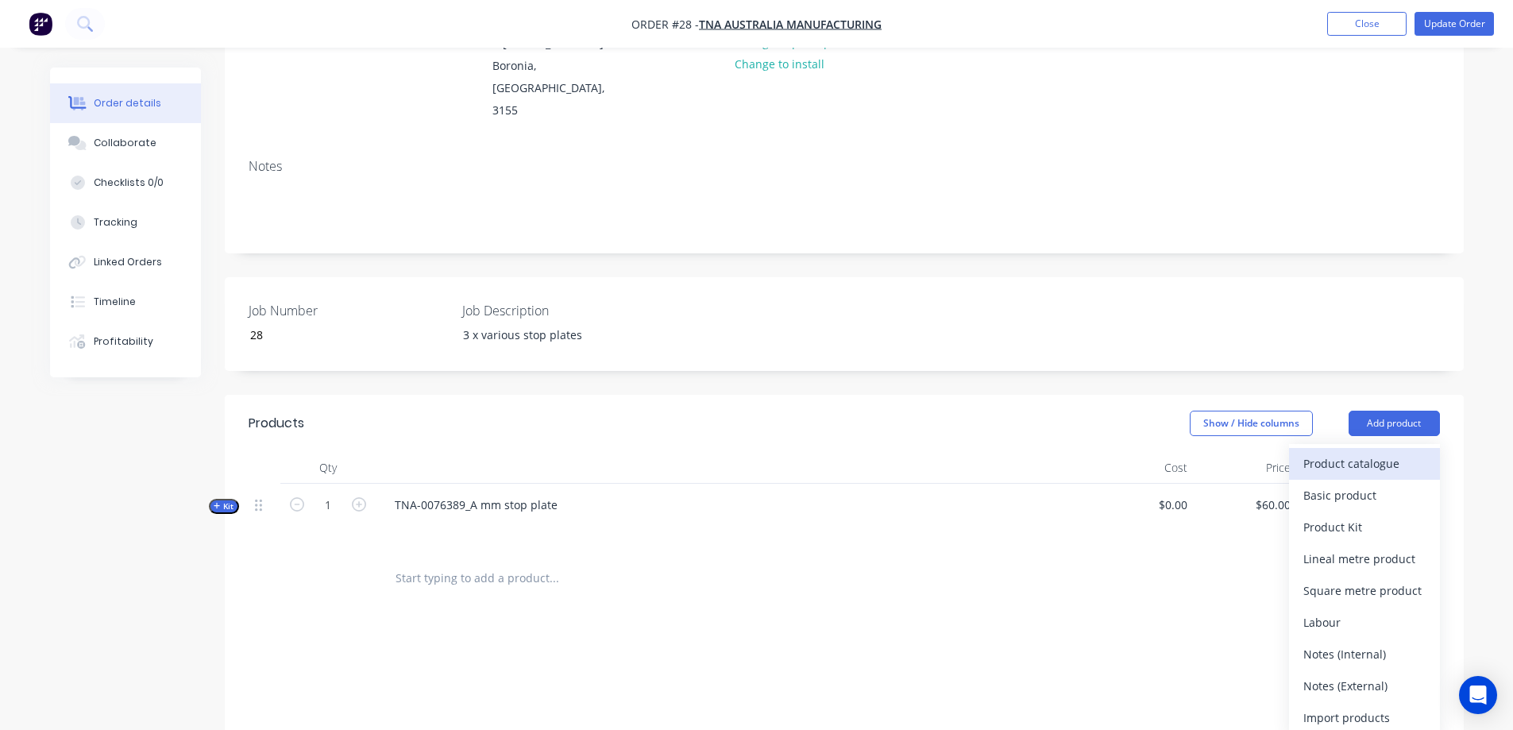
click at [1334, 452] on div "Product catalogue" at bounding box center [1364, 463] width 122 height 23
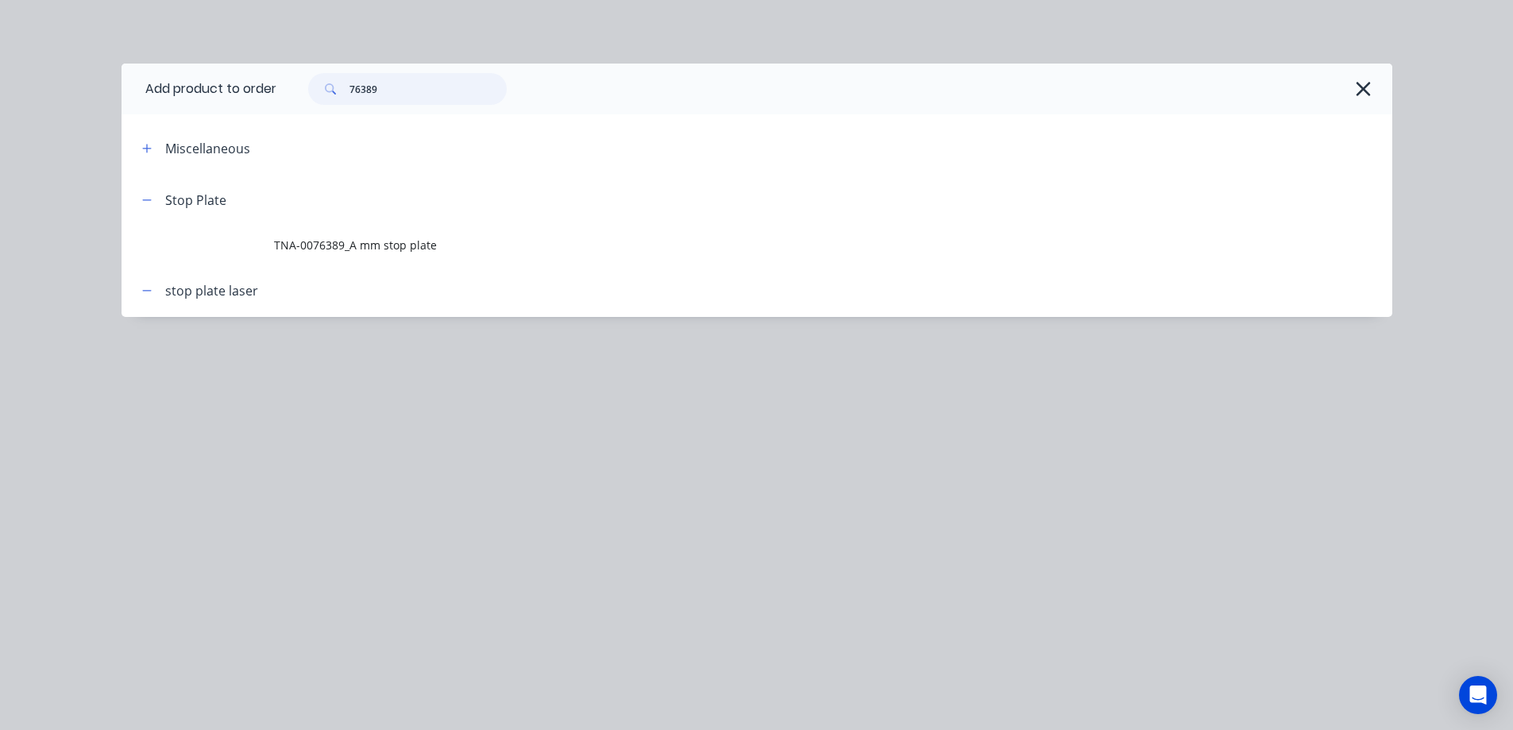
drag, startPoint x: 393, startPoint y: 89, endPoint x: 291, endPoint y: 78, distance: 103.0
click at [291, 78] on div "76389" at bounding box center [826, 89] width 1100 height 32
paste input "83438"
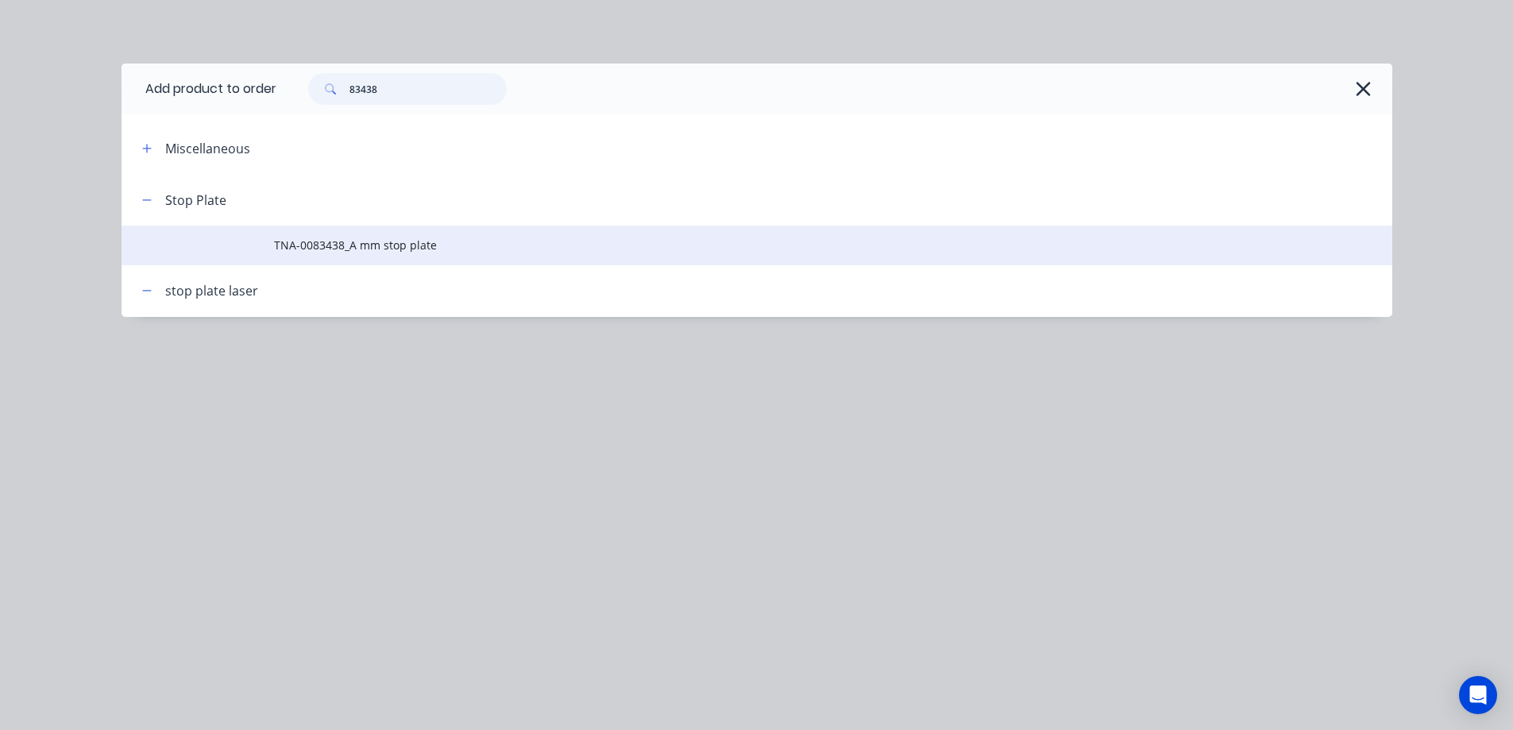
type input "83438"
click at [365, 244] on span "TNA-0083438_A mm stop plate" at bounding box center [721, 245] width 894 height 17
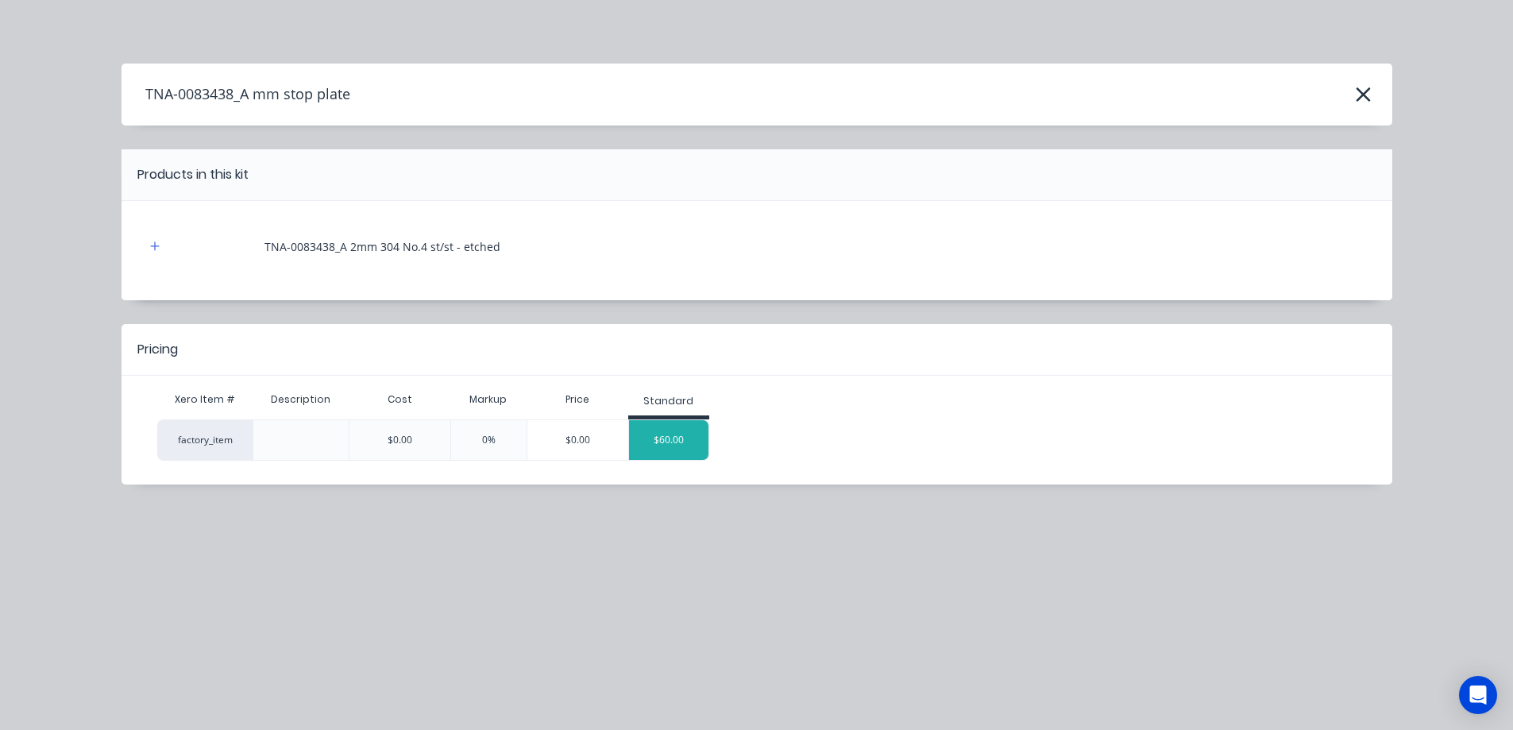
click at [671, 433] on div "$60.00" at bounding box center [668, 440] width 79 height 40
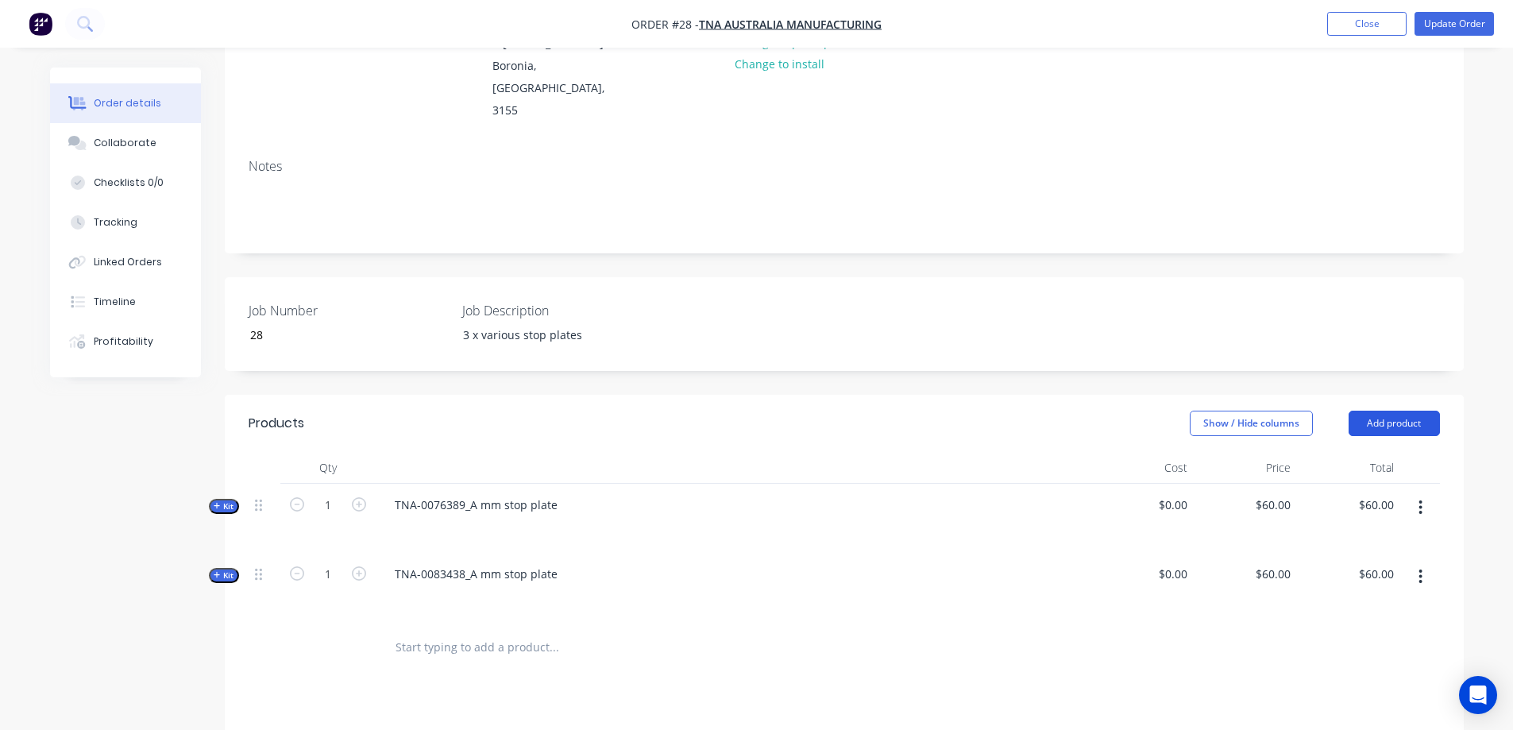
click at [1381, 410] on button "Add product" at bounding box center [1393, 422] width 91 height 25
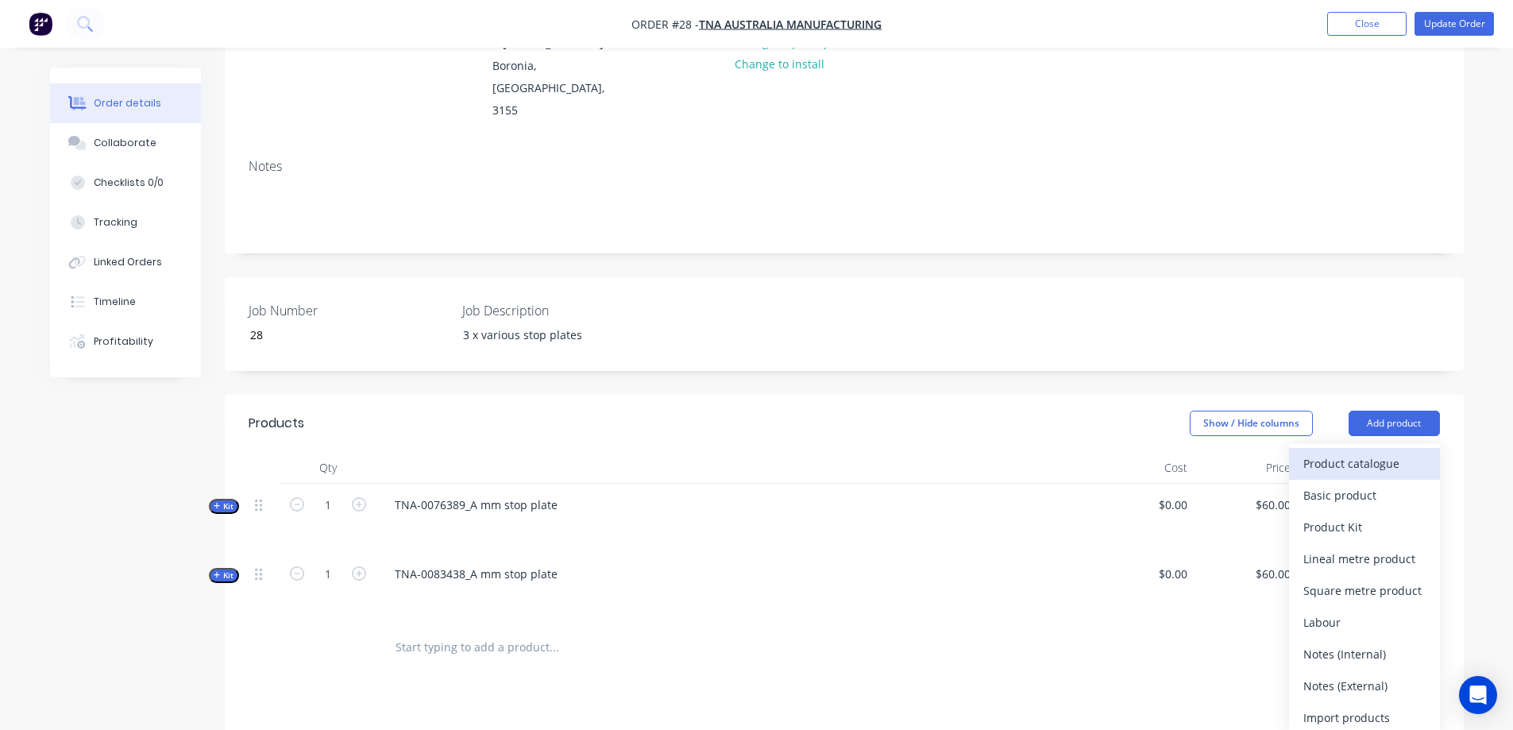
click at [1331, 452] on div "Product catalogue" at bounding box center [1364, 463] width 122 height 23
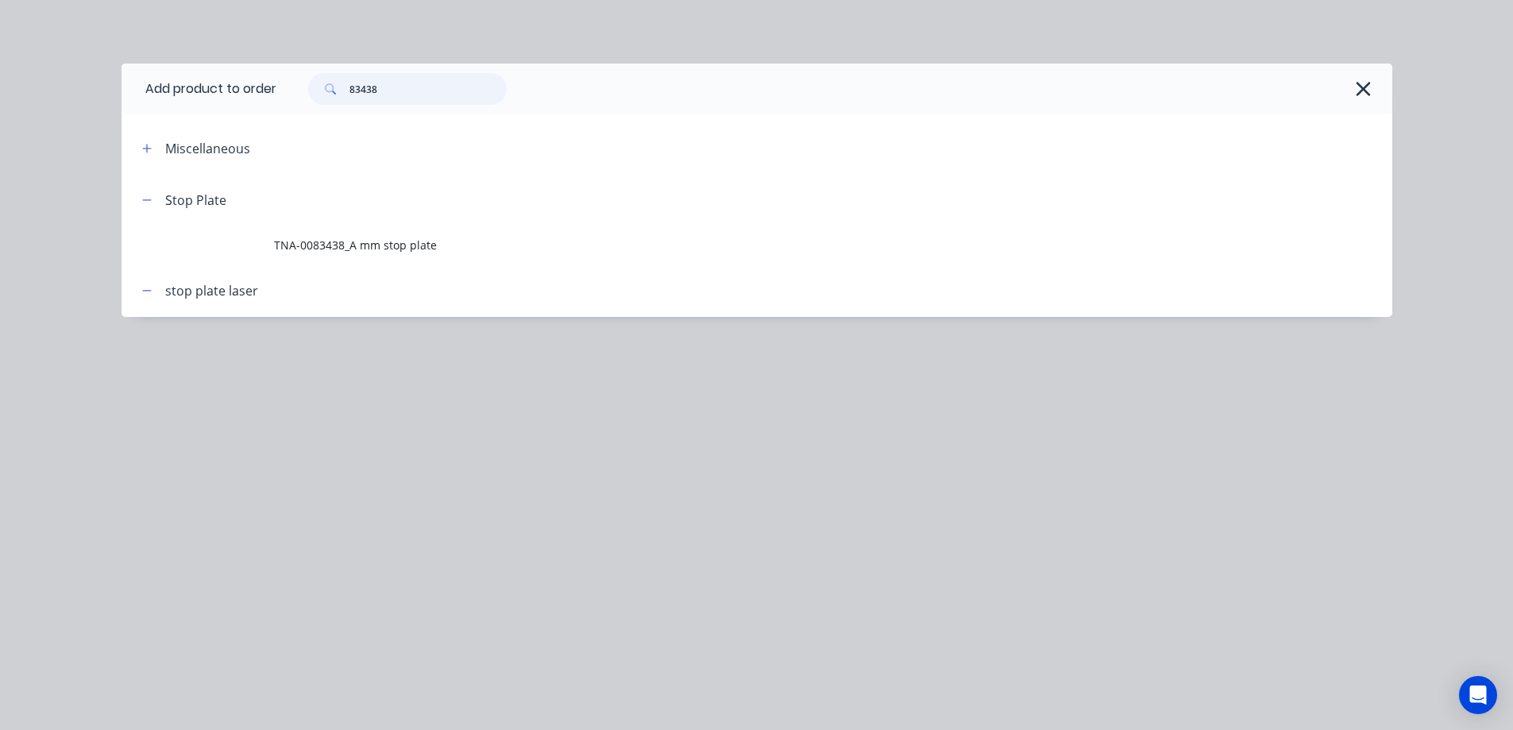
drag, startPoint x: 391, startPoint y: 88, endPoint x: 331, endPoint y: 84, distance: 60.5
click at [331, 84] on div "83438" at bounding box center [407, 89] width 198 height 32
paste input "1220"
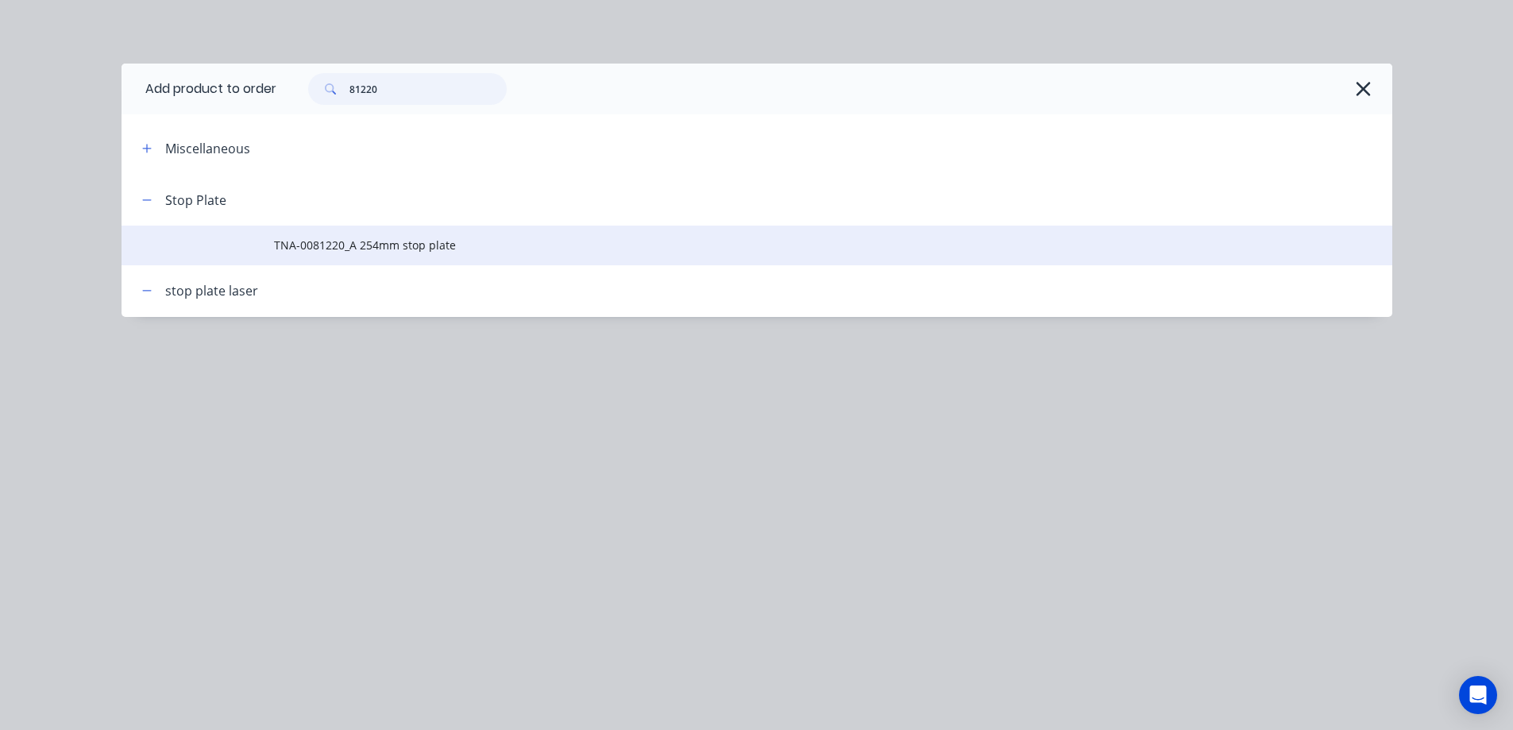
type input "81220"
click at [361, 245] on span "TNA-0081220_A 254mm stop plate" at bounding box center [721, 245] width 894 height 17
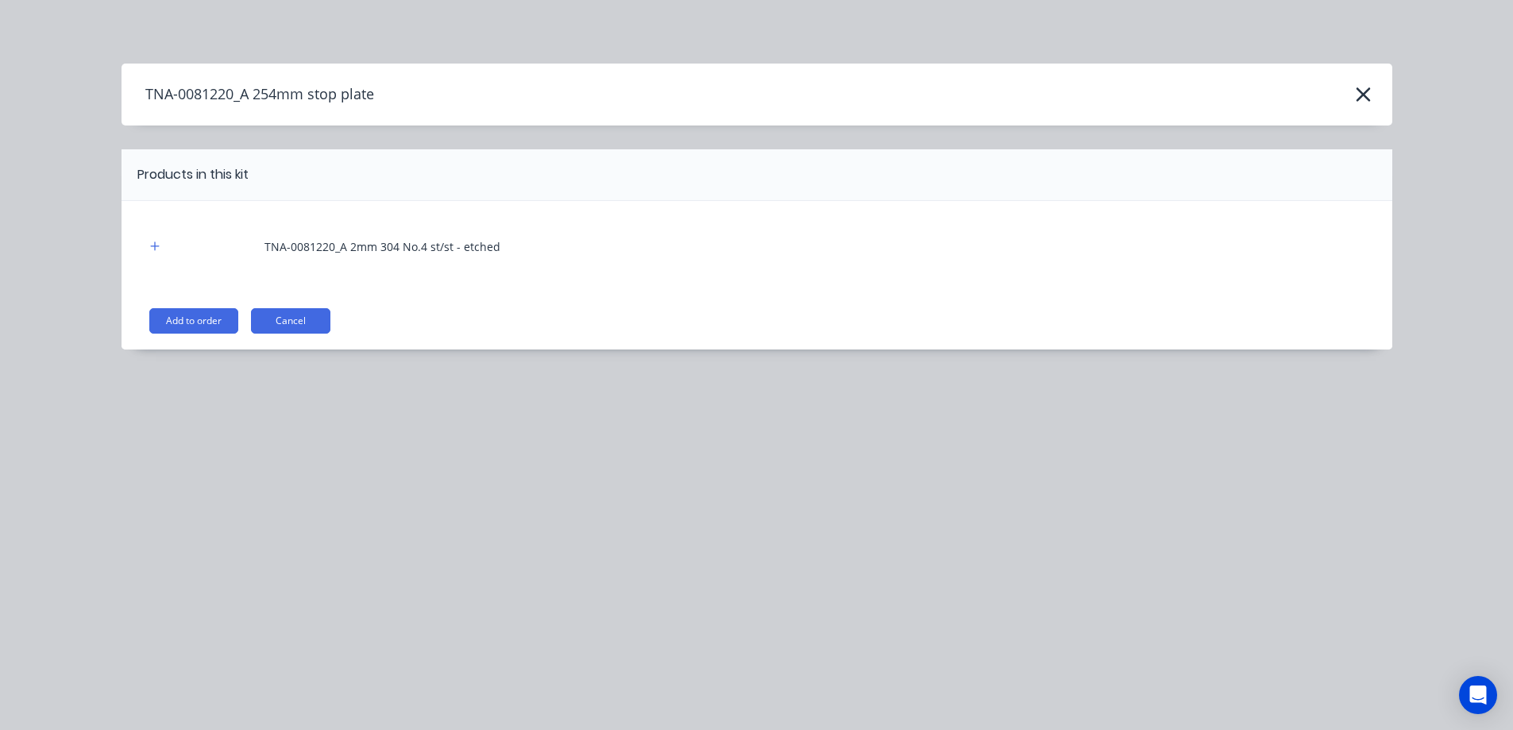
click at [321, 252] on div "TNA-0081220_A 2mm 304 No.4 st/st - etched" at bounding box center [382, 246] width 236 height 17
click at [298, 238] on div "TNA-0081220_A 2mm 304 No.4 st/st - etched" at bounding box center [382, 246] width 236 height 17
click at [152, 245] on icon "button" at bounding box center [155, 246] width 10 height 11
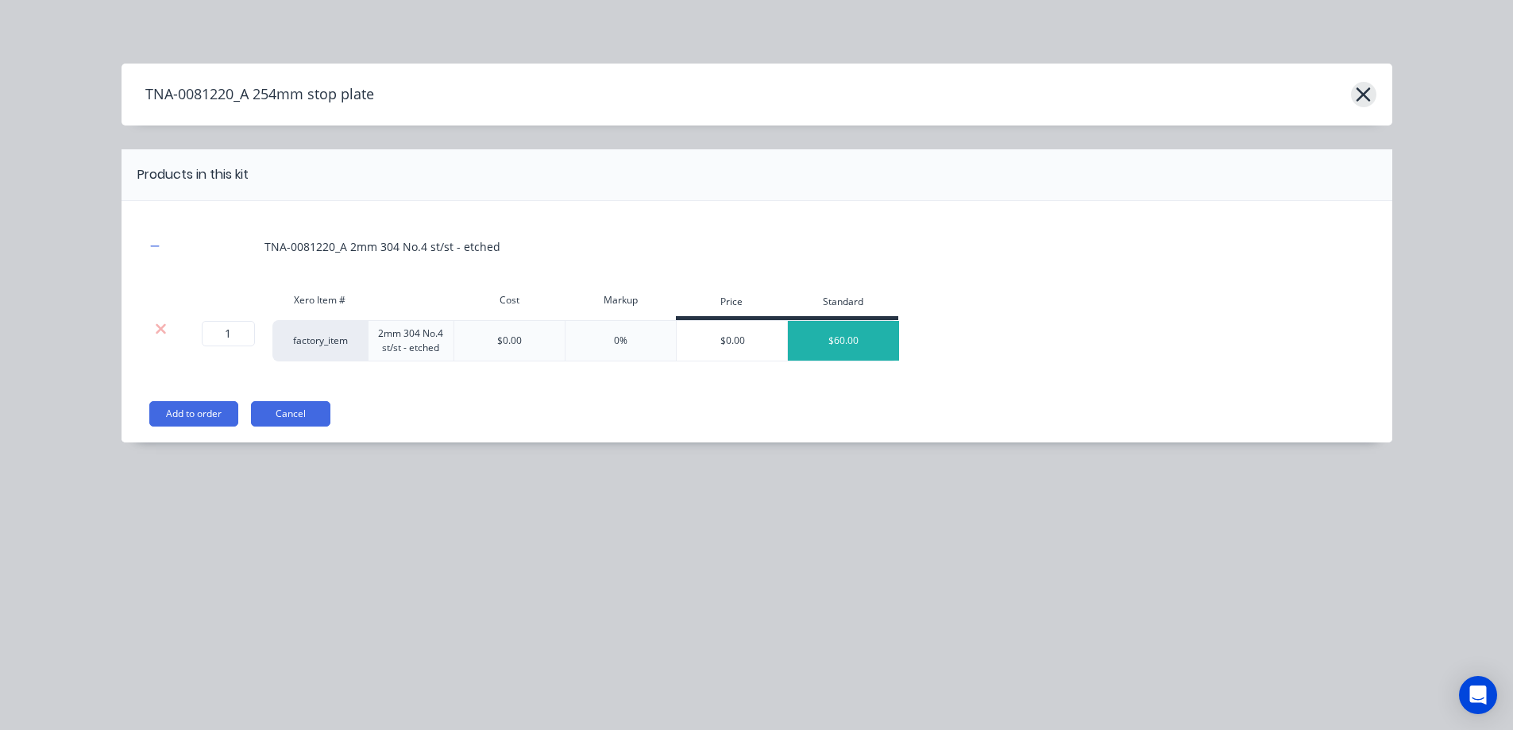
click at [1359, 98] on icon "button" at bounding box center [1363, 94] width 14 height 14
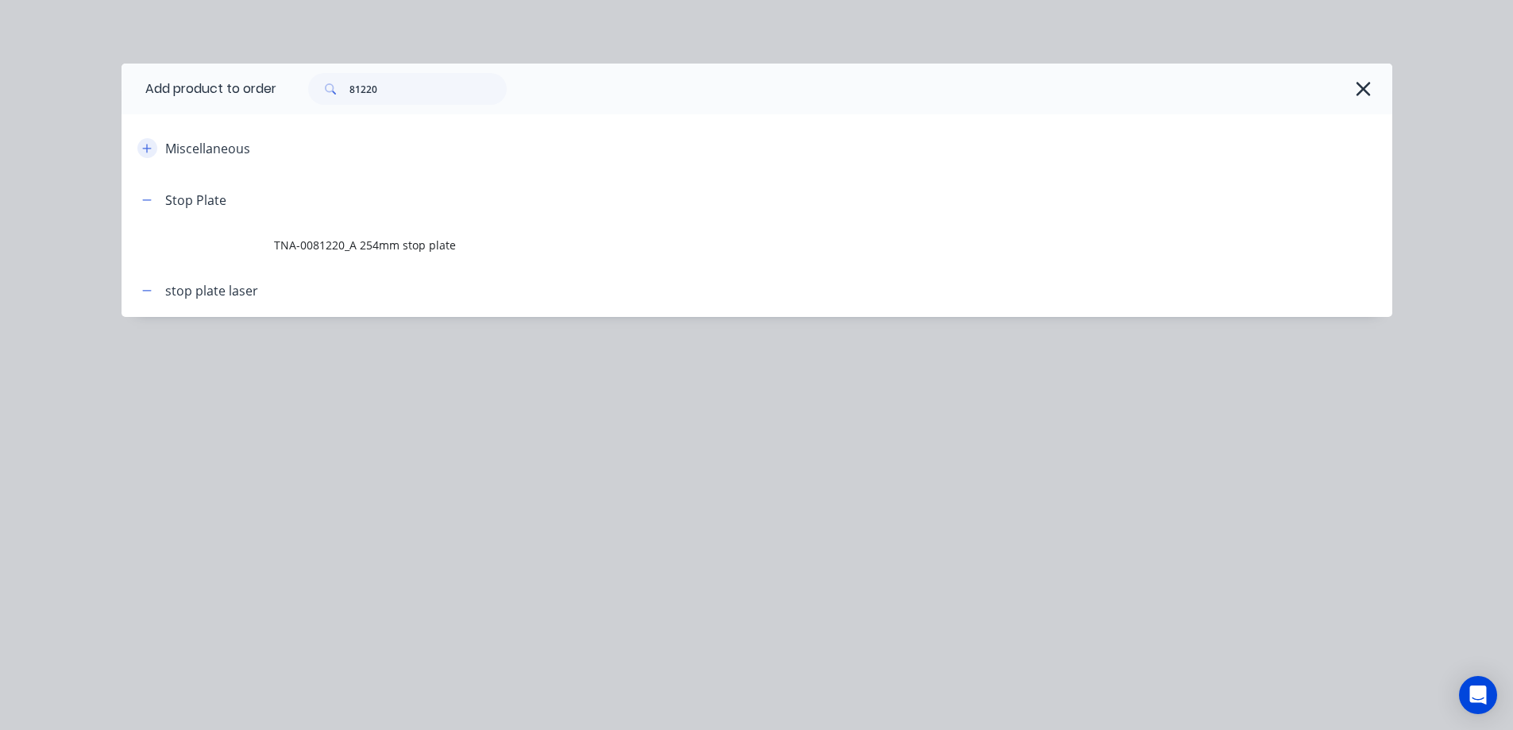
click at [142, 148] on icon "button" at bounding box center [147, 148] width 10 height 11
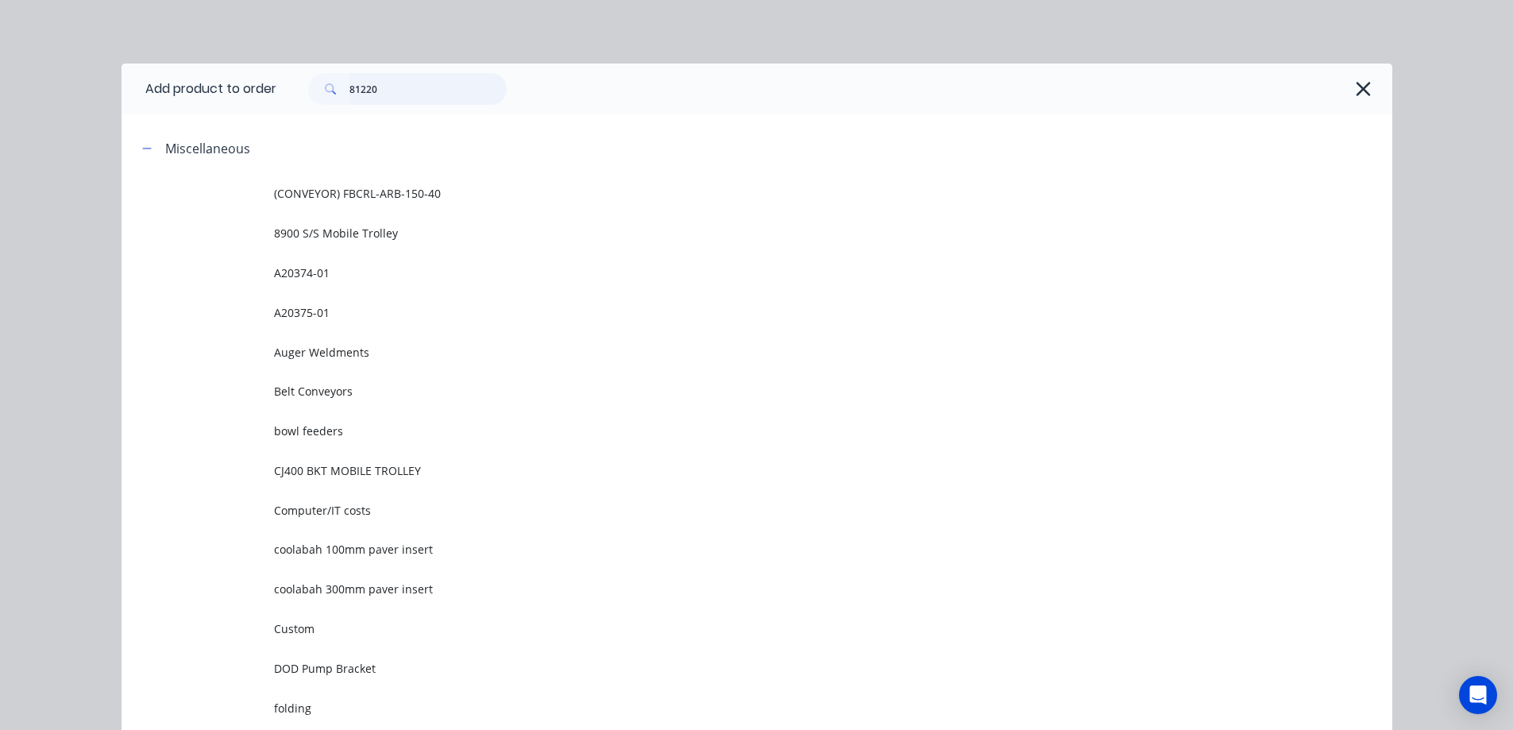
click at [390, 91] on input "81220" at bounding box center [427, 89] width 157 height 32
drag, startPoint x: 390, startPoint y: 91, endPoint x: 339, endPoint y: 86, distance: 51.1
click at [339, 86] on div "81220" at bounding box center [407, 89] width 198 height 32
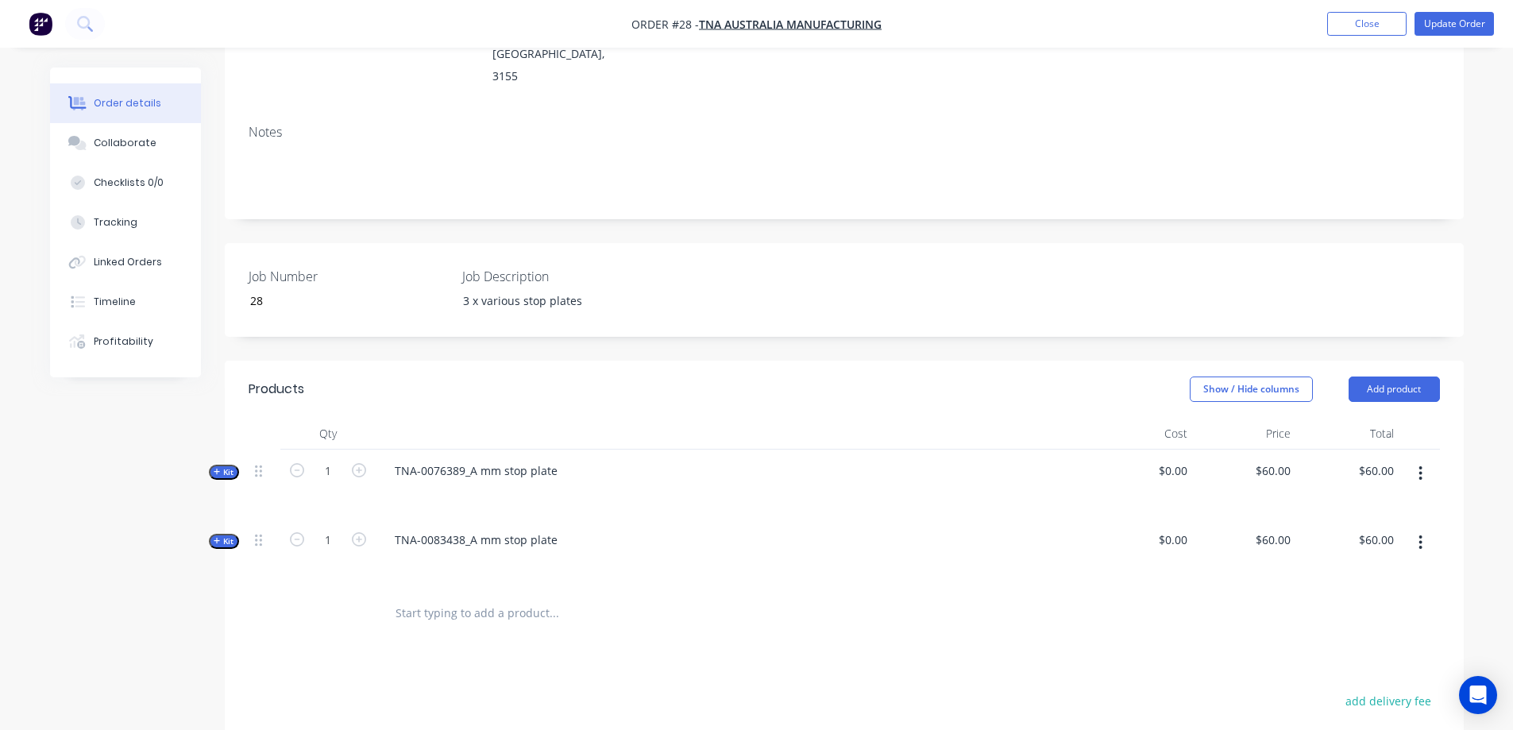
scroll to position [264, 0]
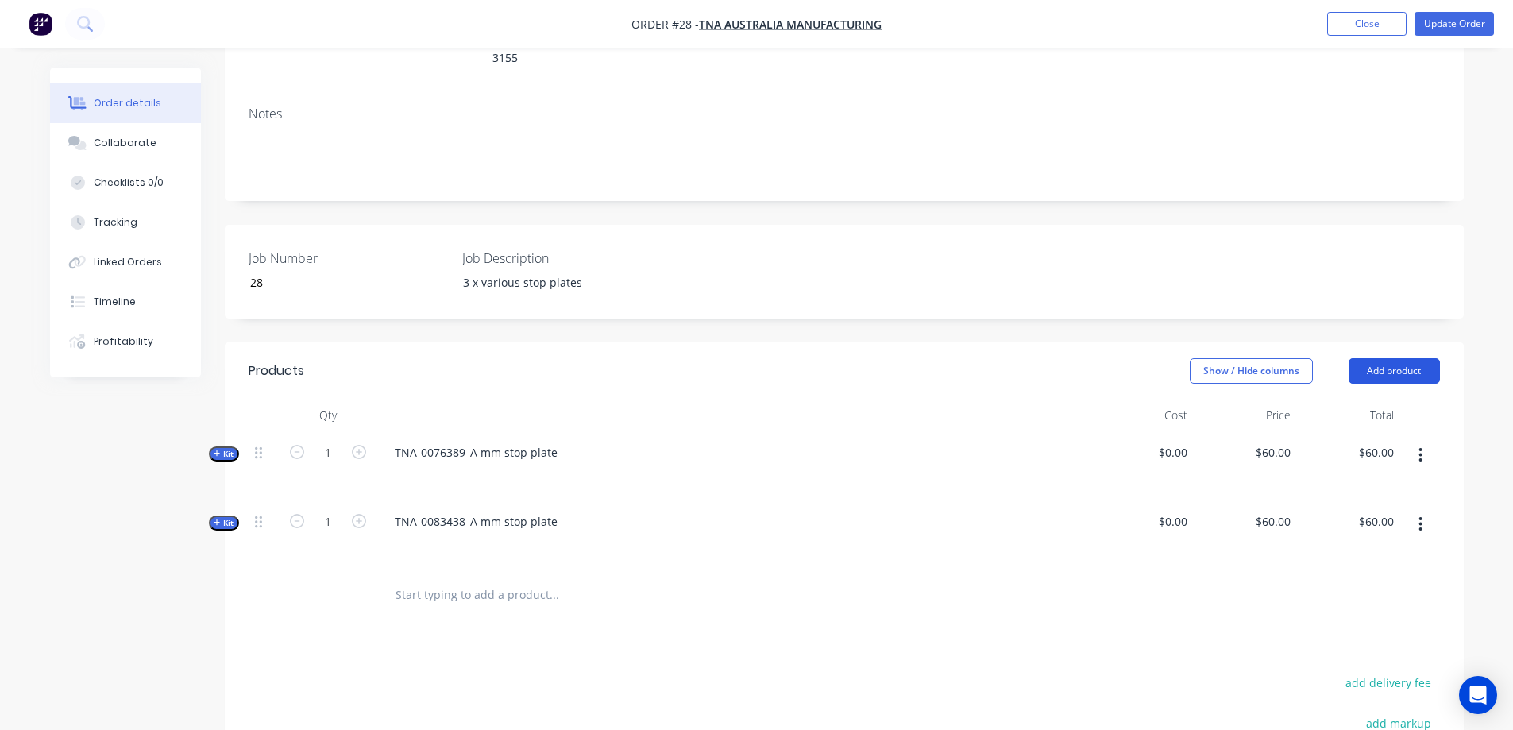
click at [1385, 358] on button "Add product" at bounding box center [1393, 370] width 91 height 25
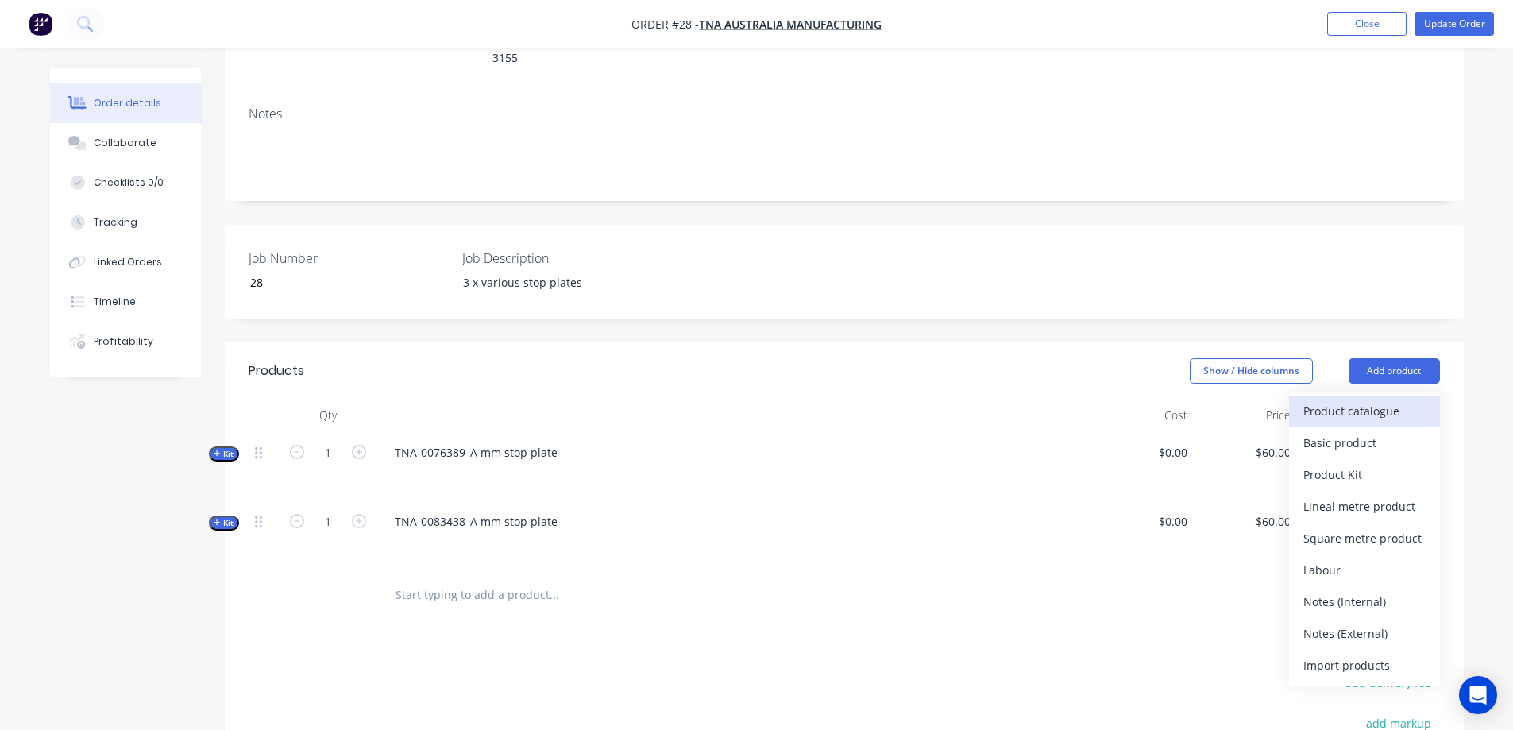
click at [1351, 399] on div "Product catalogue" at bounding box center [1364, 410] width 122 height 23
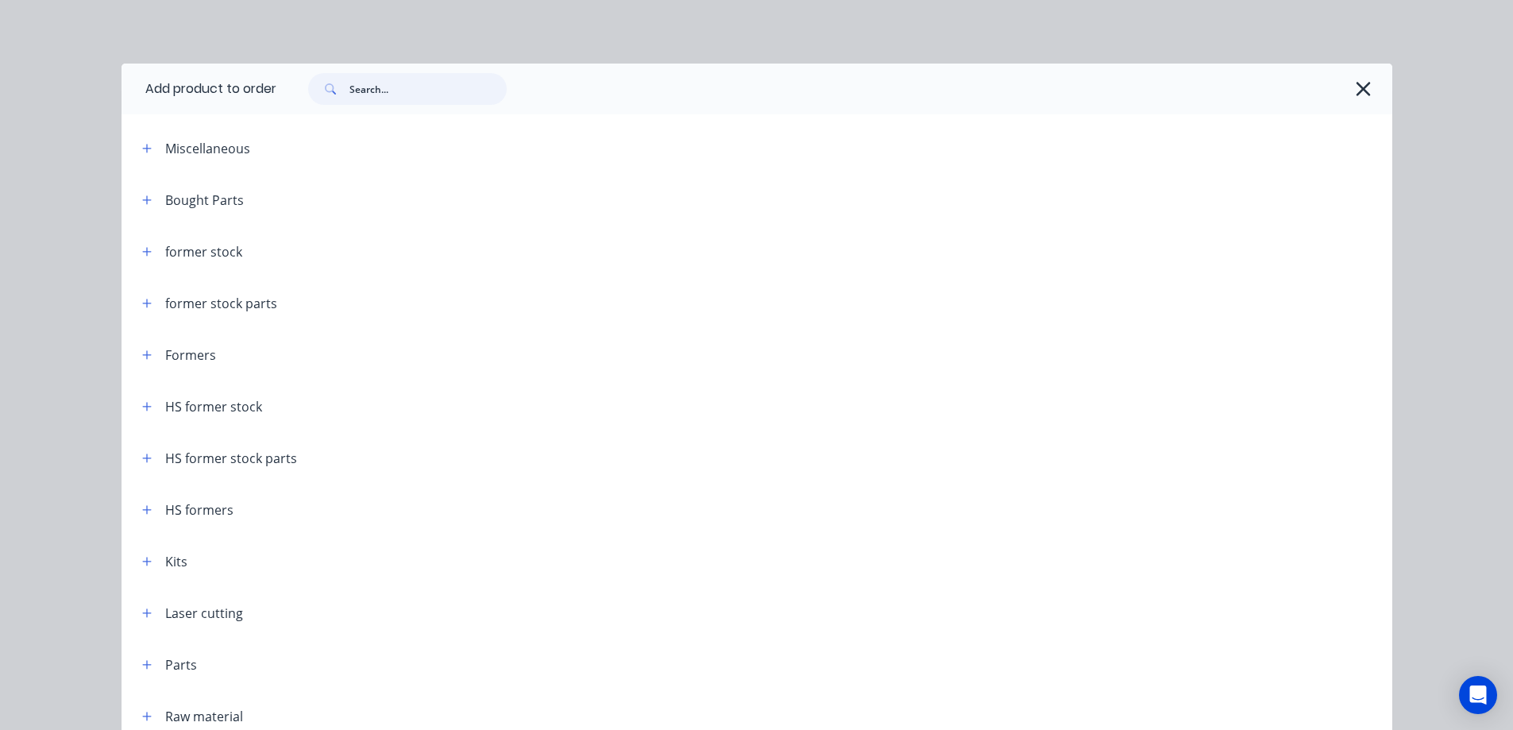
click at [429, 91] on input "text" at bounding box center [427, 89] width 157 height 32
paste input "81220"
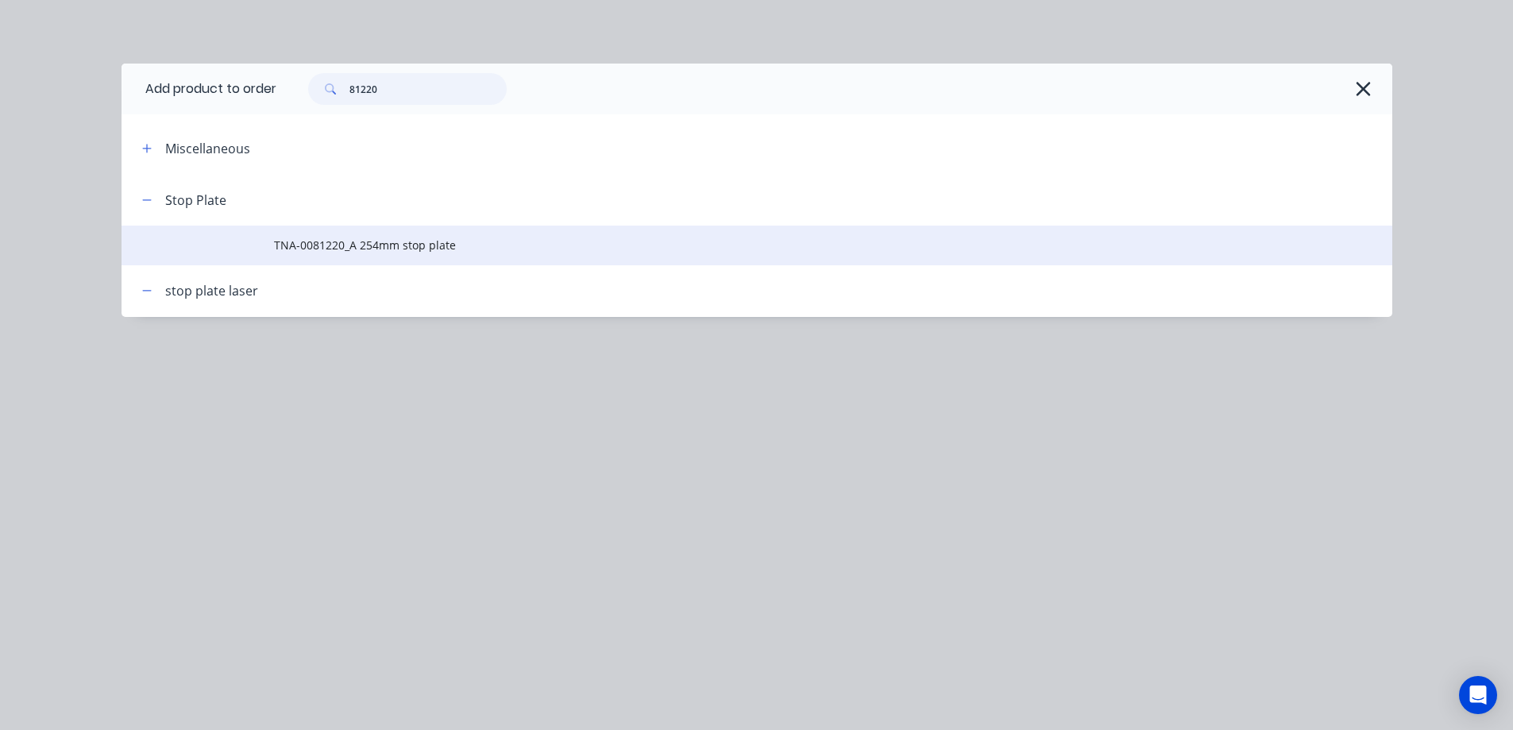
type input "81220"
click at [409, 240] on span "TNA-0081220_A 254mm stop plate" at bounding box center [721, 245] width 894 height 17
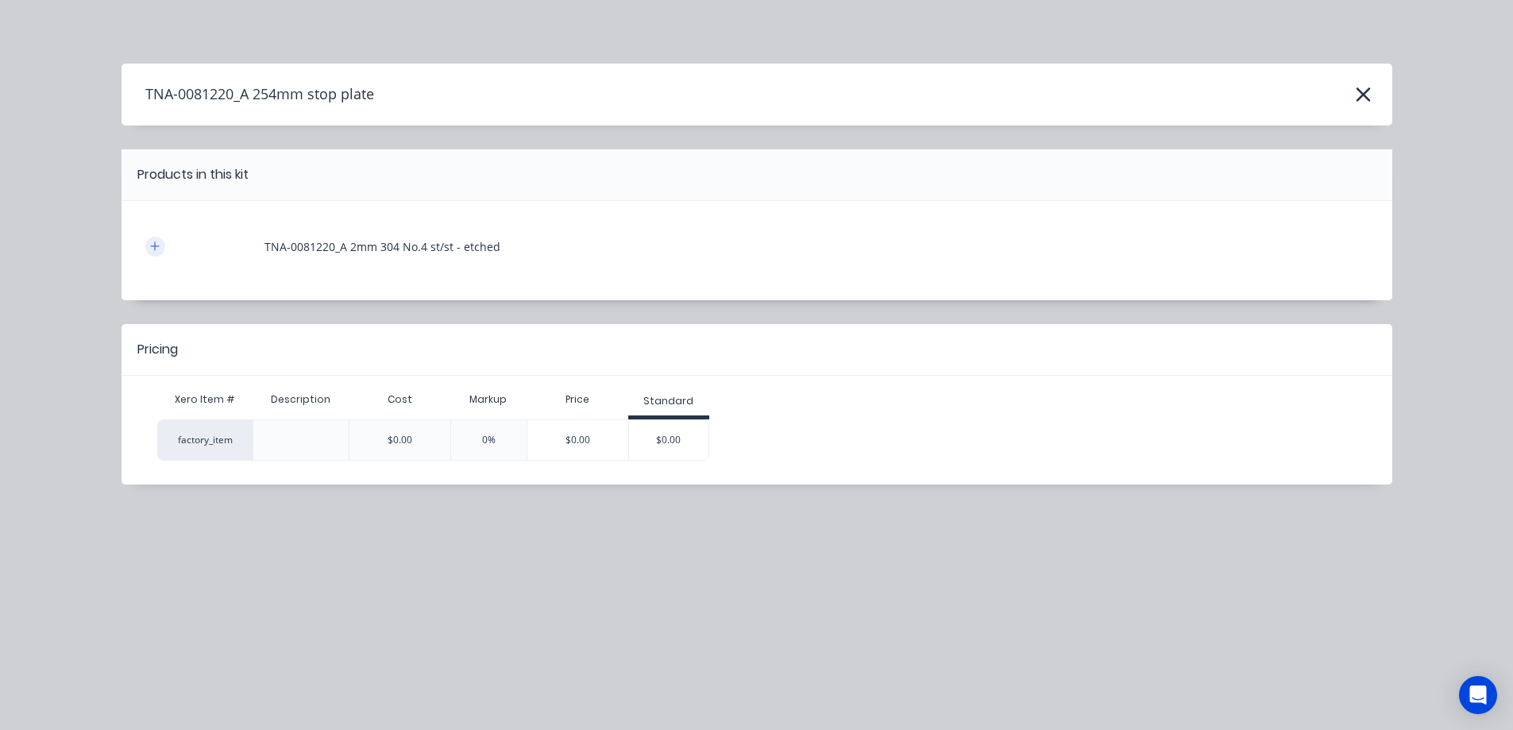
click at [160, 252] on icon "button" at bounding box center [155, 246] width 10 height 11
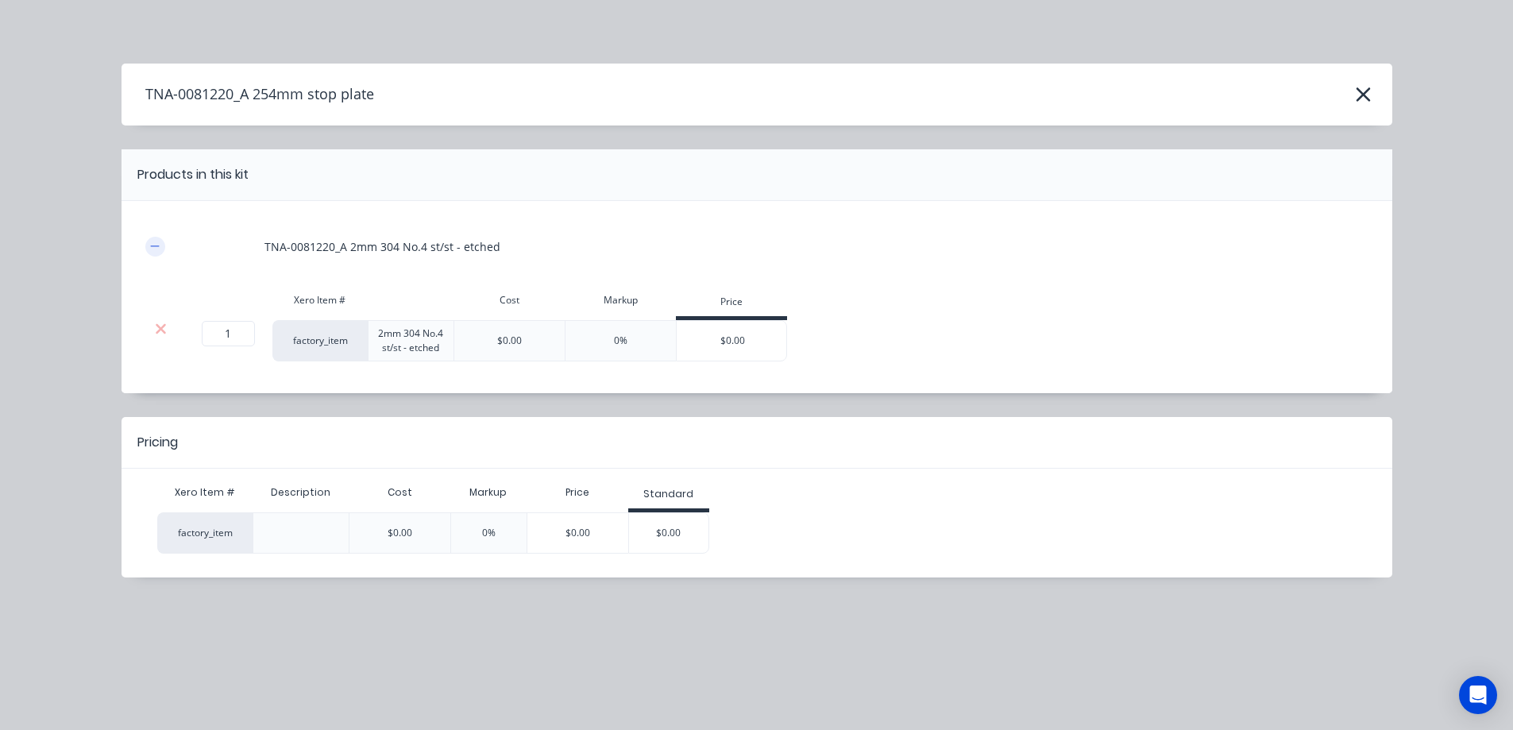
click at [160, 252] on icon "button" at bounding box center [155, 246] width 10 height 11
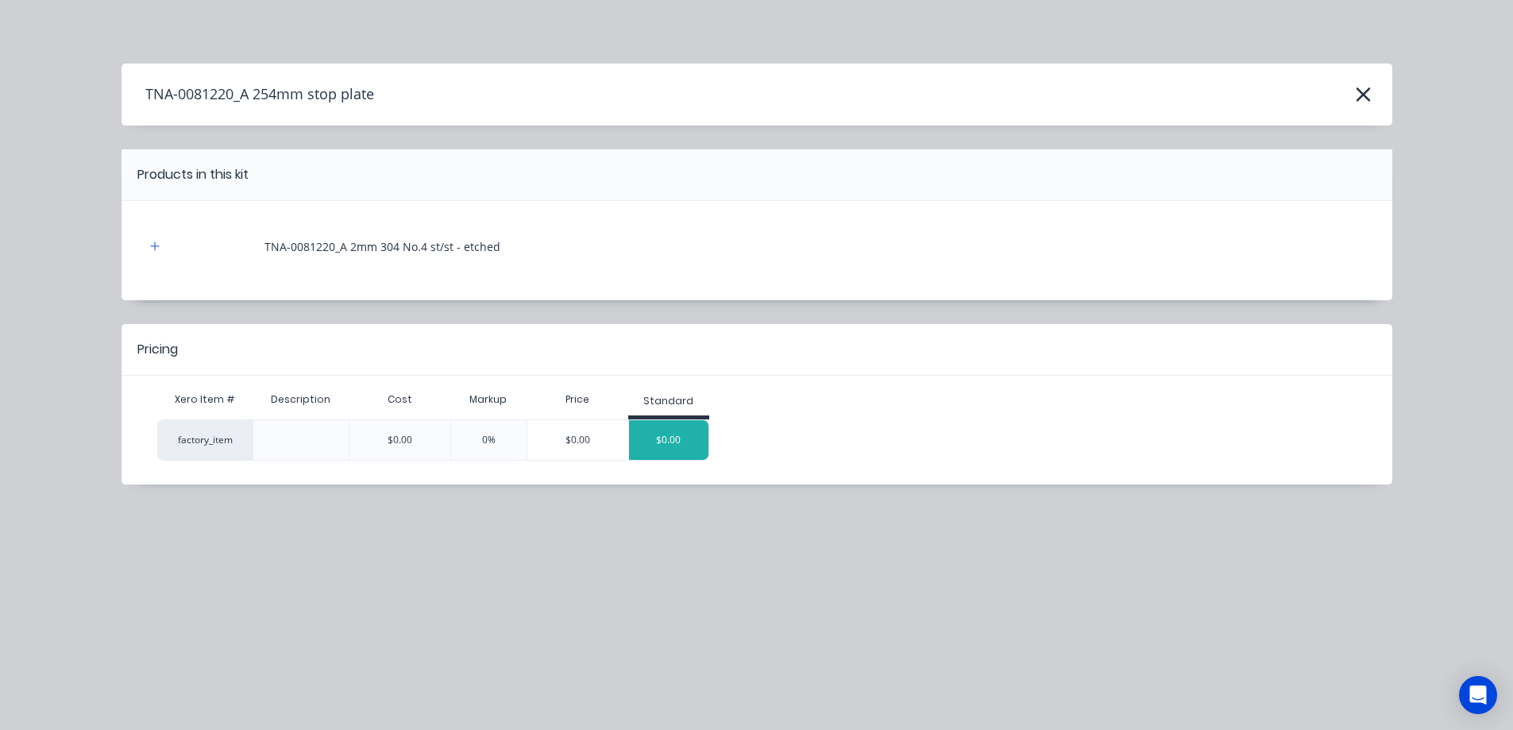
click at [665, 439] on div "$0.00" at bounding box center [668, 440] width 79 height 40
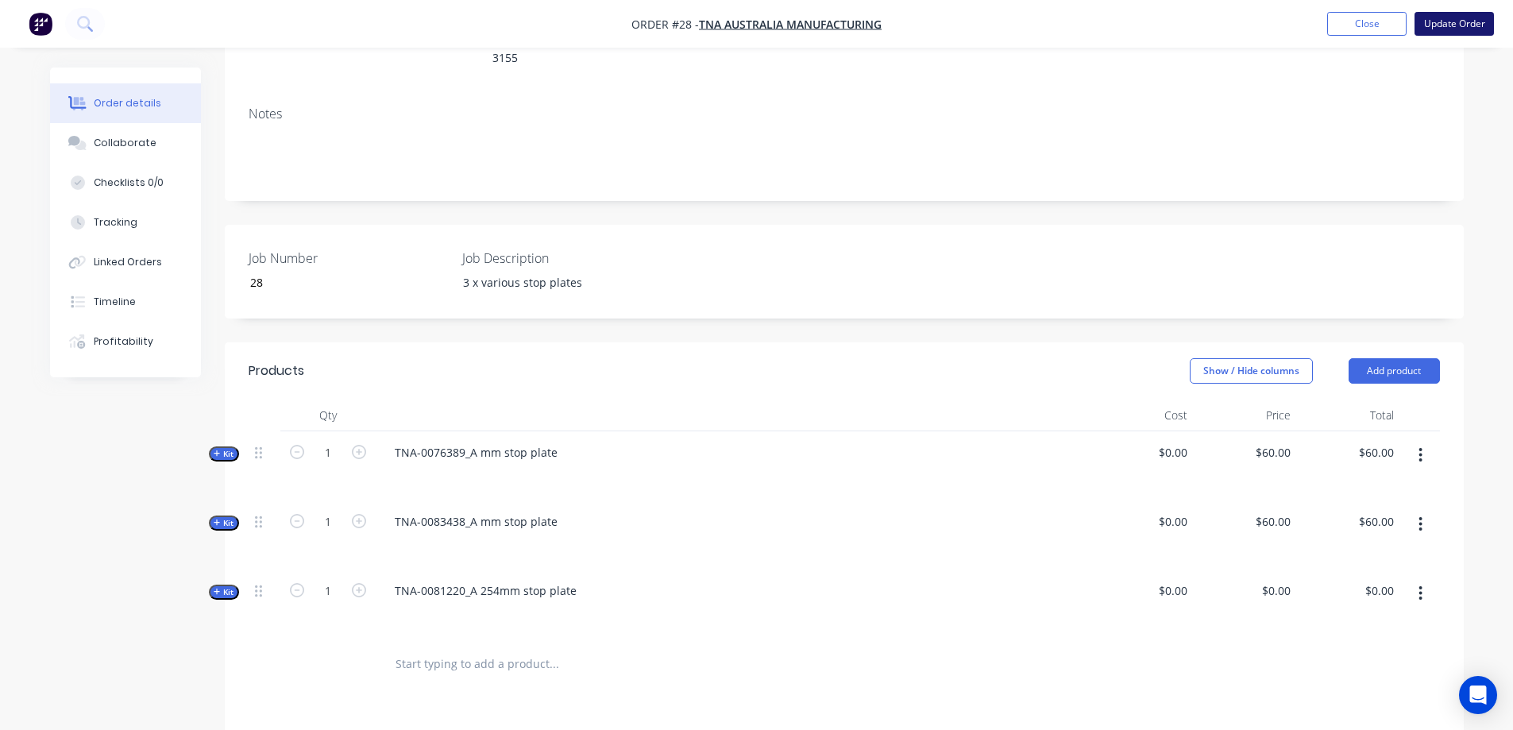
click at [1450, 24] on button "Update Order" at bounding box center [1453, 24] width 79 height 24
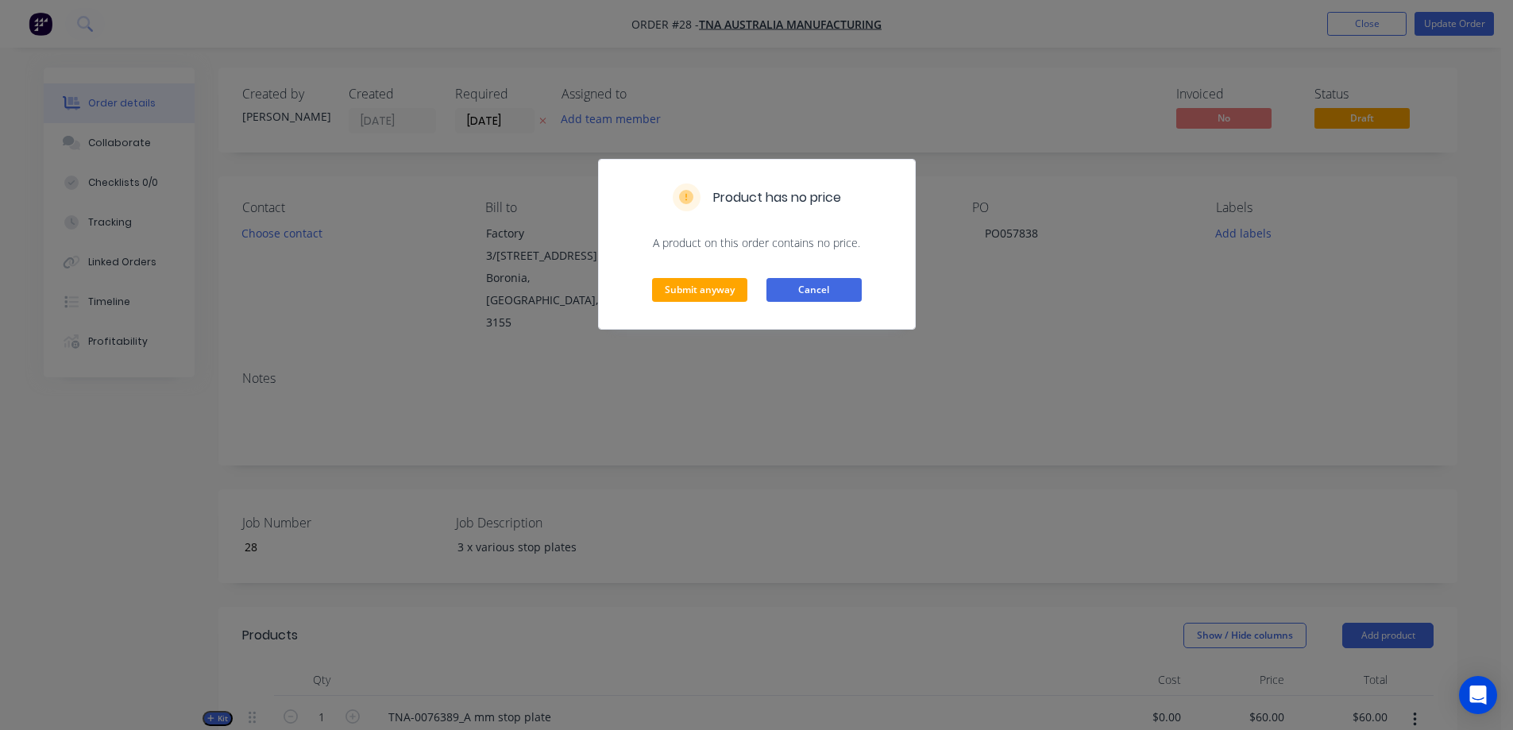
click at [815, 287] on button "Cancel" at bounding box center [813, 290] width 95 height 24
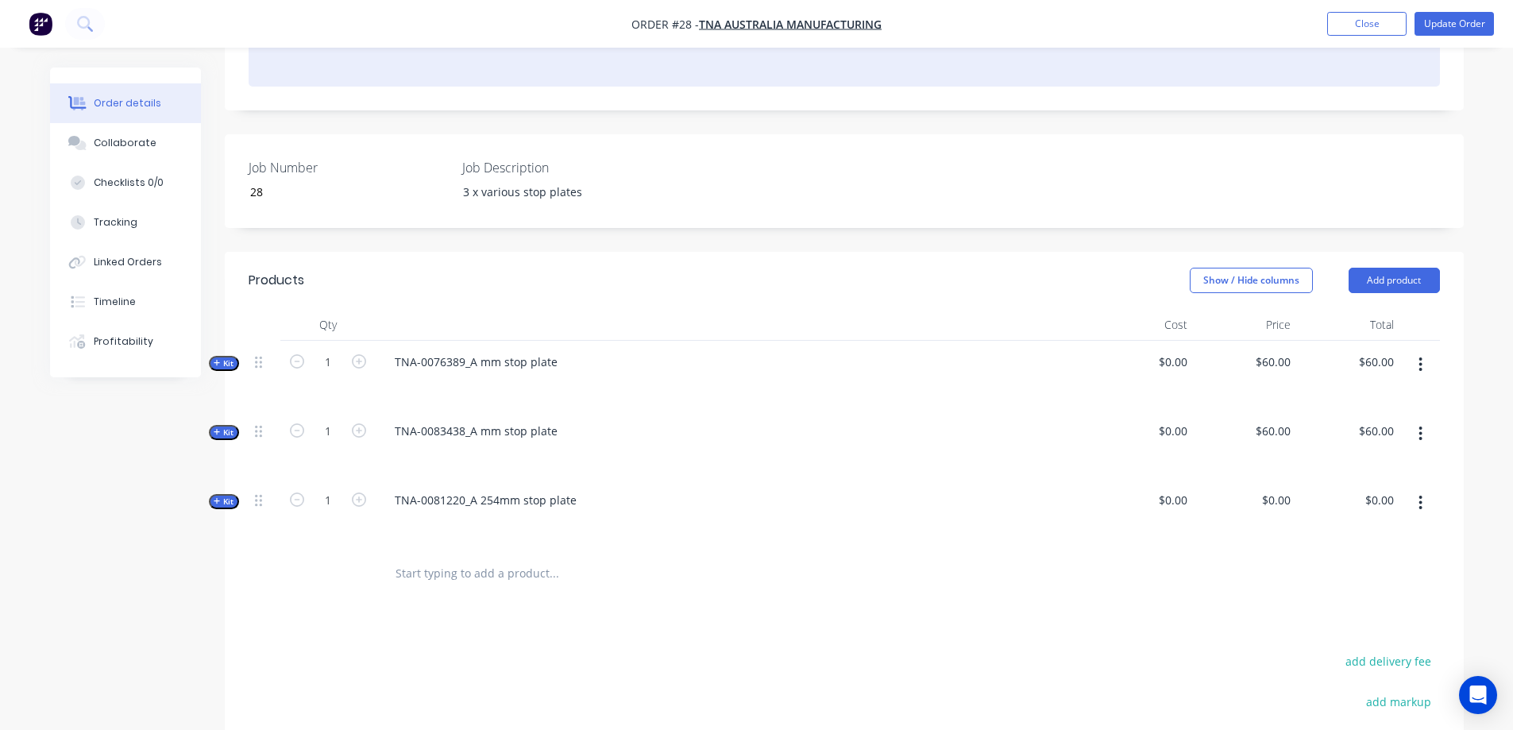
scroll to position [371, 0]
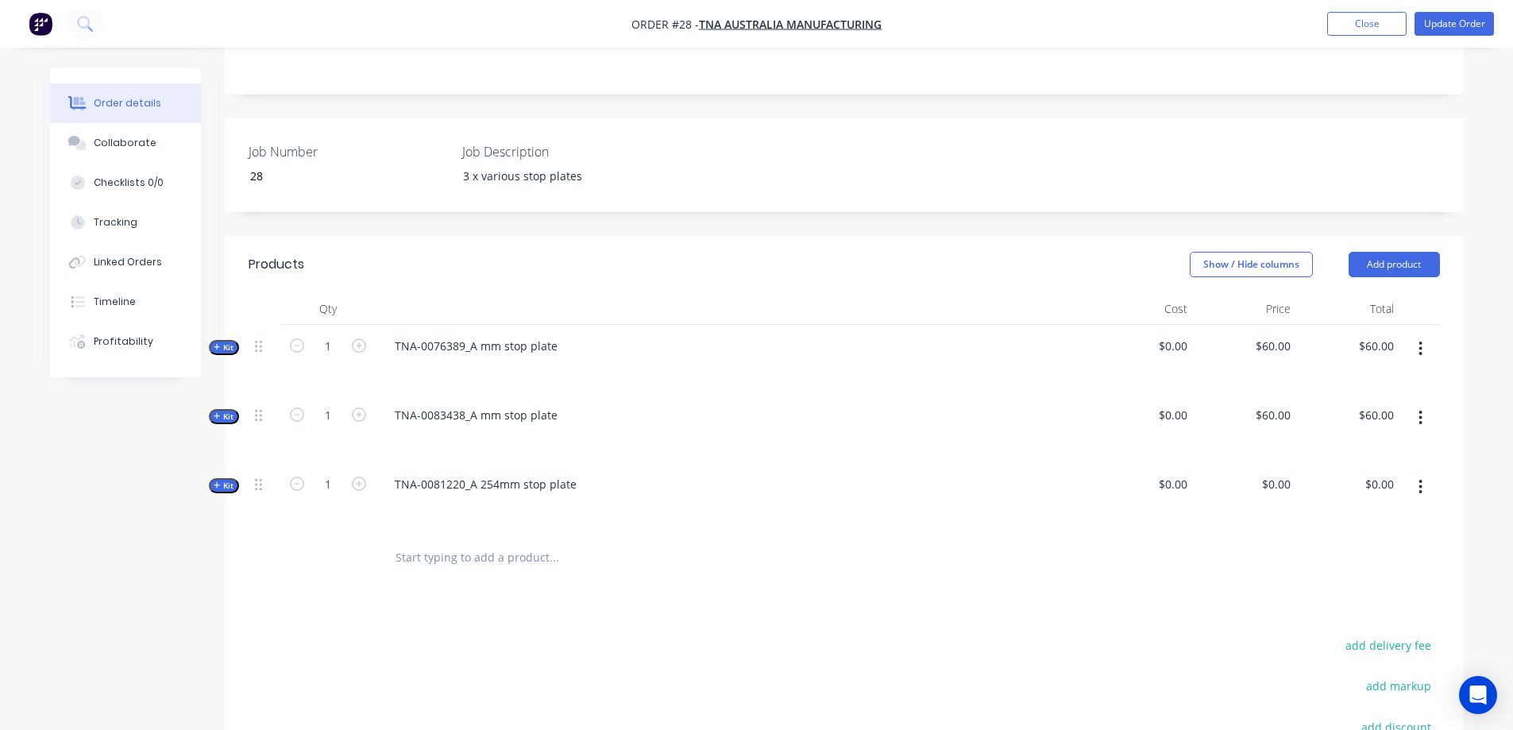
click at [1420, 341] on icon "button" at bounding box center [1420, 348] width 3 height 14
click at [1328, 506] on div "Delete" at bounding box center [1364, 517] width 122 height 23
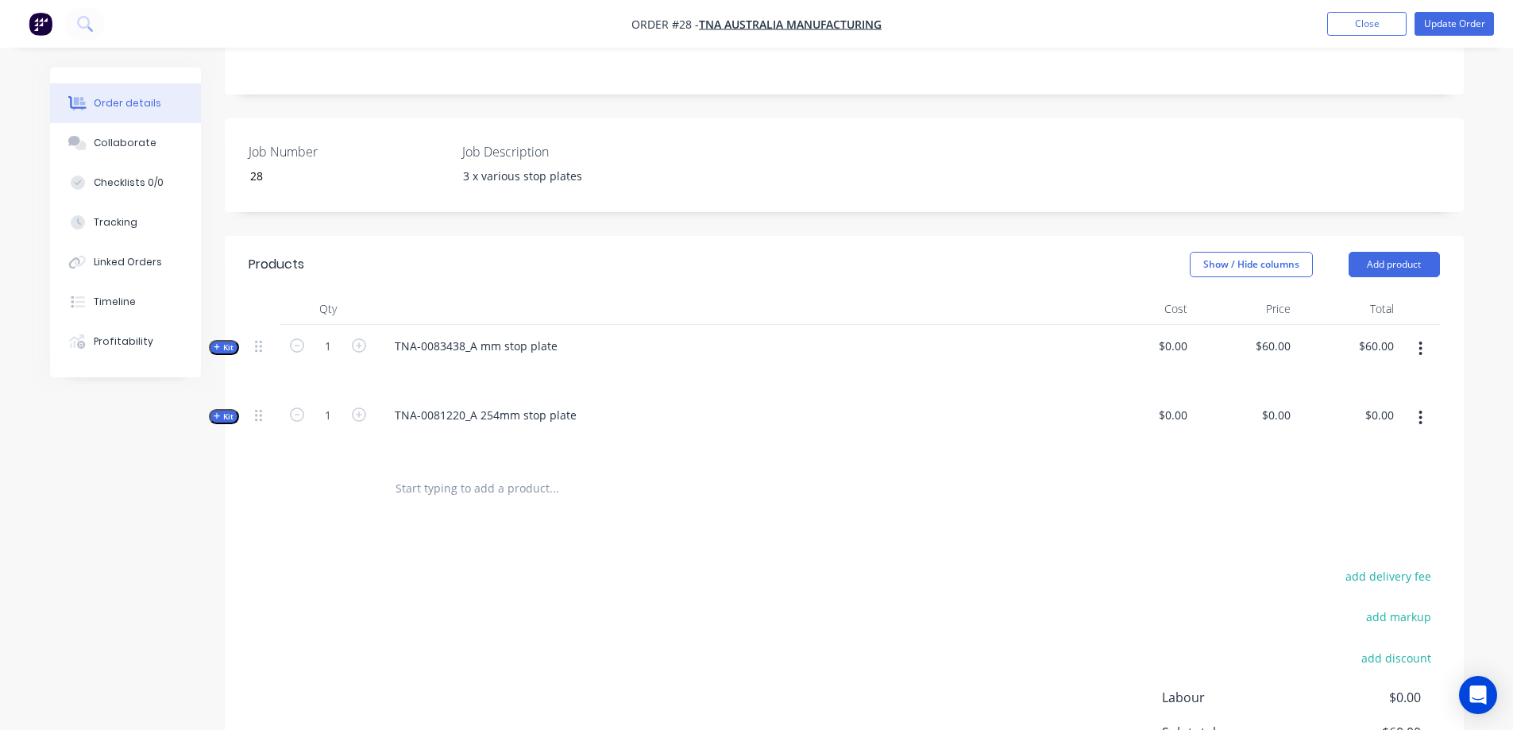
click at [1427, 403] on button "button" at bounding box center [1419, 417] width 37 height 29
click at [1329, 575] on div "Delete" at bounding box center [1364, 586] width 122 height 23
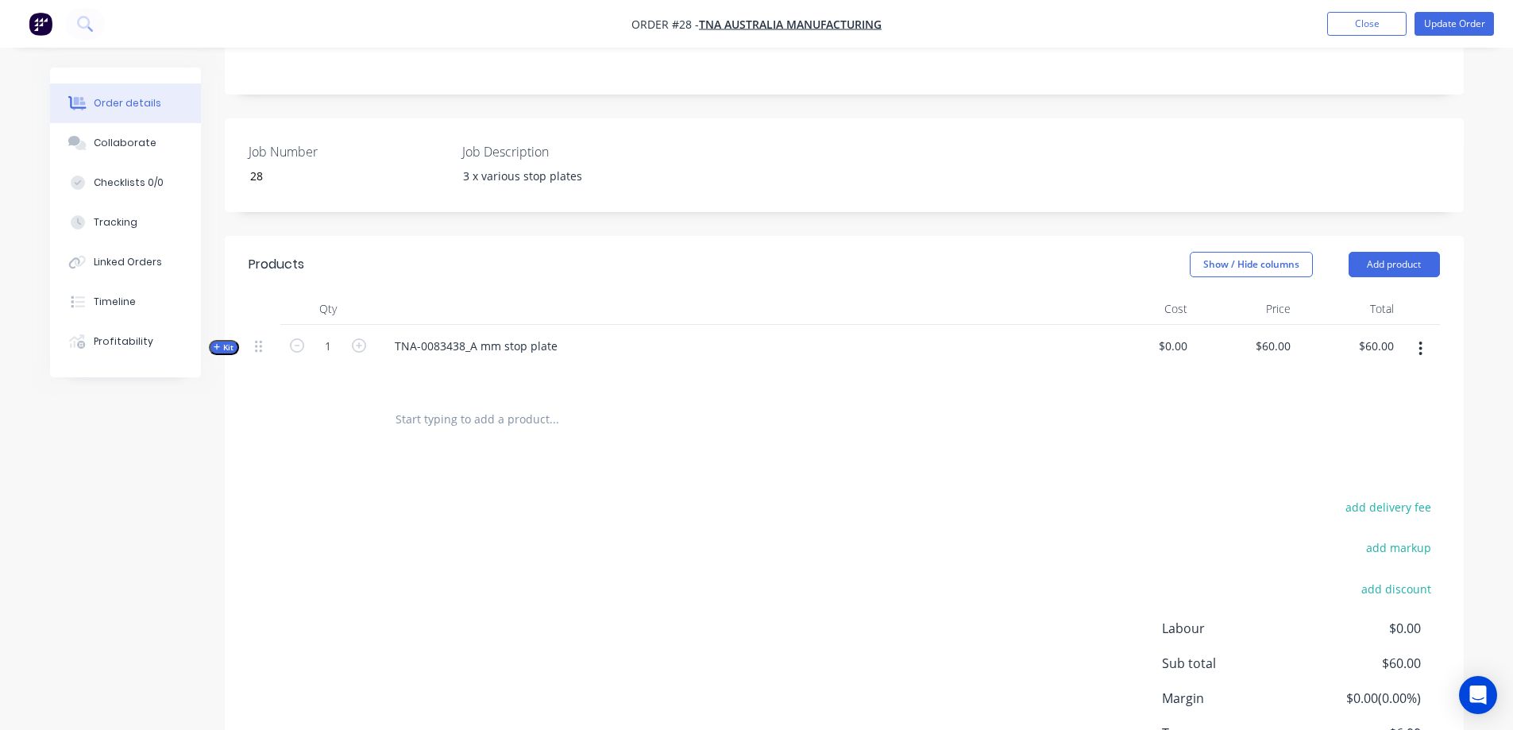
click at [1421, 341] on icon "button" at bounding box center [1420, 348] width 3 height 14
click at [1328, 506] on div "Delete" at bounding box center [1364, 517] width 122 height 23
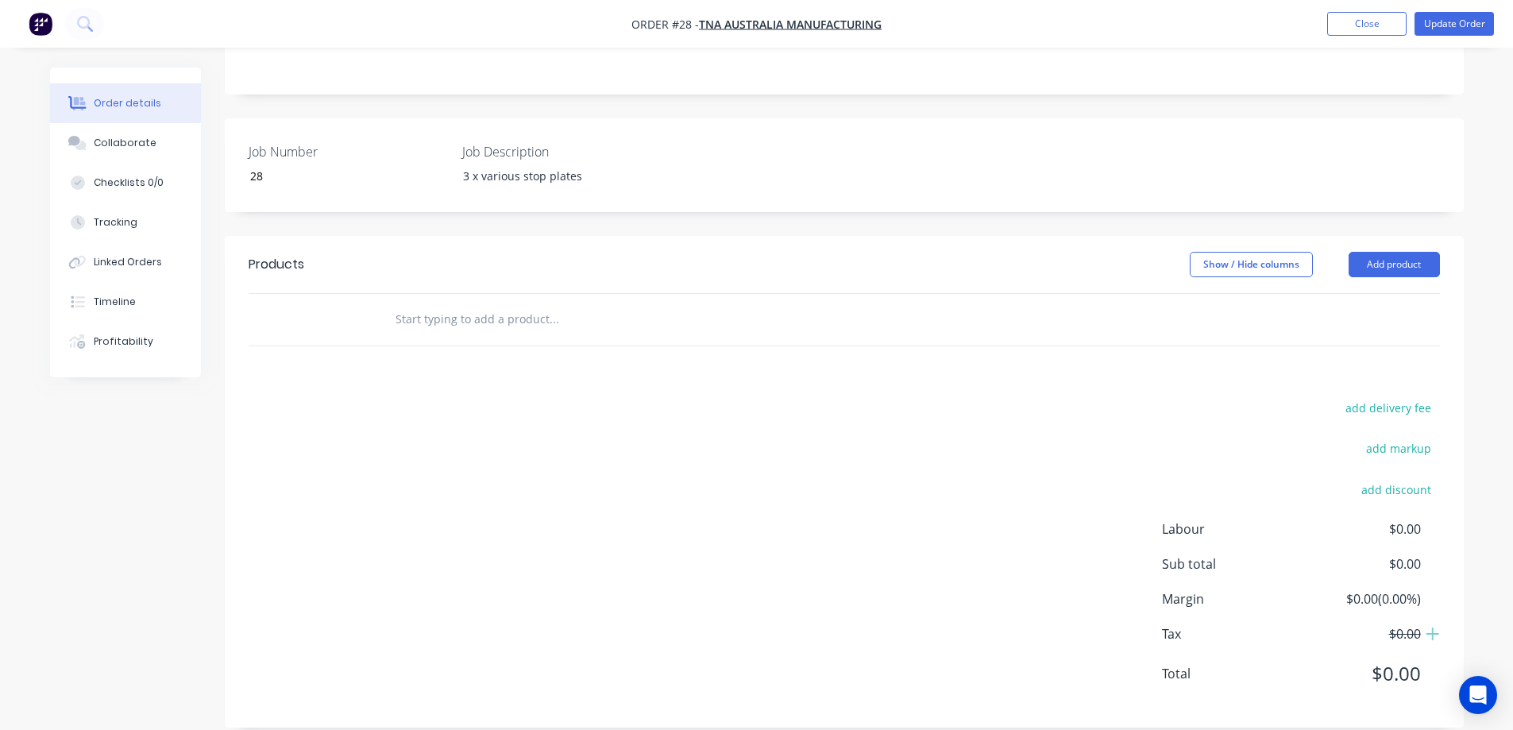
scroll to position [348, 0]
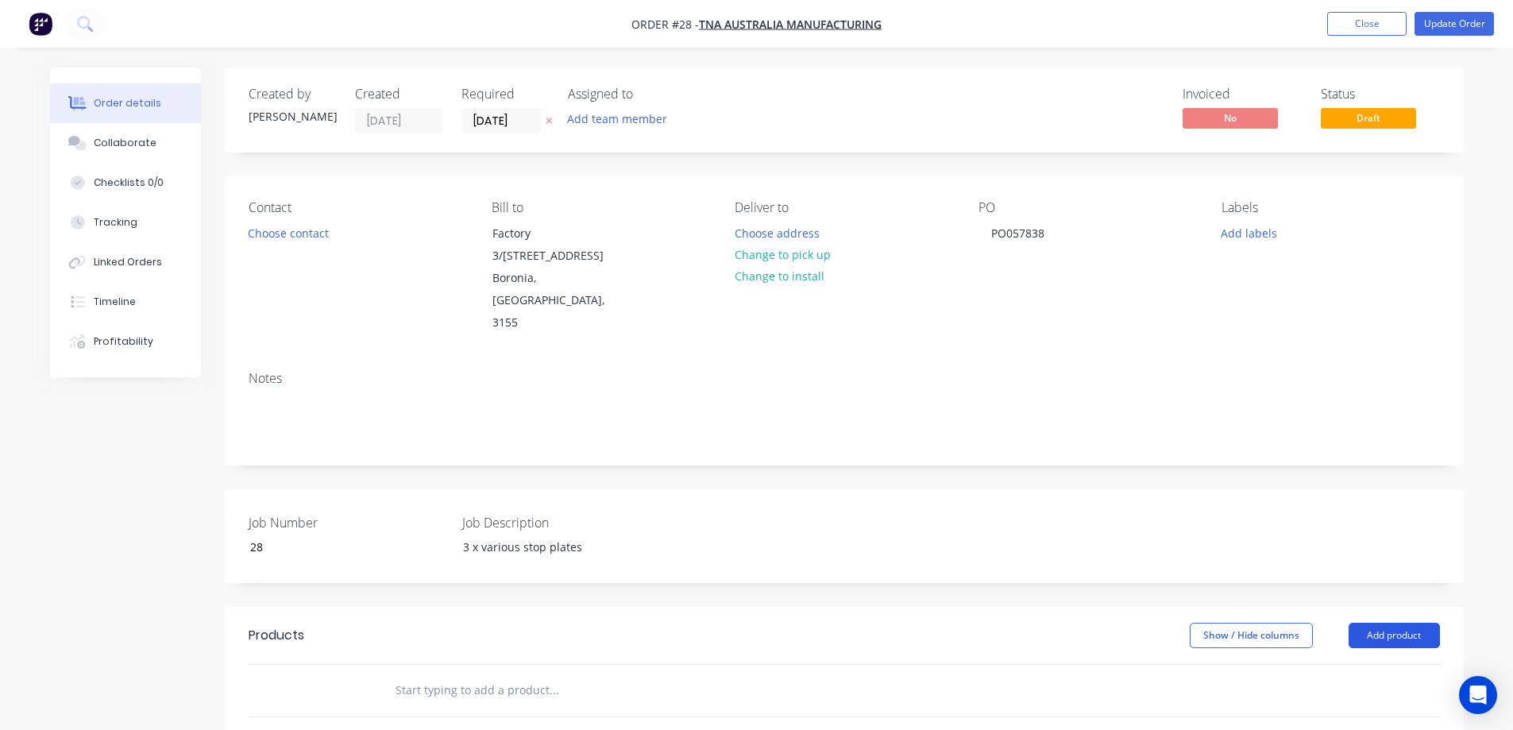
click at [1388, 622] on button "Add product" at bounding box center [1393, 634] width 91 height 25
click at [1340, 664] on div "Product catalogue" at bounding box center [1364, 675] width 122 height 23
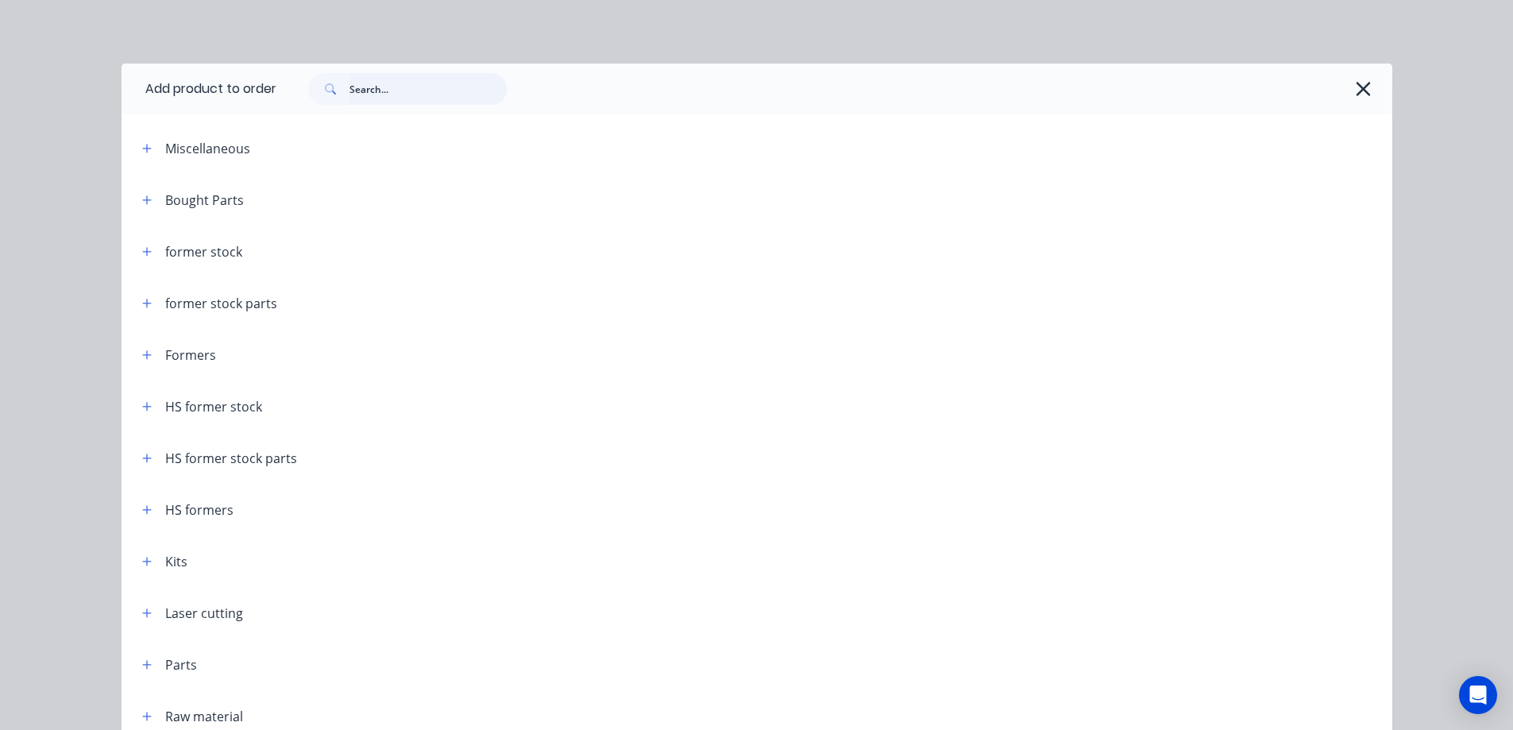
click at [361, 83] on input "text" at bounding box center [427, 89] width 157 height 32
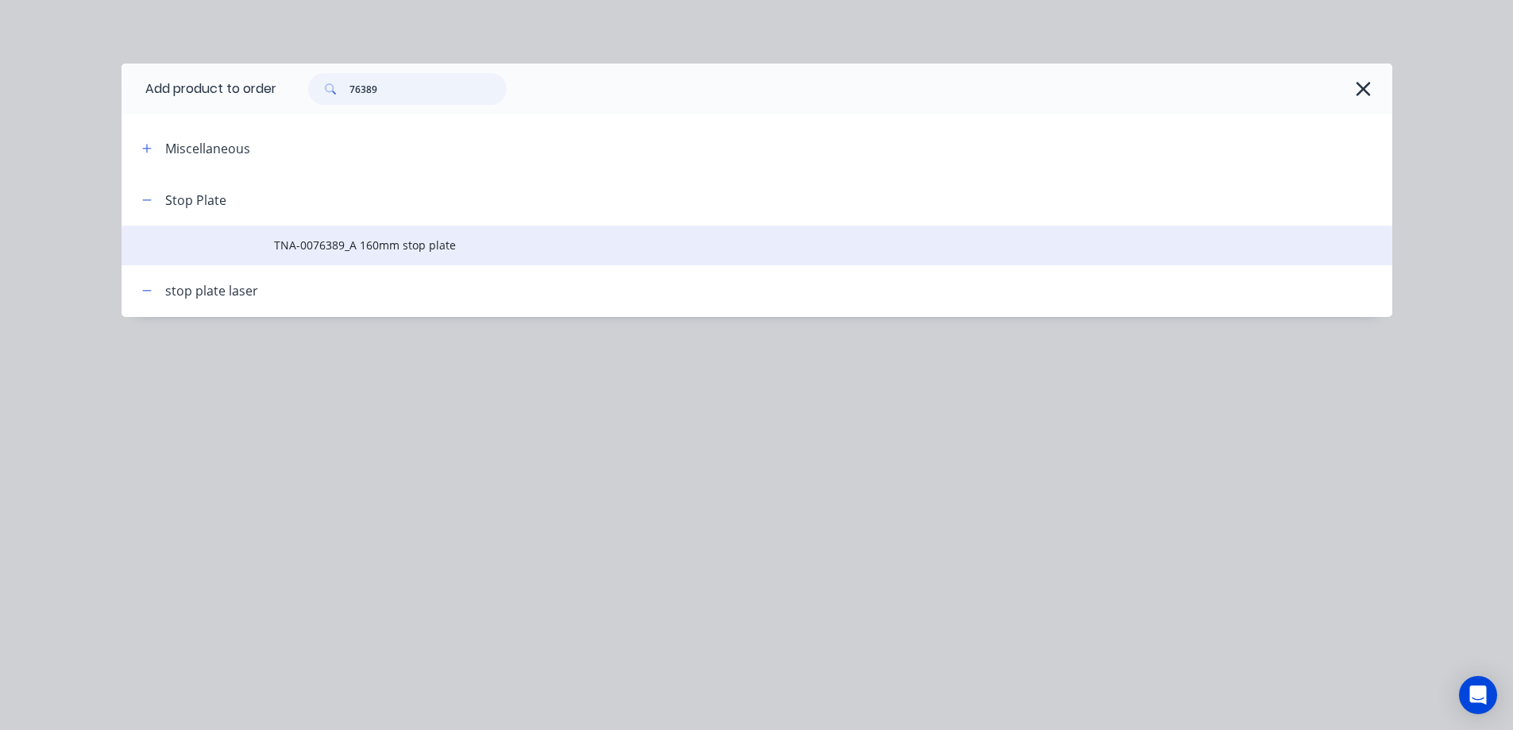
type input "76389"
click at [336, 243] on span "TNA-0076389_A 160mm stop plate" at bounding box center [721, 245] width 894 height 17
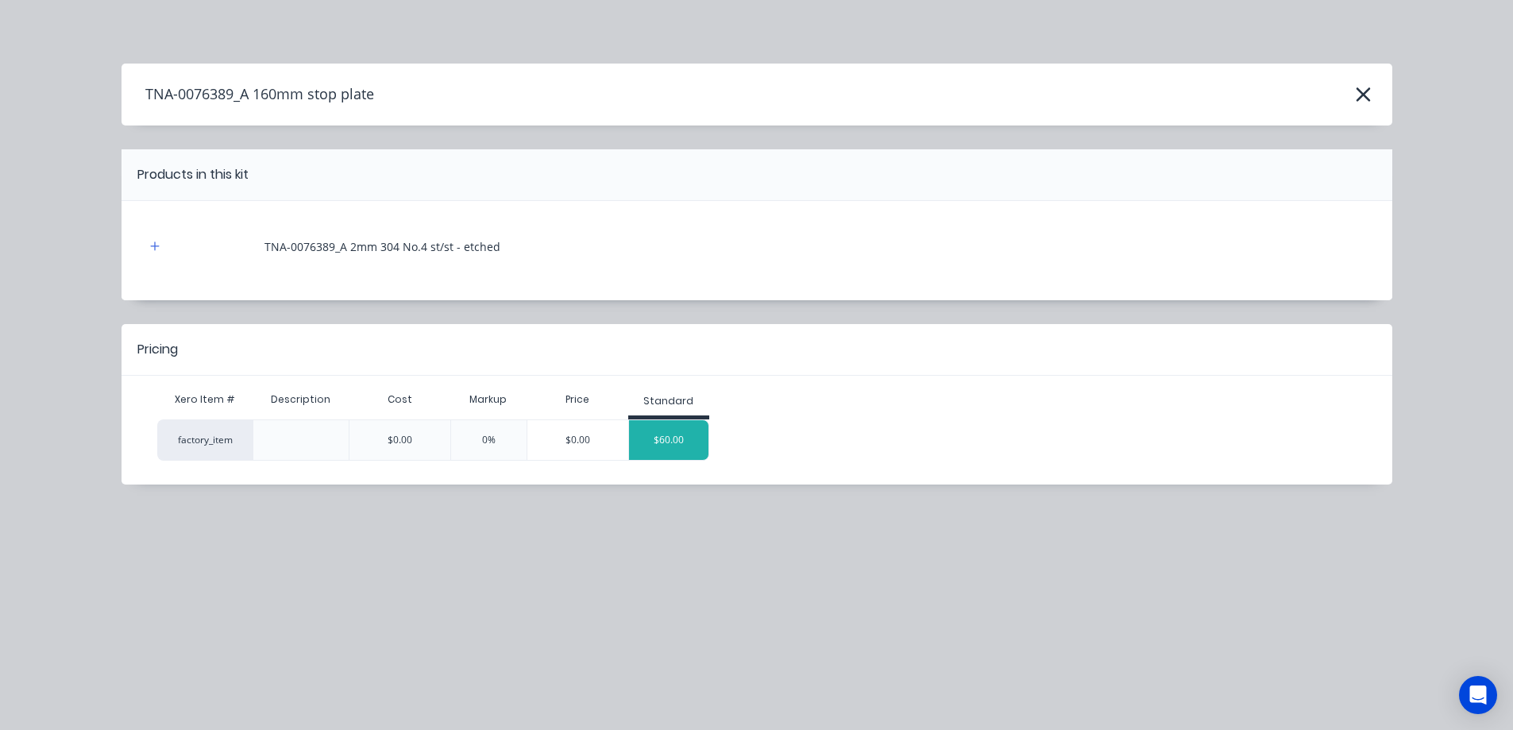
click at [667, 434] on div "$60.00" at bounding box center [668, 440] width 79 height 40
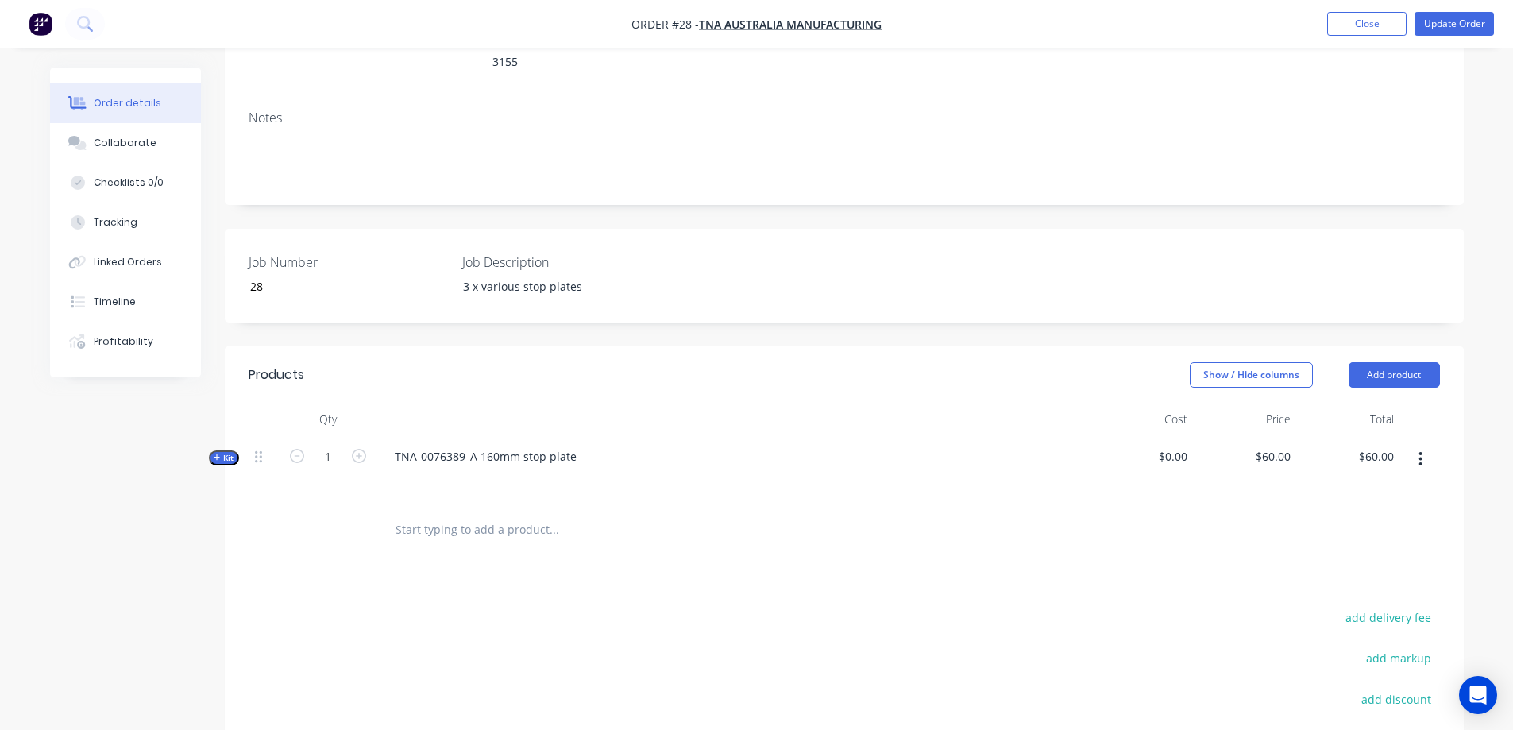
scroll to position [264, 0]
click at [1381, 358] on button "Add product" at bounding box center [1393, 370] width 91 height 25
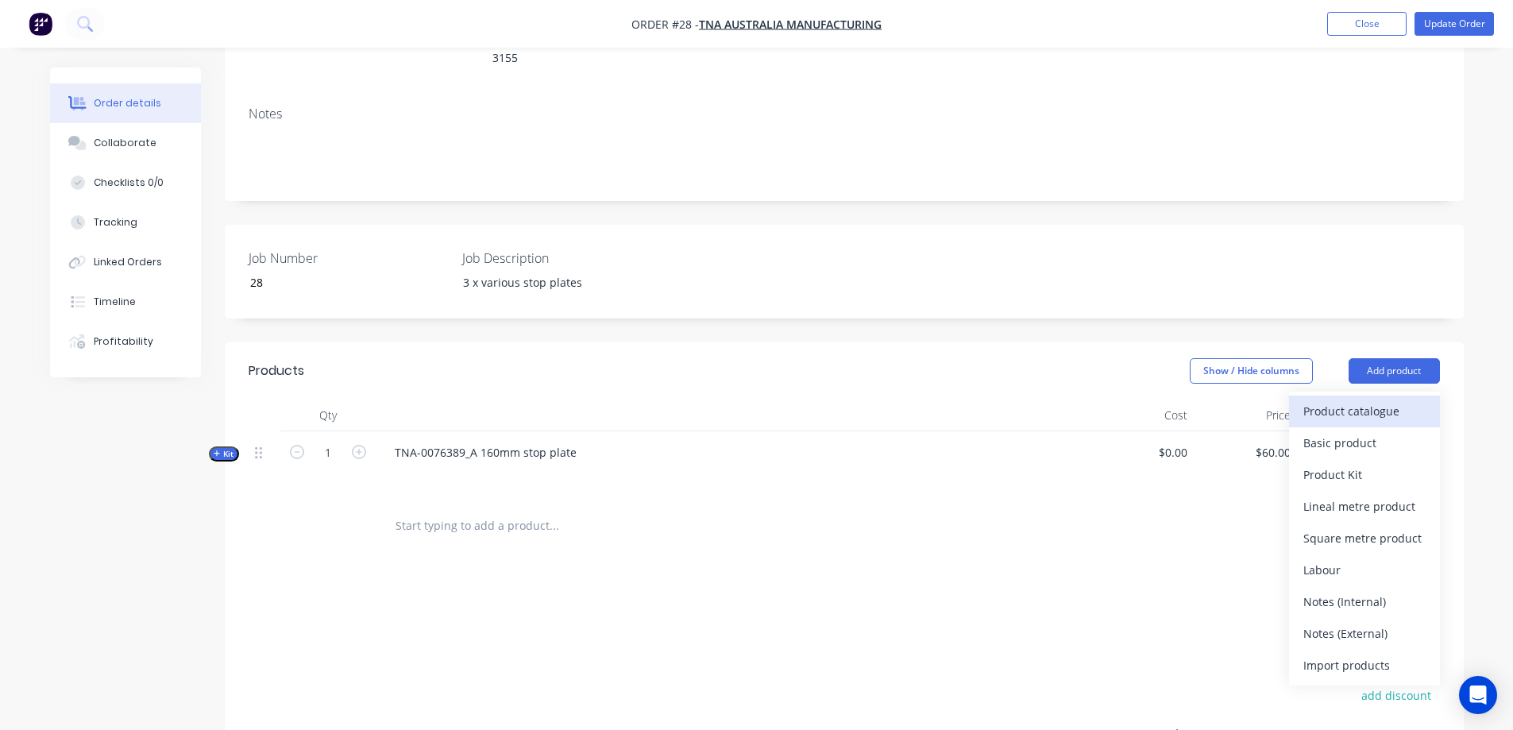
click at [1327, 399] on div "Product catalogue" at bounding box center [1364, 410] width 122 height 23
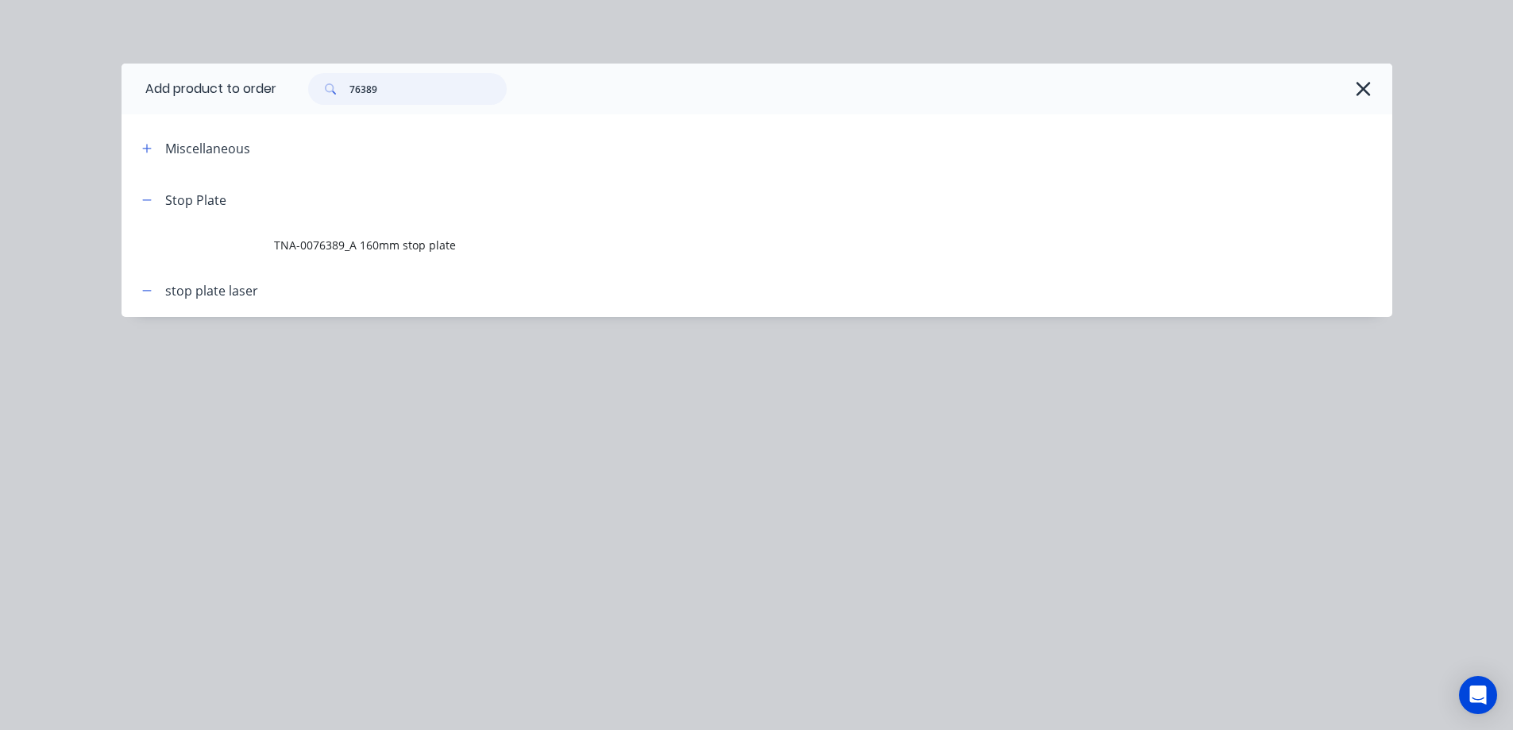
drag, startPoint x: 422, startPoint y: 78, endPoint x: 331, endPoint y: 79, distance: 90.5
click at [331, 79] on div "76389" at bounding box center [407, 89] width 198 height 32
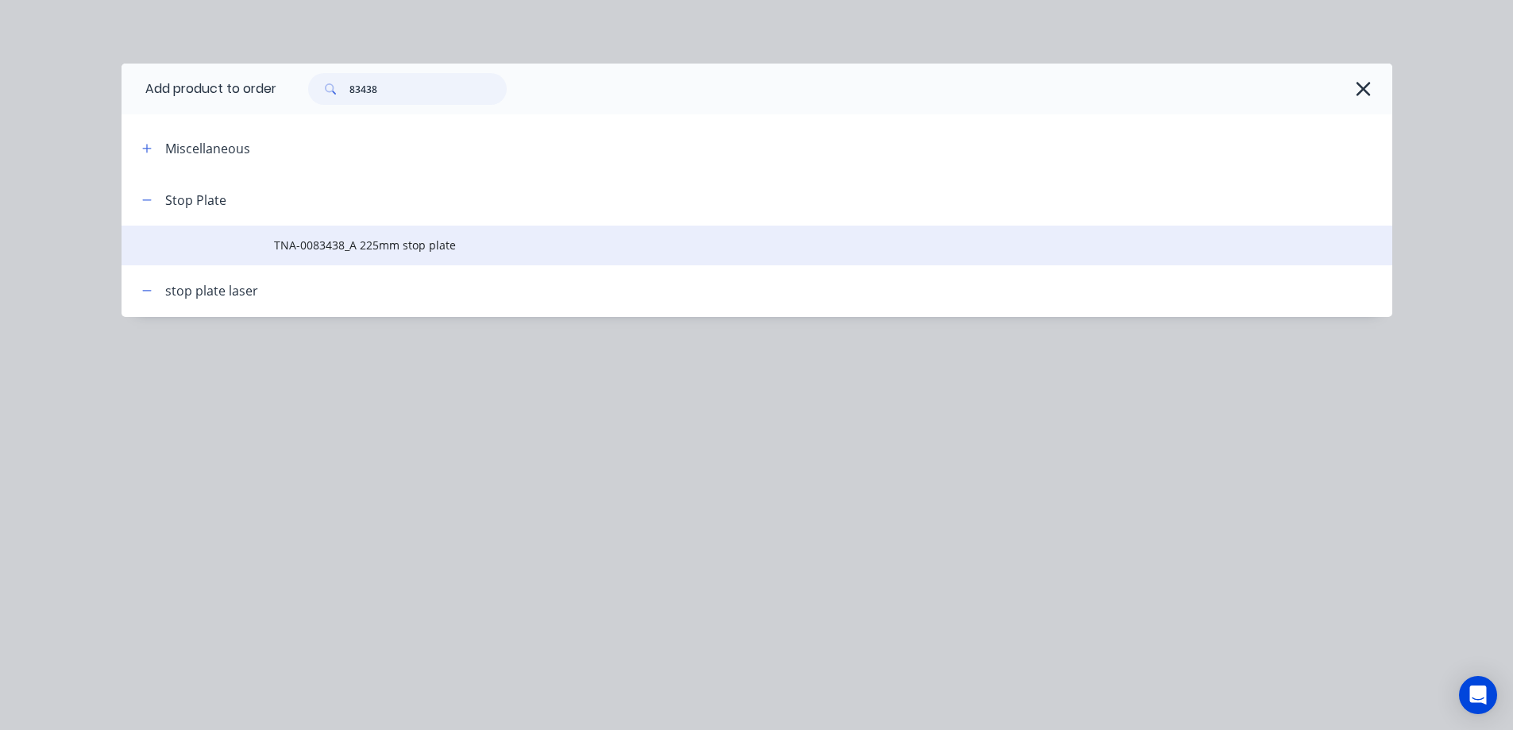
type input "83438"
click at [371, 248] on span "TNA-0083438_A 225mm stop plate" at bounding box center [721, 245] width 894 height 17
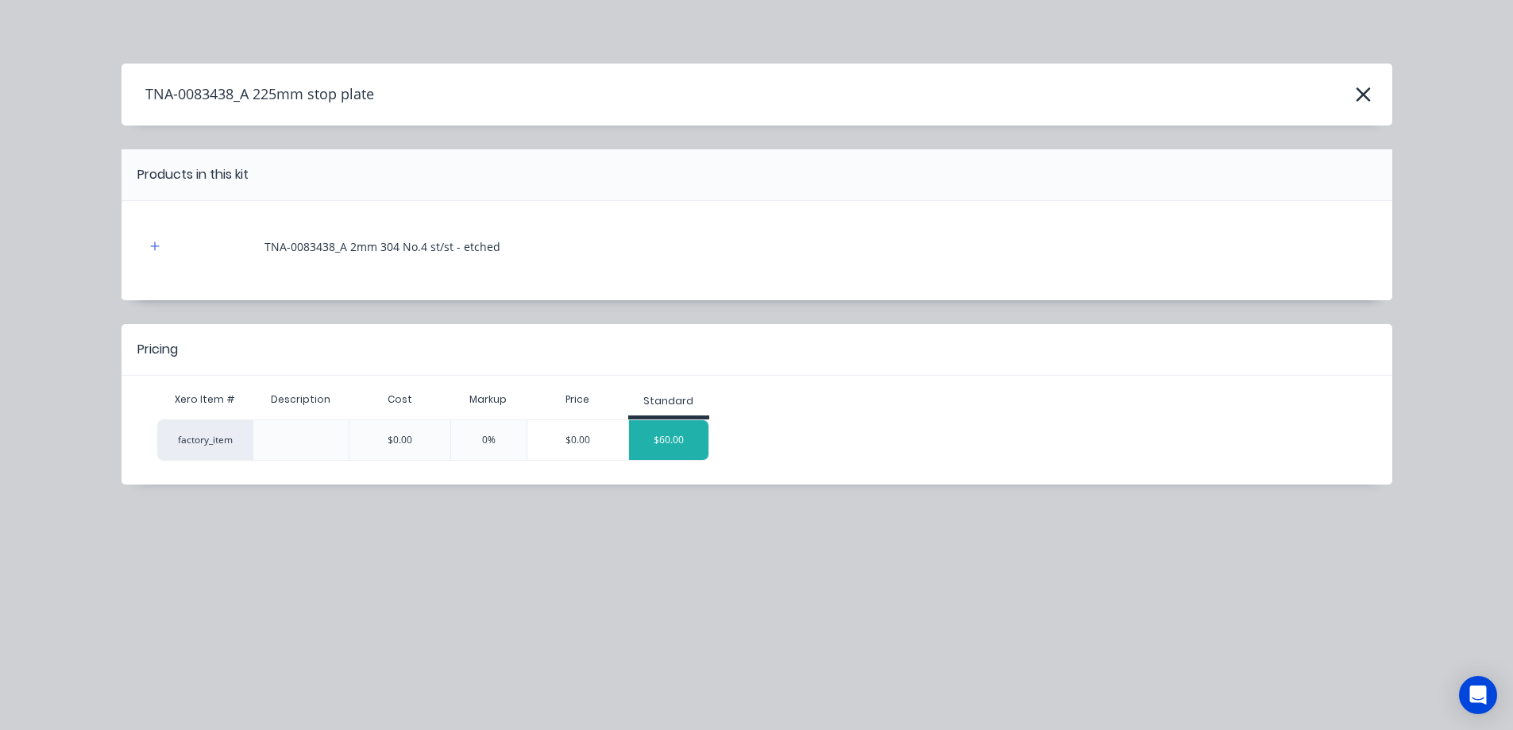
click at [678, 445] on div "$60.00" at bounding box center [668, 440] width 79 height 40
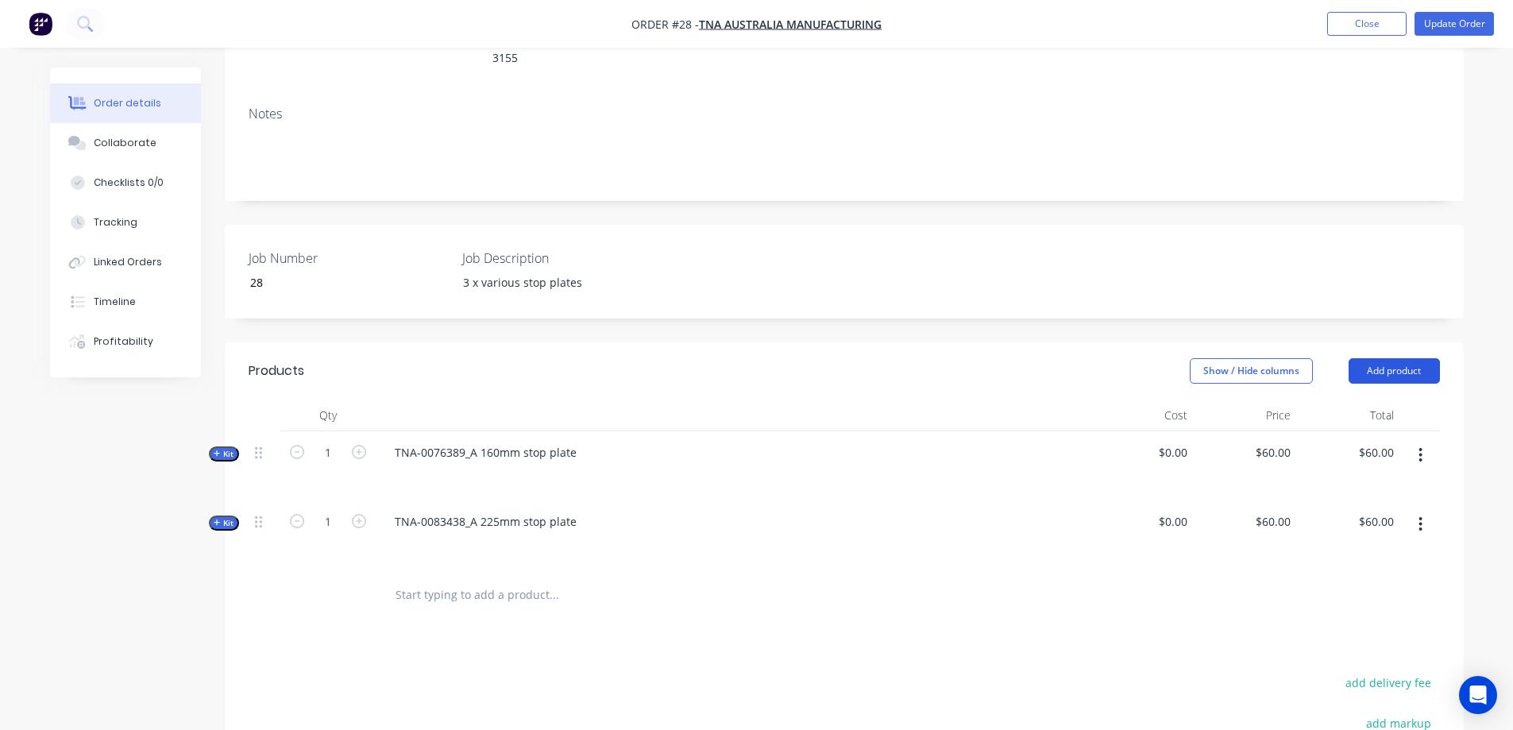
click at [1385, 358] on button "Add product" at bounding box center [1393, 370] width 91 height 25
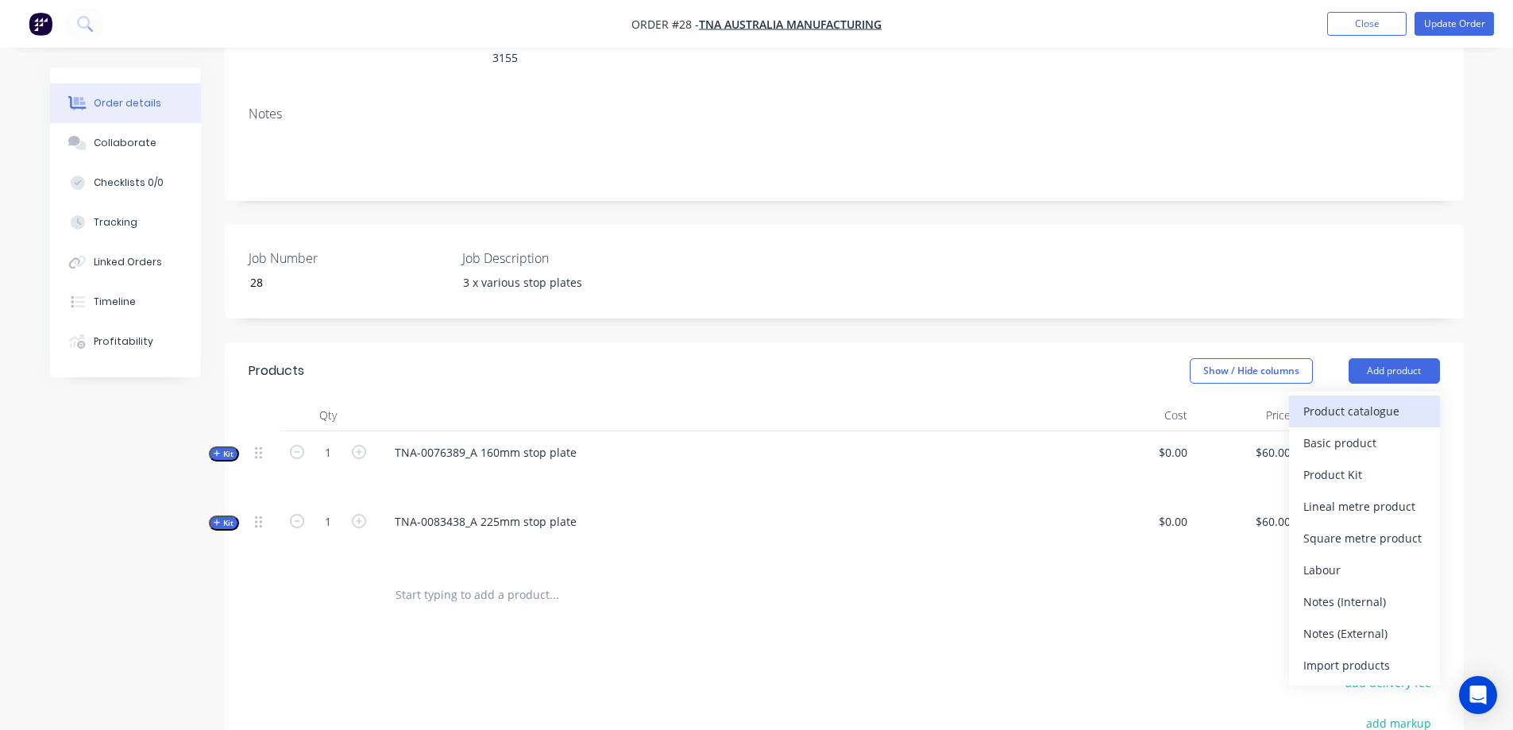
click at [1365, 399] on div "Product catalogue" at bounding box center [1364, 410] width 122 height 23
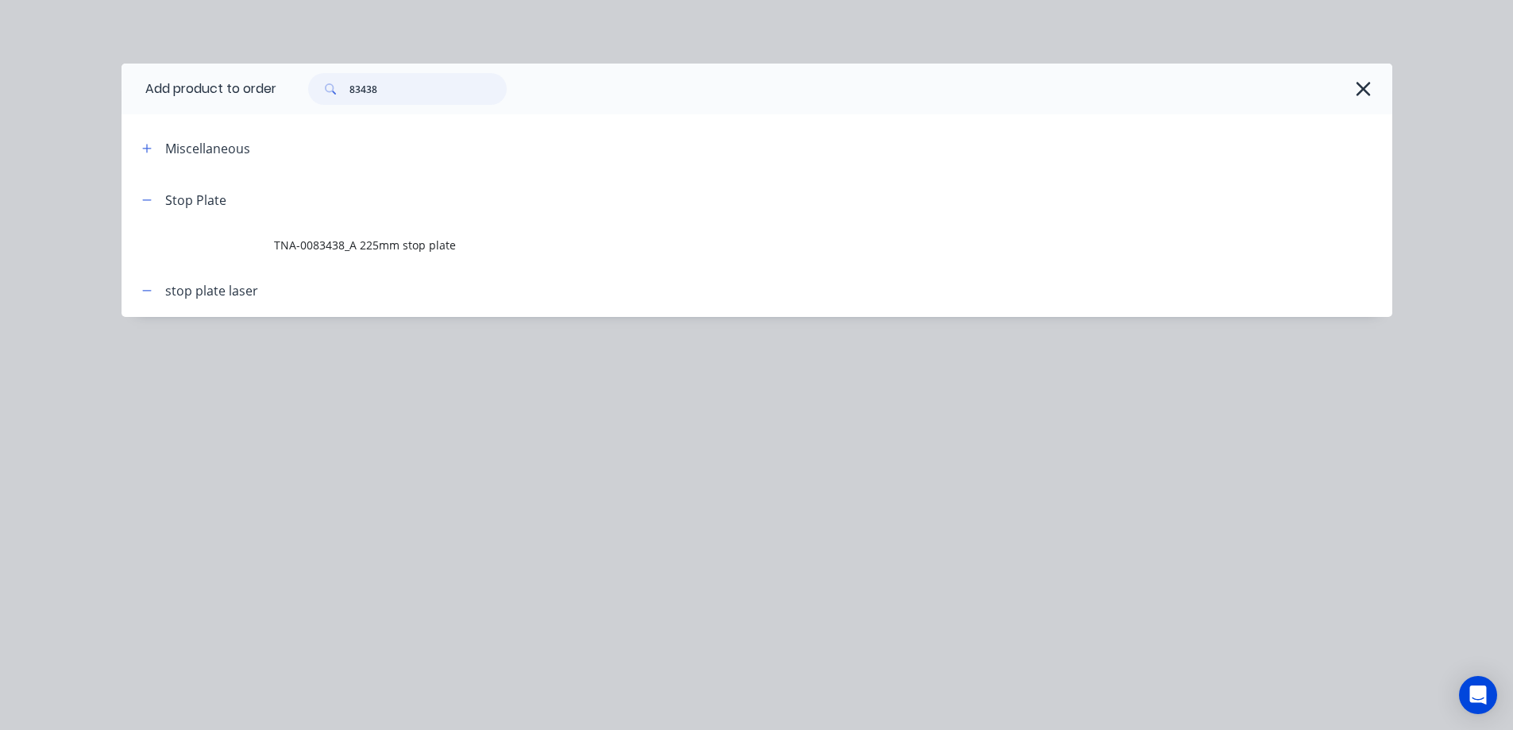
drag, startPoint x: 433, startPoint y: 85, endPoint x: 332, endPoint y: 78, distance: 101.1
click at [332, 78] on div "83438" at bounding box center [407, 89] width 198 height 32
paste input "1220"
type input "81220"
click at [390, 244] on span "TNA-0081220_A 254mm stop plate" at bounding box center [721, 245] width 894 height 17
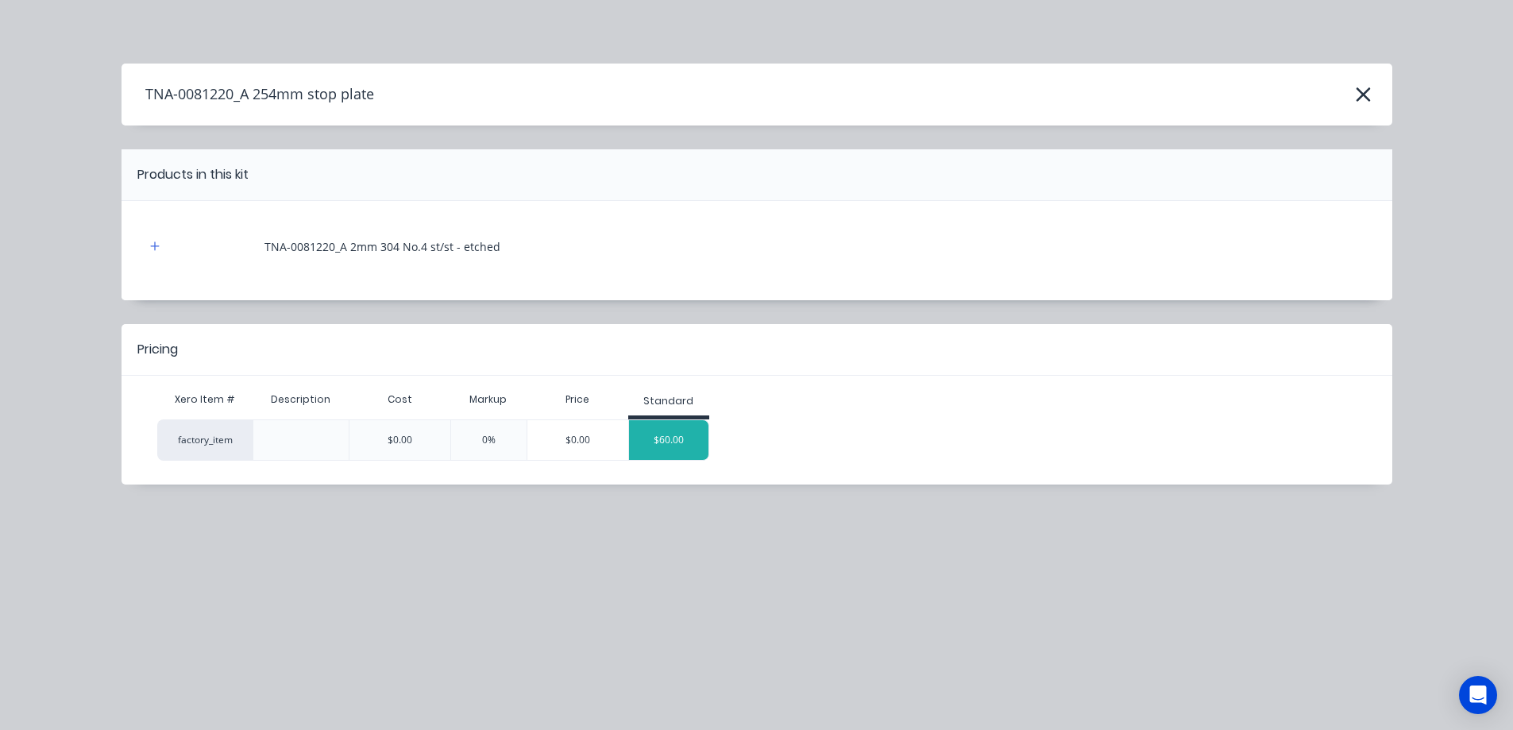
click at [675, 435] on div "$60.00" at bounding box center [668, 440] width 79 height 40
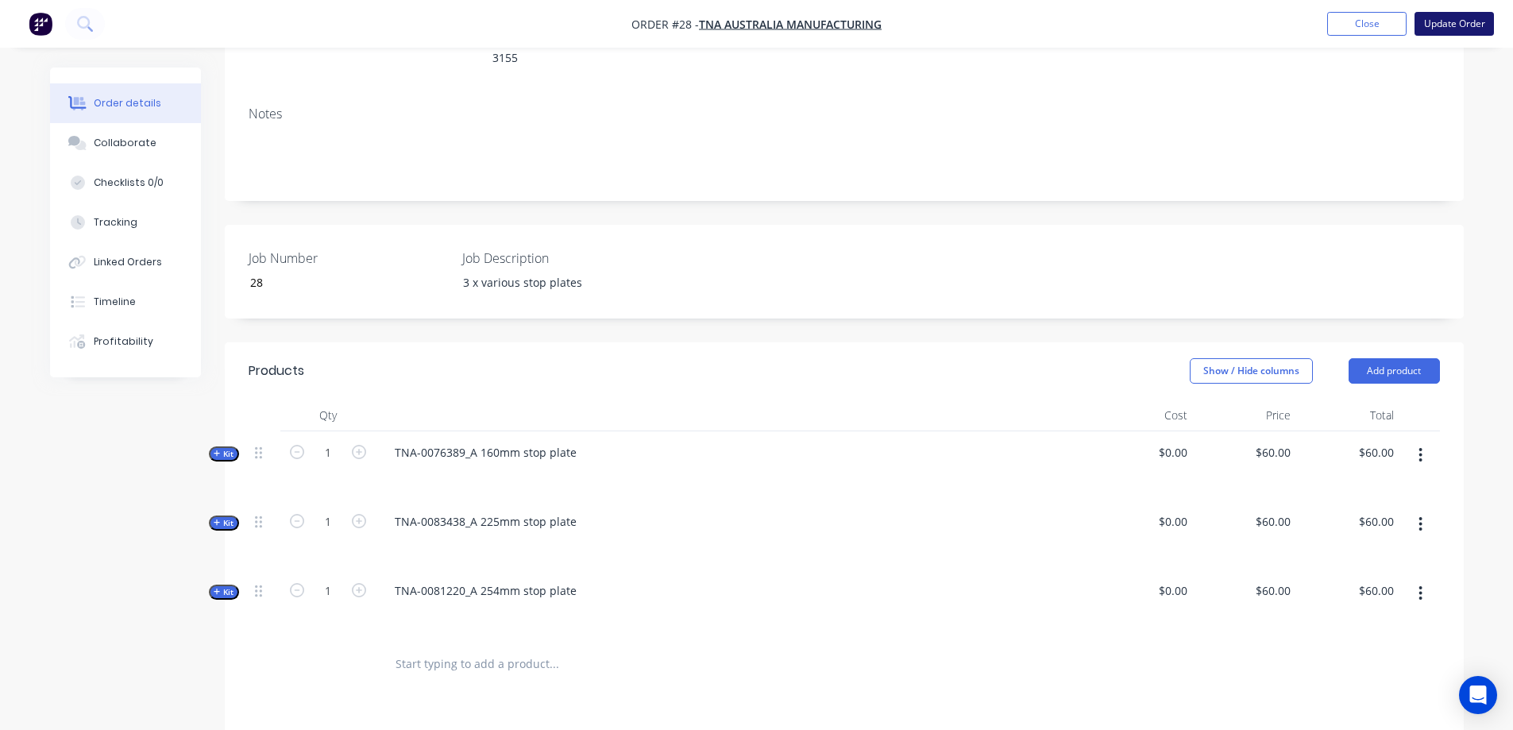
click at [1450, 21] on button "Update Order" at bounding box center [1453, 24] width 79 height 24
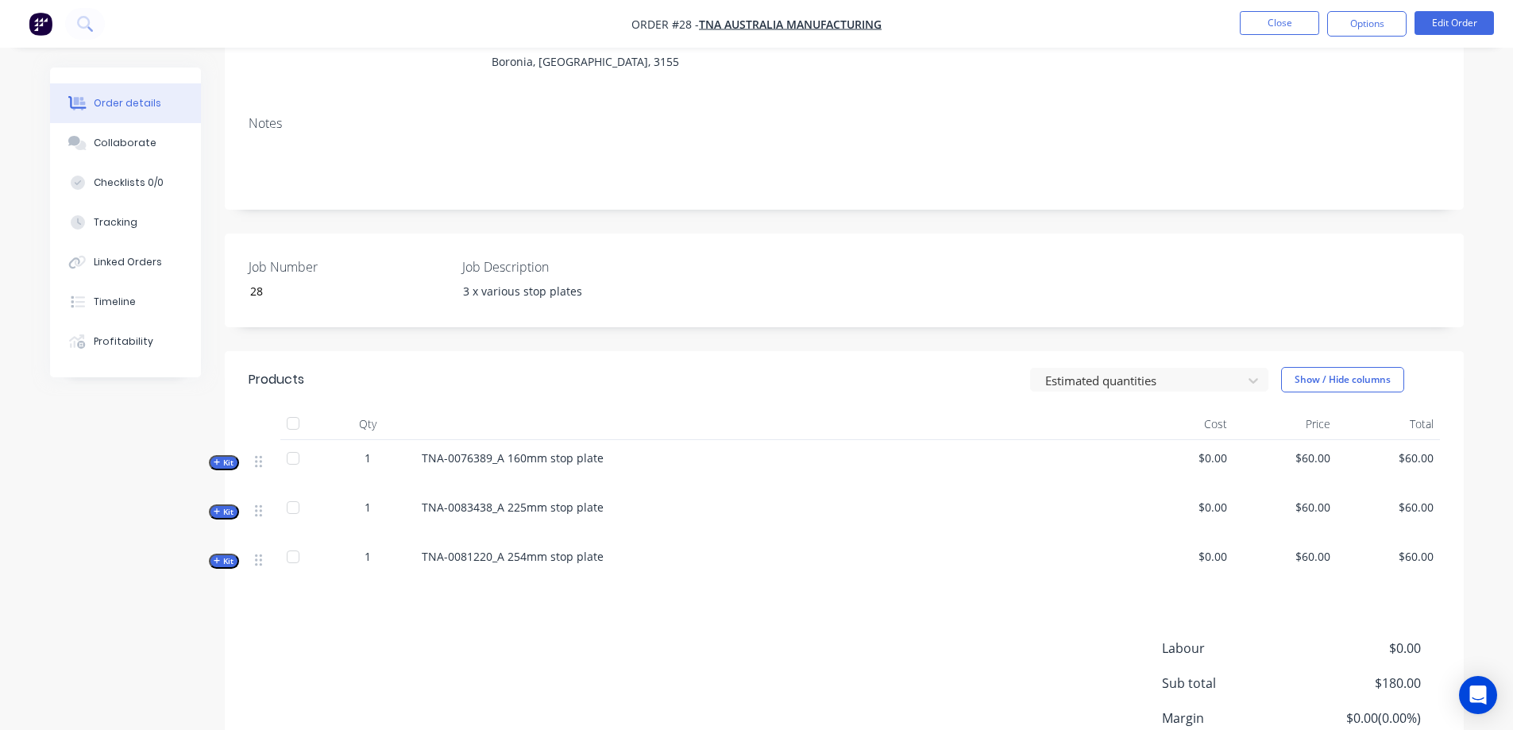
scroll to position [265, 0]
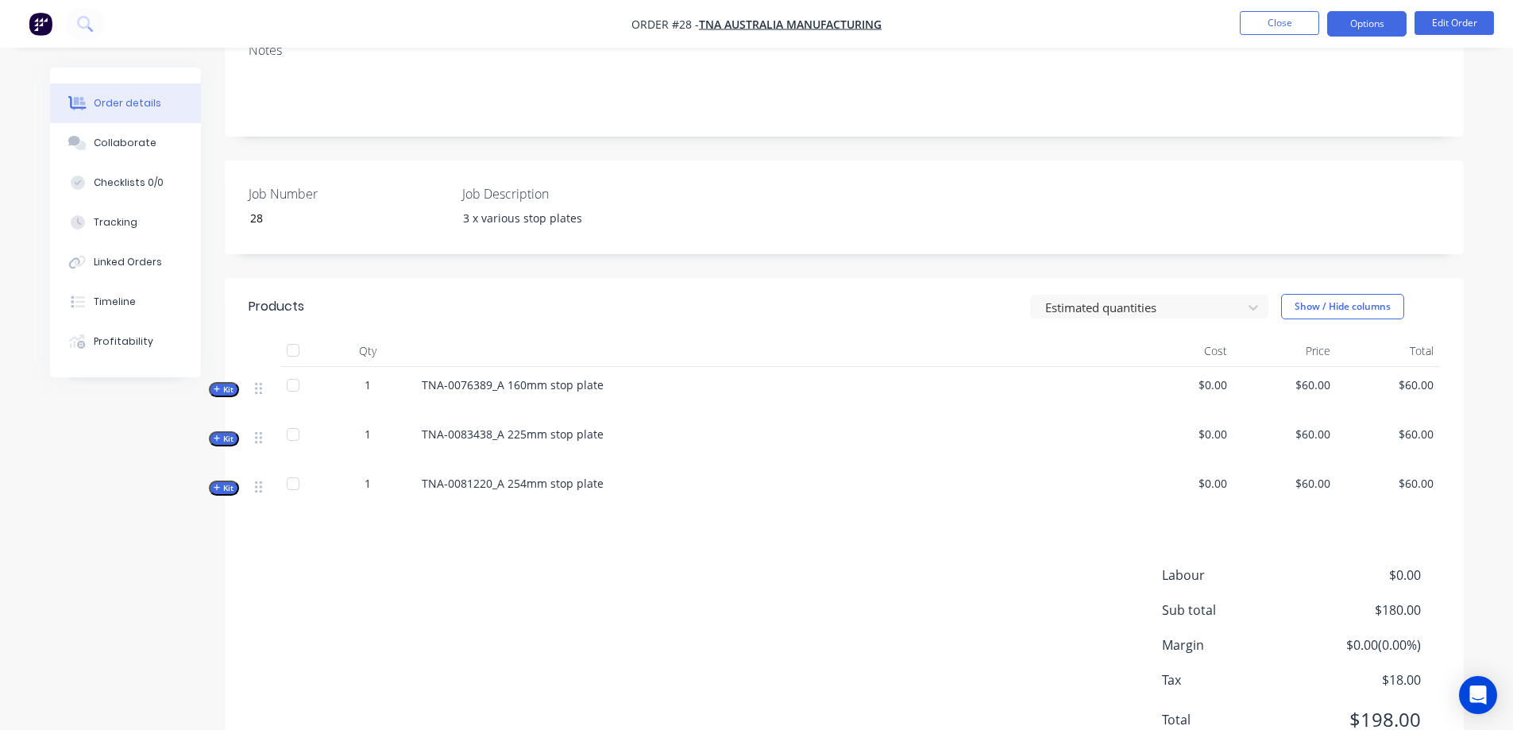
click at [1365, 18] on button "Options" at bounding box center [1366, 23] width 79 height 25
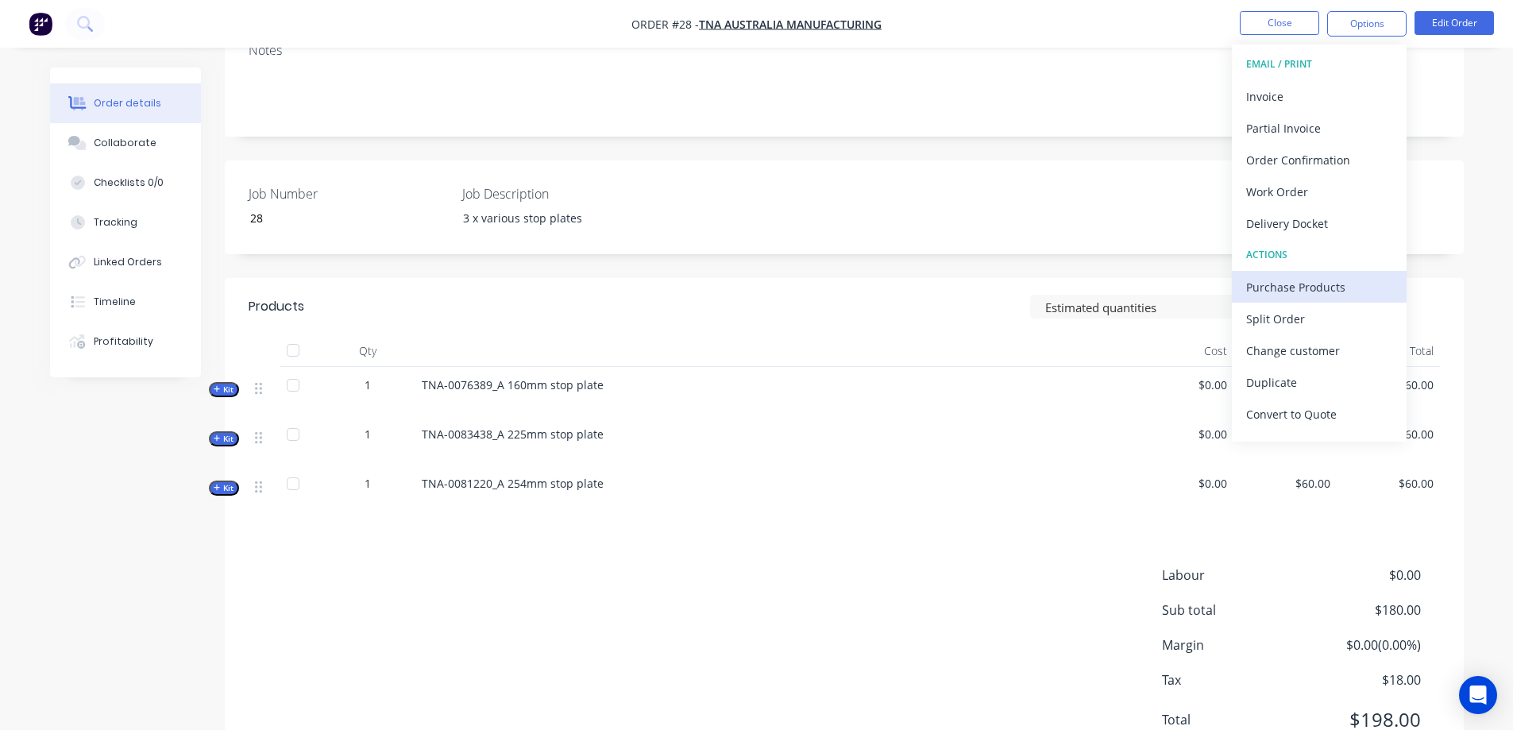
click at [1310, 280] on div "Purchase Products" at bounding box center [1319, 287] width 146 height 23
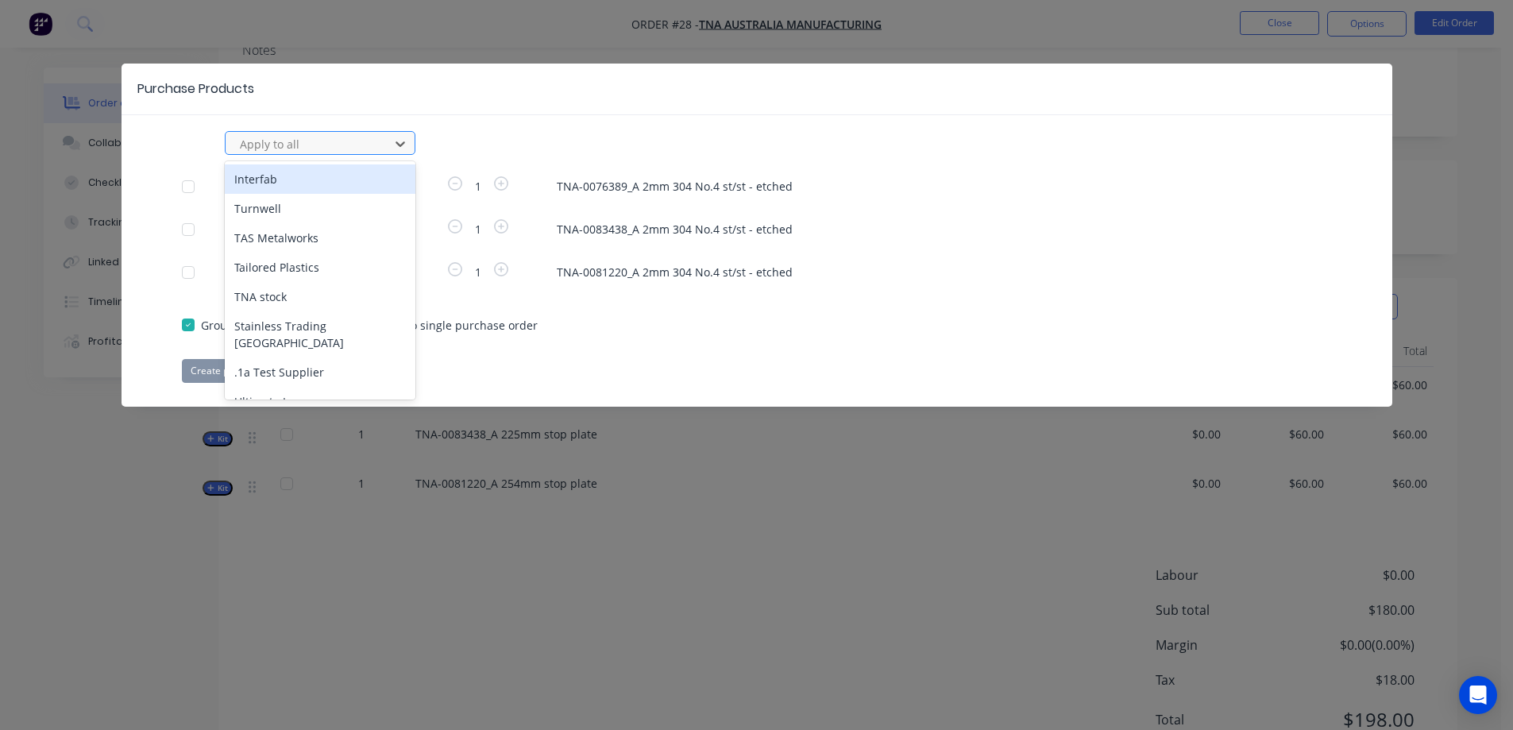
click at [291, 141] on div at bounding box center [309, 144] width 143 height 20
type input "ul"
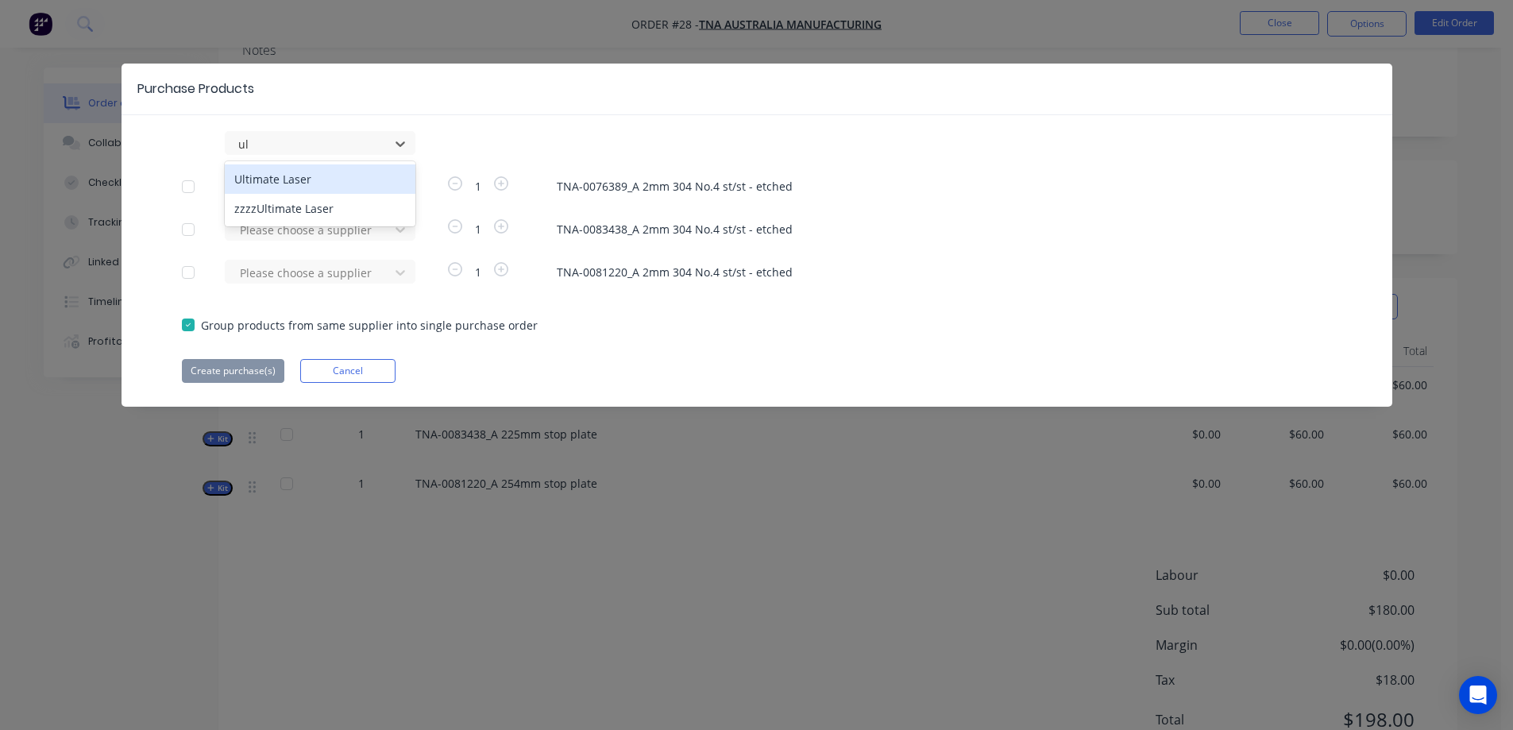
click at [295, 179] on div "Ultimate Laser" at bounding box center [320, 178] width 191 height 29
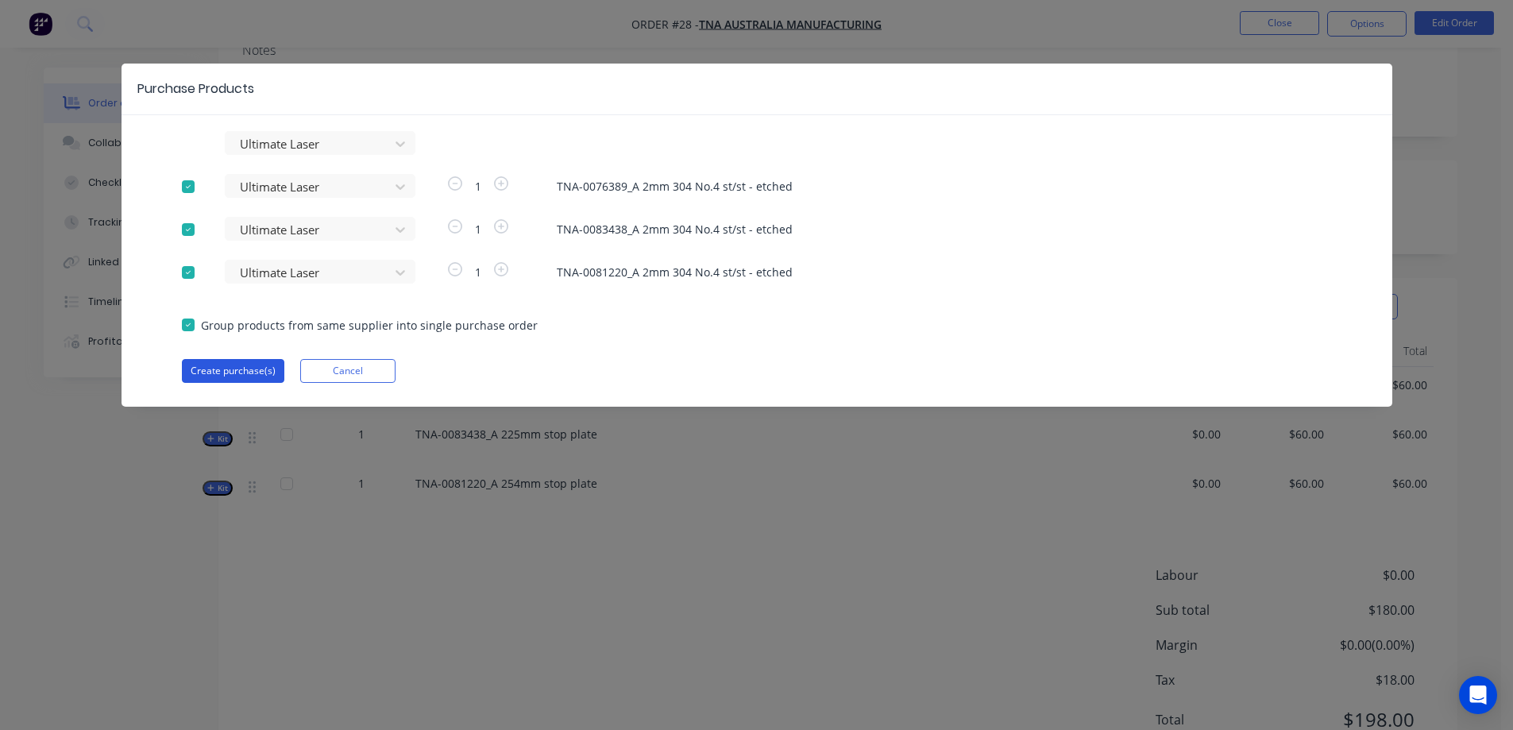
click at [263, 368] on button "Create purchase(s)" at bounding box center [233, 371] width 102 height 24
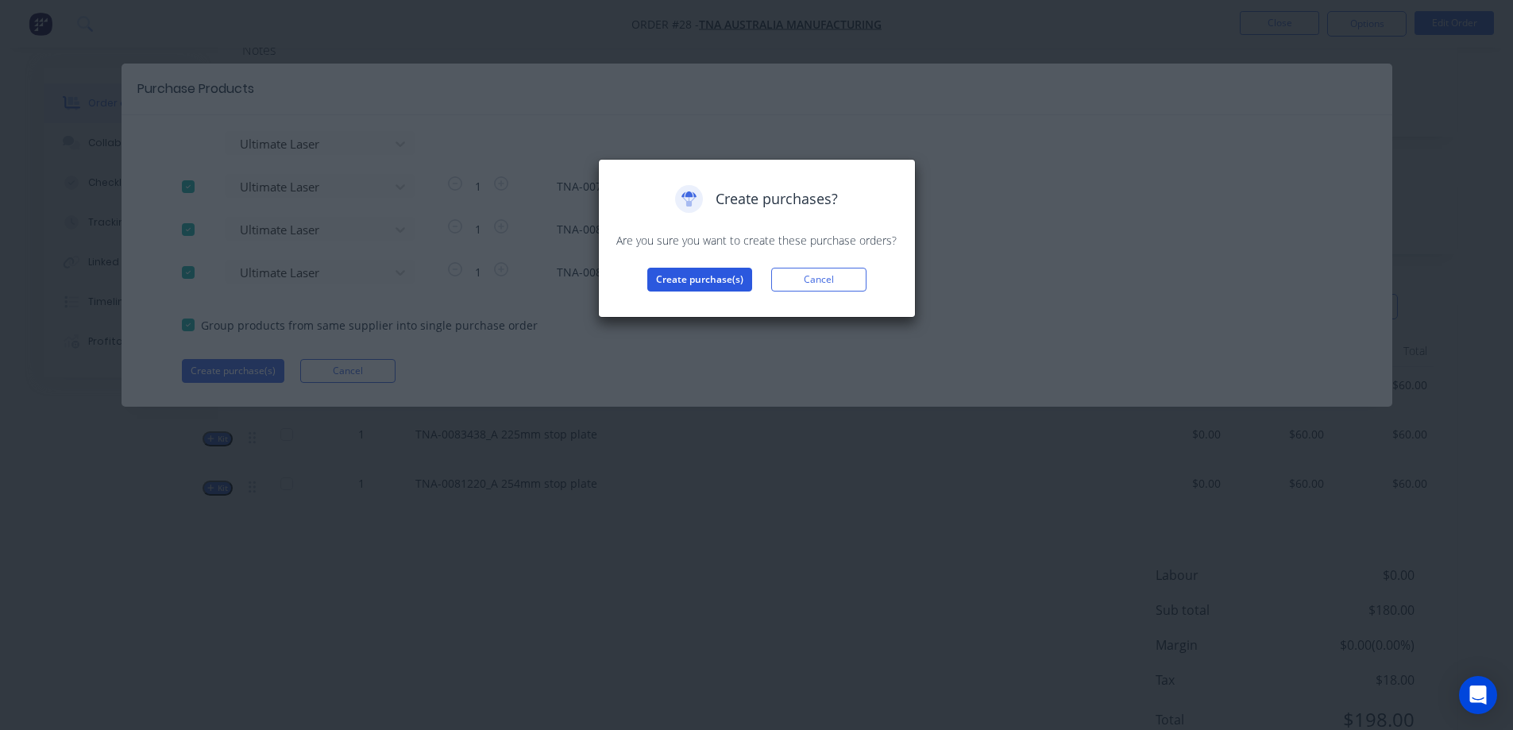
click at [674, 277] on button "Create purchase(s)" at bounding box center [699, 280] width 105 height 24
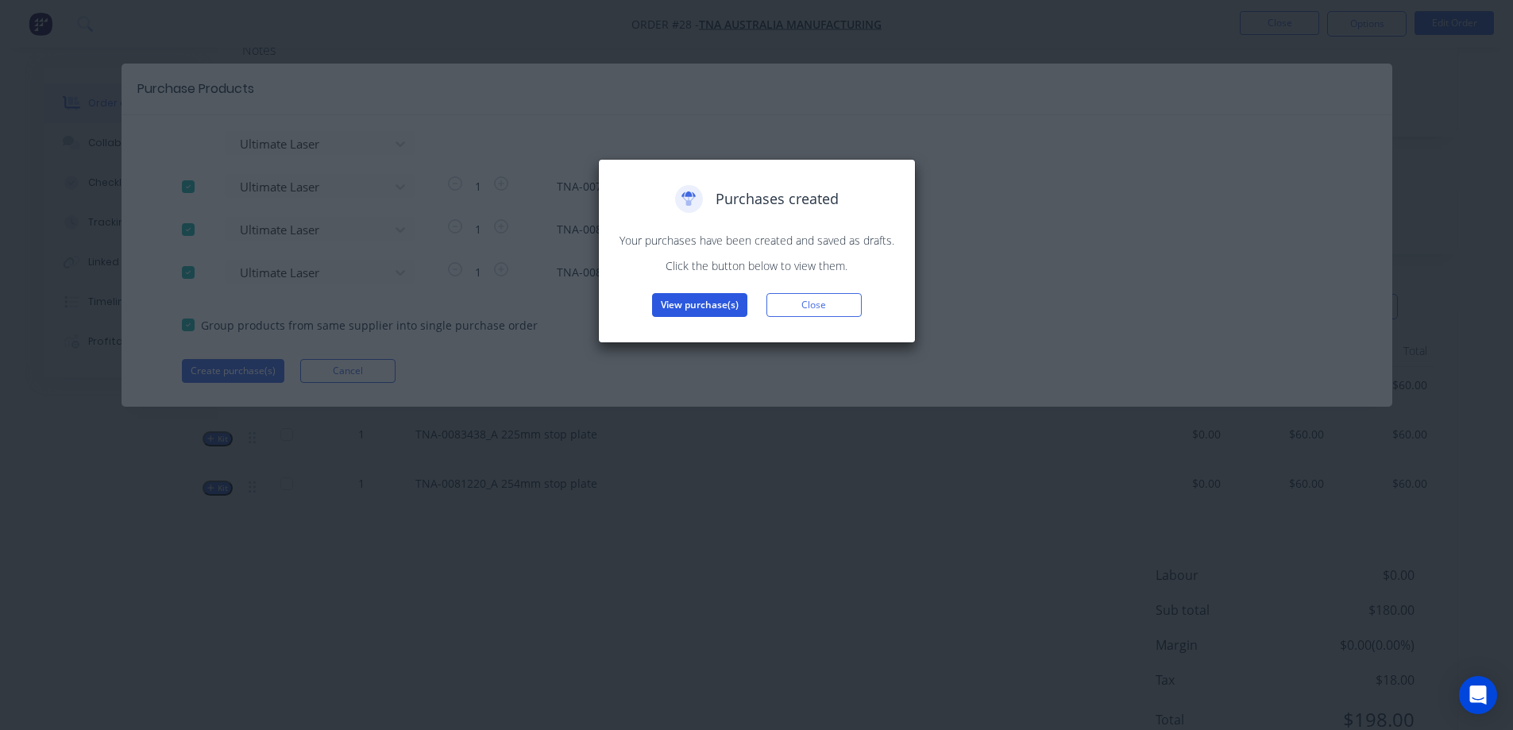
click at [690, 307] on button "View purchase(s)" at bounding box center [699, 305] width 95 height 24
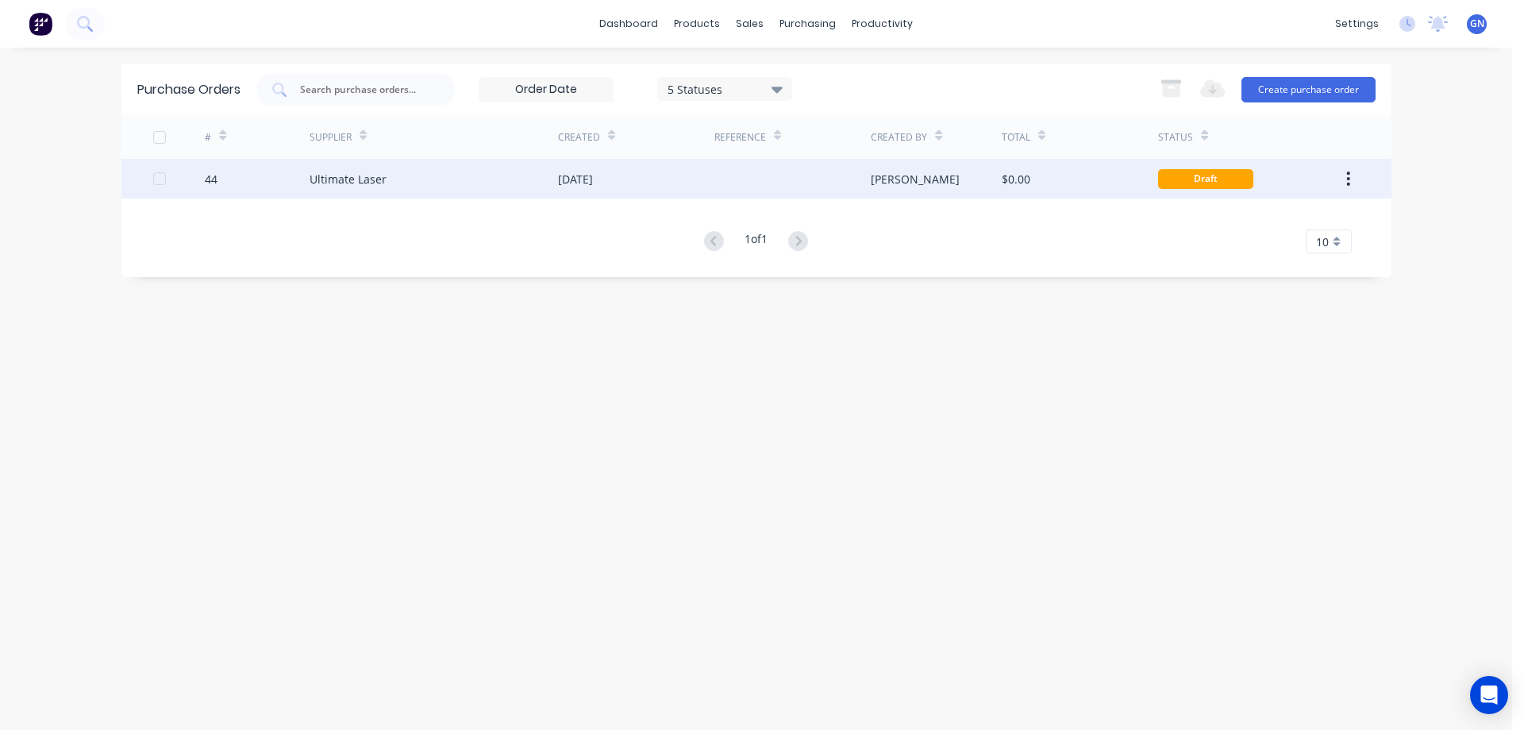
click at [593, 179] on div "[DATE]" at bounding box center [575, 179] width 35 height 17
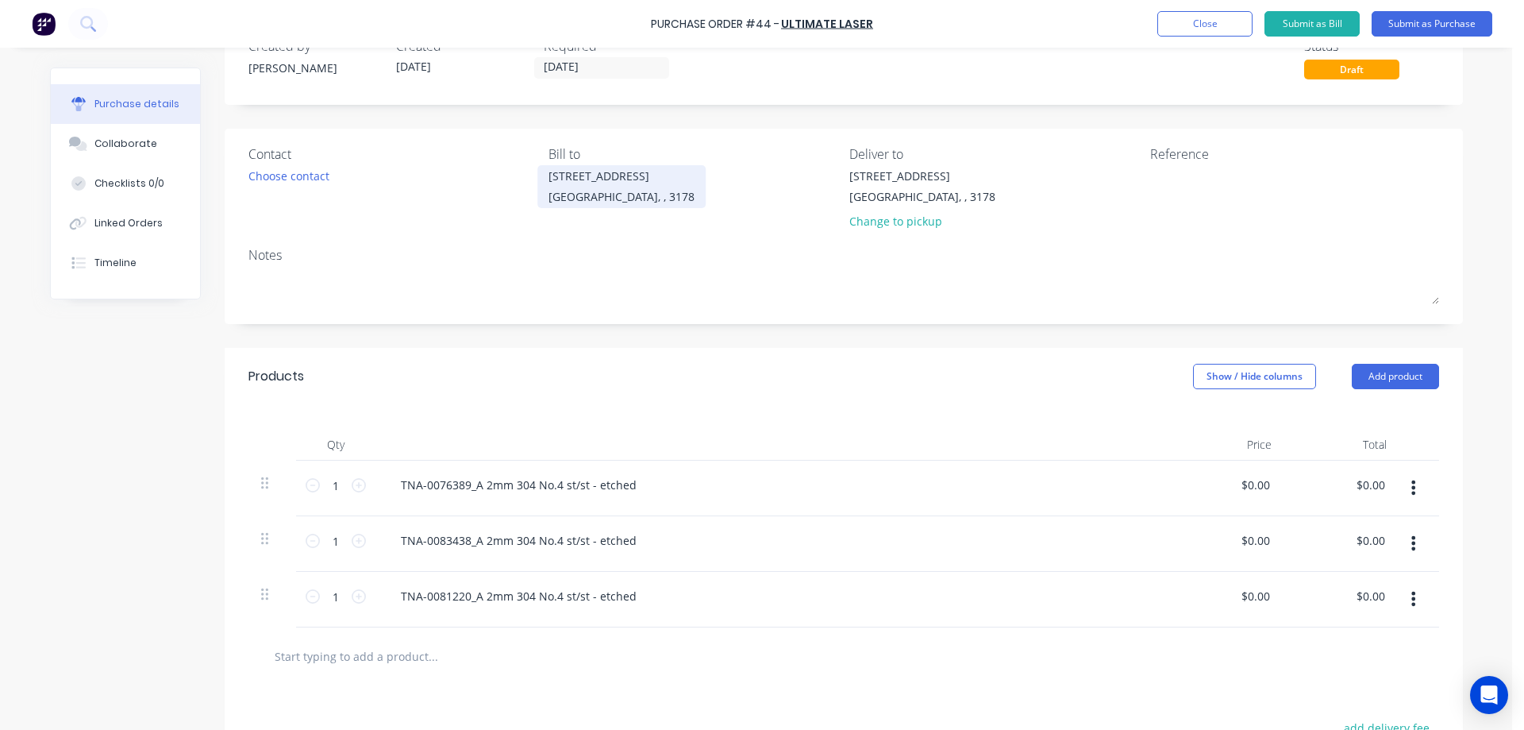
scroll to position [159, 0]
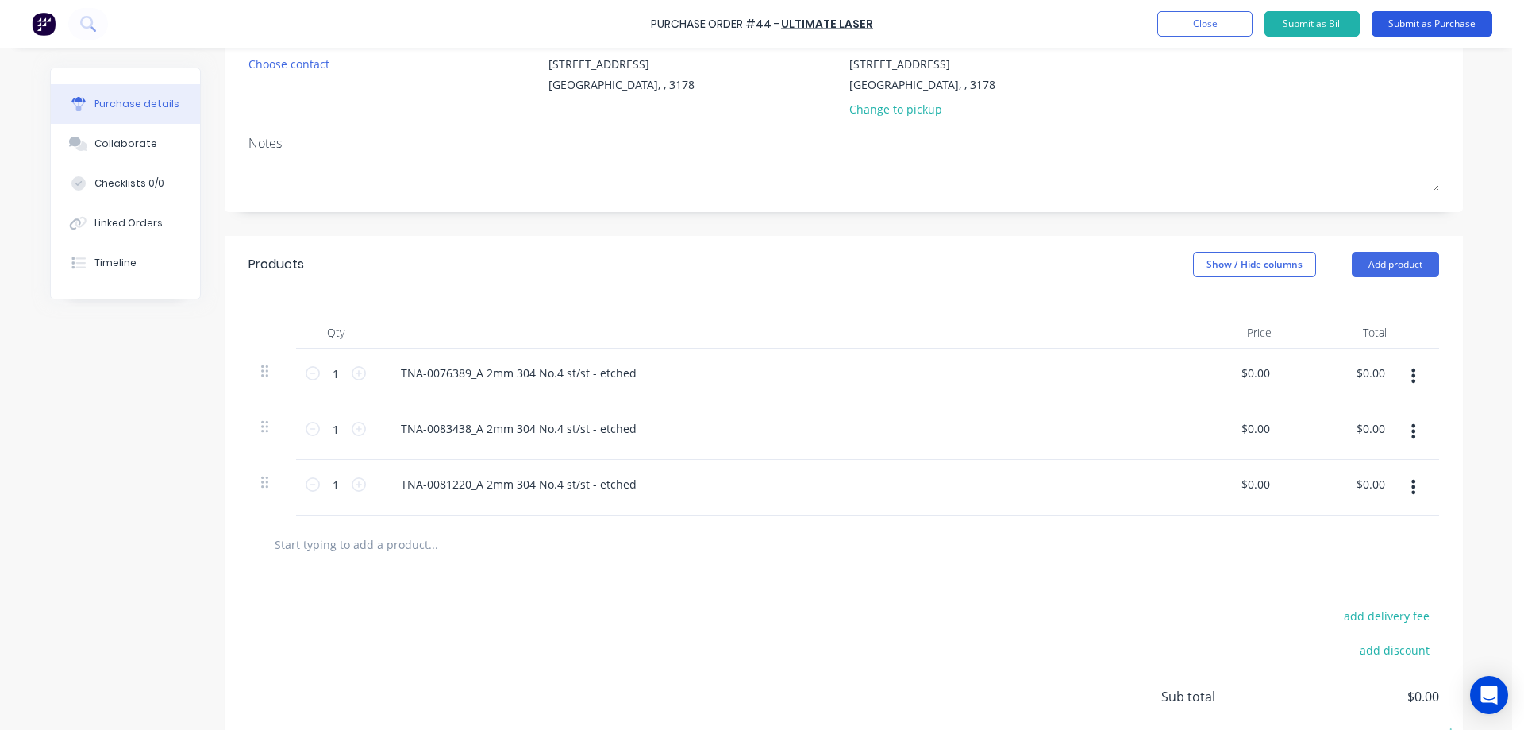
click at [1393, 25] on button "Submit as Purchase" at bounding box center [1432, 23] width 121 height 25
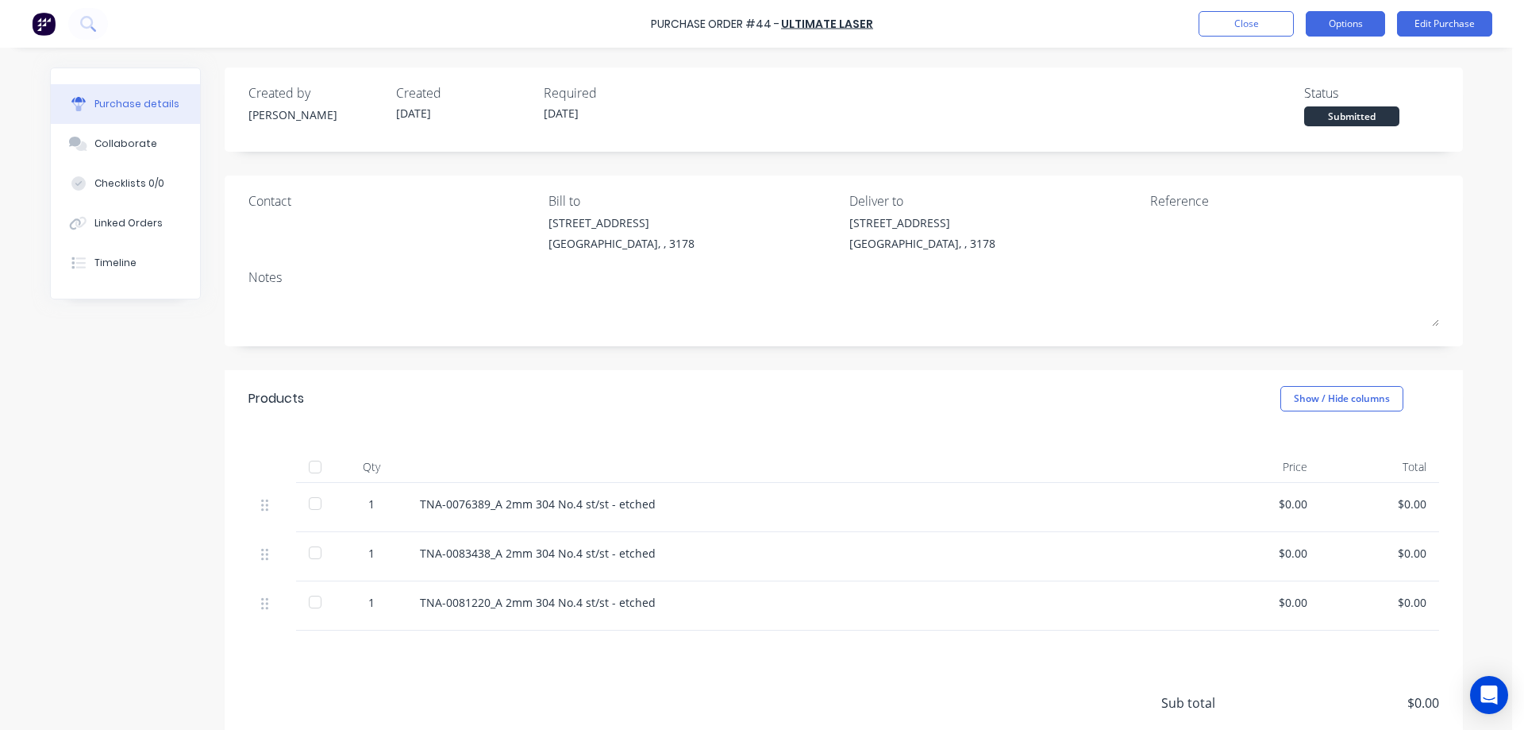
click at [1333, 17] on button "Options" at bounding box center [1345, 23] width 79 height 25
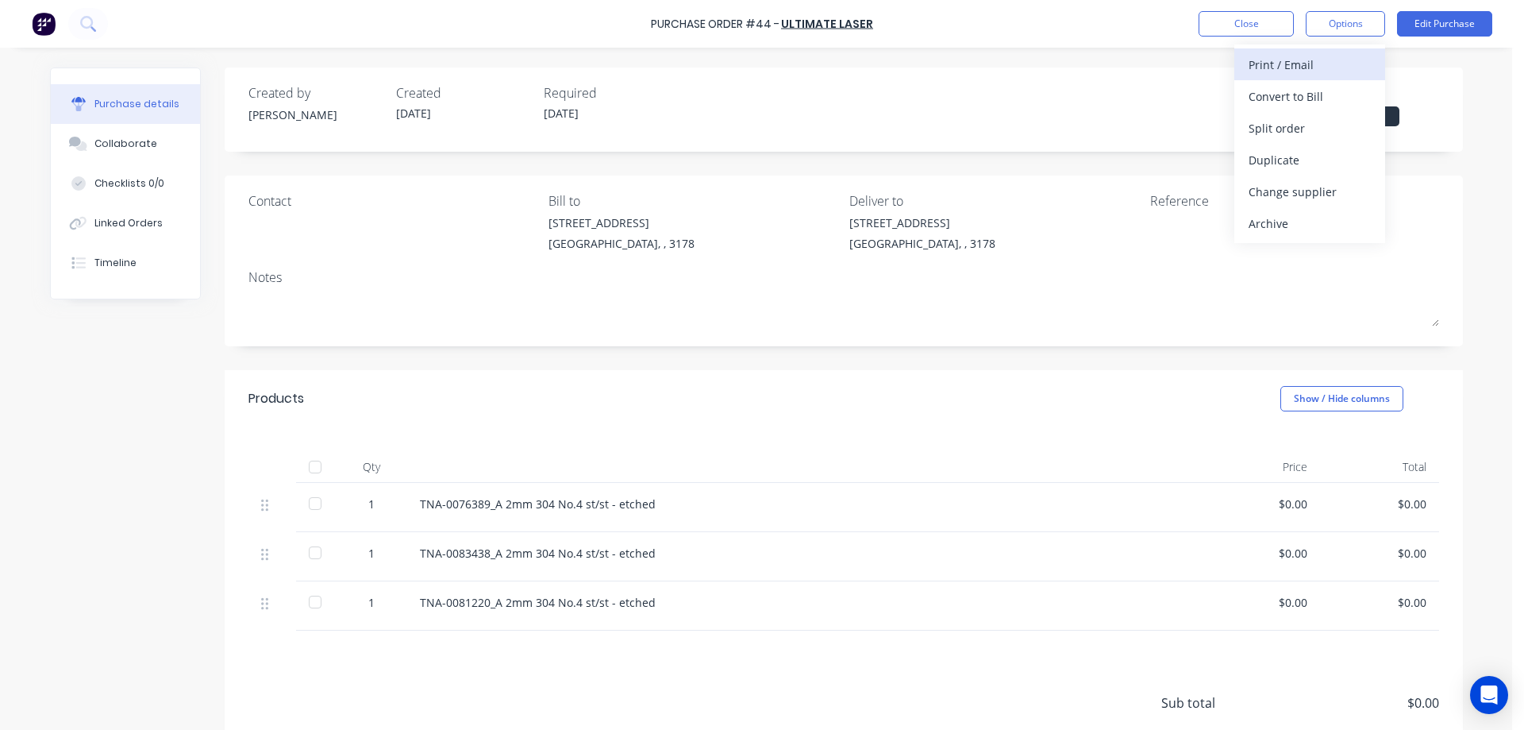
click at [1304, 62] on div "Print / Email" at bounding box center [1310, 64] width 122 height 23
click at [1277, 94] on div "With pricing" at bounding box center [1310, 96] width 122 height 23
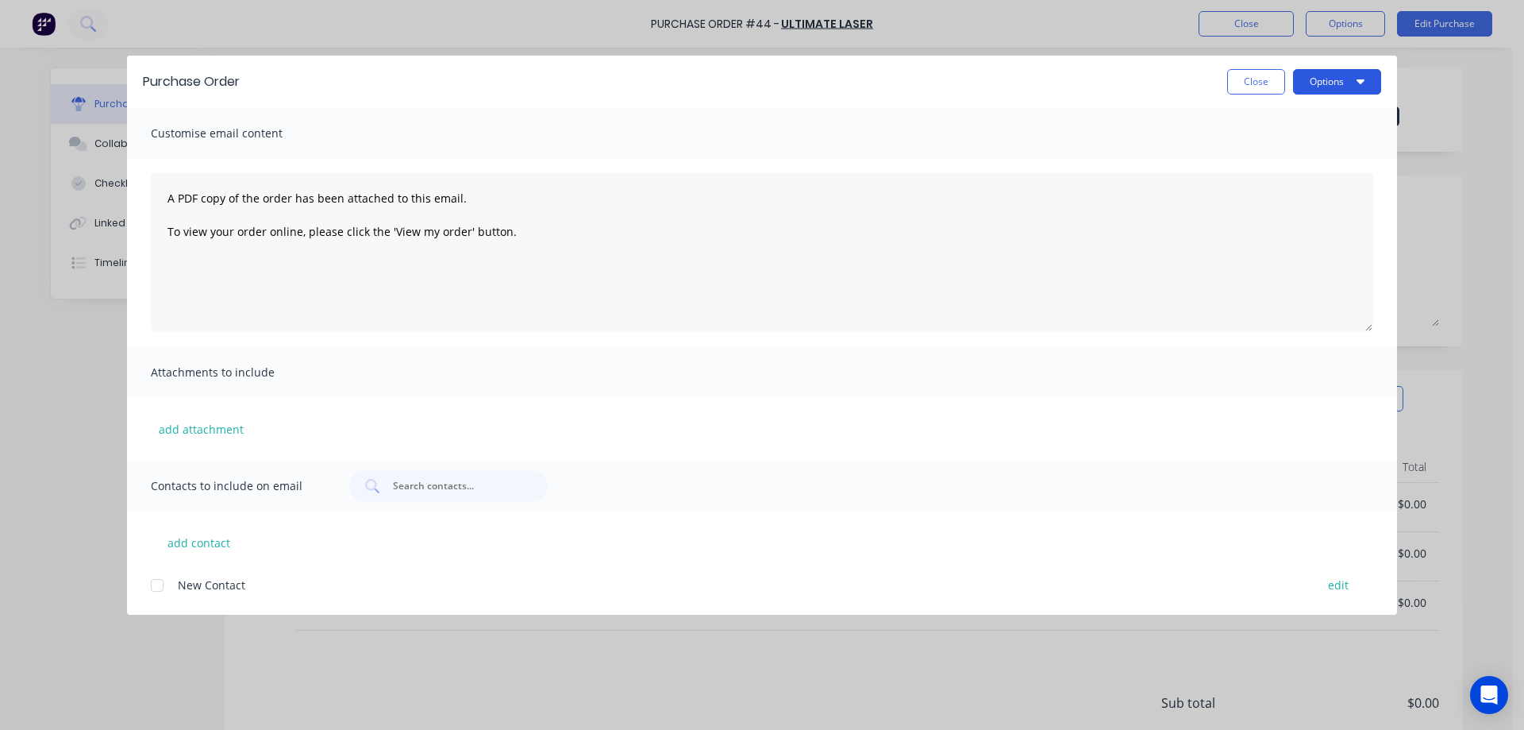
click at [1309, 82] on button "Options" at bounding box center [1337, 81] width 88 height 25
click at [1257, 119] on div "Preview" at bounding box center [1306, 121] width 122 height 23
click at [1251, 29] on div "Purchase Order Close Options Customise email content A PDF copy of the order ha…" at bounding box center [762, 365] width 1524 height 730
click at [1263, 73] on button "Close" at bounding box center [1256, 81] width 58 height 25
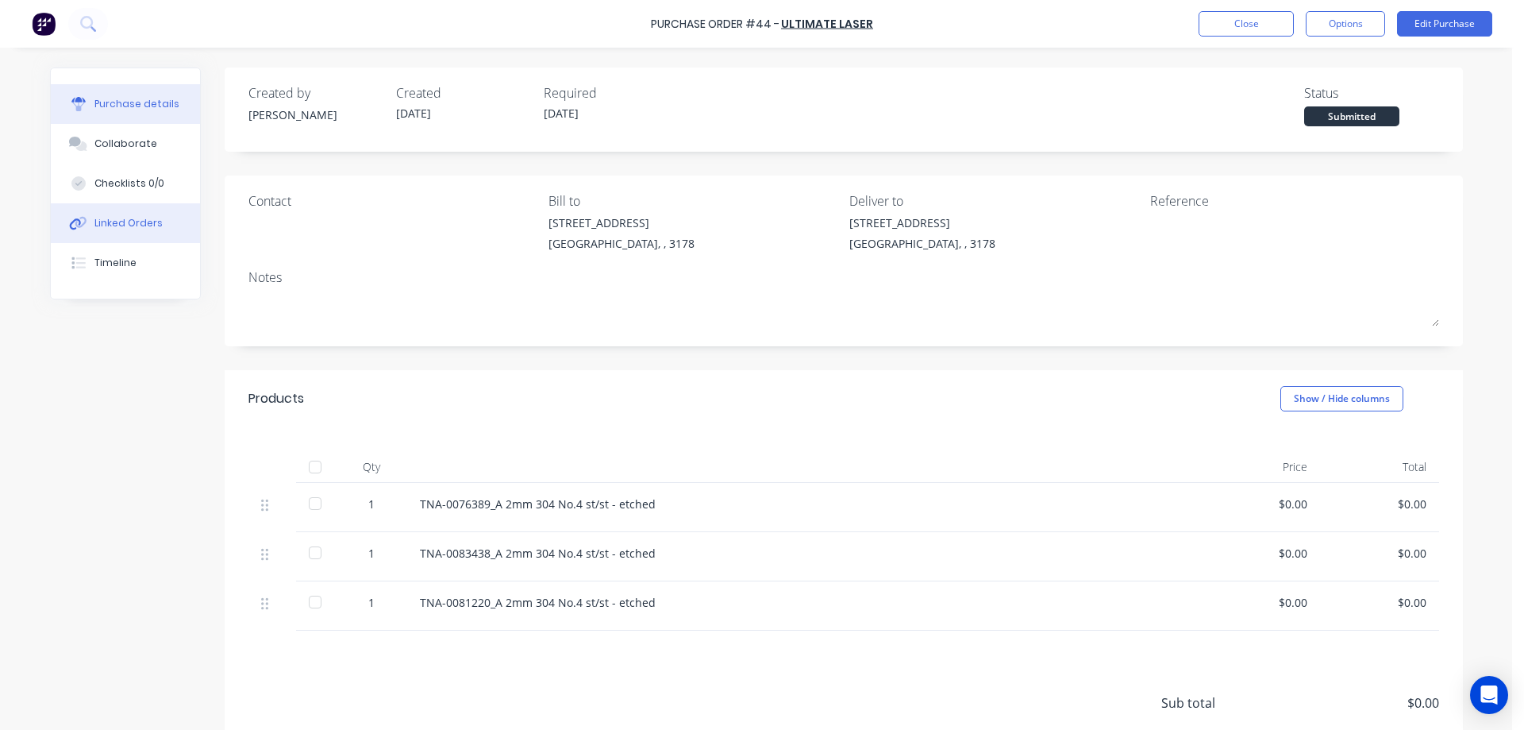
click at [115, 220] on div "Linked Orders" at bounding box center [128, 223] width 68 height 14
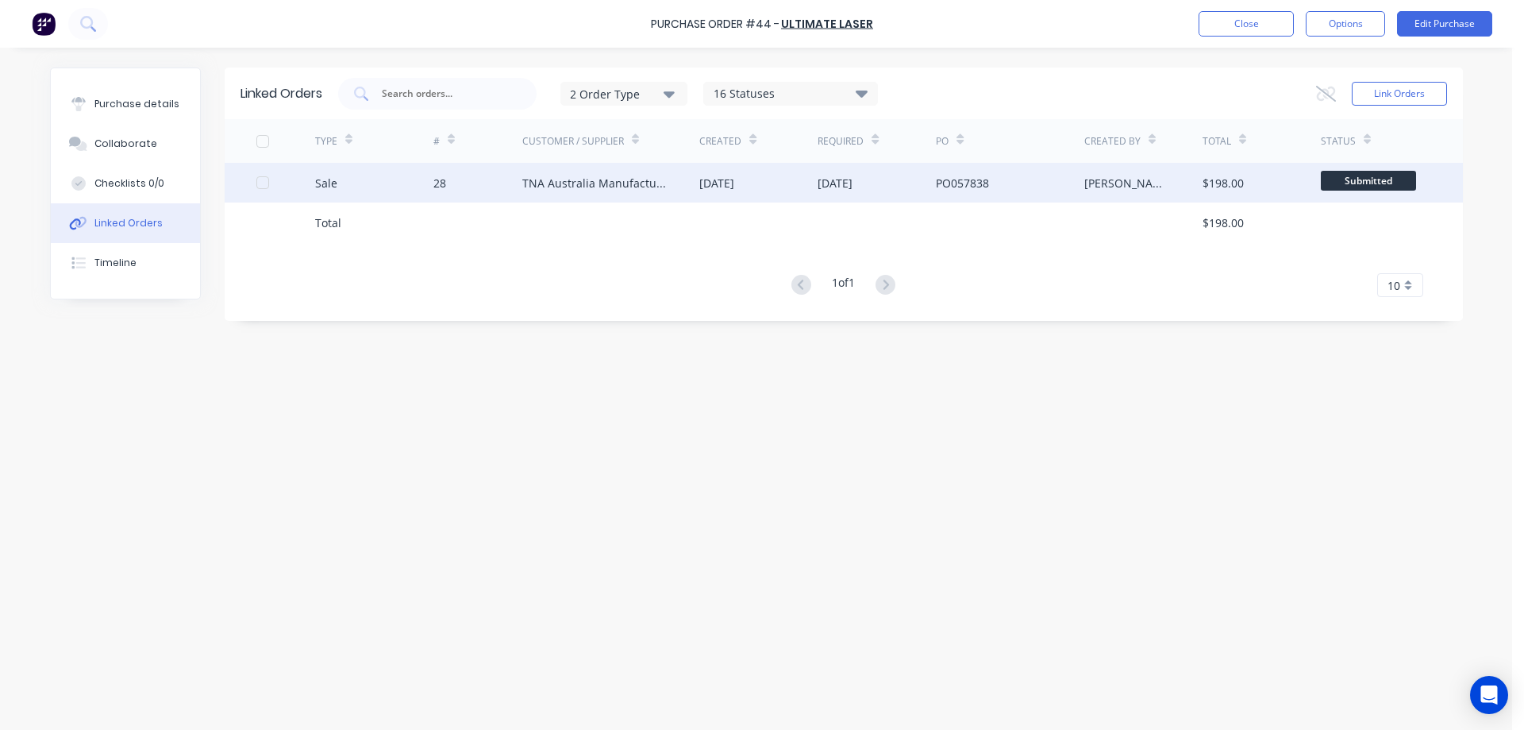
click at [637, 178] on div "TNA Australia Manufacturing" at bounding box center [595, 183] width 146 height 17
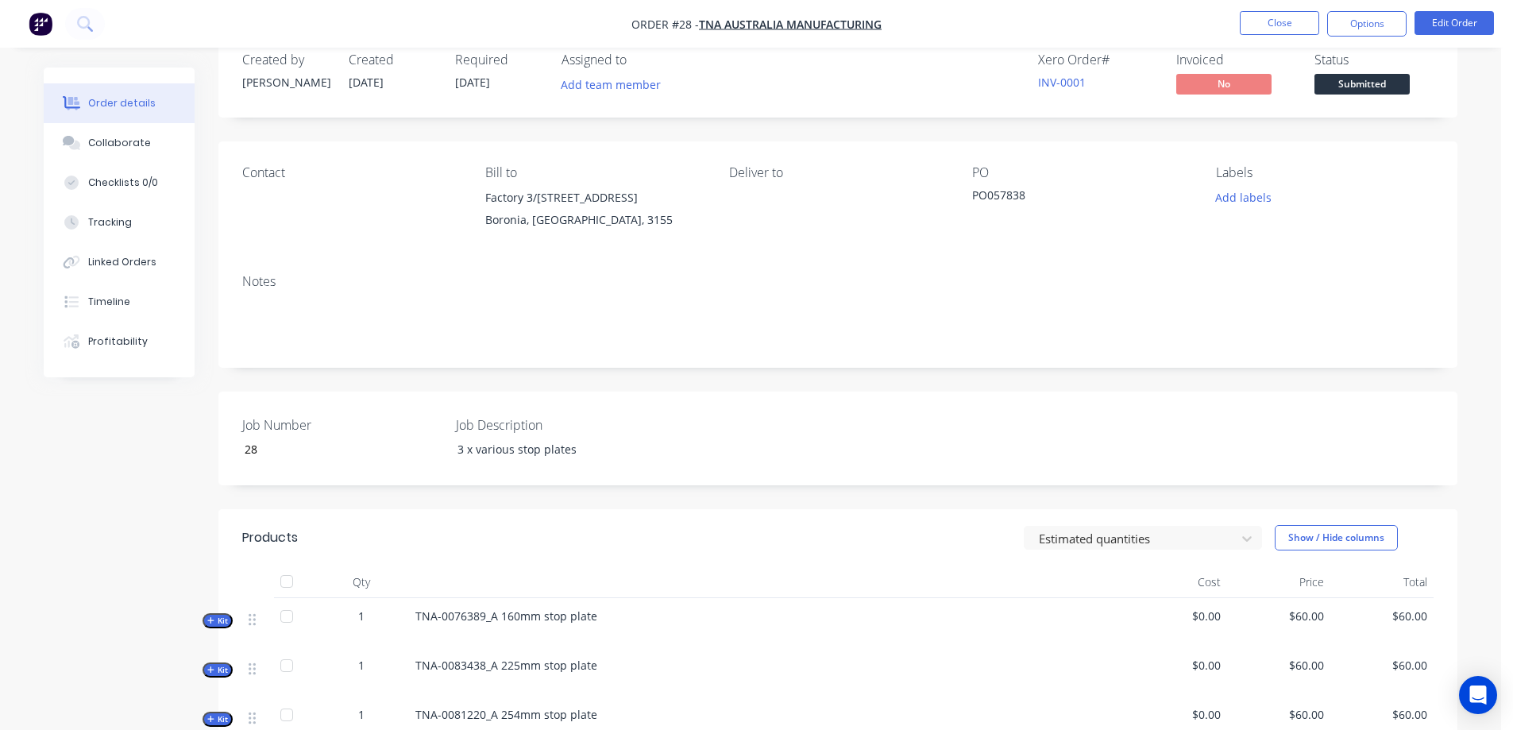
scroll to position [238, 0]
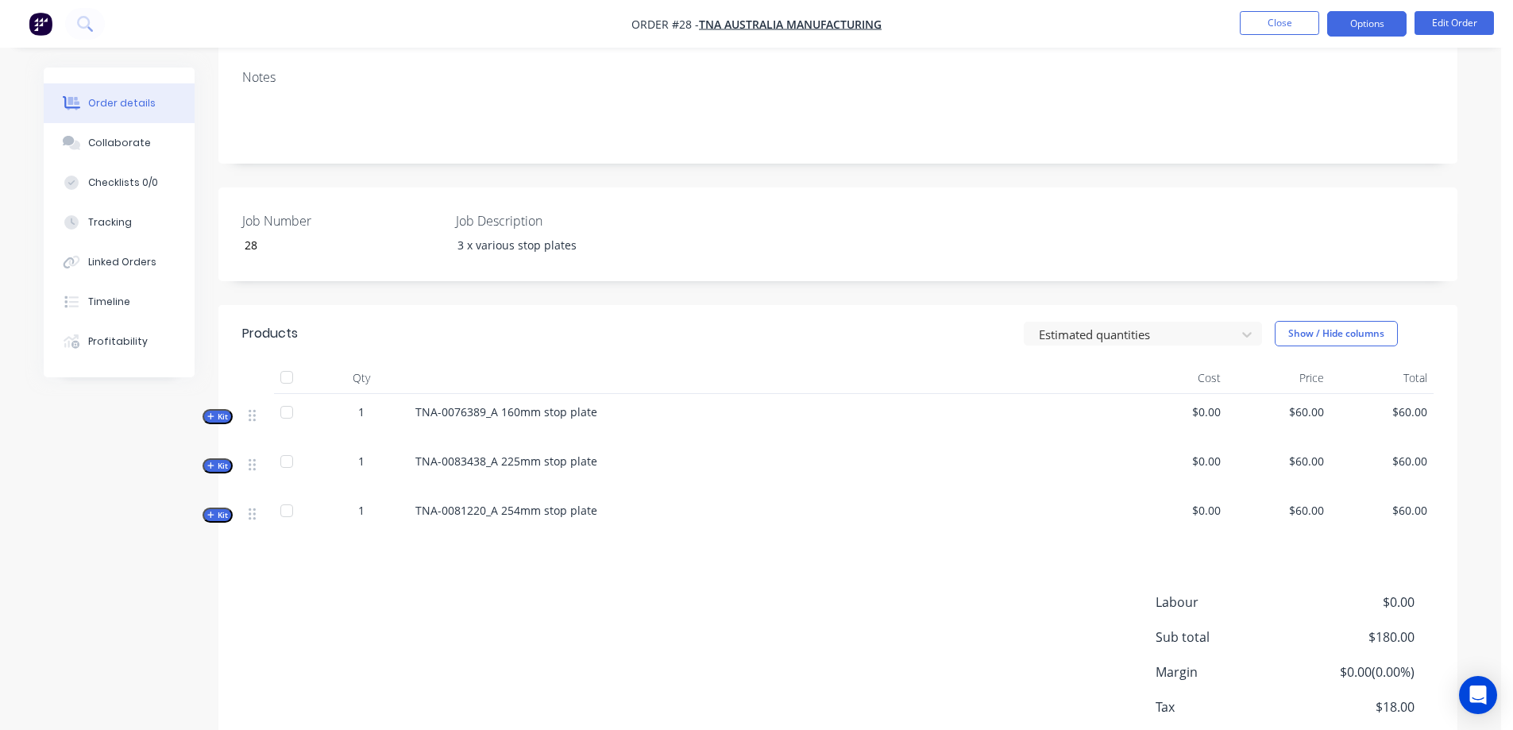
click at [1374, 23] on button "Options" at bounding box center [1366, 23] width 79 height 25
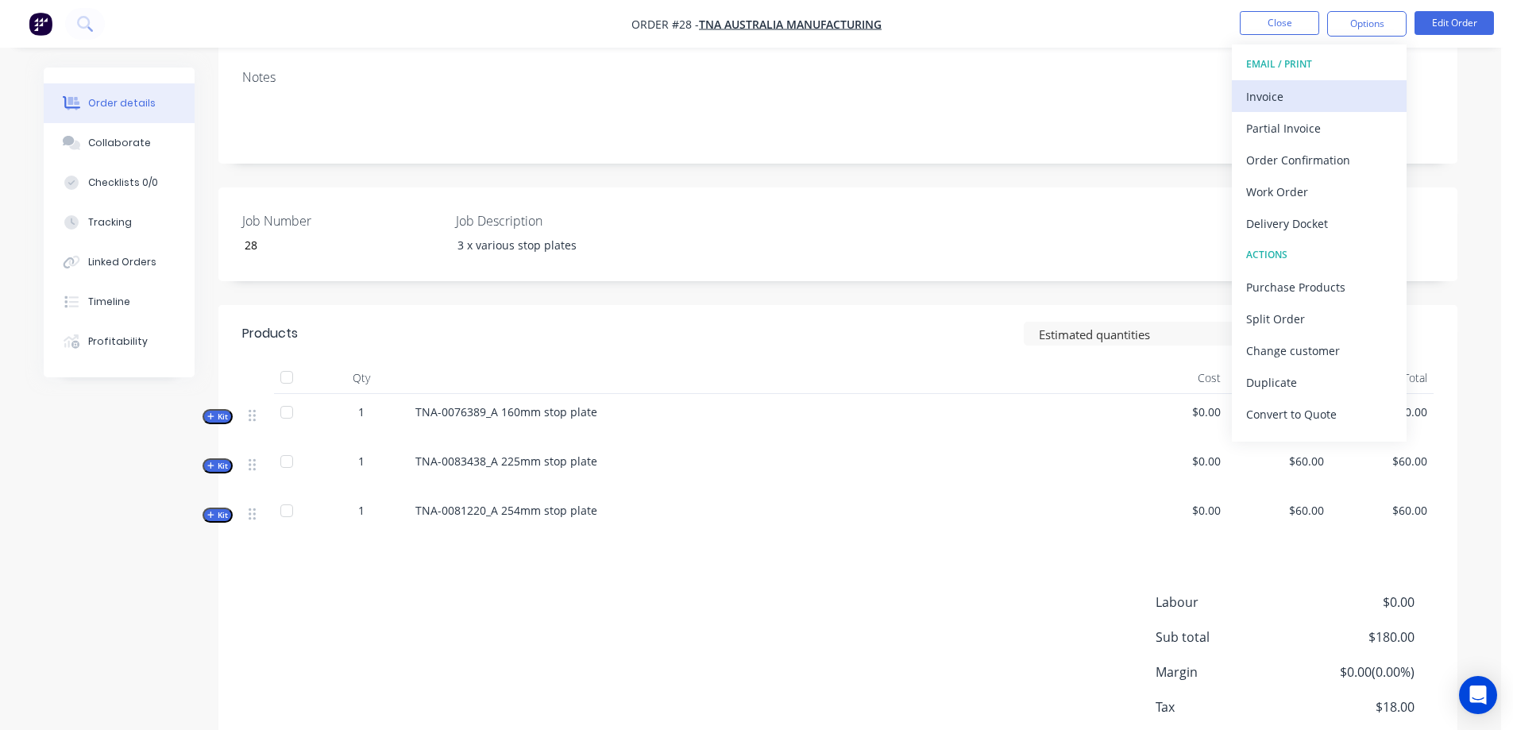
click at [1276, 93] on div "Invoice" at bounding box center [1319, 96] width 146 height 23
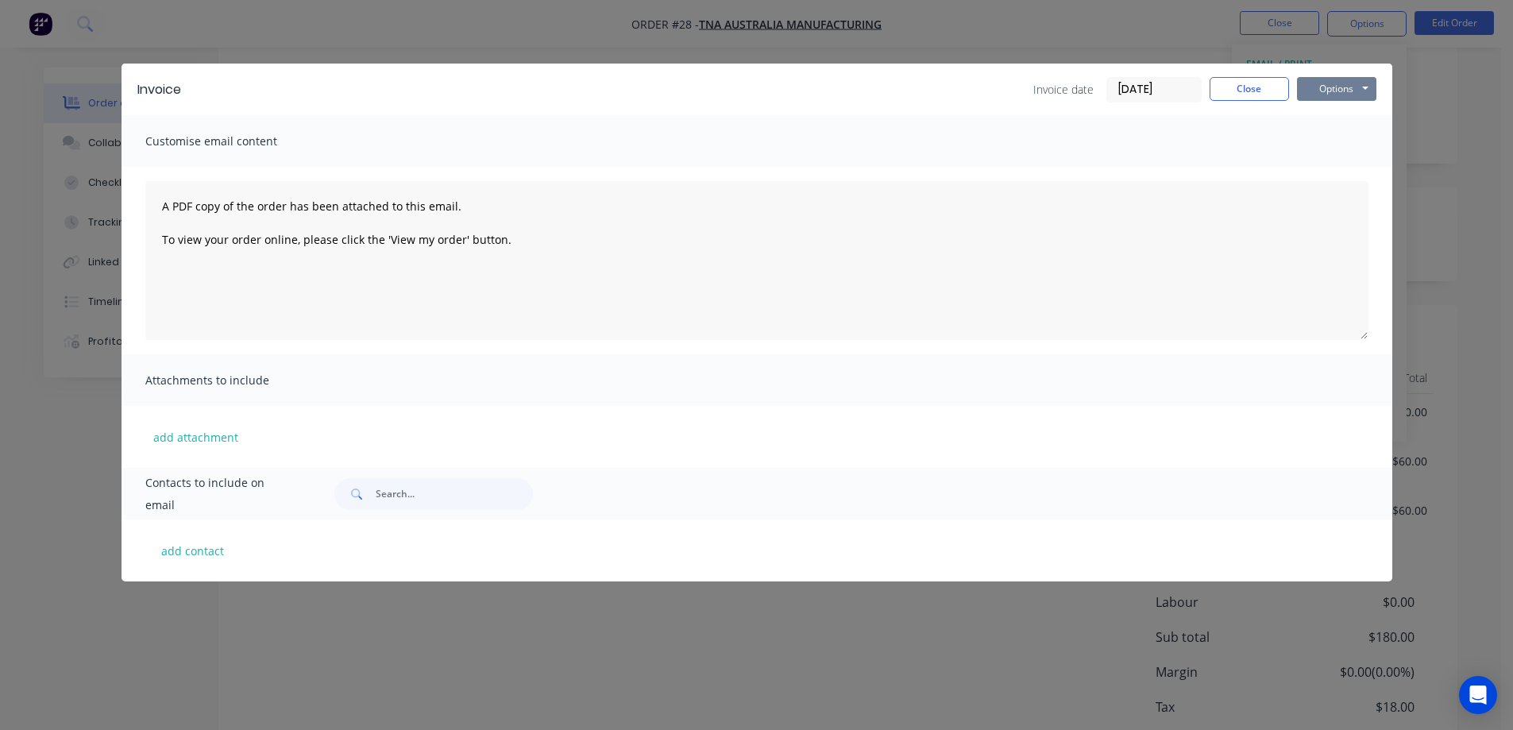
click at [1320, 89] on button "Options" at bounding box center [1336, 89] width 79 height 24
click at [1319, 116] on button "Preview" at bounding box center [1348, 117] width 102 height 26
click at [1252, 91] on button "Close" at bounding box center [1248, 89] width 79 height 24
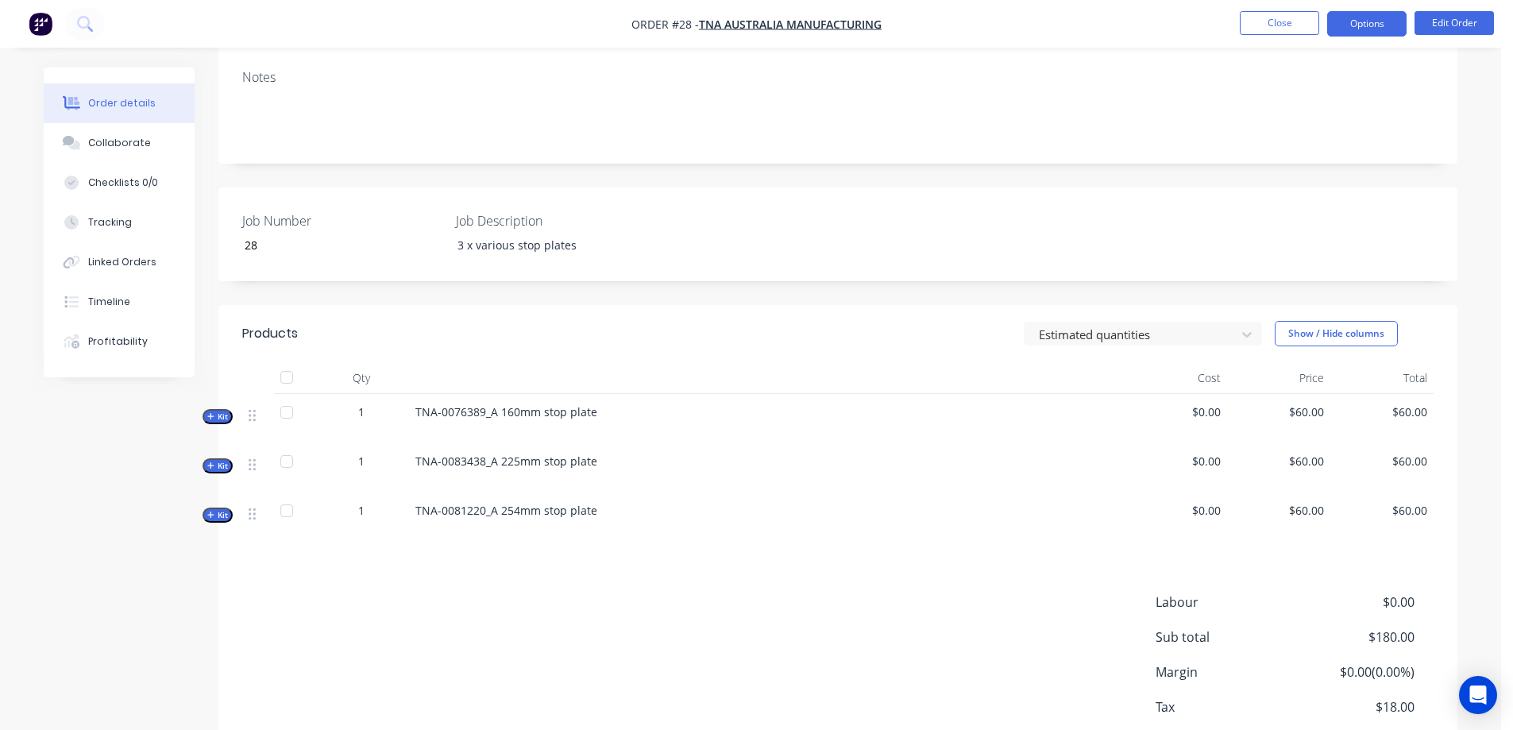
click at [1373, 24] on button "Options" at bounding box center [1366, 23] width 79 height 25
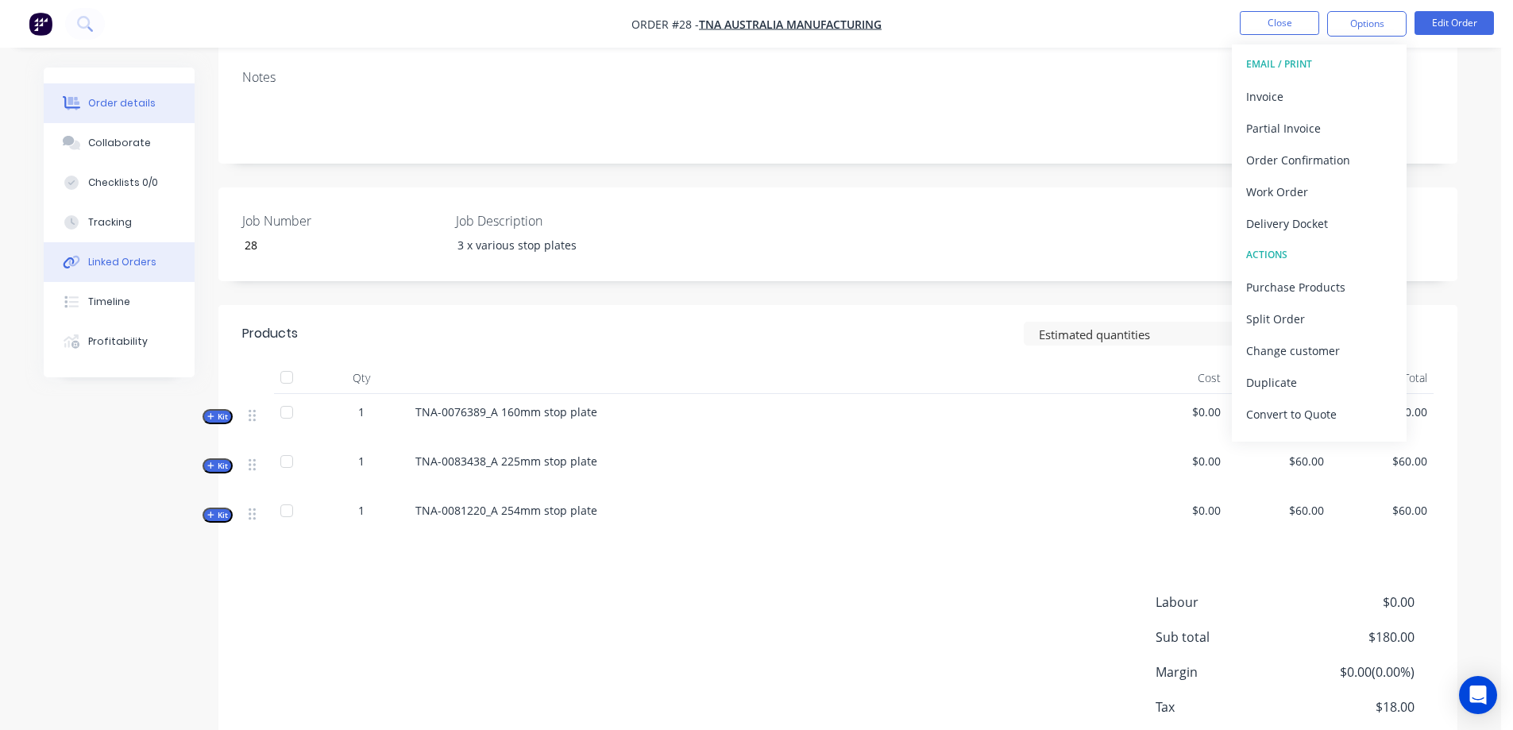
click at [108, 264] on div "Linked Orders" at bounding box center [122, 262] width 68 height 14
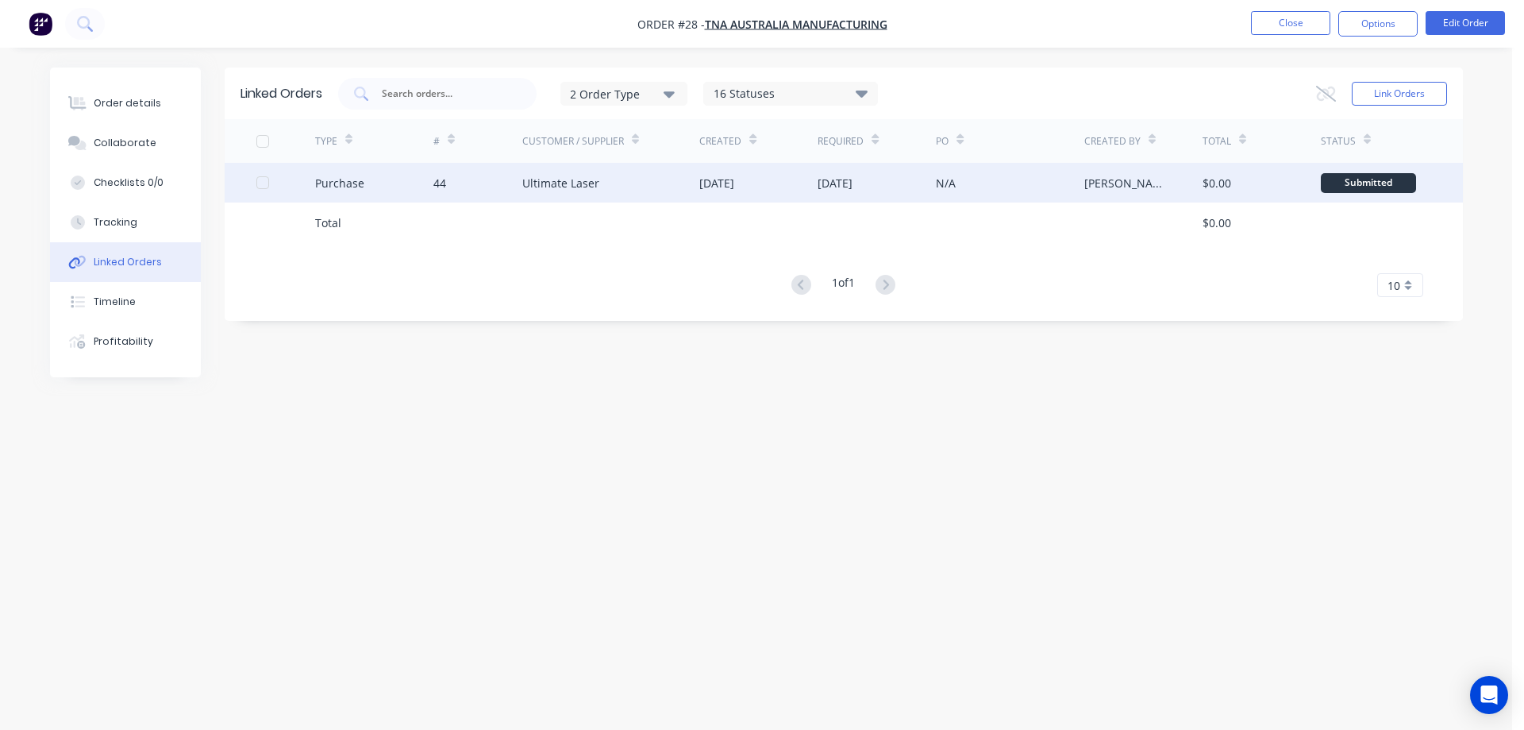
click at [582, 187] on div "Ultimate Laser" at bounding box center [560, 183] width 77 height 17
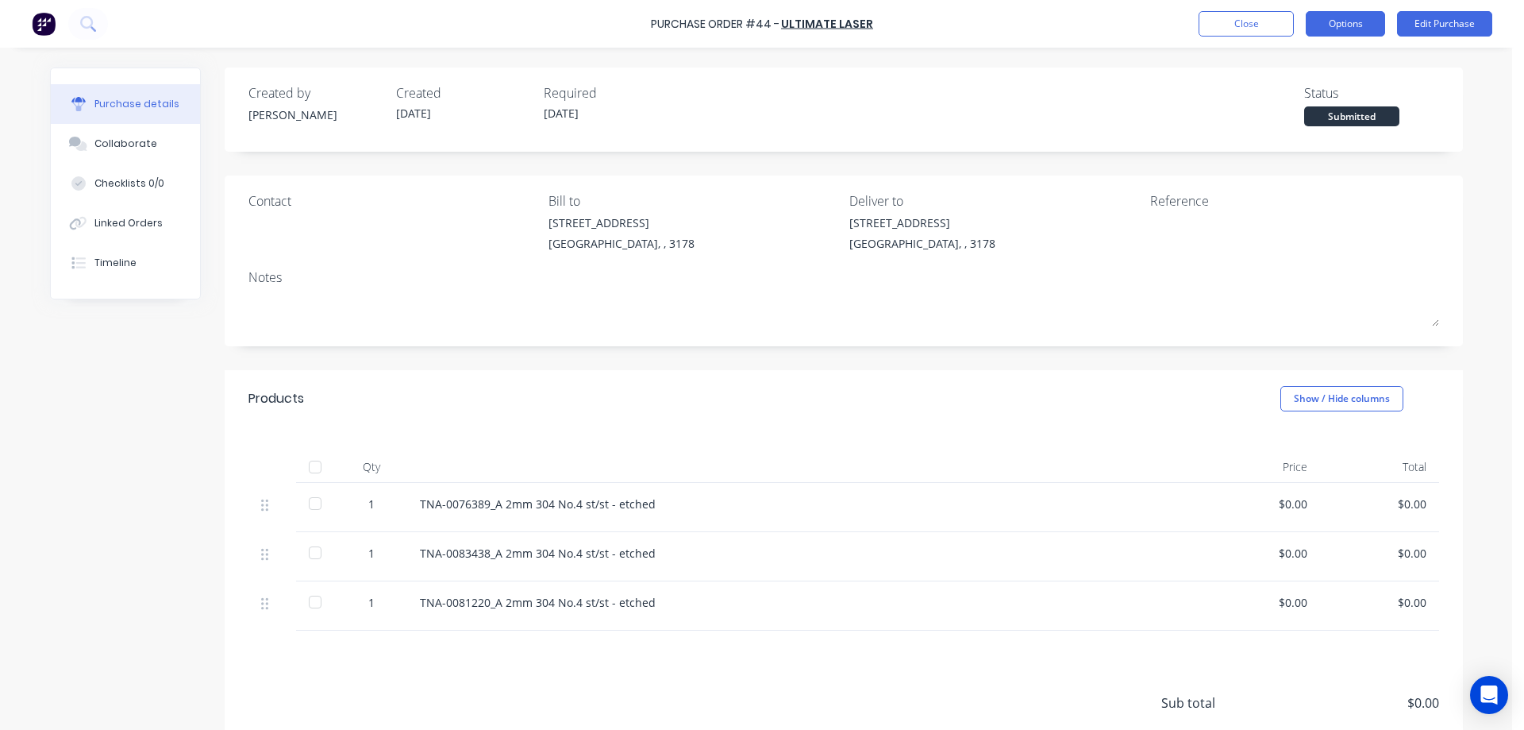
click at [1339, 21] on button "Options" at bounding box center [1345, 23] width 79 height 25
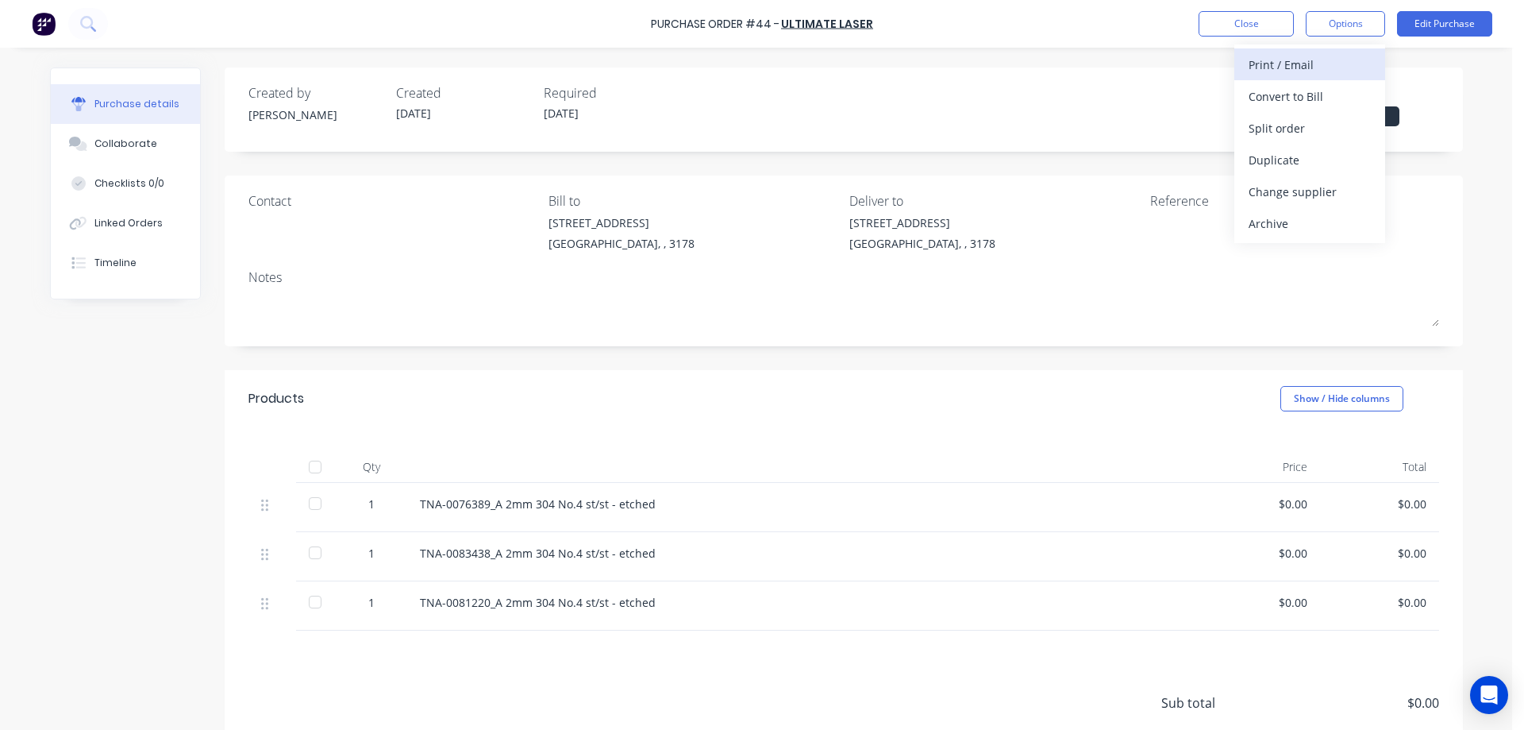
click at [1285, 56] on div "Print / Email" at bounding box center [1310, 64] width 122 height 23
click at [1277, 92] on div "With pricing" at bounding box center [1310, 96] width 122 height 23
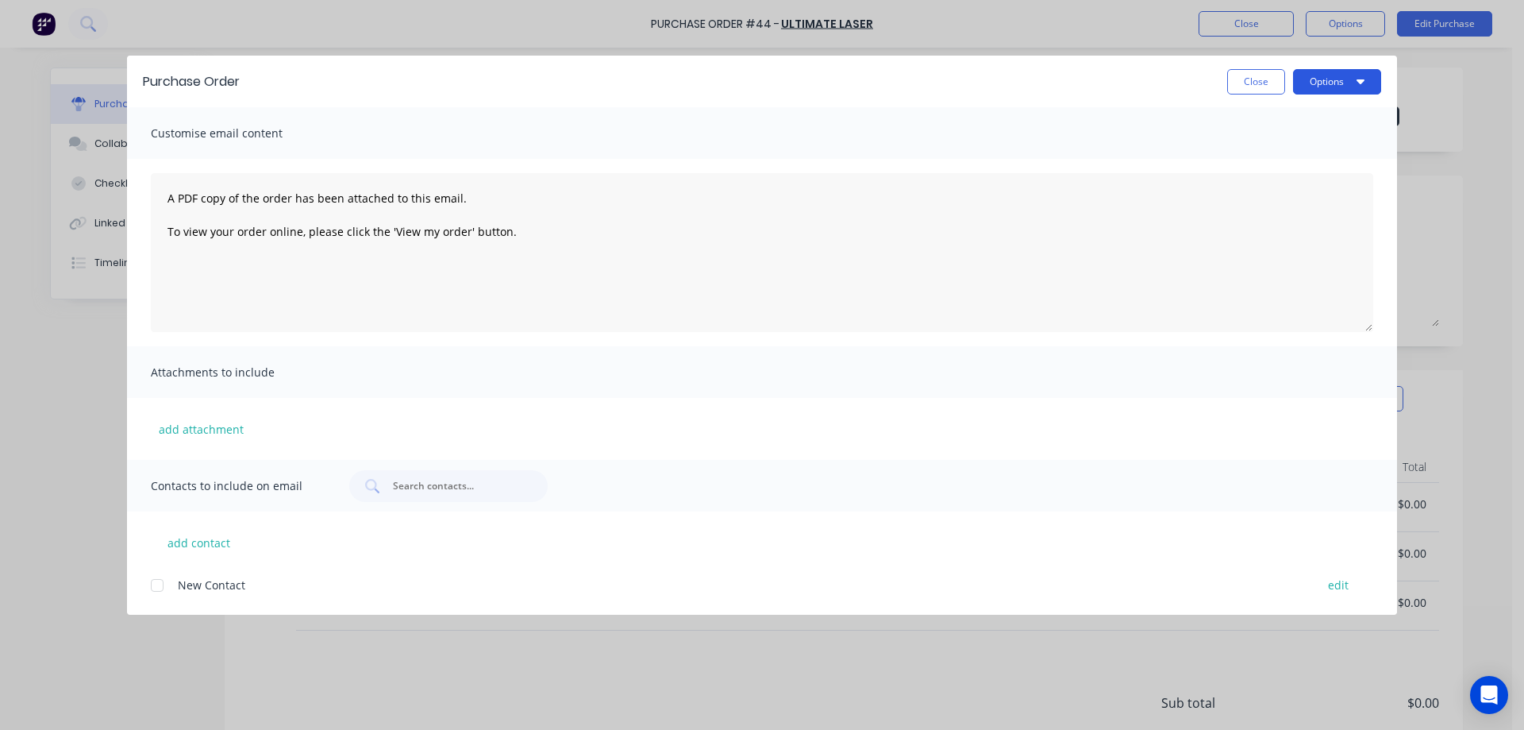
click at [1309, 82] on button "Options" at bounding box center [1337, 81] width 88 height 25
click at [1274, 118] on div "Preview" at bounding box center [1306, 121] width 122 height 23
click at [1240, 81] on button "Close" at bounding box center [1256, 81] width 58 height 25
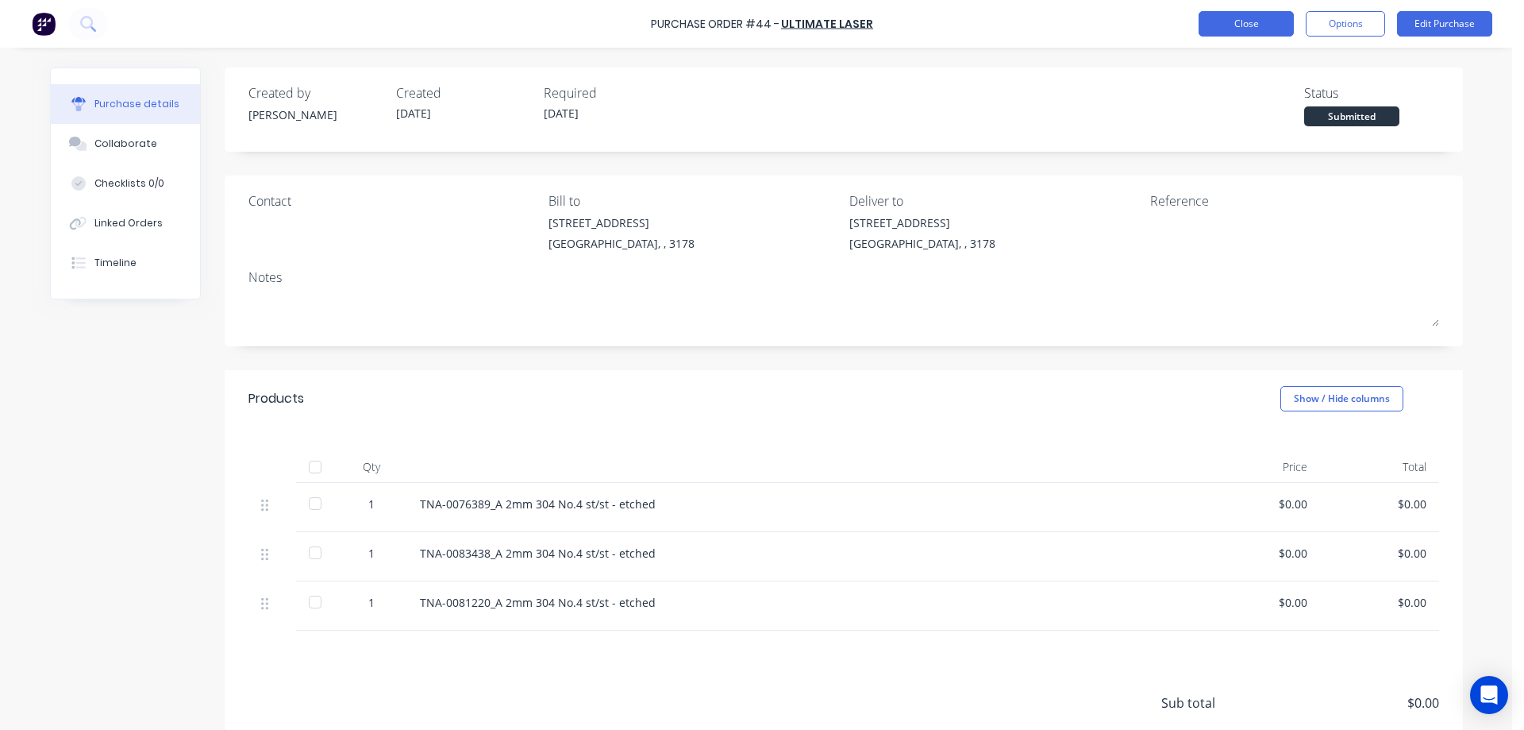
click at [1246, 25] on button "Close" at bounding box center [1246, 23] width 95 height 25
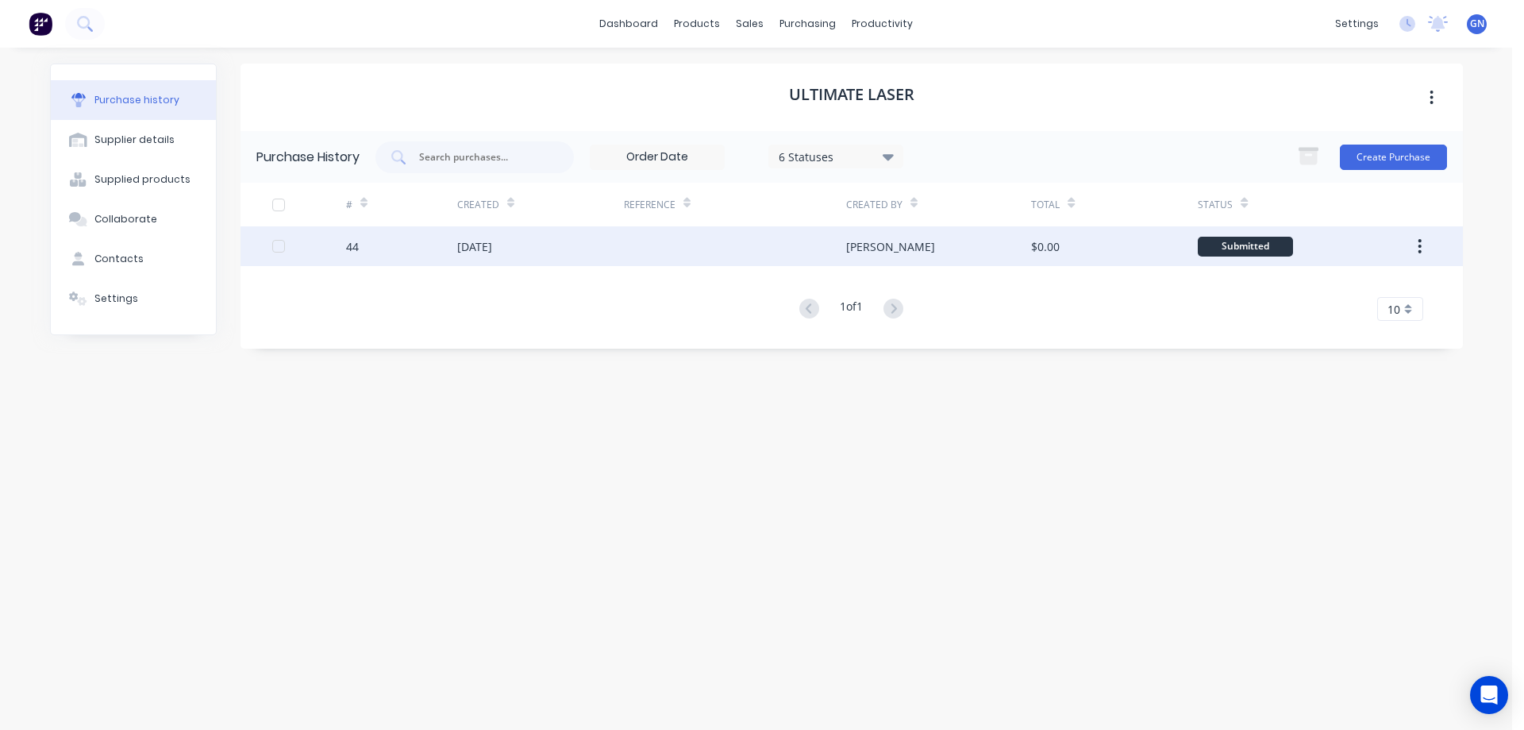
click at [492, 245] on div "[DATE]" at bounding box center [474, 246] width 35 height 17
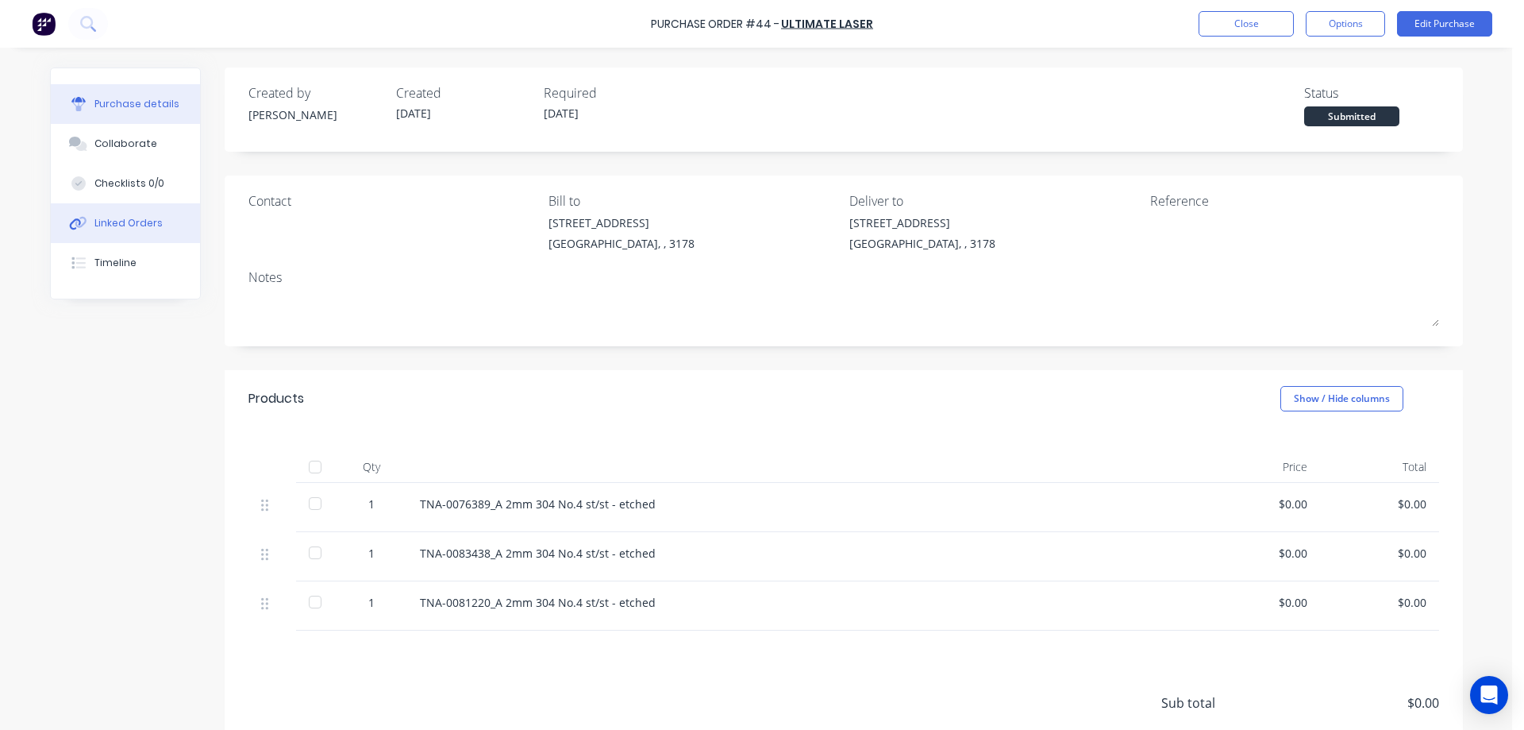
click at [145, 224] on div "Linked Orders" at bounding box center [128, 223] width 68 height 14
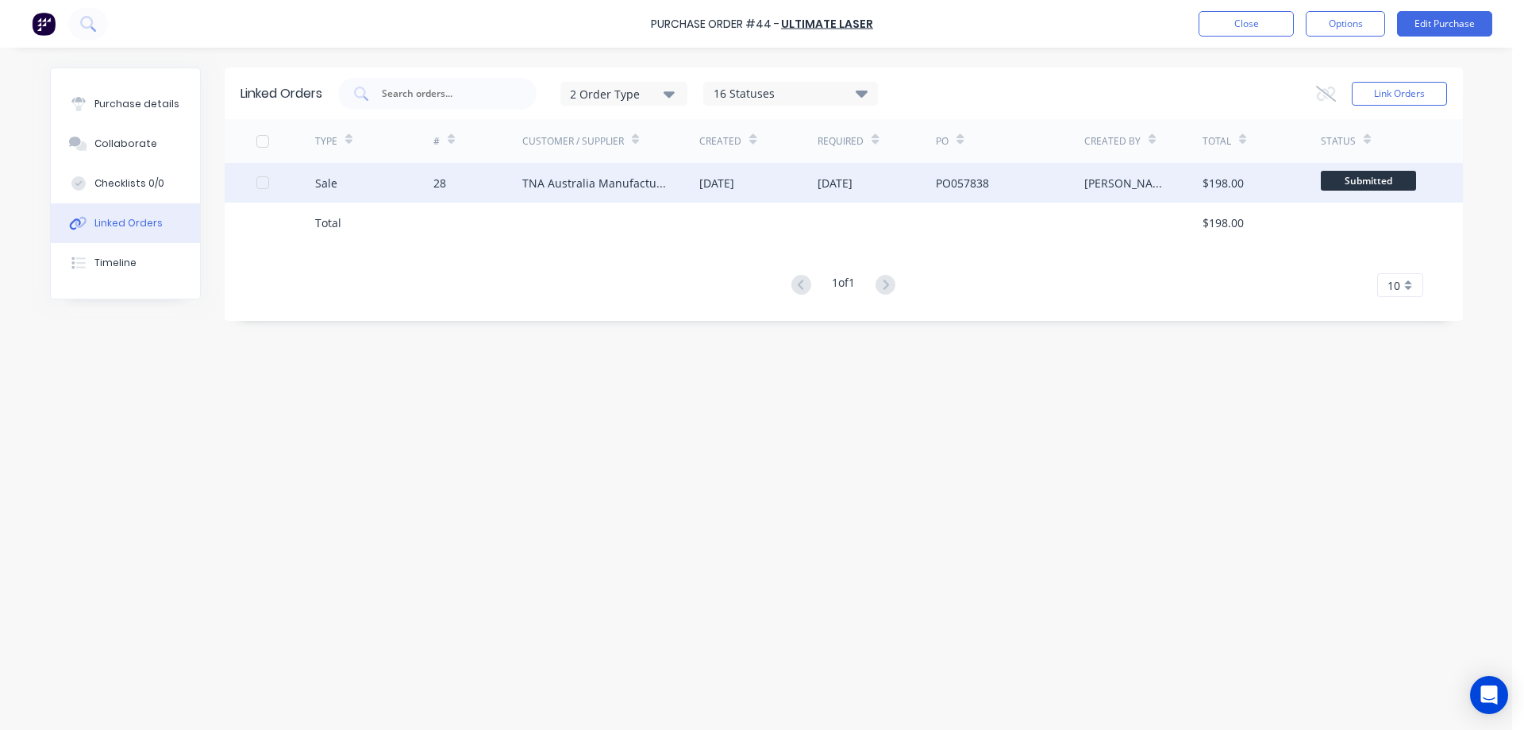
click at [734, 180] on div "[DATE]" at bounding box center [716, 183] width 35 height 17
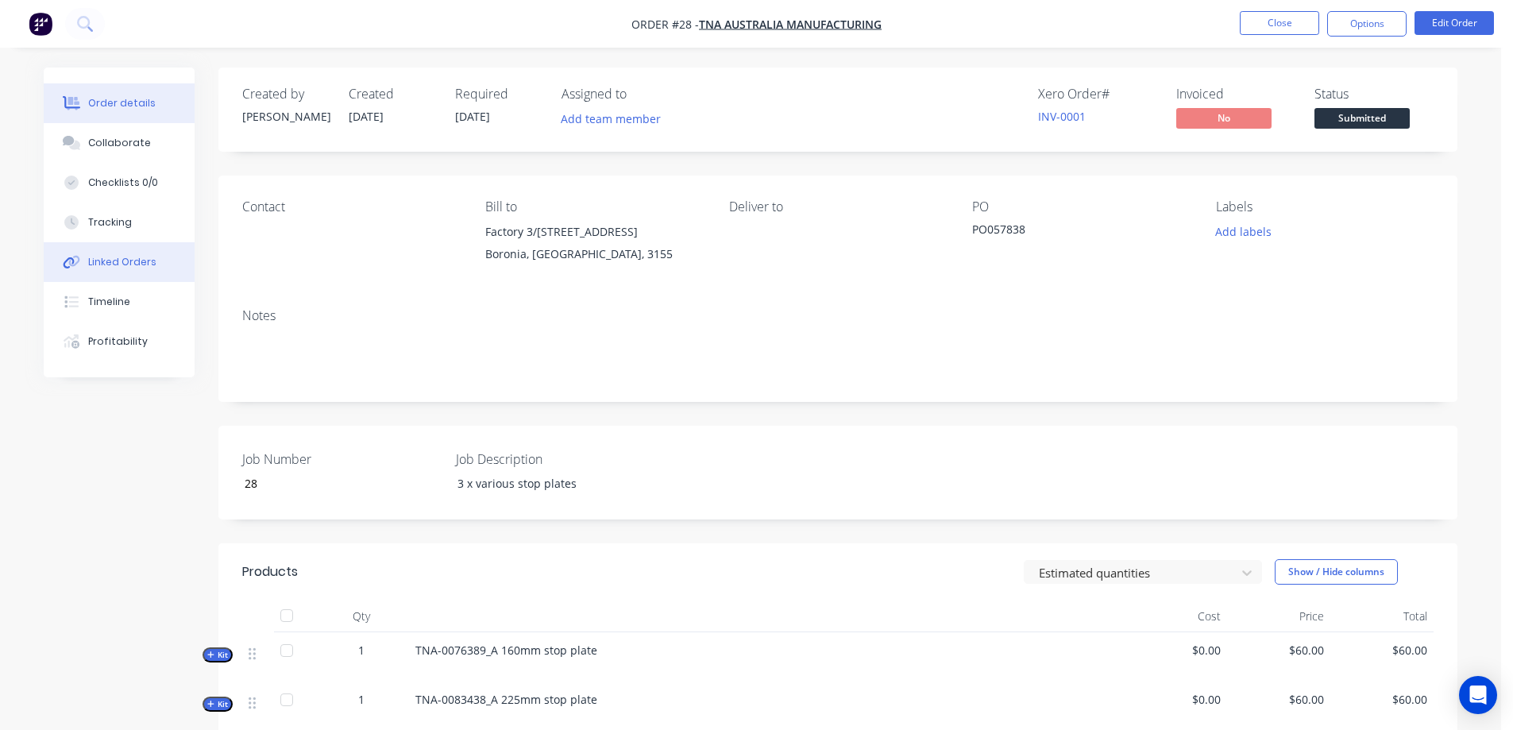
click at [121, 261] on div "Linked Orders" at bounding box center [122, 262] width 68 height 14
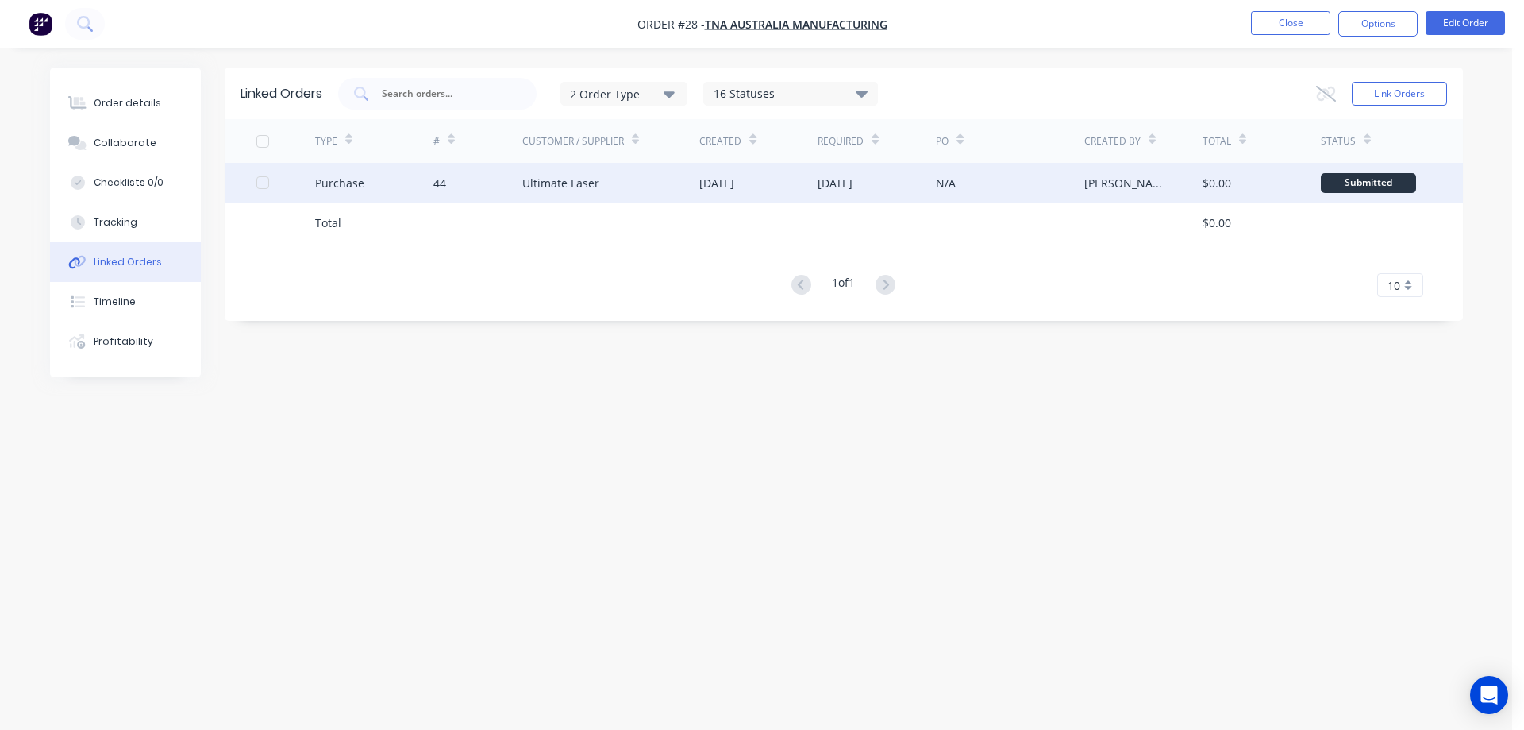
click at [636, 187] on div "Ultimate Laser" at bounding box center [611, 183] width 178 height 40
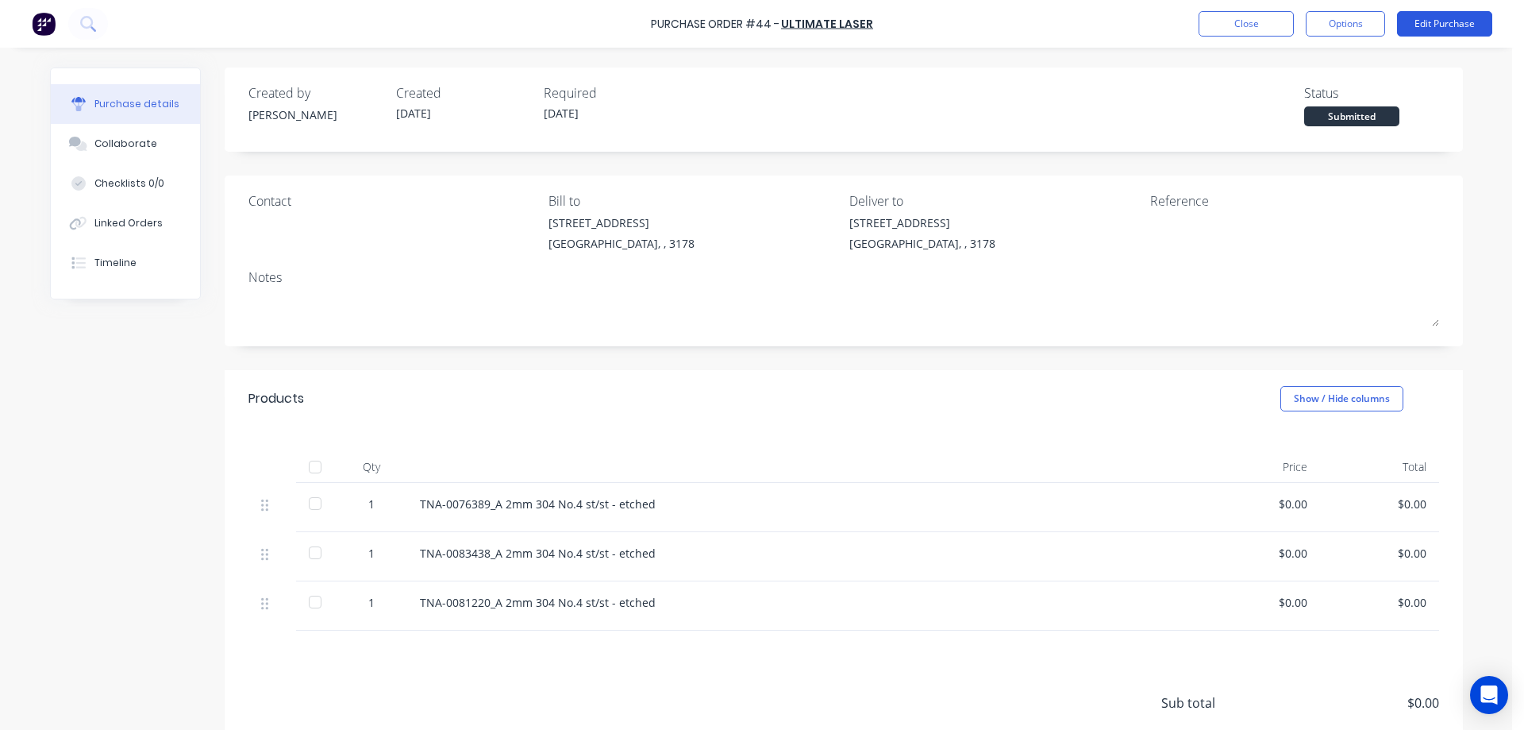
click at [1438, 25] on button "Edit Purchase" at bounding box center [1444, 23] width 95 height 25
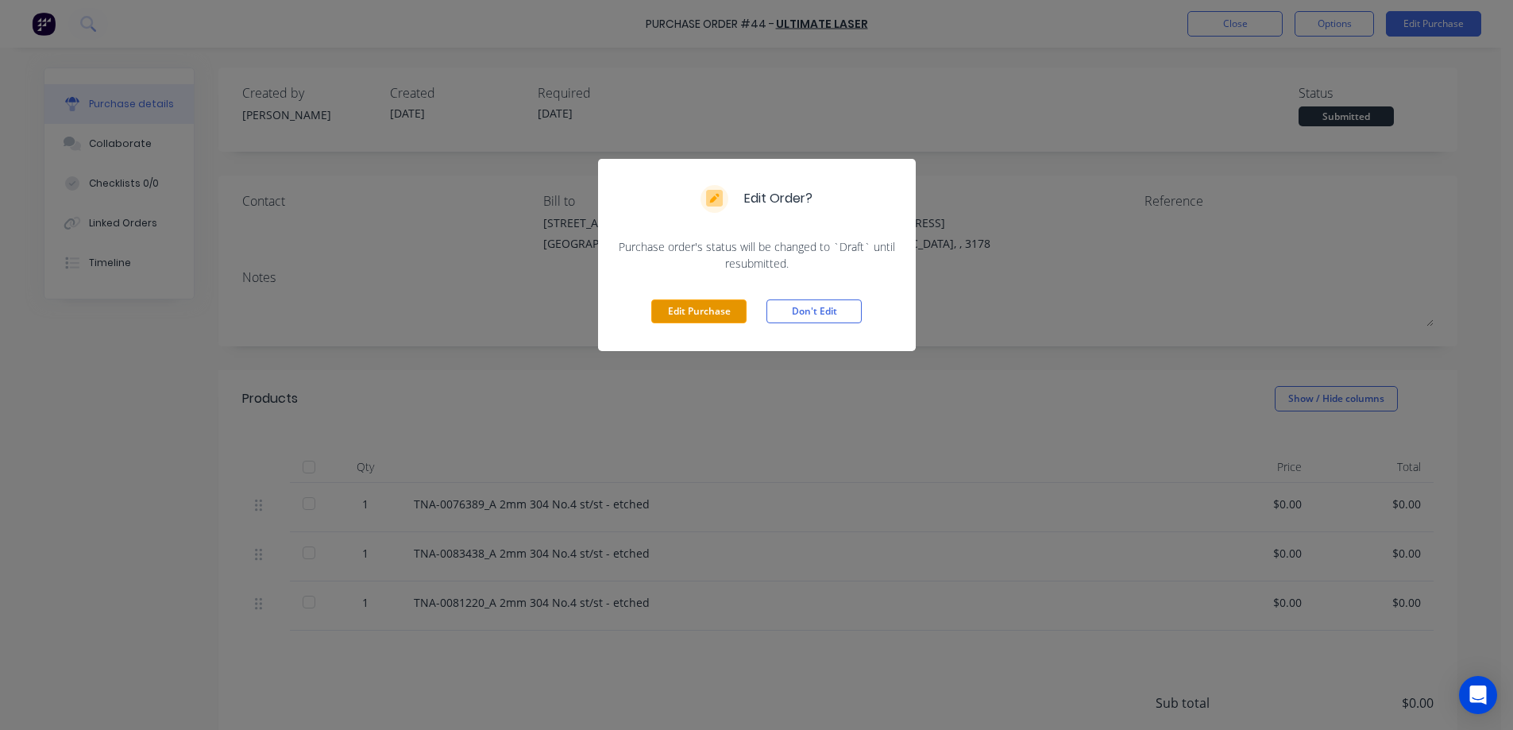
click at [705, 315] on button "Edit Purchase" at bounding box center [698, 311] width 95 height 24
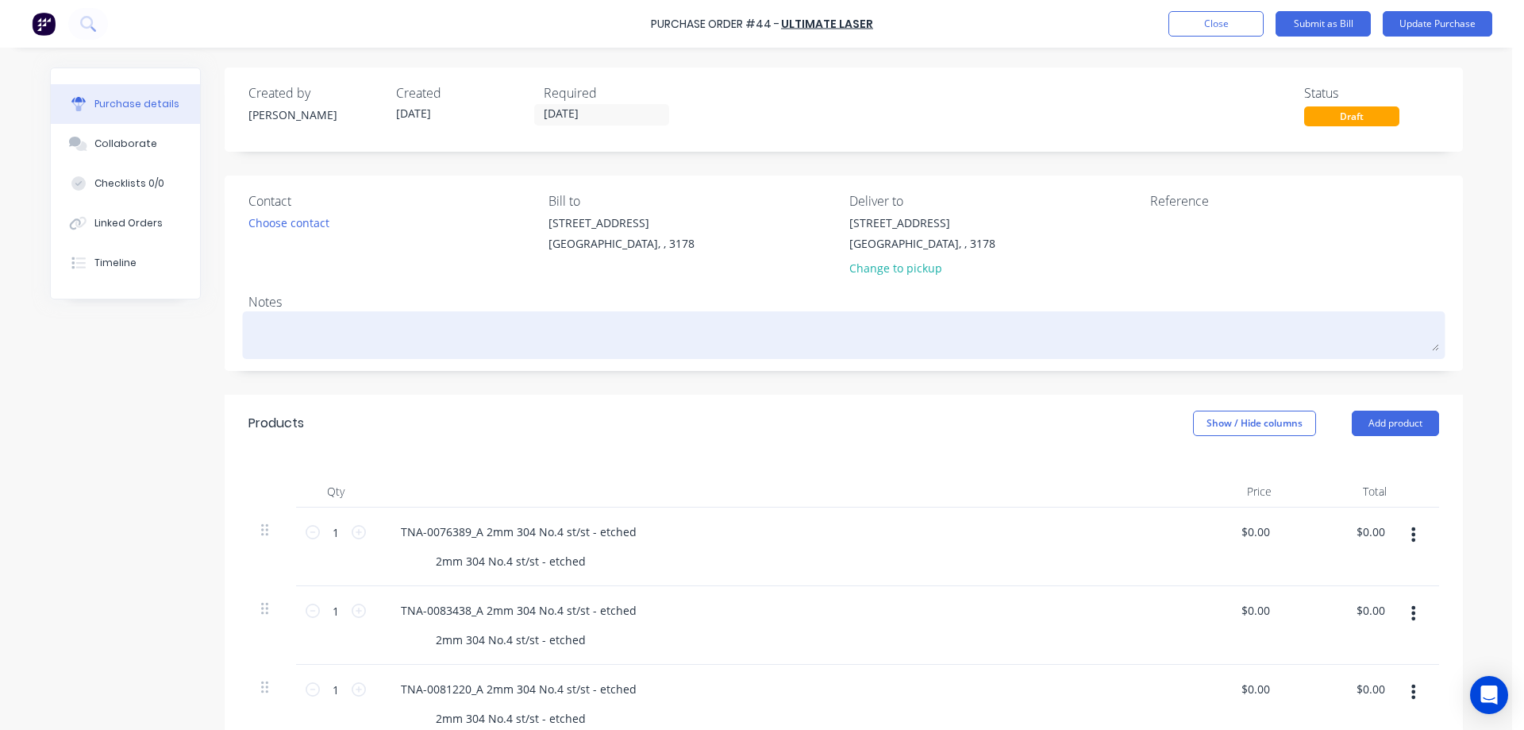
click at [275, 326] on textarea at bounding box center [844, 333] width 1191 height 36
type textarea "x"
type textarea "J"
type textarea "x"
type textarea "Jo"
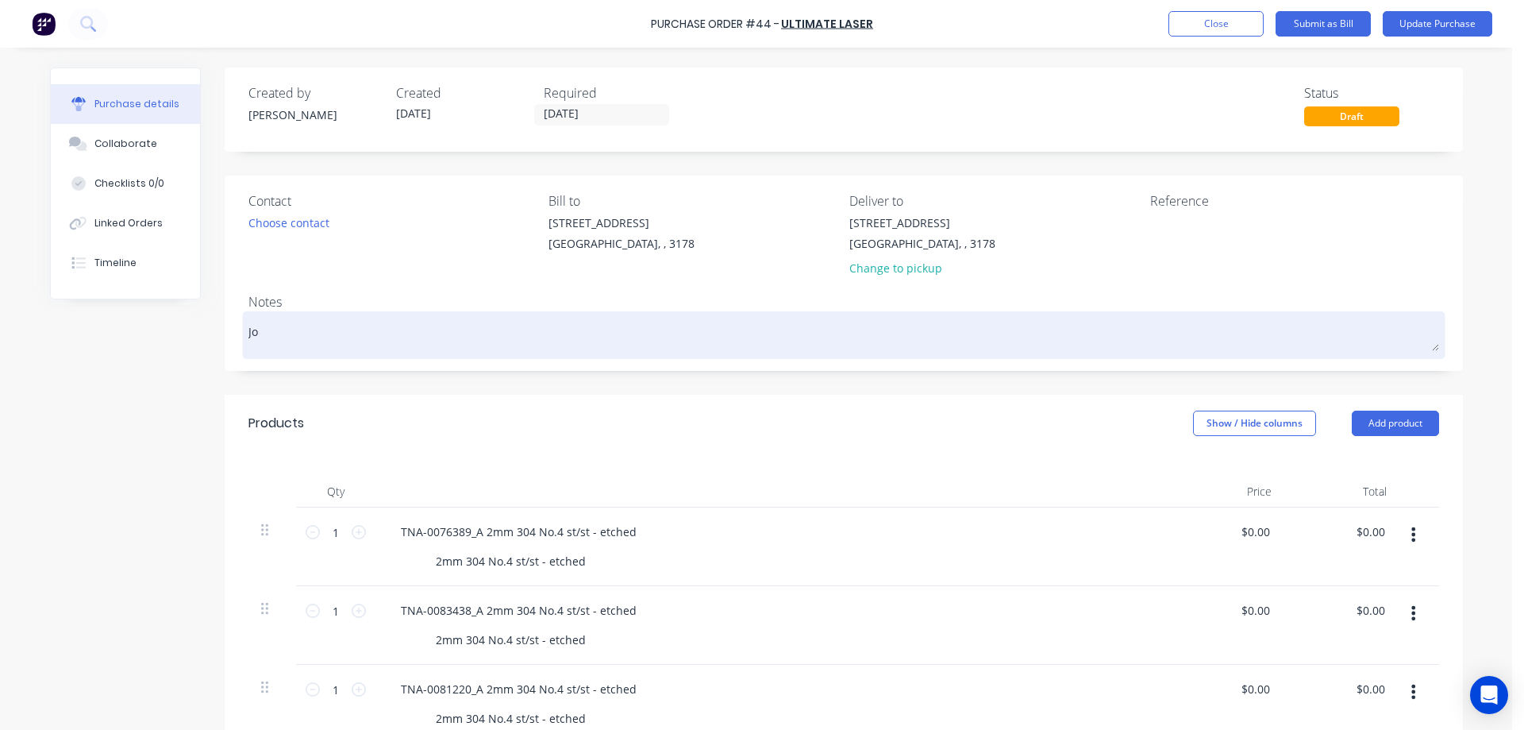
type textarea "x"
type textarea "Job"
type textarea "x"
type textarea "Job"
type textarea "x"
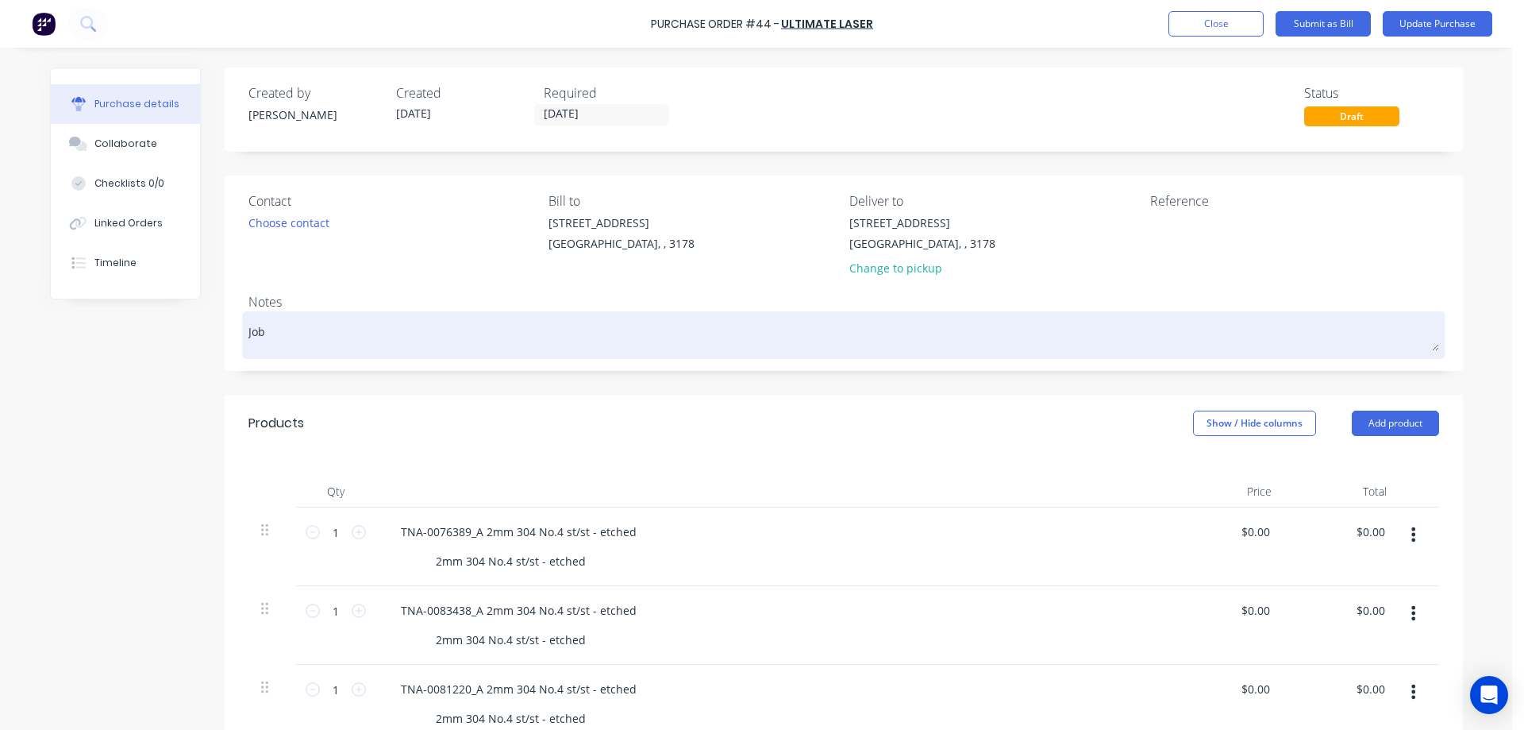
type textarea "Job N"
type textarea "x"
type textarea "Job Nu"
type textarea "x"
type textarea "Job Nun"
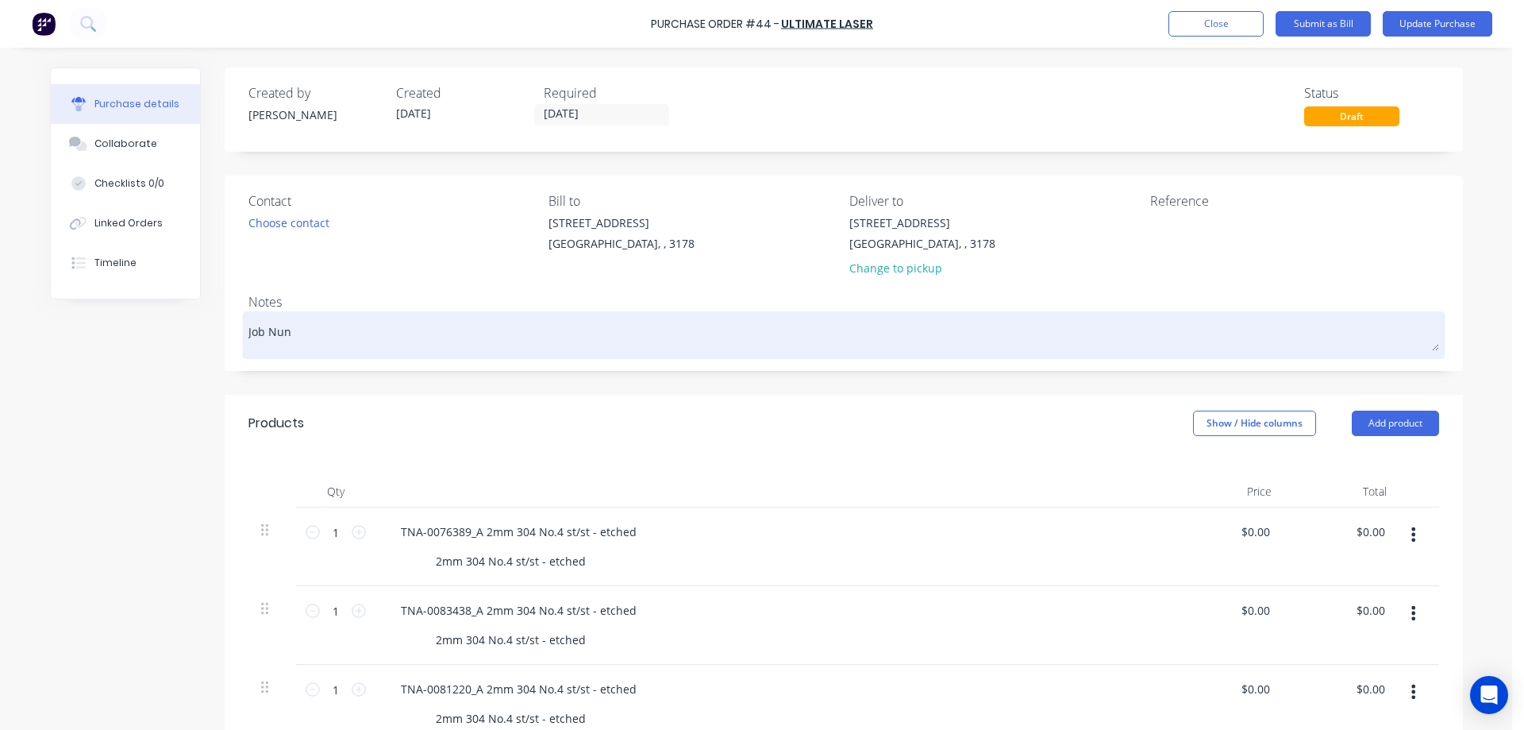
type textarea "x"
type textarea "Job Nu"
type textarea "x"
type textarea "Job Num"
type textarea "x"
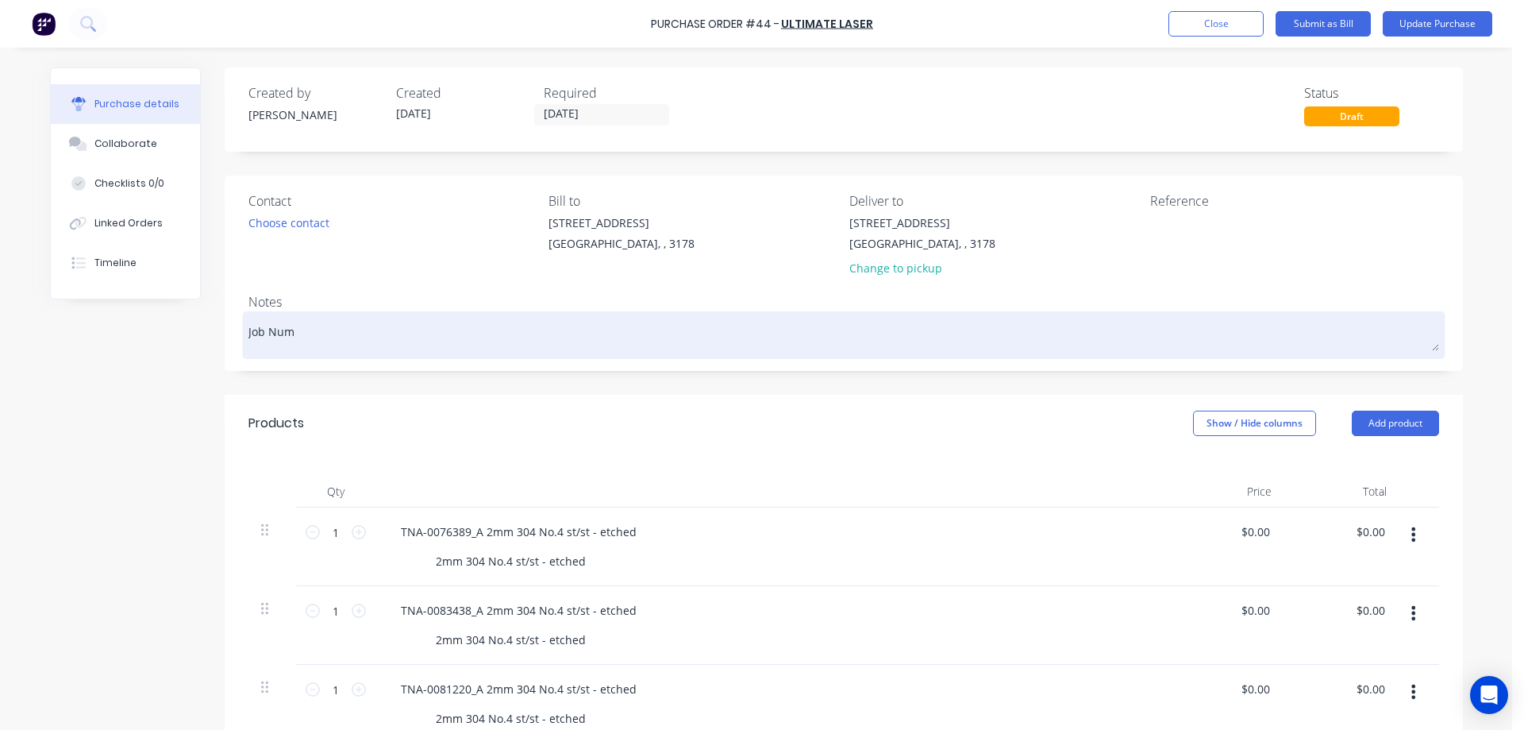
type textarea "Job Numb"
type textarea "x"
type textarea "Job Numbe"
type textarea "x"
type textarea "Job Number"
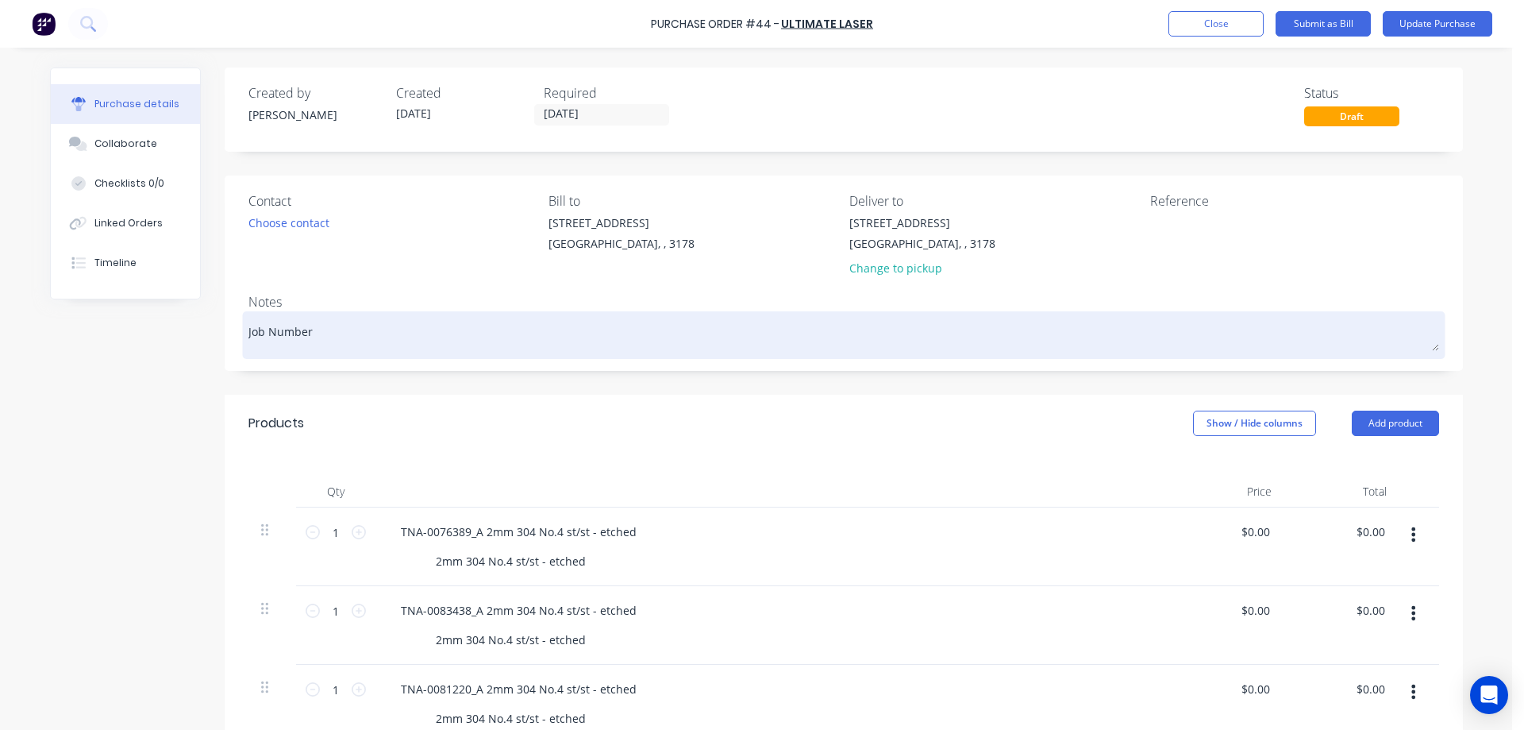
type textarea "x"
type textarea "Job Number"
type textarea "x"
type textarea "Job Number 2"
type textarea "x"
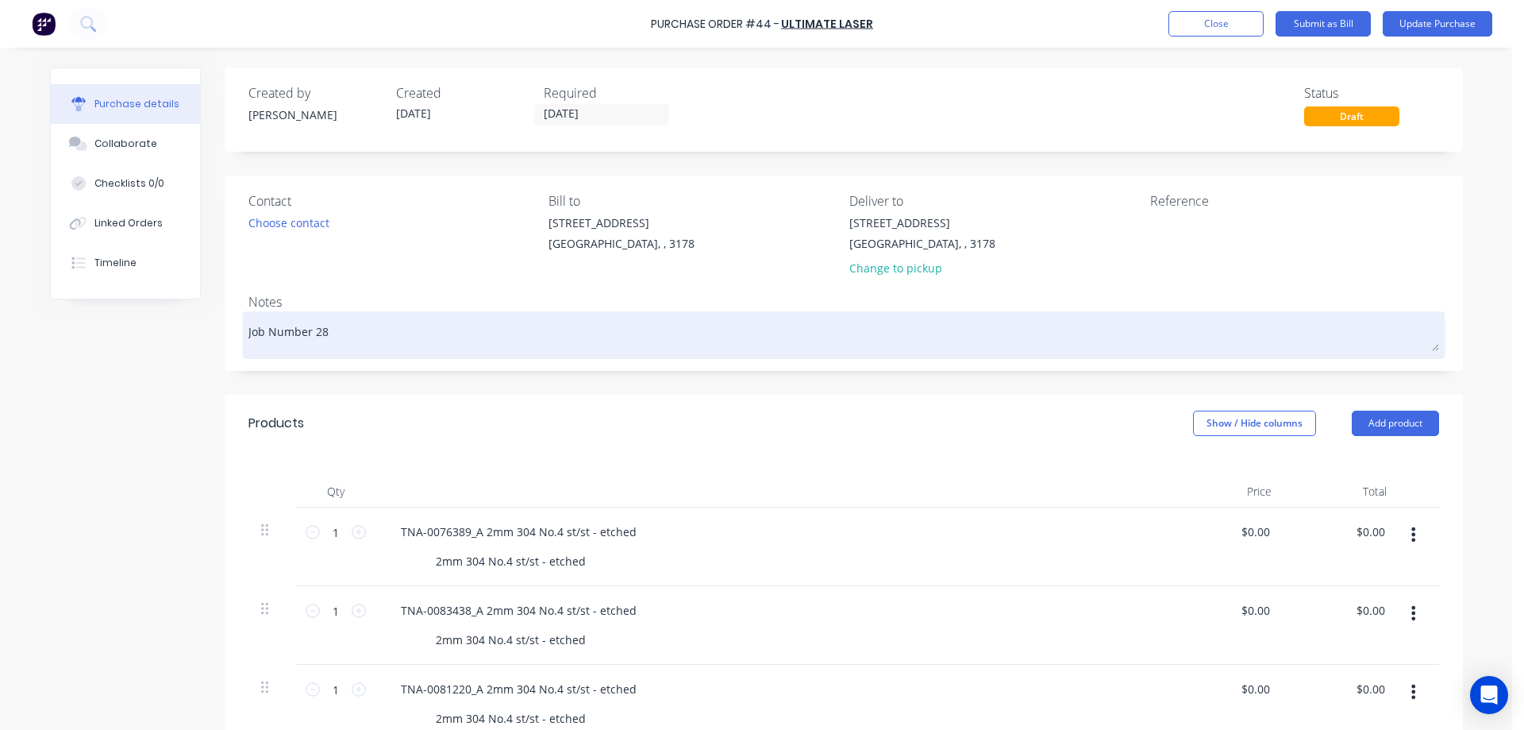
type textarea "Job Number 28"
type textarea "x"
type textarea "Job Number 28"
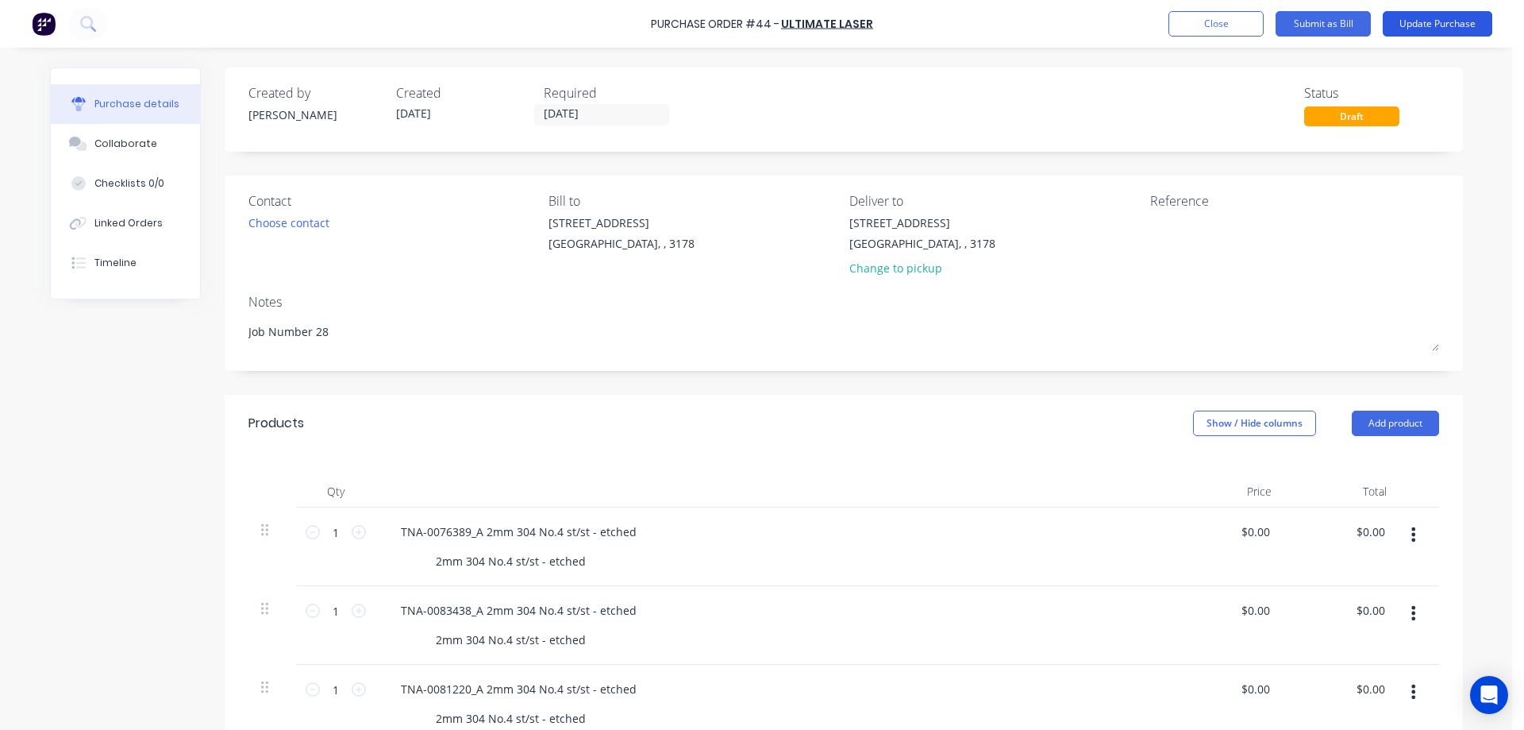
click at [1433, 25] on button "Update Purchase" at bounding box center [1438, 23] width 110 height 25
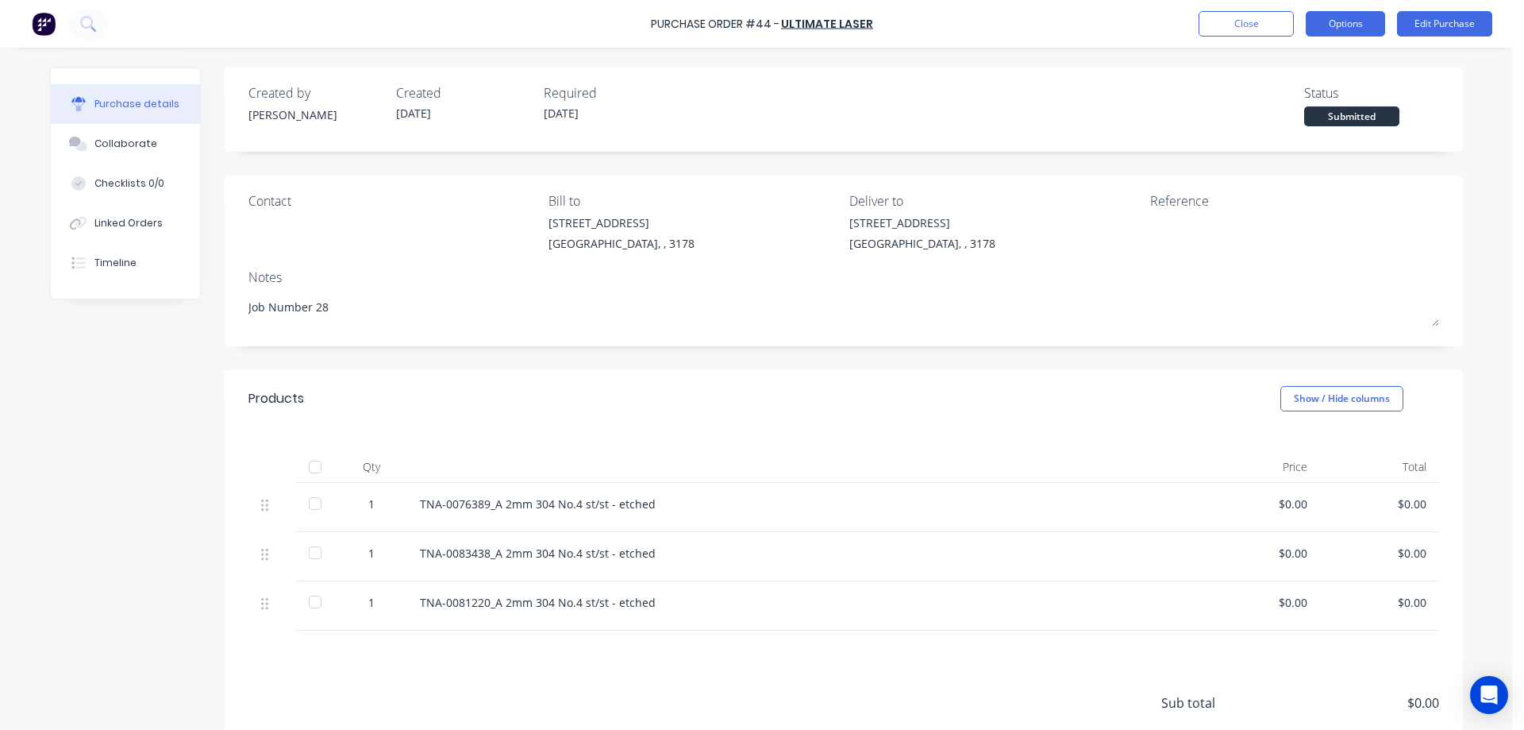
click at [1341, 23] on button "Options" at bounding box center [1345, 23] width 79 height 25
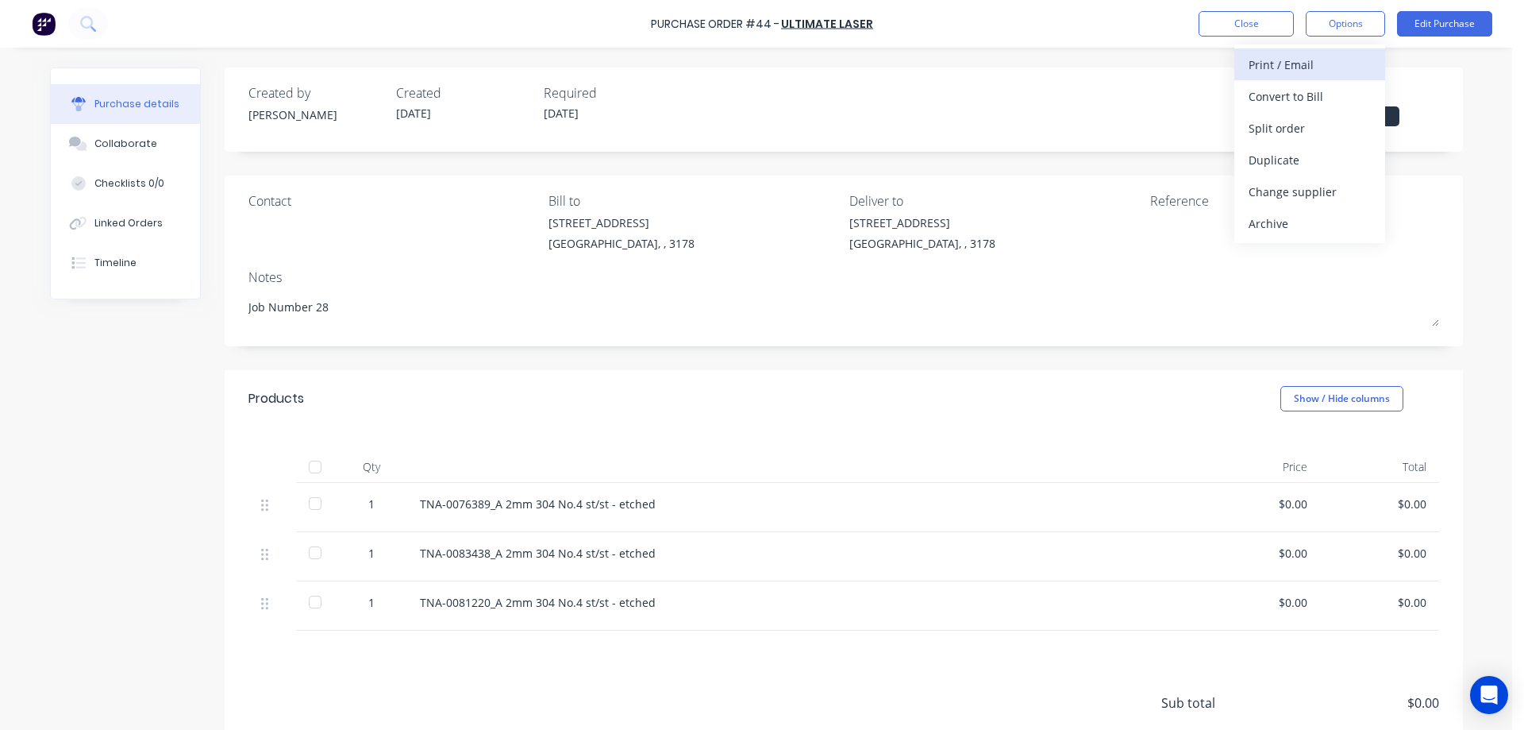
click at [1304, 64] on div "Print / Email" at bounding box center [1310, 64] width 122 height 23
click at [1292, 93] on div "With pricing" at bounding box center [1310, 96] width 122 height 23
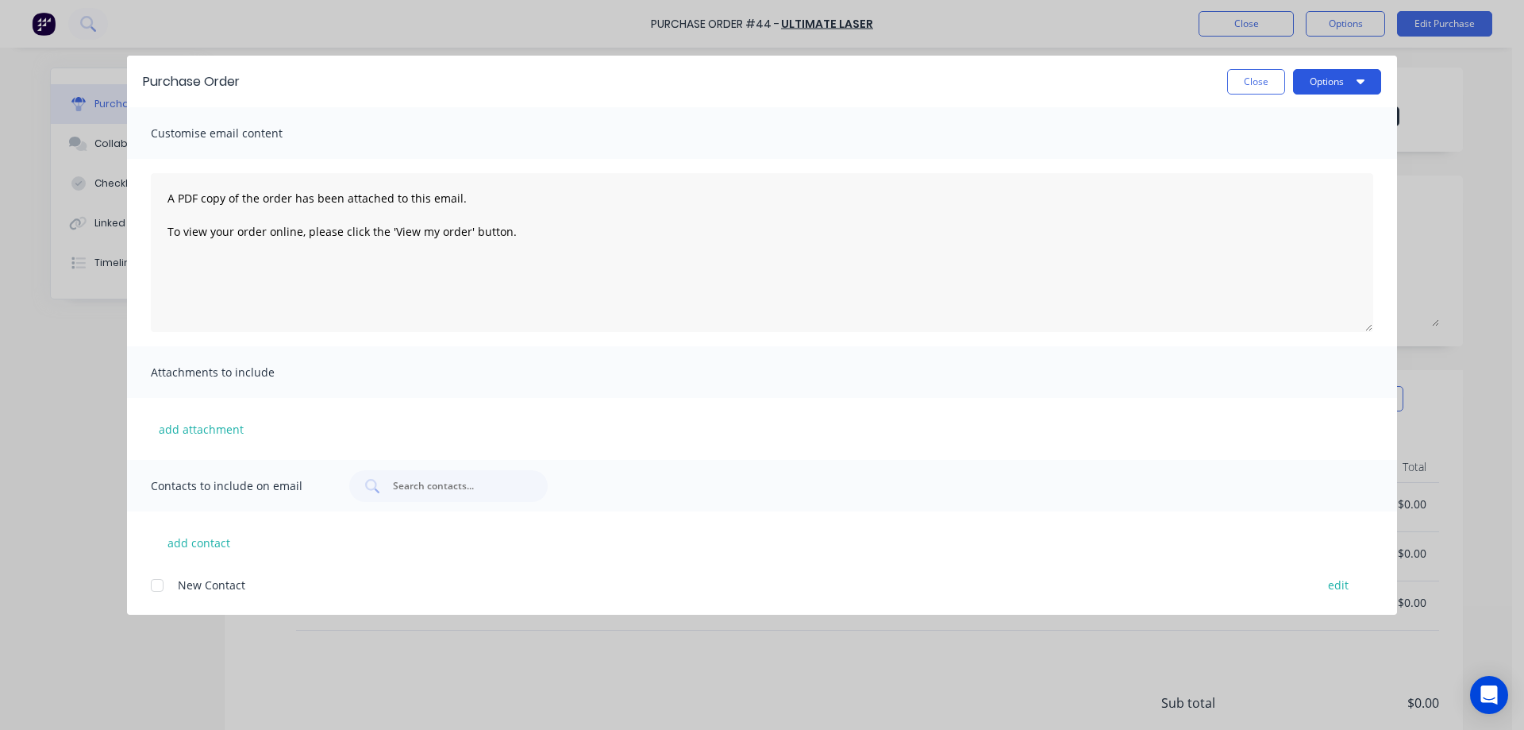
click at [1314, 76] on button "Options" at bounding box center [1337, 81] width 88 height 25
click at [1263, 123] on div "Preview" at bounding box center [1306, 121] width 122 height 23
drag, startPoint x: 1250, startPoint y: 83, endPoint x: 1260, endPoint y: 53, distance: 30.9
click at [1251, 83] on button "Close" at bounding box center [1256, 81] width 58 height 25
type textarea "x"
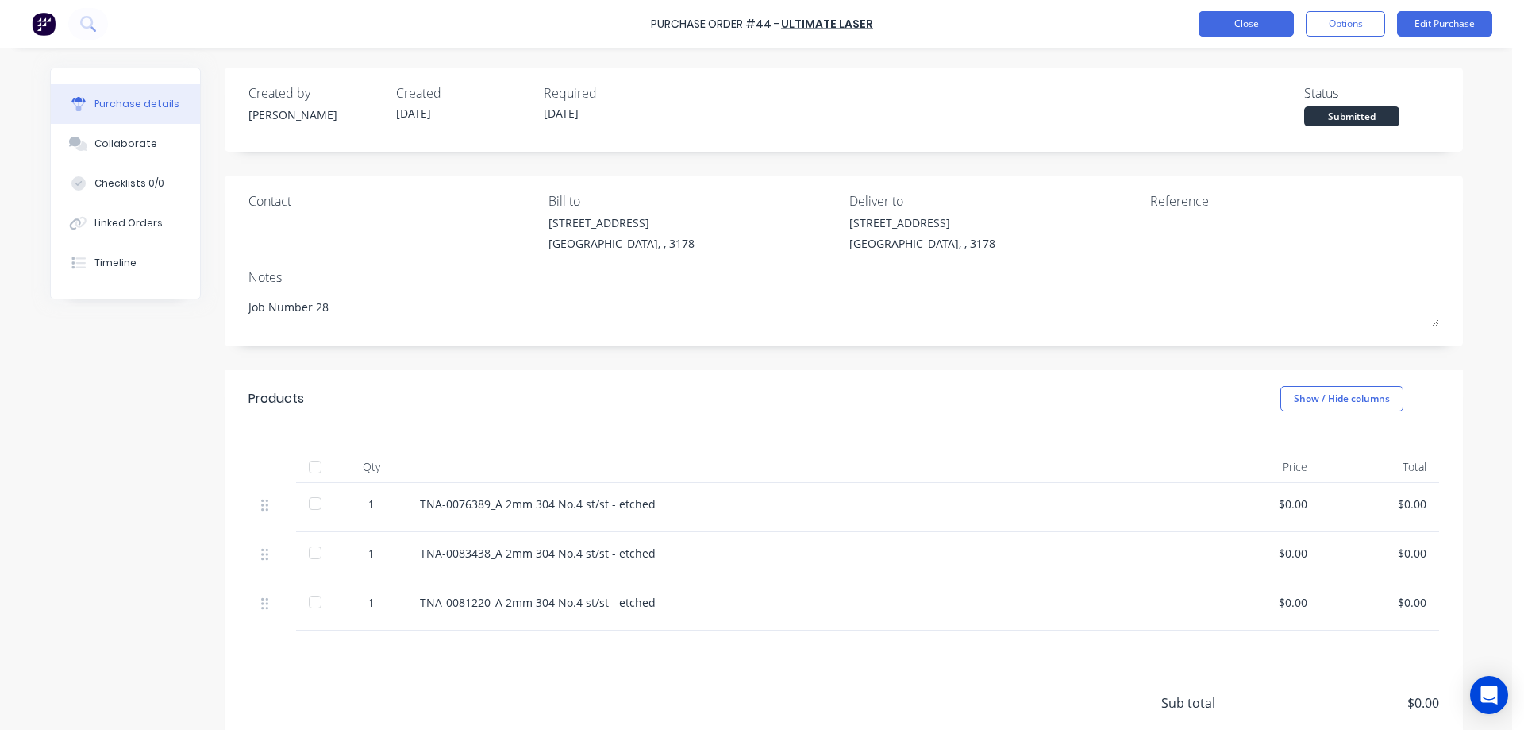
click at [1252, 27] on button "Close" at bounding box center [1246, 23] width 95 height 25
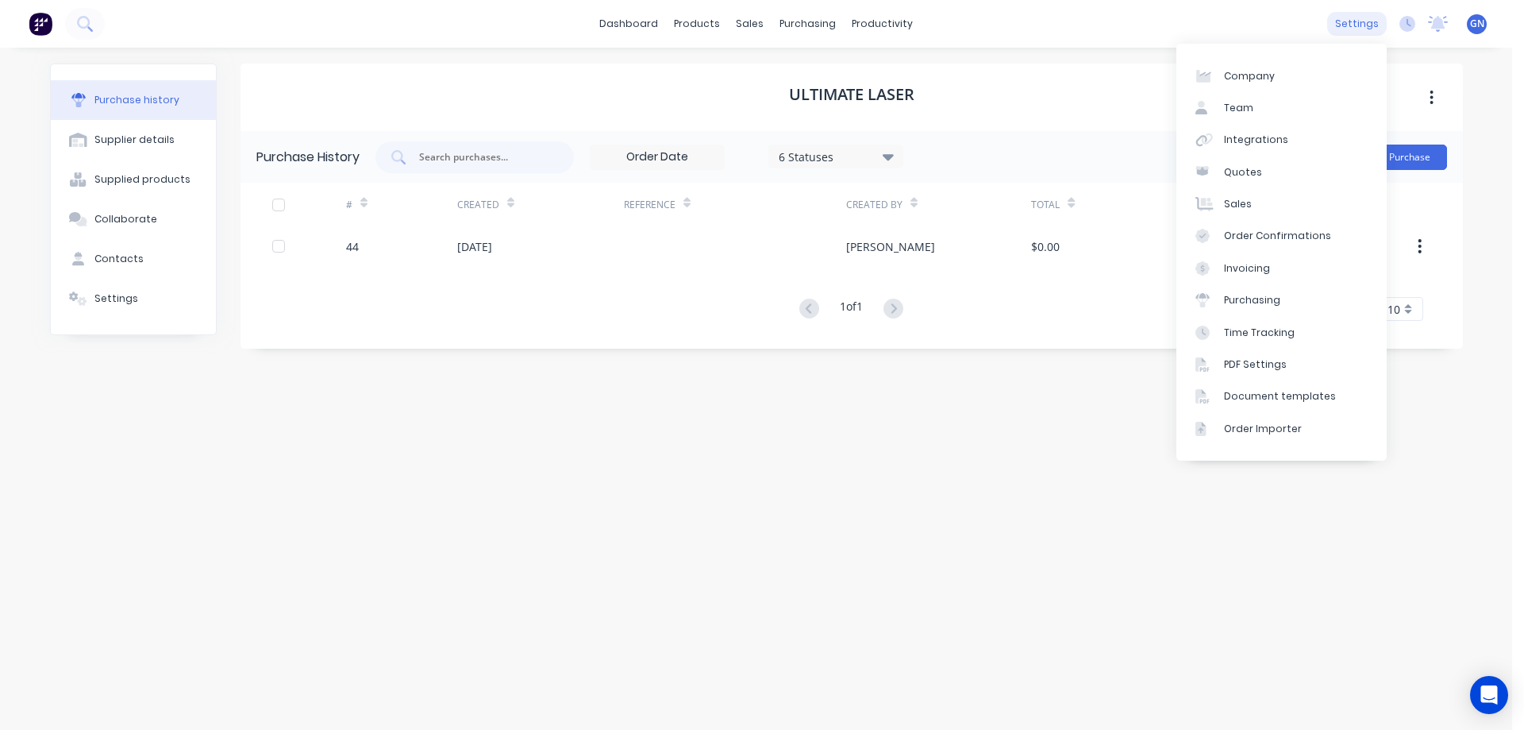
click at [1357, 16] on div "settings" at bounding box center [1358, 24] width 60 height 24
click at [1260, 395] on div "Document templates" at bounding box center [1280, 396] width 112 height 14
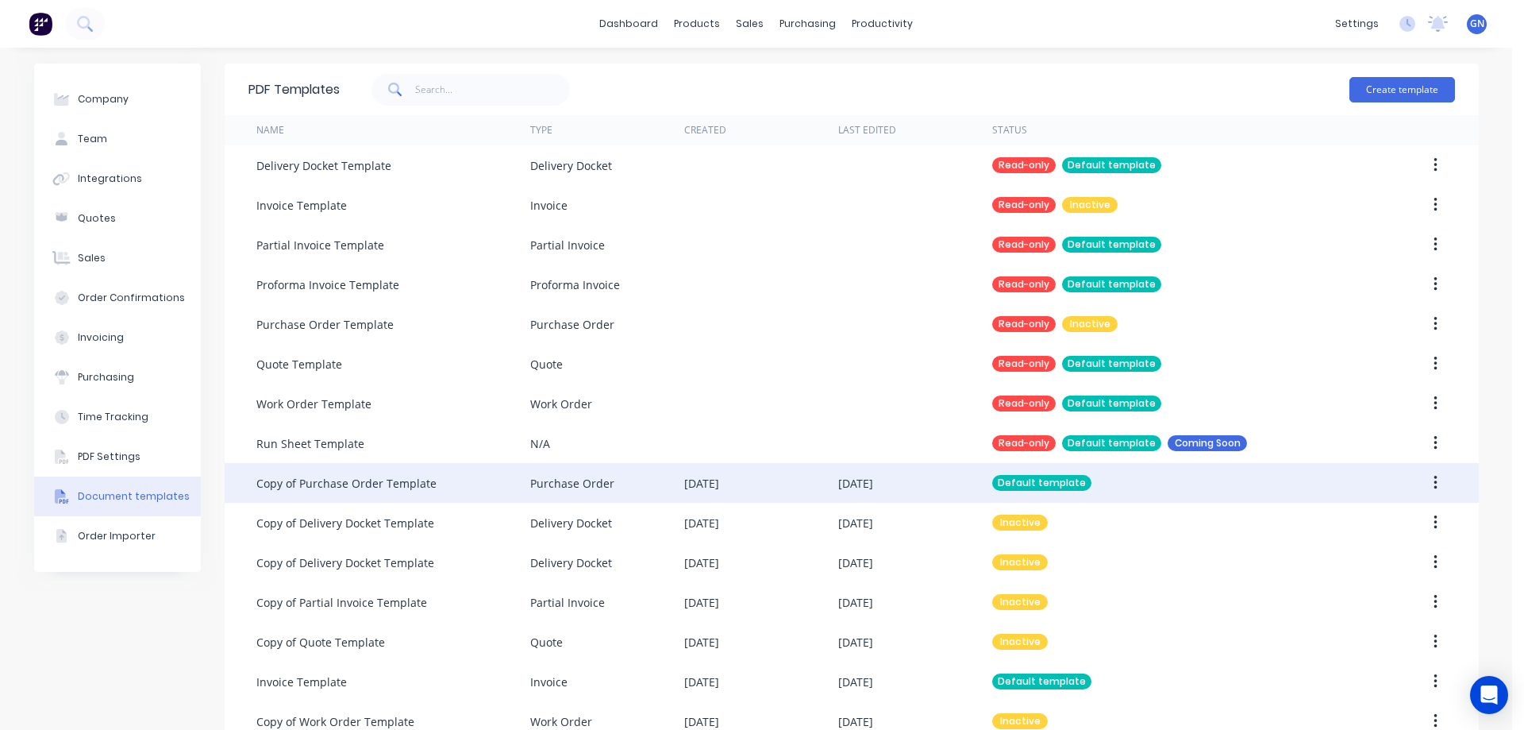
click at [1029, 485] on div "Default template" at bounding box center [1041, 483] width 99 height 16
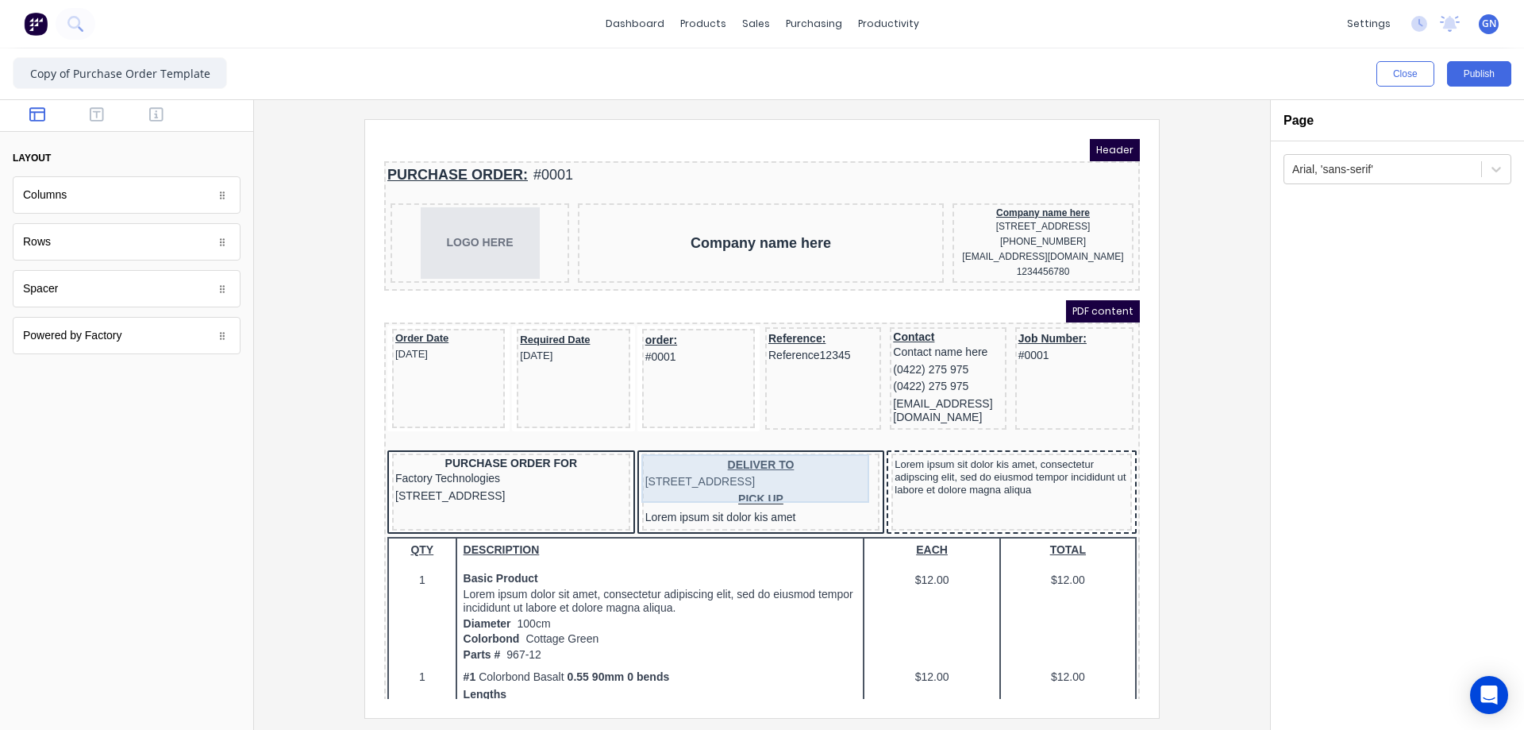
click at [762, 463] on div "DELIVER TO [STREET_ADDRESS]" at bounding box center [742, 454] width 232 height 34
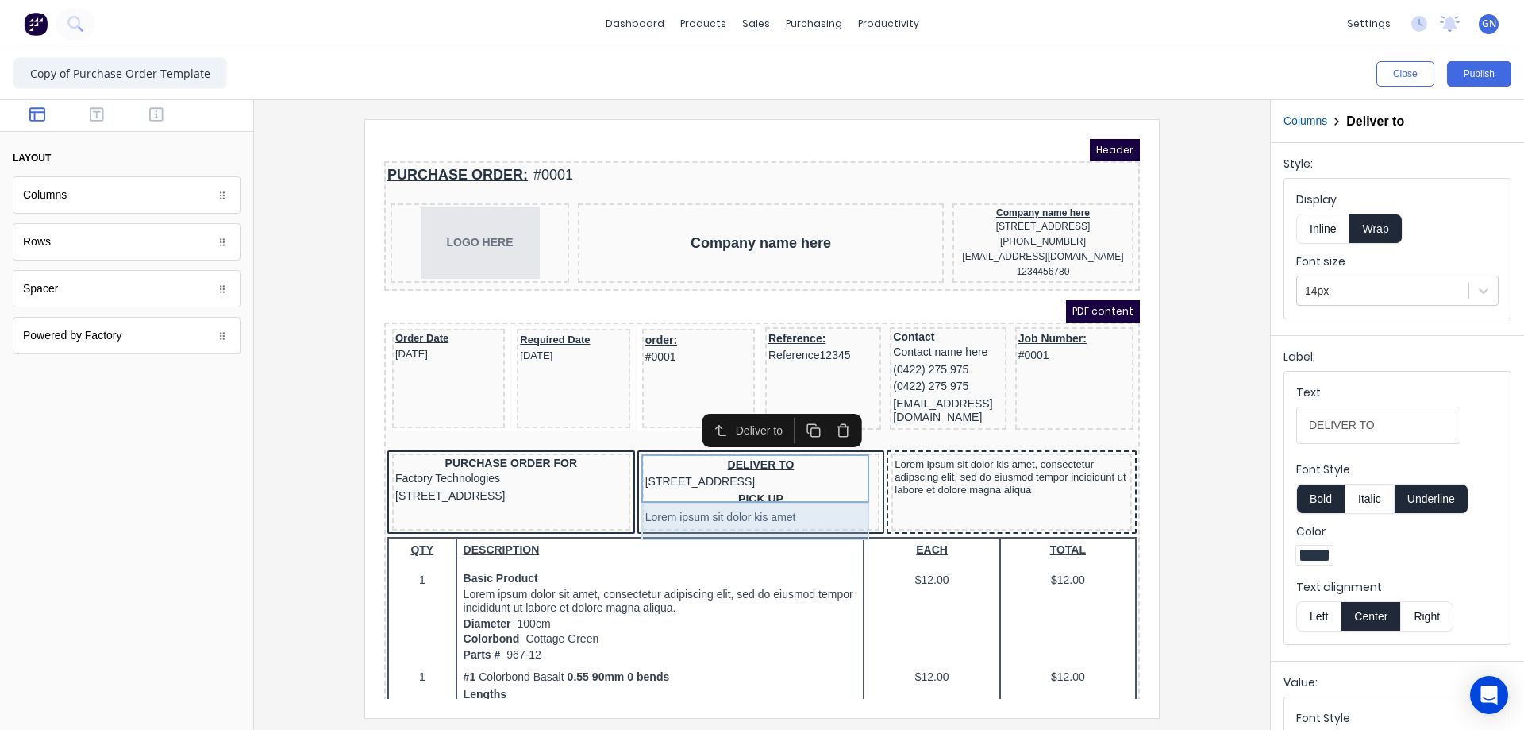
click at [643, 502] on div "PICK UP Lorem ipsum sit dolor kis amet" at bounding box center [742, 490] width 232 height 37
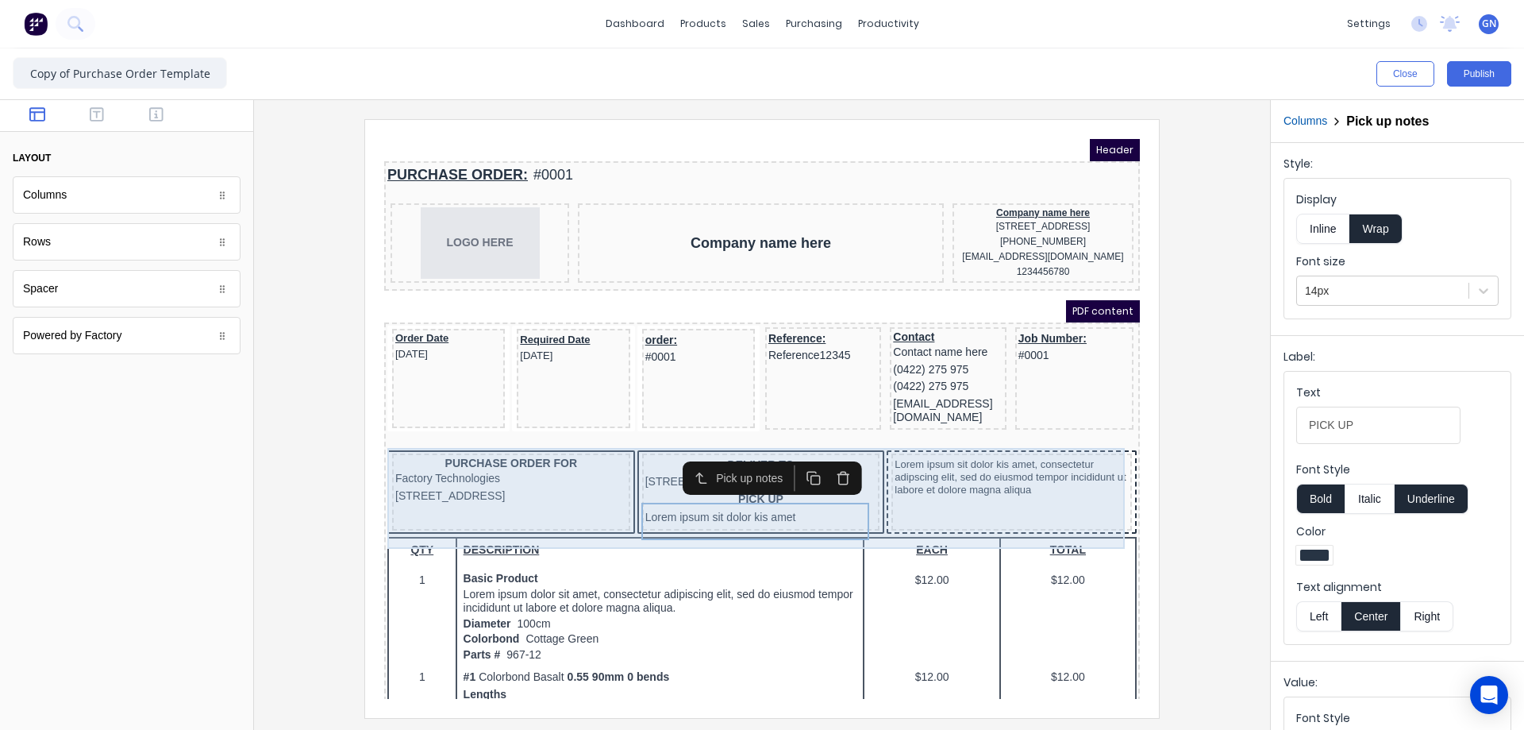
click at [614, 471] on div "PURCHASE ORDER FOR Factory Technologies [STREET_ADDRESS], 4217 DELIVER TO [STRE…" at bounding box center [743, 474] width 750 height 87
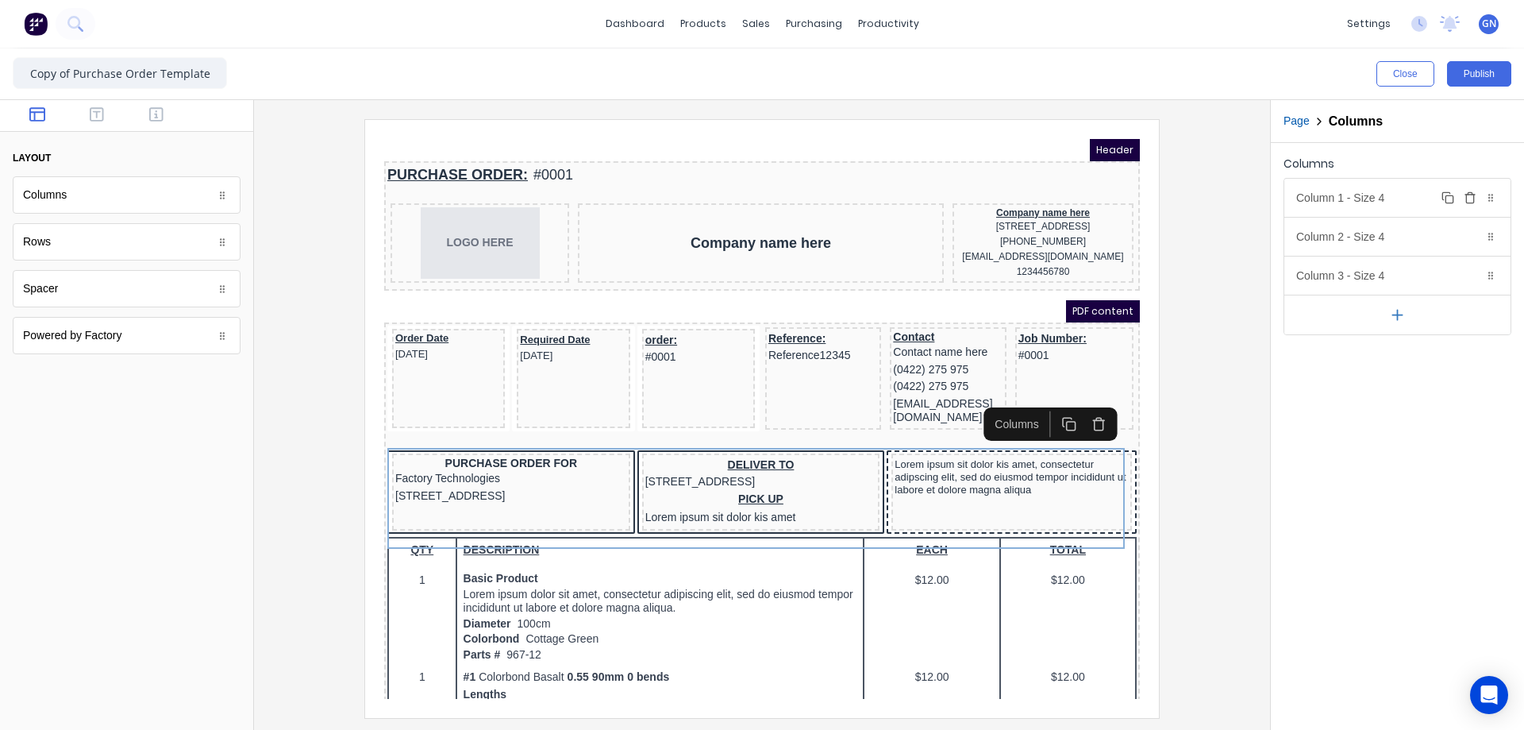
click at [1390, 195] on div "Column 1 - Size 4 Duplicate Delete" at bounding box center [1398, 198] width 226 height 38
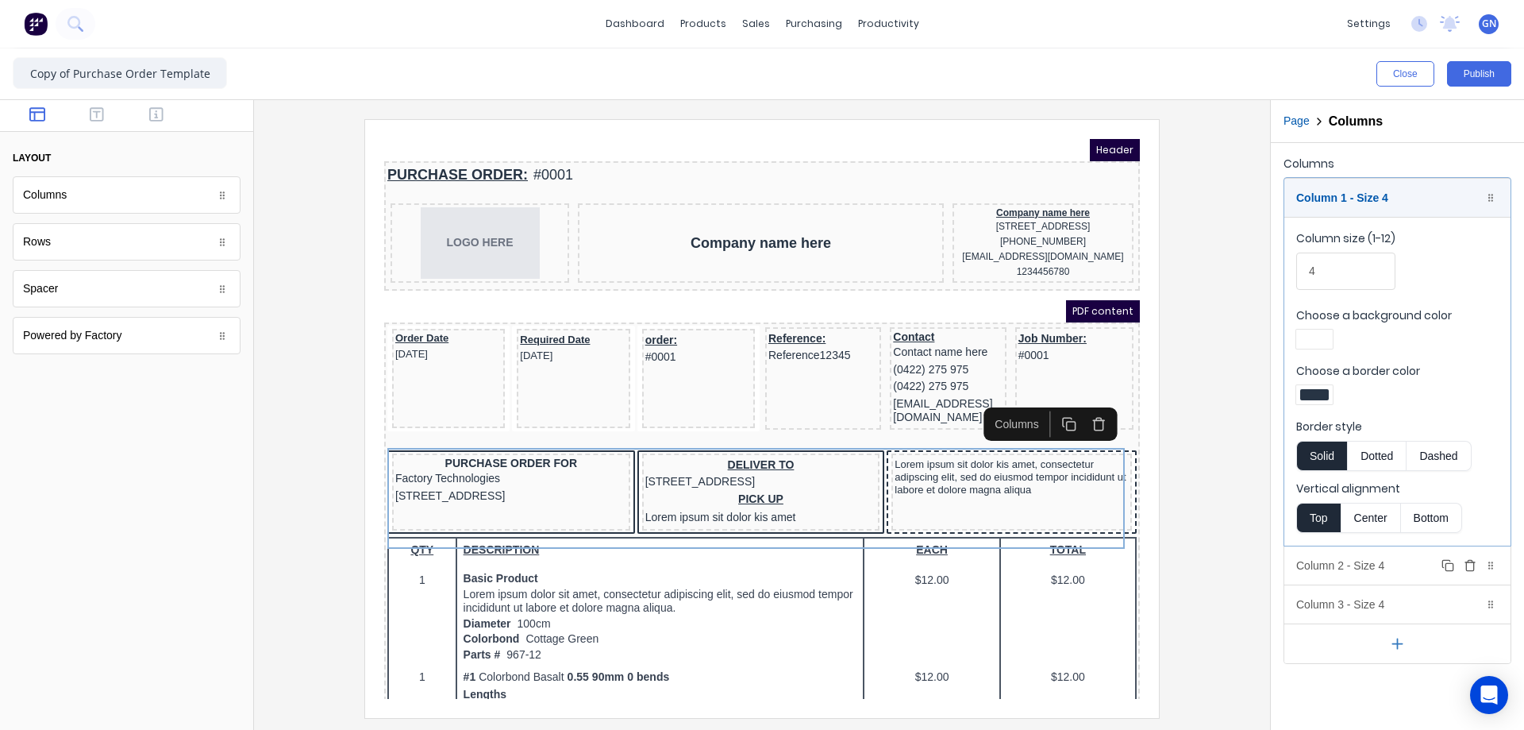
click at [1363, 561] on div "Column 2 - Size 4 Duplicate Delete" at bounding box center [1398, 565] width 226 height 38
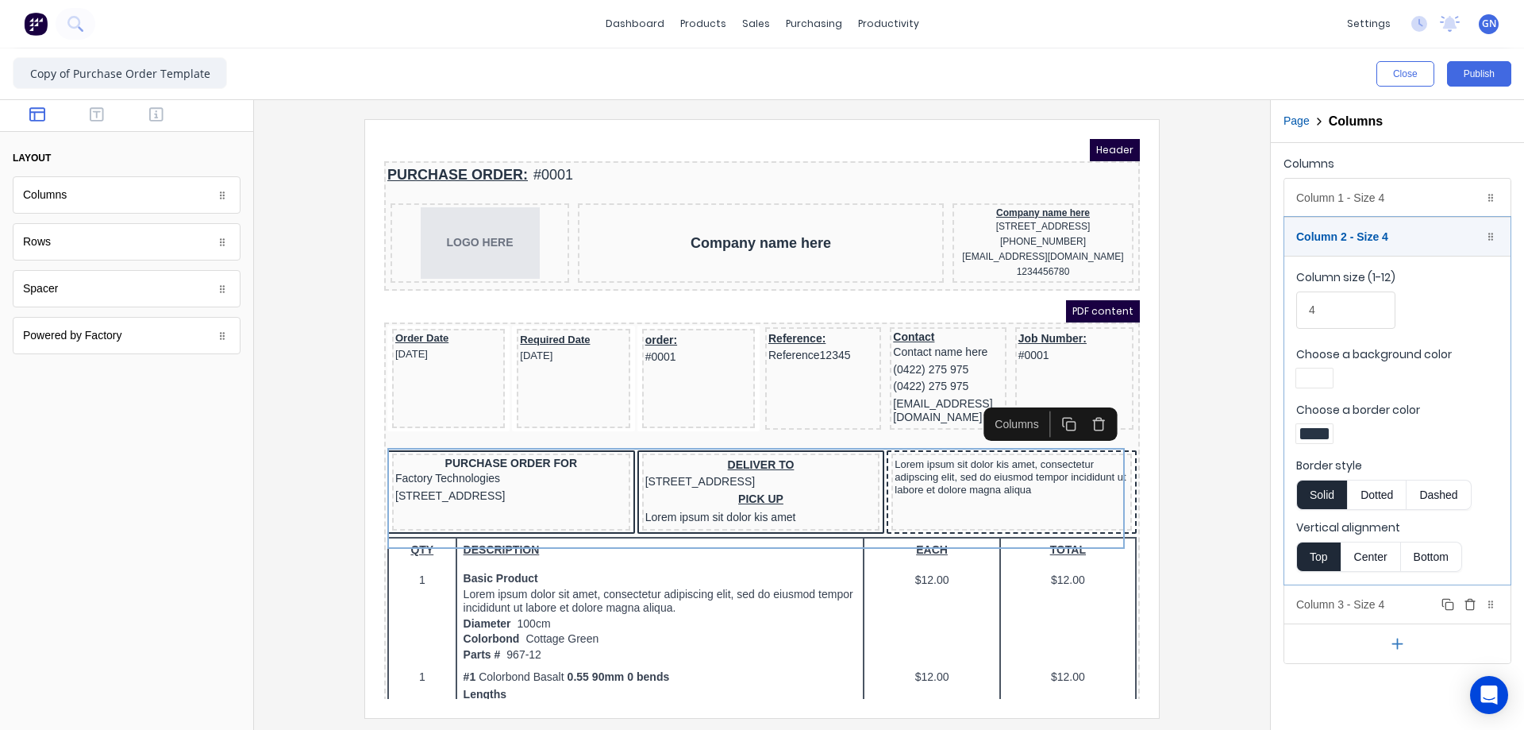
click at [1370, 609] on div "Column 3 - Size 4 Duplicate Delete" at bounding box center [1398, 604] width 226 height 38
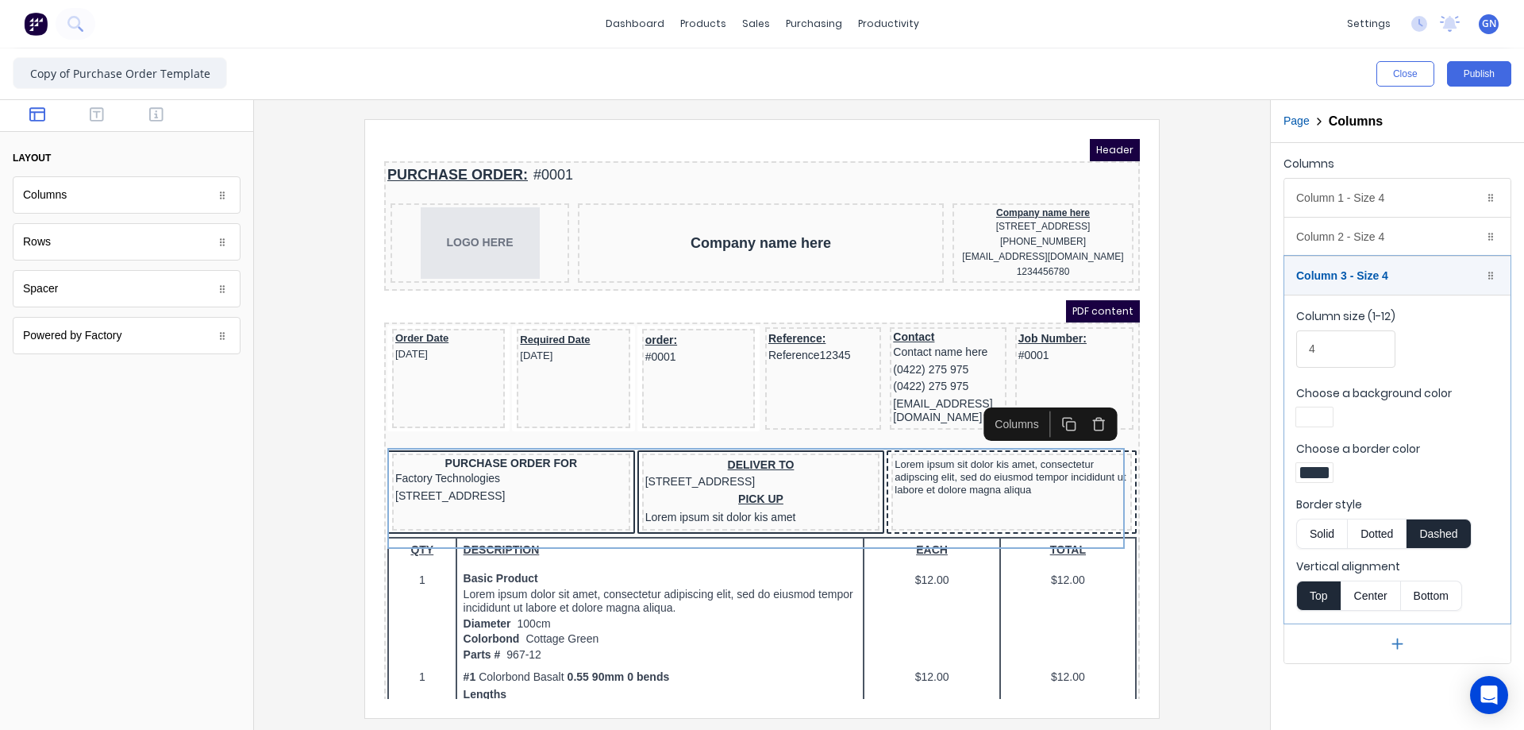
click at [1319, 530] on button "Solid" at bounding box center [1322, 533] width 51 height 30
click at [1473, 73] on button "Publish" at bounding box center [1479, 73] width 64 height 25
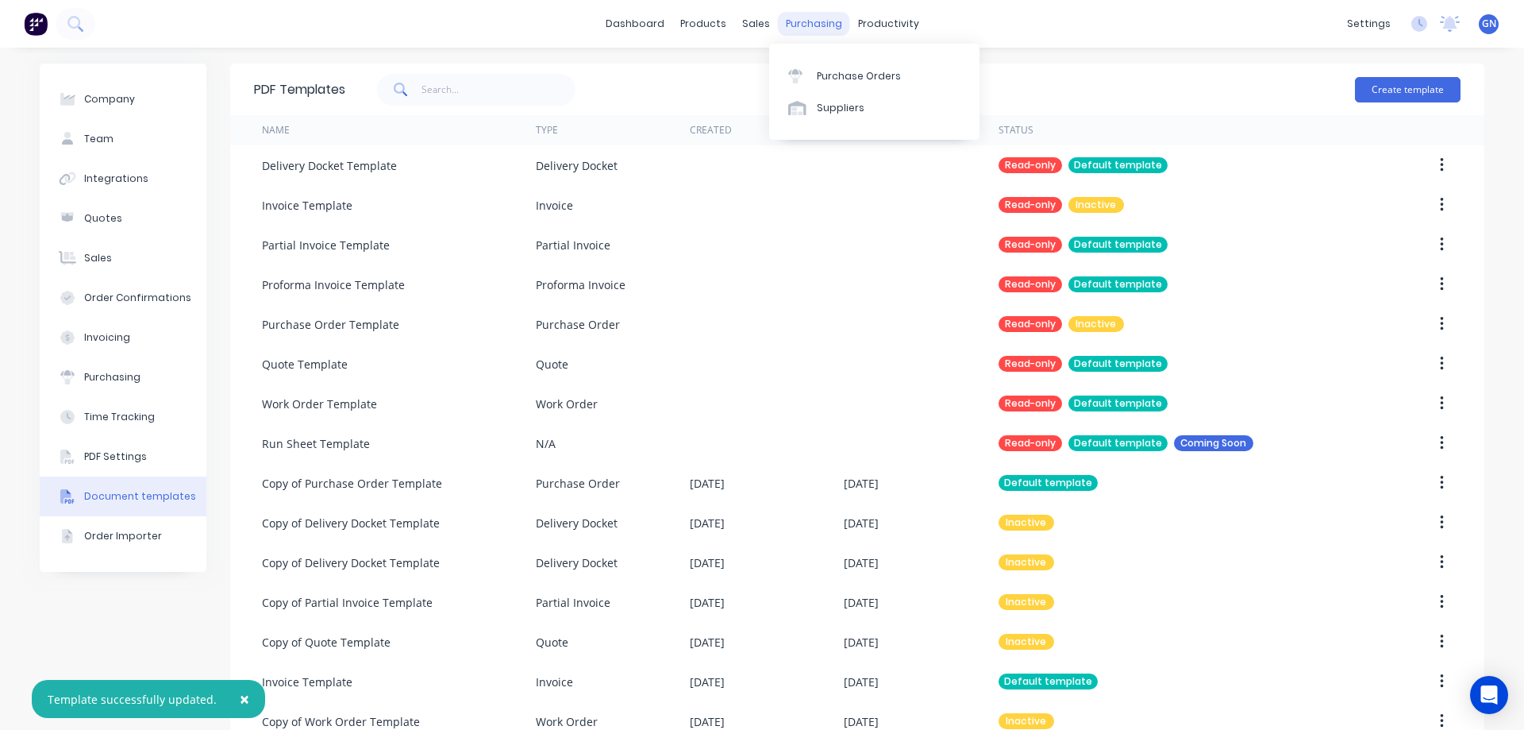
click at [801, 21] on div "purchasing" at bounding box center [814, 24] width 72 height 24
click at [863, 75] on div "Purchase Orders" at bounding box center [859, 76] width 84 height 14
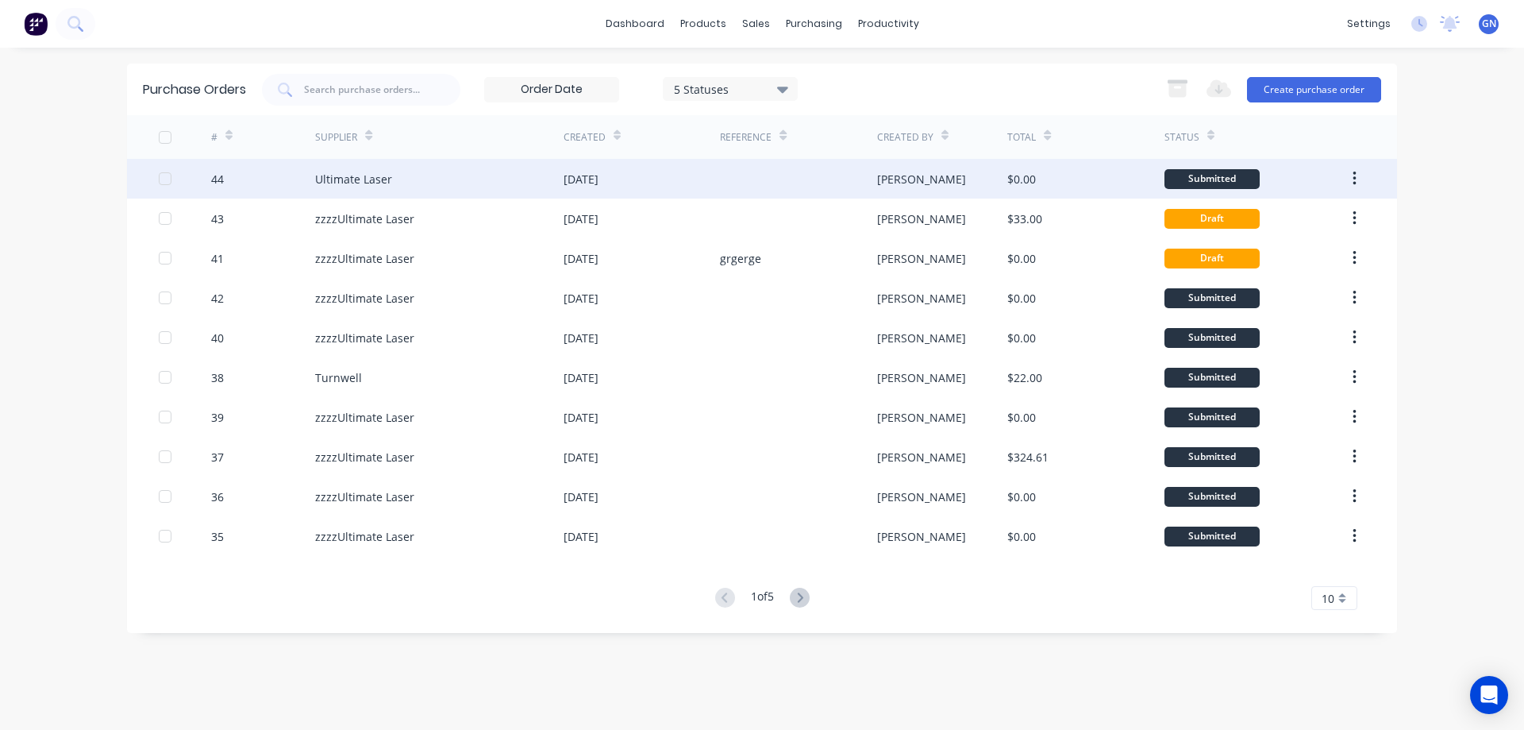
click at [688, 182] on div "[DATE]" at bounding box center [642, 179] width 156 height 40
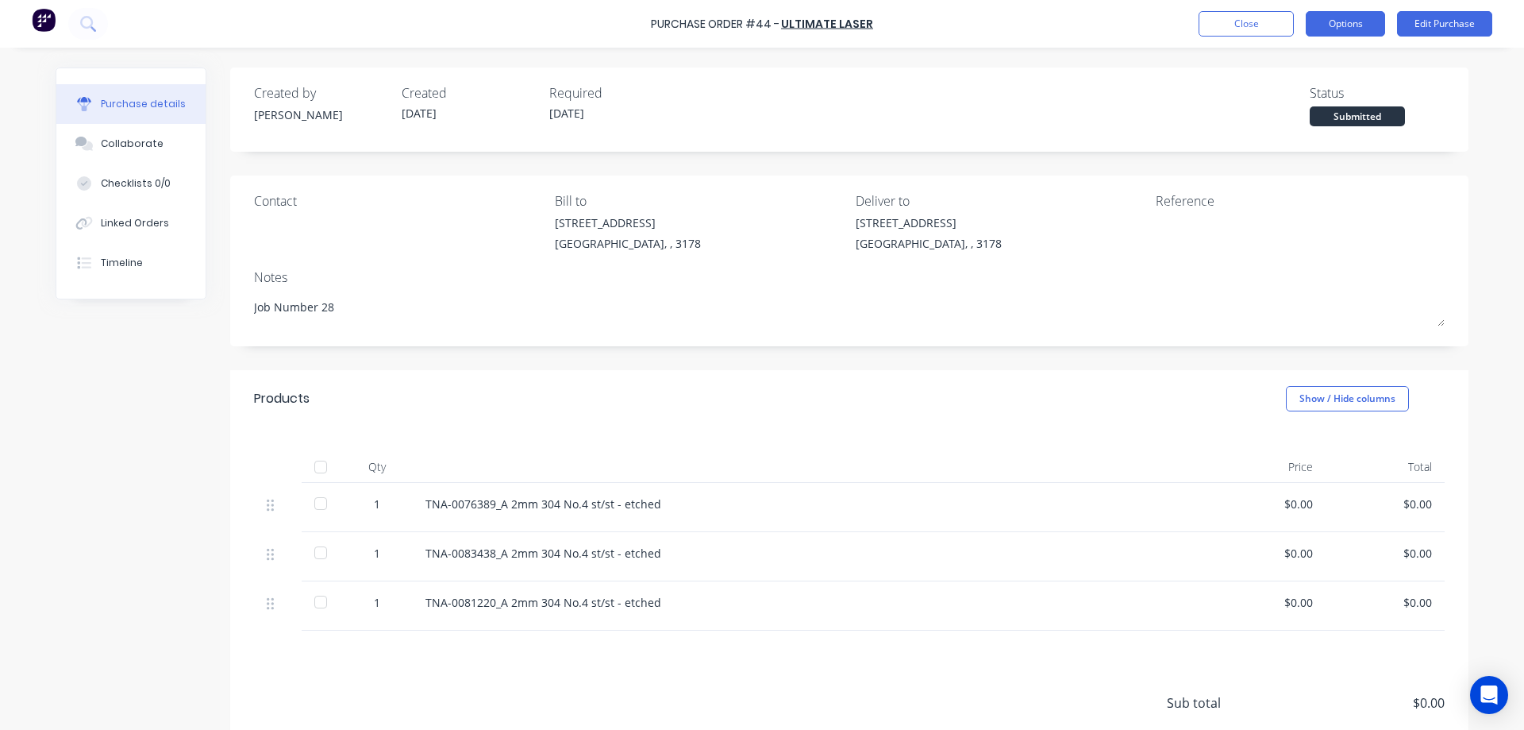
click at [1366, 21] on button "Options" at bounding box center [1345, 23] width 79 height 25
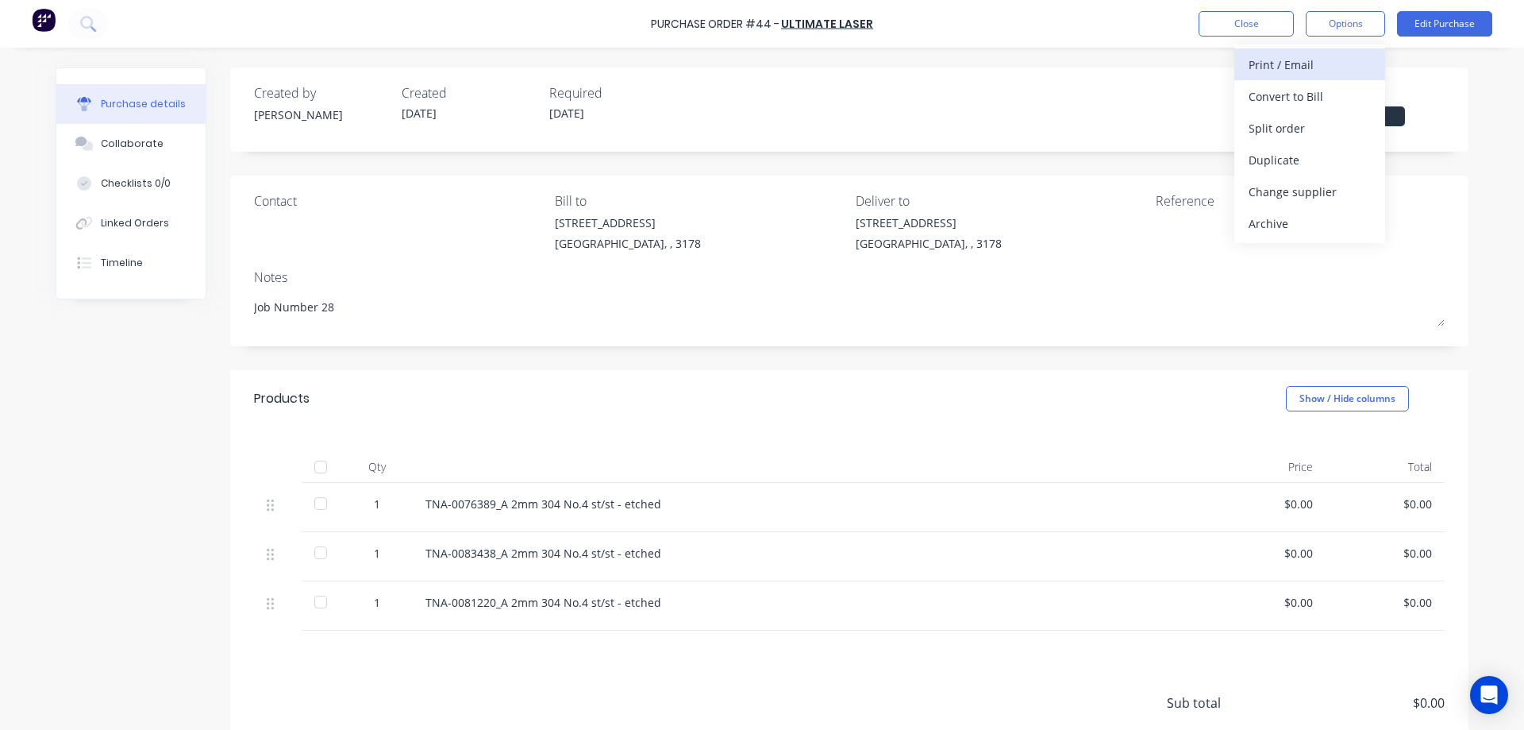
click at [1306, 58] on div "Print / Email" at bounding box center [1310, 64] width 122 height 23
click at [1267, 94] on div "With pricing" at bounding box center [1310, 96] width 122 height 23
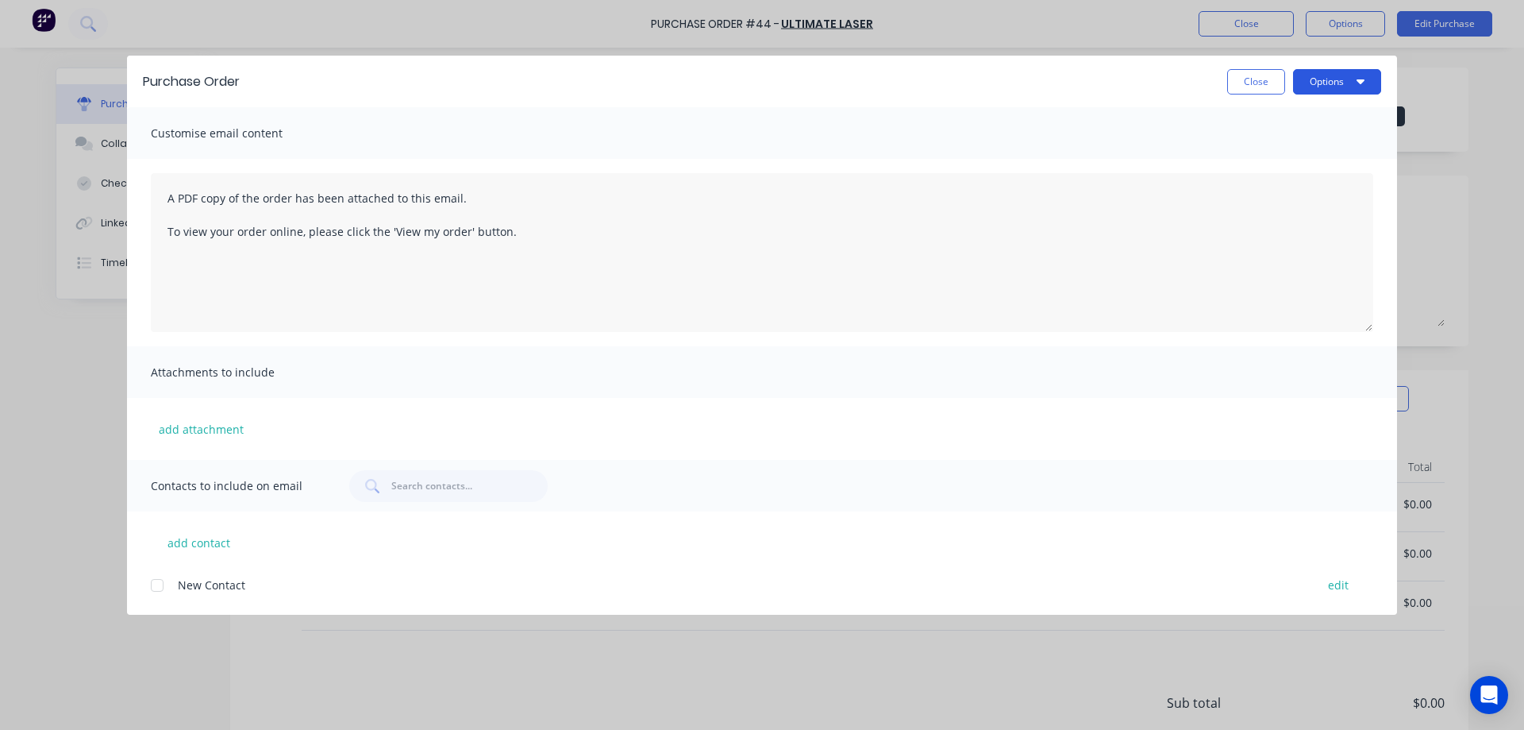
click at [1312, 74] on button "Options" at bounding box center [1337, 81] width 88 height 25
click at [1259, 119] on div "Preview" at bounding box center [1306, 121] width 122 height 23
click at [1259, 71] on button "Close" at bounding box center [1256, 81] width 58 height 25
type textarea "x"
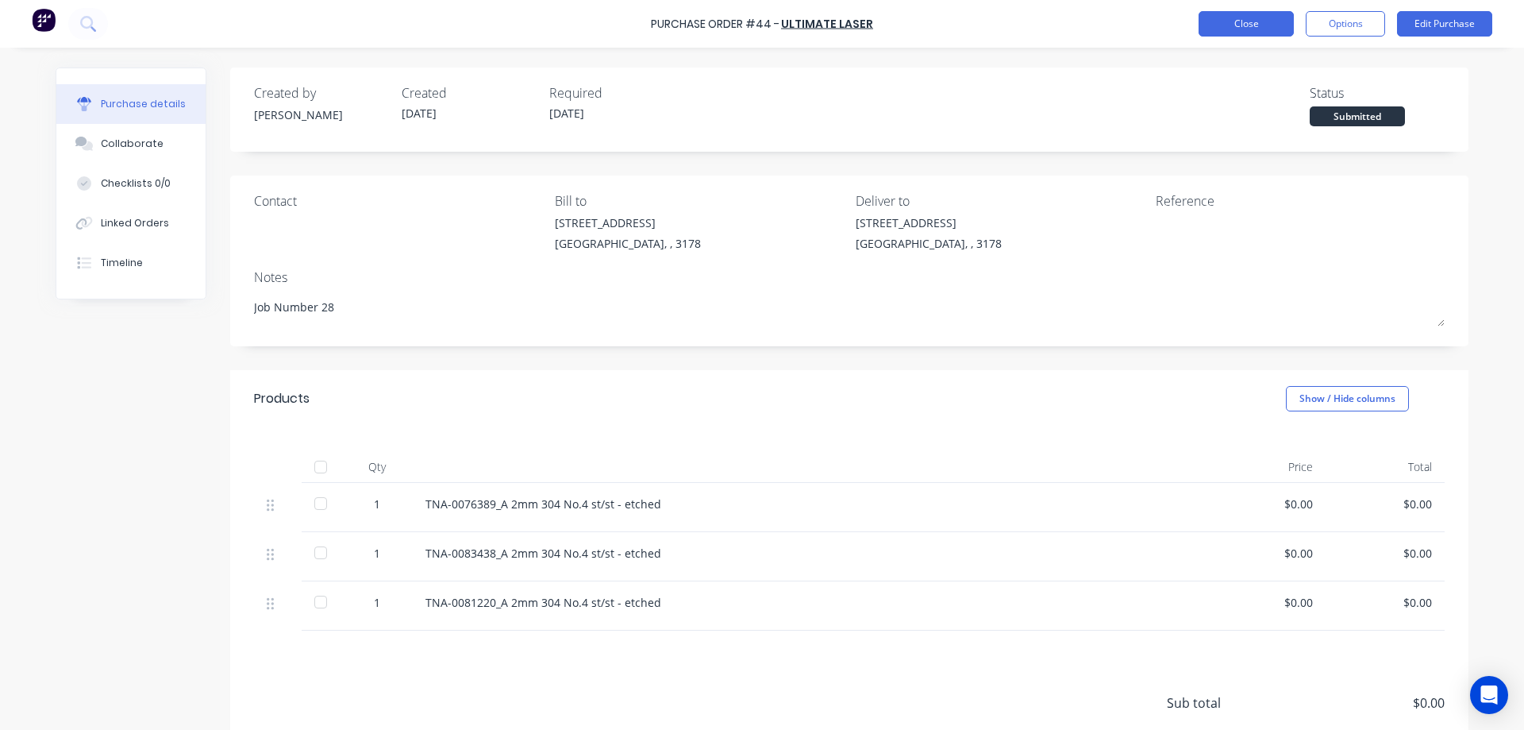
click at [1235, 26] on button "Close" at bounding box center [1246, 23] width 95 height 25
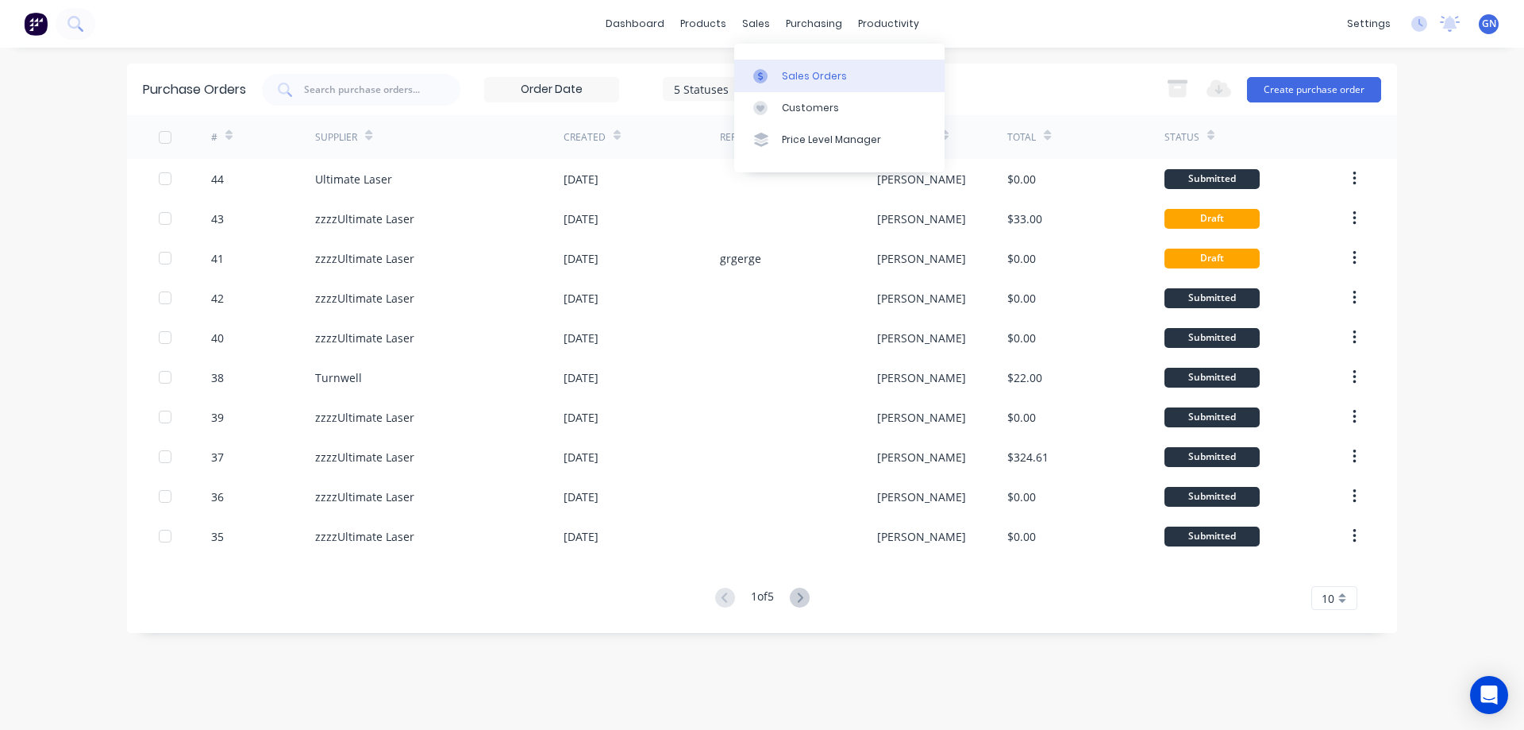
click at [814, 75] on div "Sales Orders" at bounding box center [814, 76] width 65 height 14
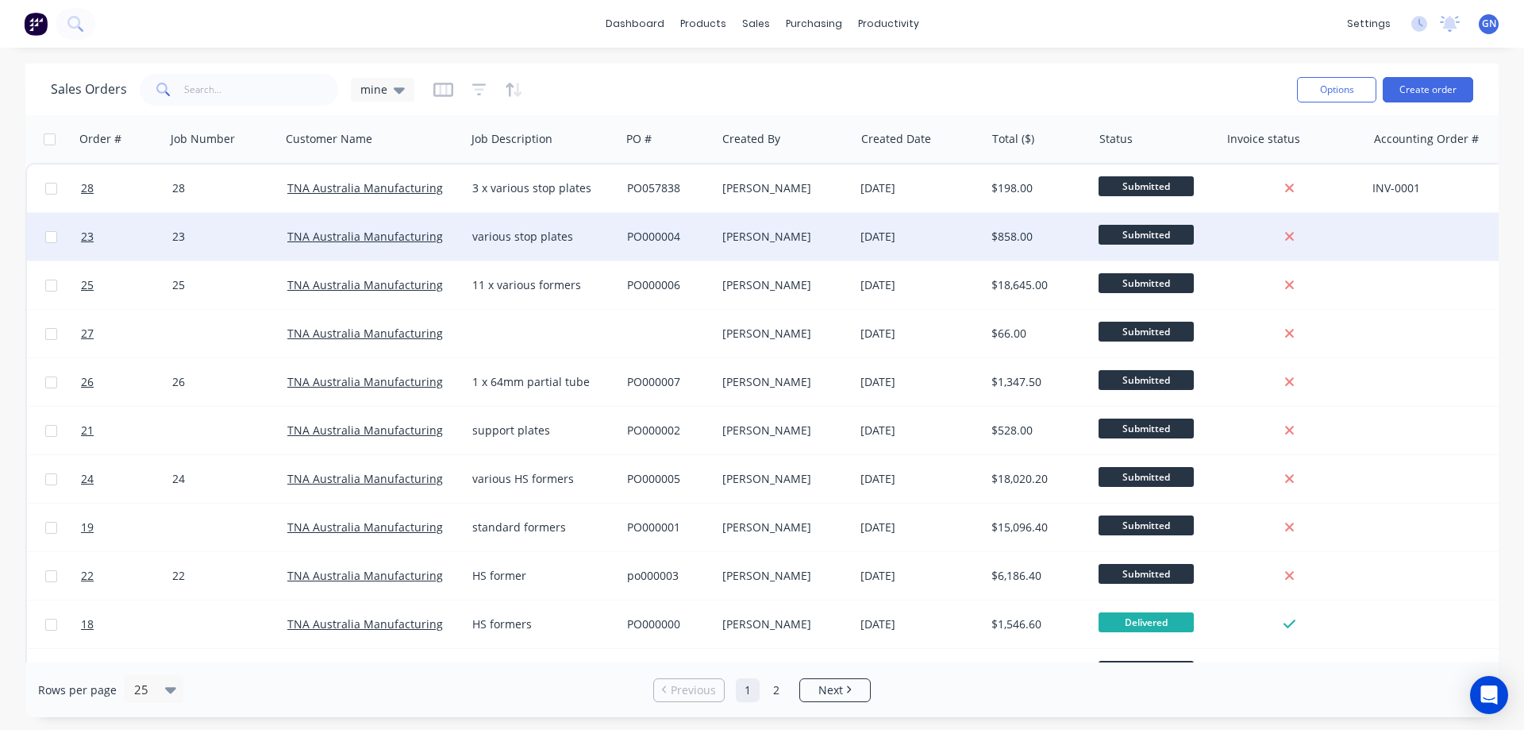
click at [541, 244] on div "various stop plates" at bounding box center [539, 237] width 135 height 16
click at [660, 232] on div "PO000004" at bounding box center [666, 237] width 79 height 16
